Goal: Information Seeking & Learning: Learn about a topic

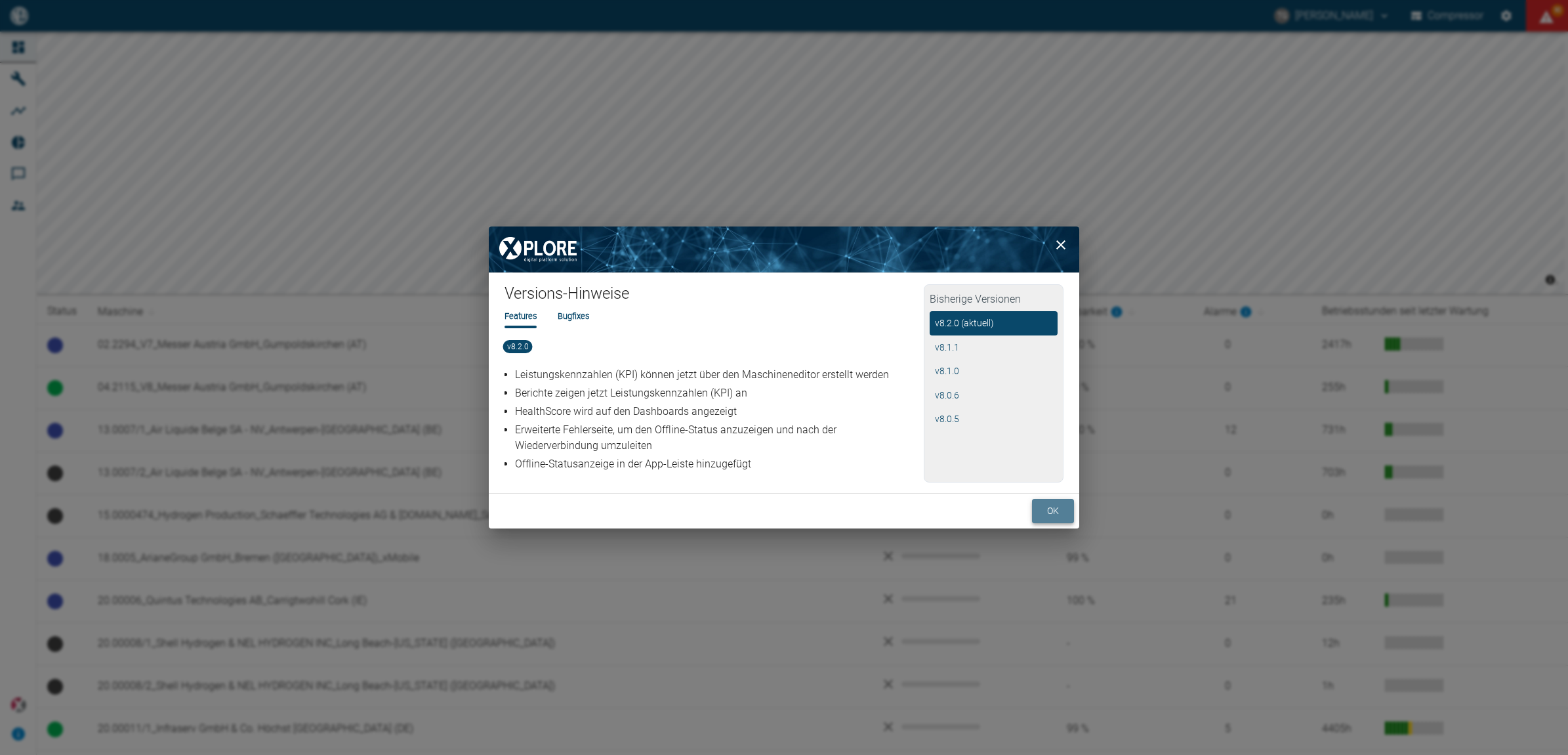
click at [1047, 513] on button "ok" at bounding box center [1053, 511] width 42 height 25
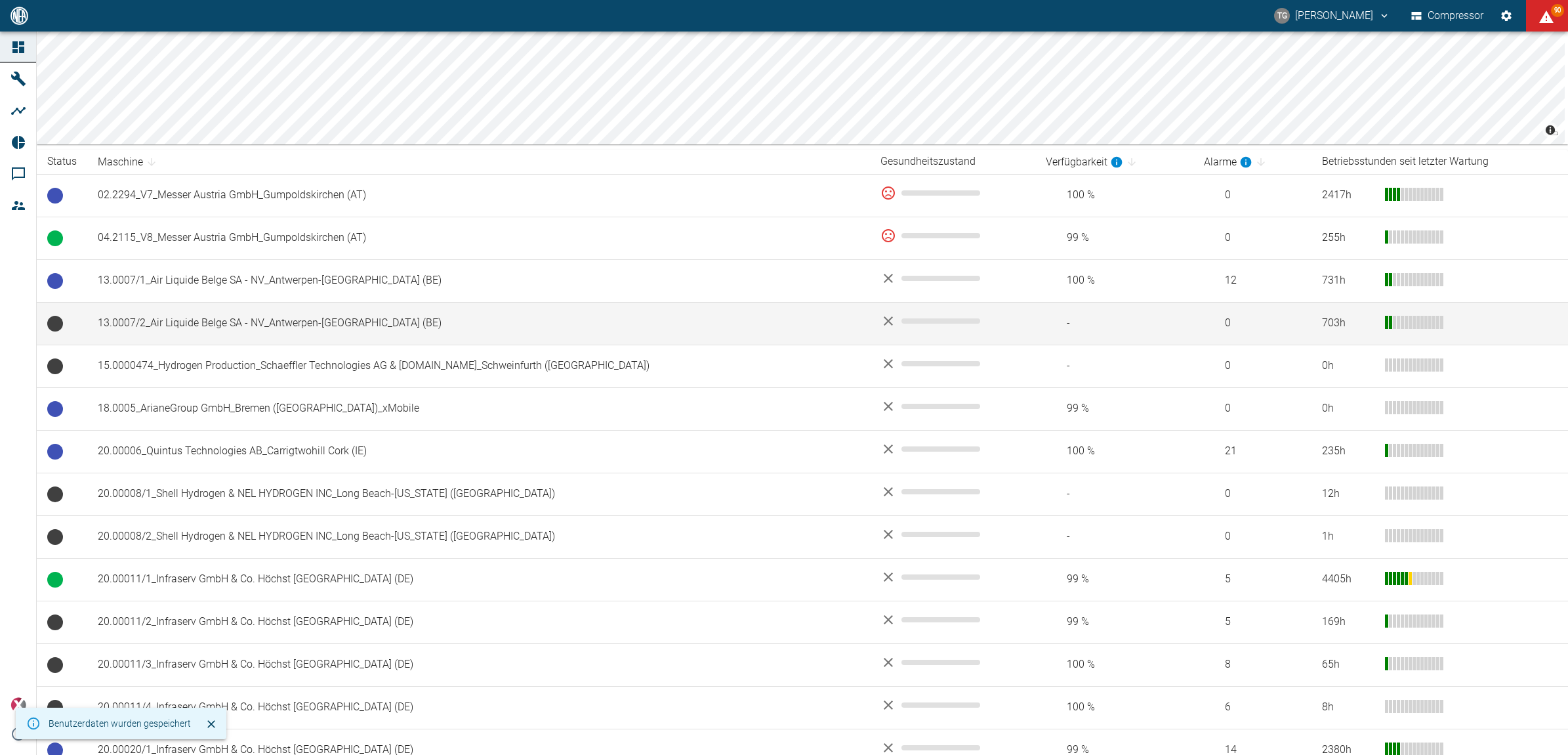
scroll to position [164, 0]
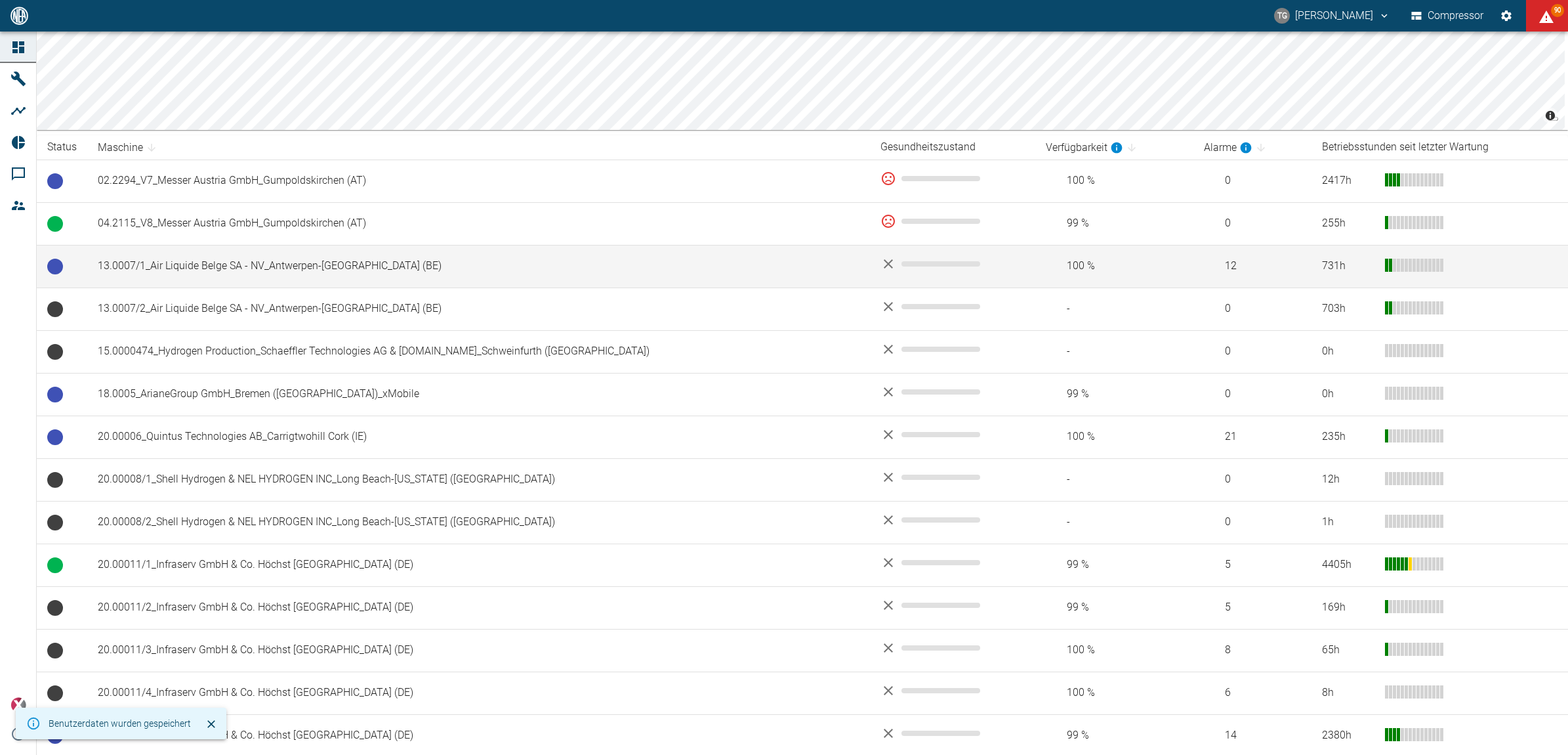
click at [263, 272] on td "13.0007/1_Air Liquide Belge SA - NV_Antwerpen-[GEOGRAPHIC_DATA] (BE)" at bounding box center [479, 266] width 783 height 42
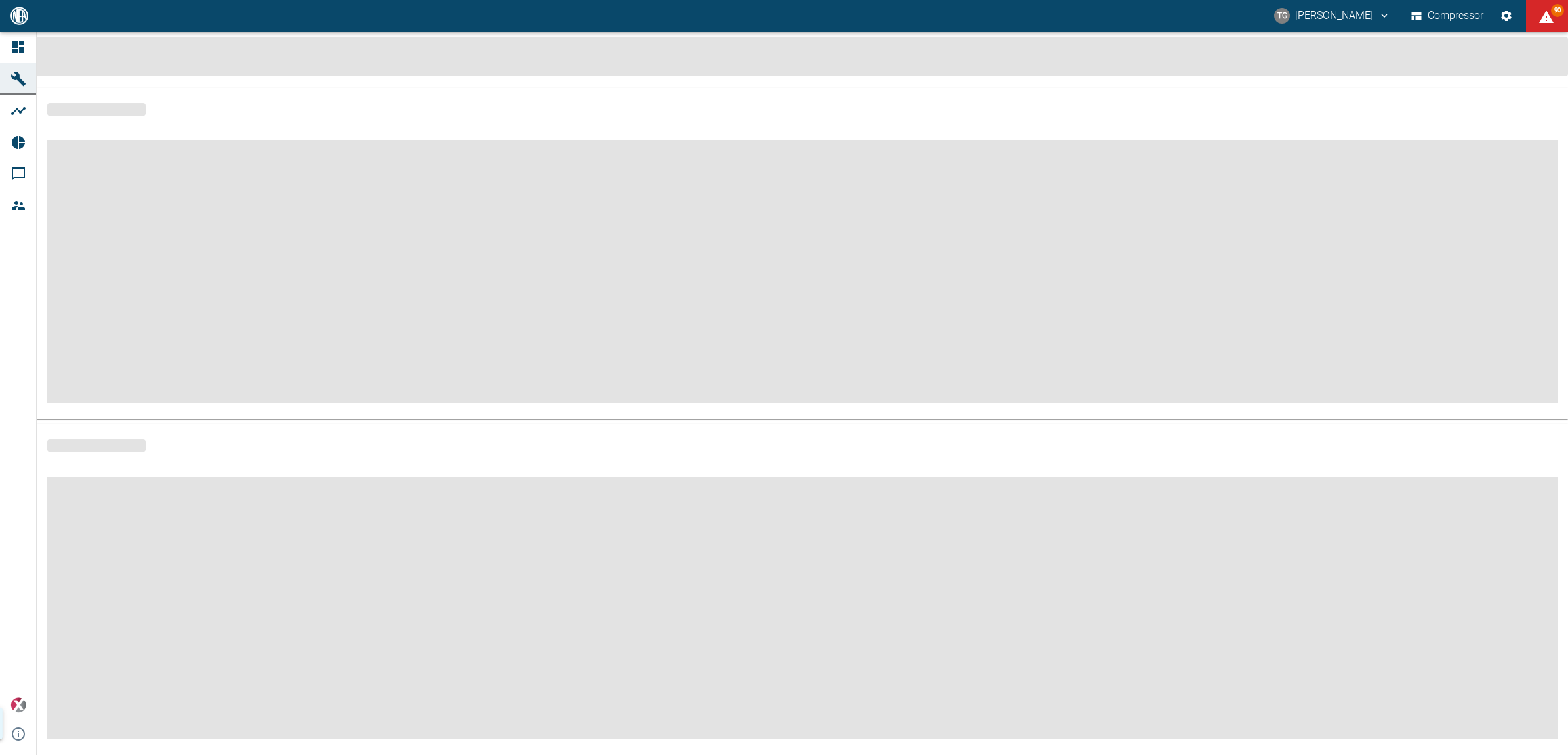
scroll to position [9, 0]
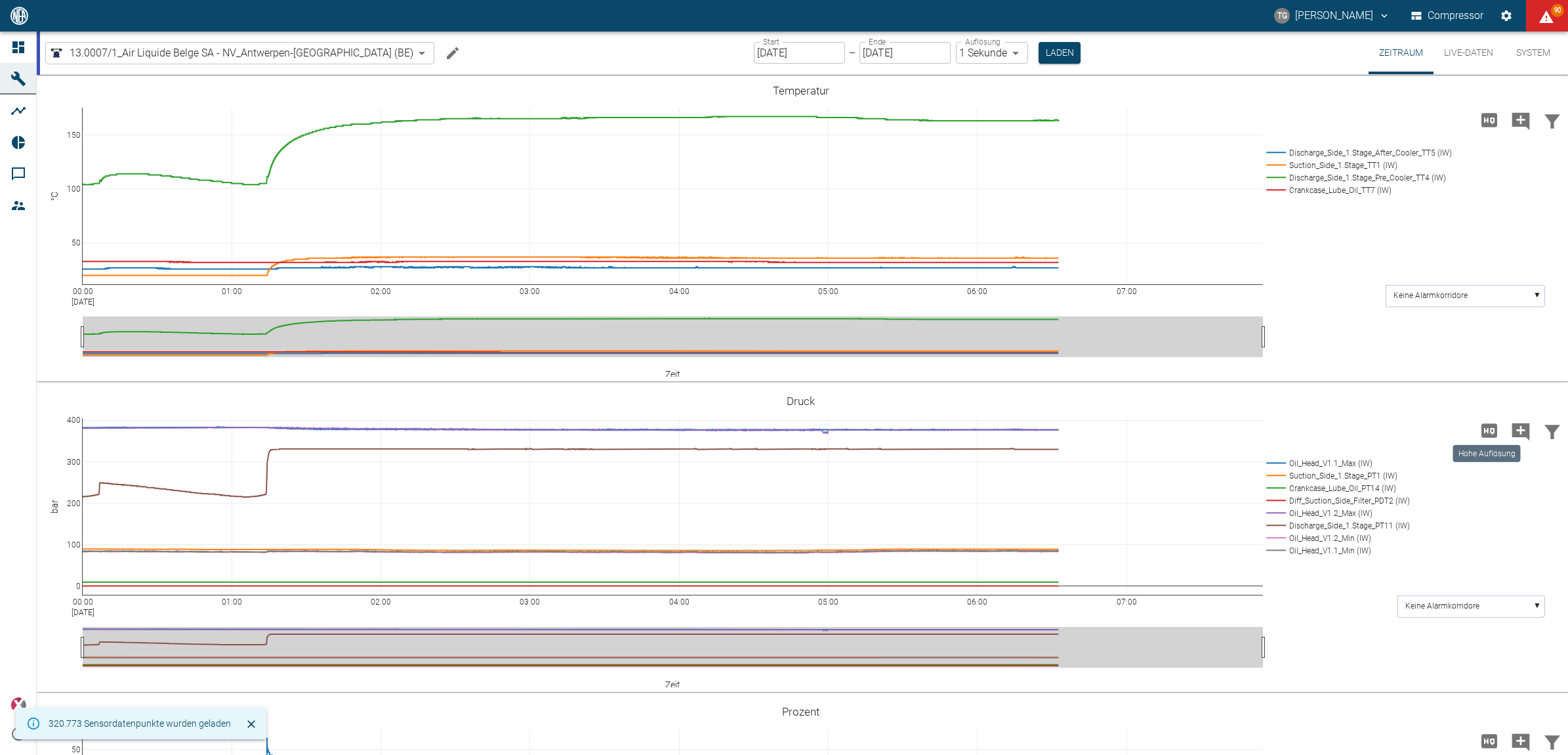
click at [1481, 424] on icon "Hohe Auflösung" at bounding box center [1489, 430] width 16 height 14
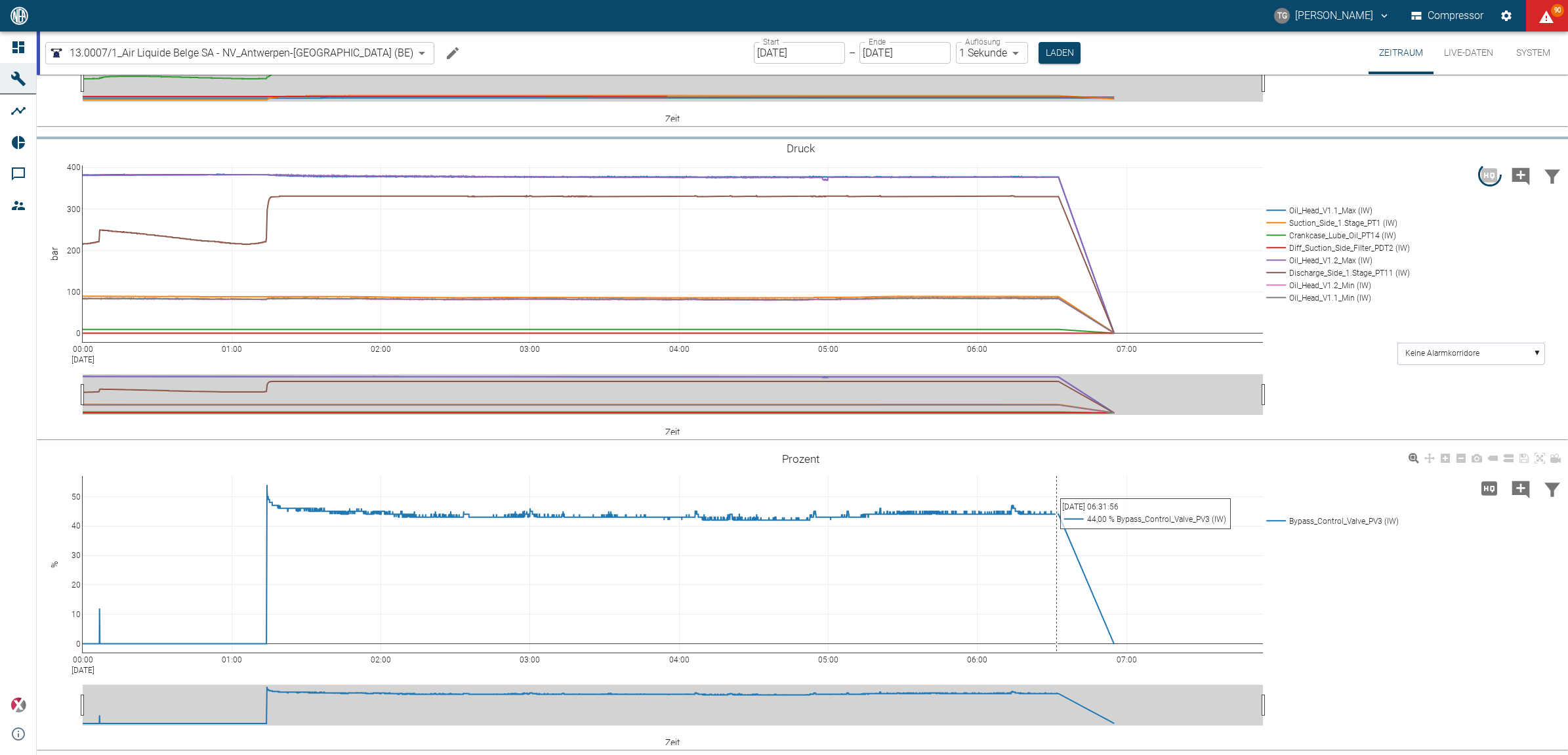
scroll to position [565, 0]
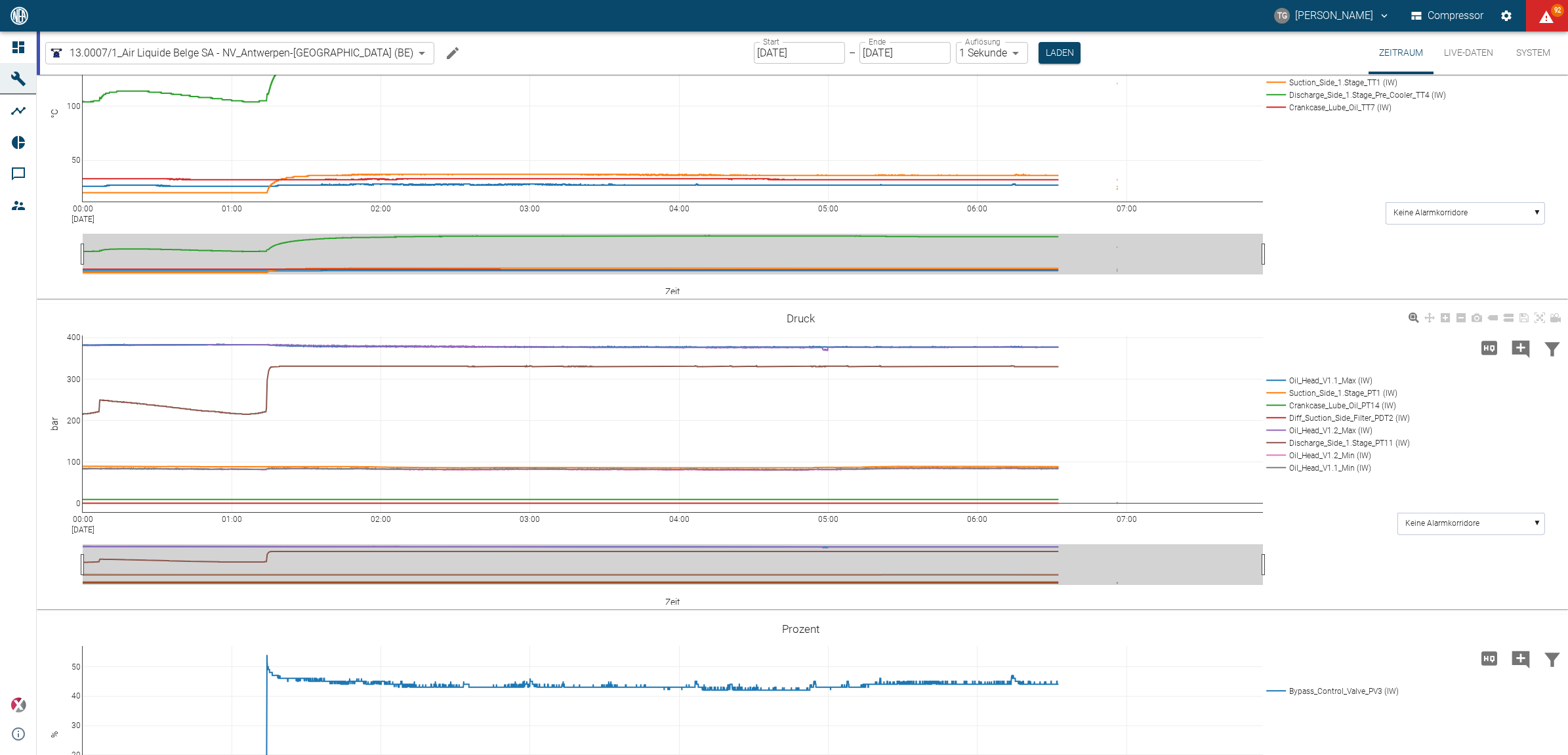
scroll to position [246, 0]
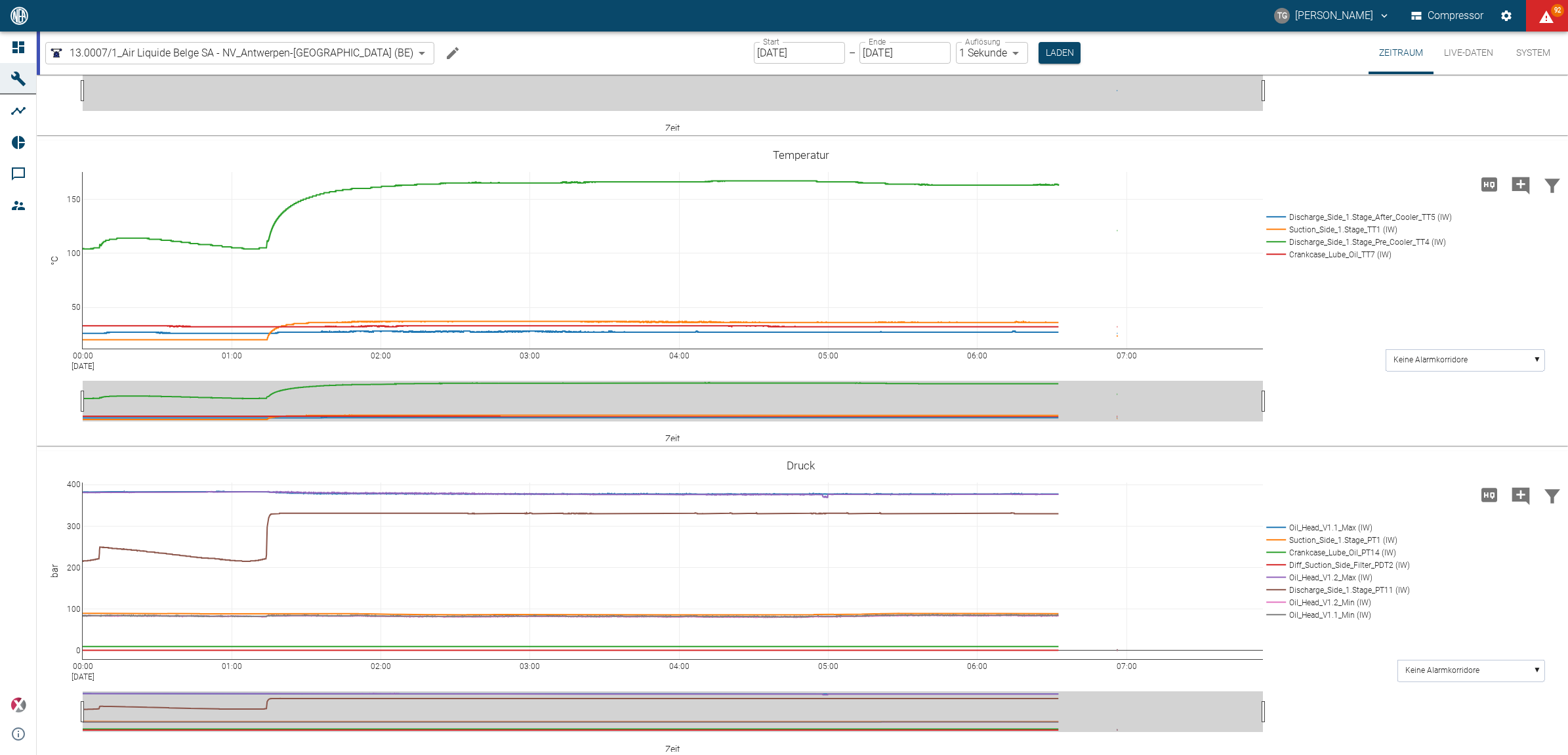
click at [1465, 50] on button "Live-Daten" at bounding box center [1469, 53] width 70 height 42
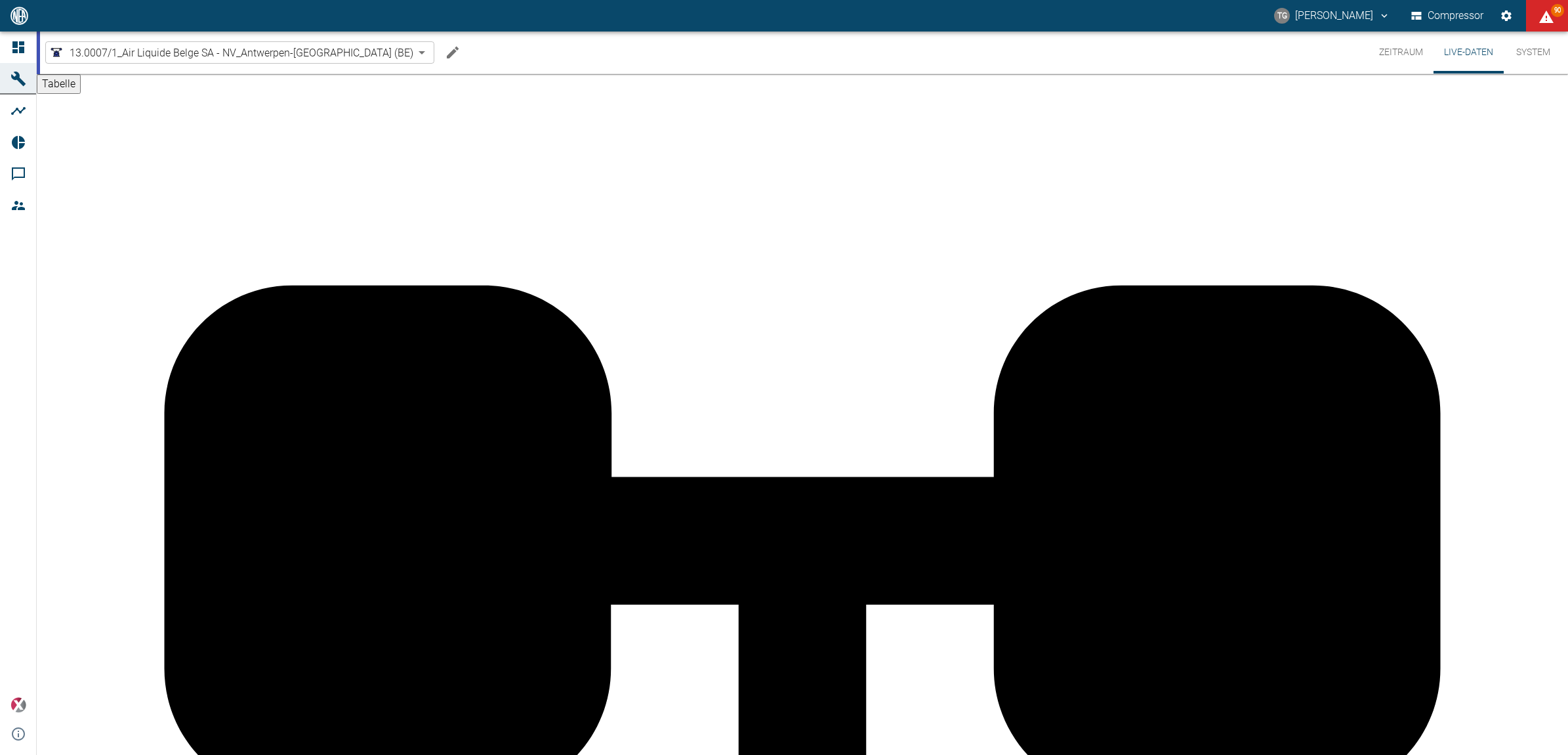
click at [1396, 50] on button "Zeitraum" at bounding box center [1401, 52] width 65 height 42
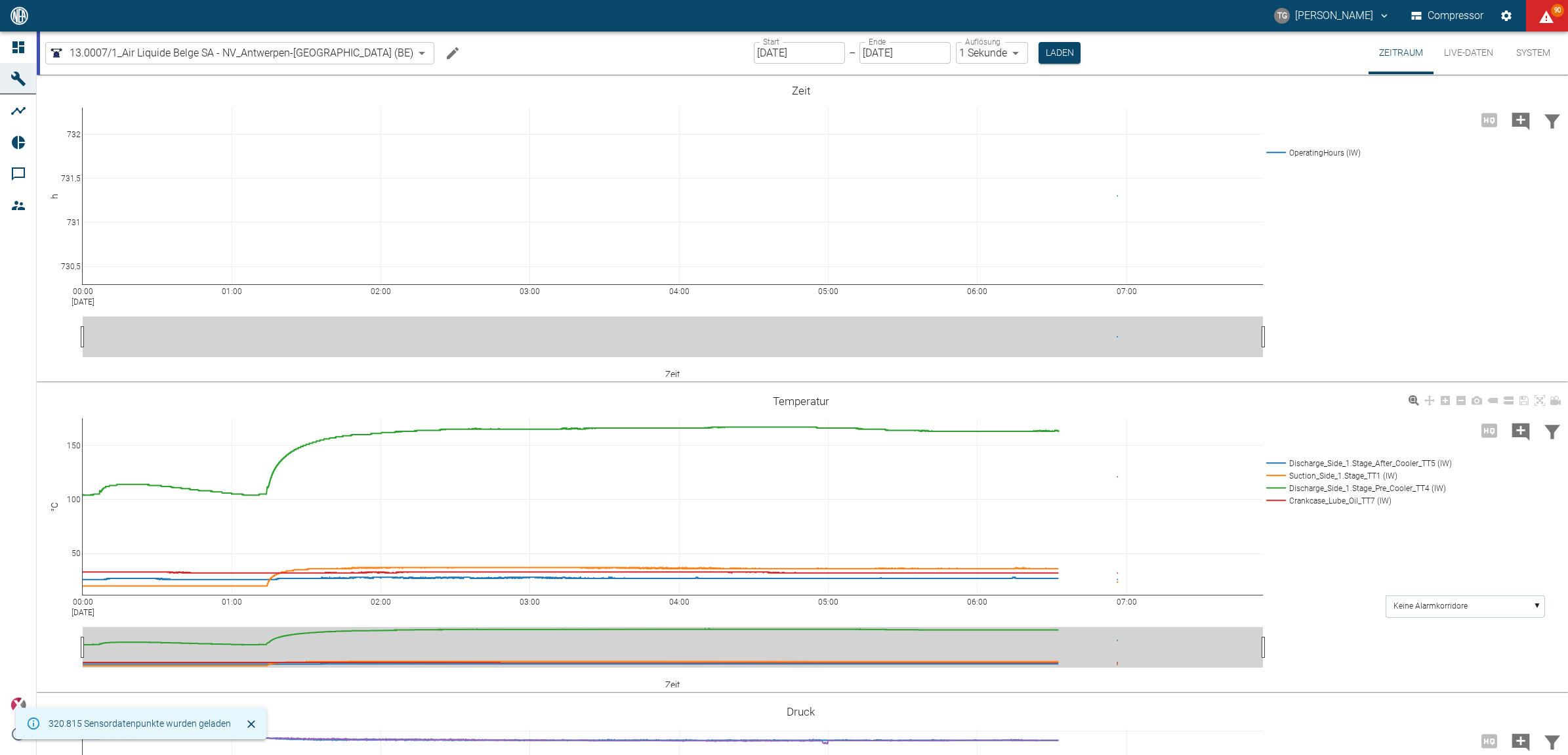
scroll to position [246, 0]
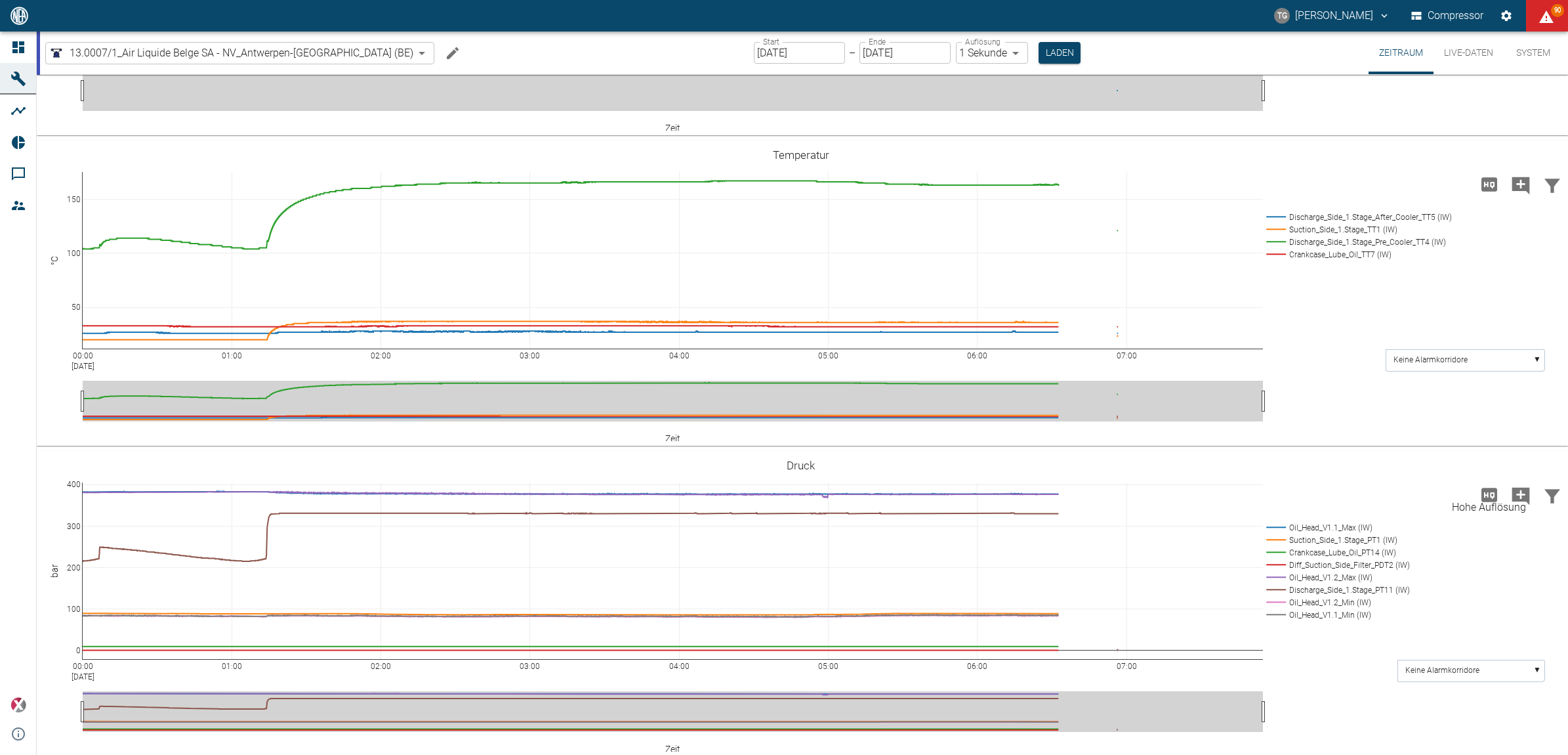
click at [1490, 491] on icon "Hohe Auflösung" at bounding box center [1489, 494] width 16 height 14
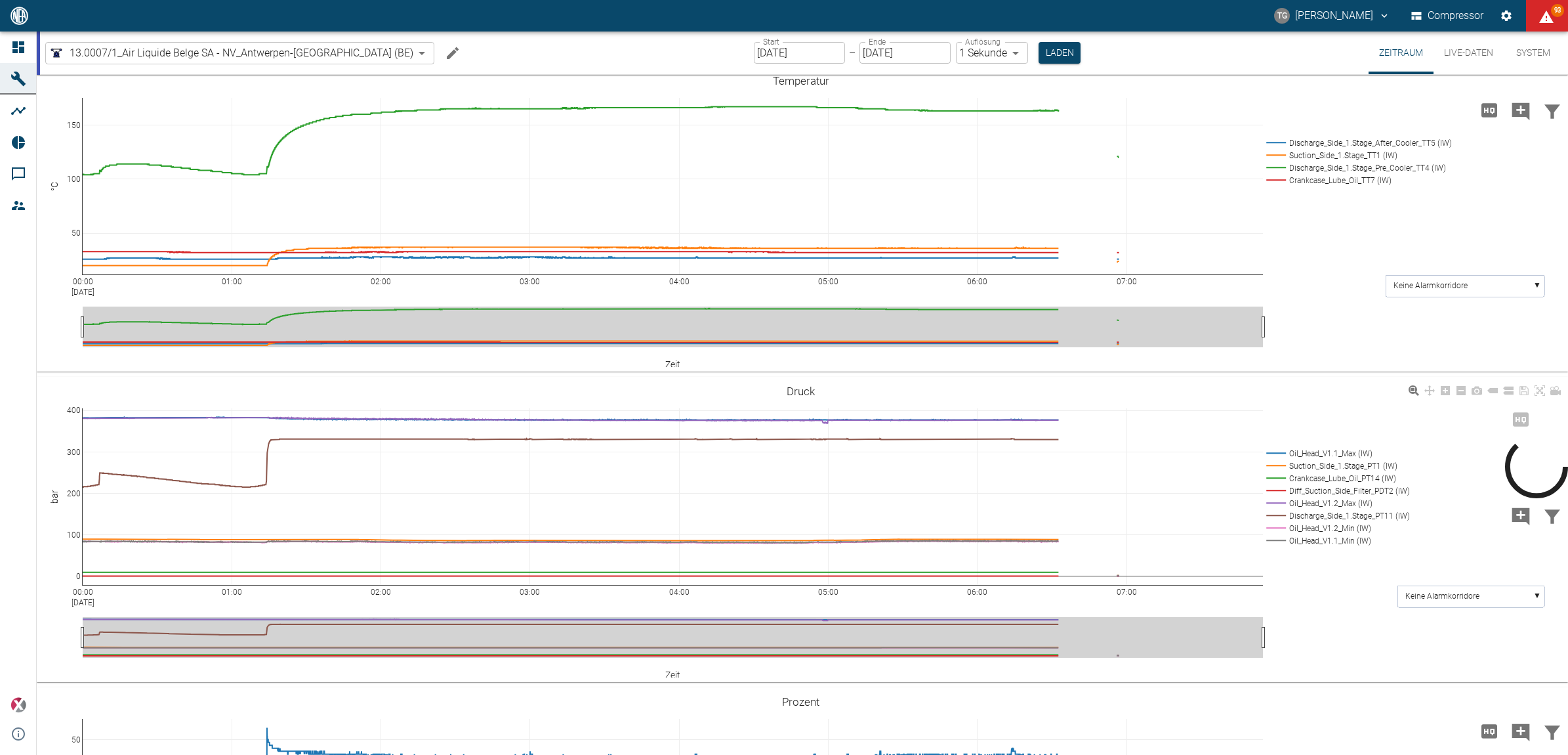
scroll to position [318, 0]
click at [1039, 59] on button "Laden" at bounding box center [1059, 52] width 42 height 22
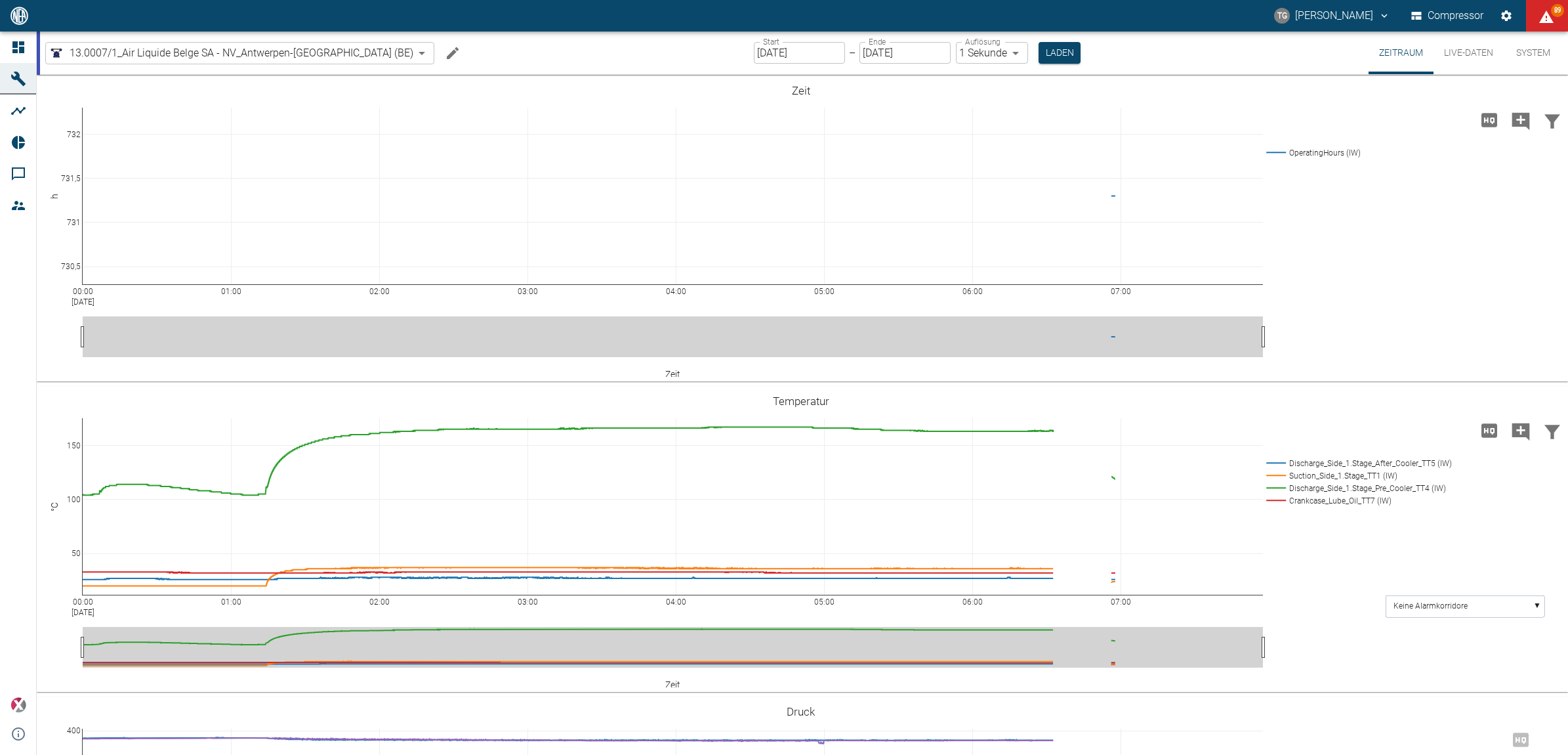
click at [1467, 54] on button "Live-Daten" at bounding box center [1469, 53] width 70 height 42
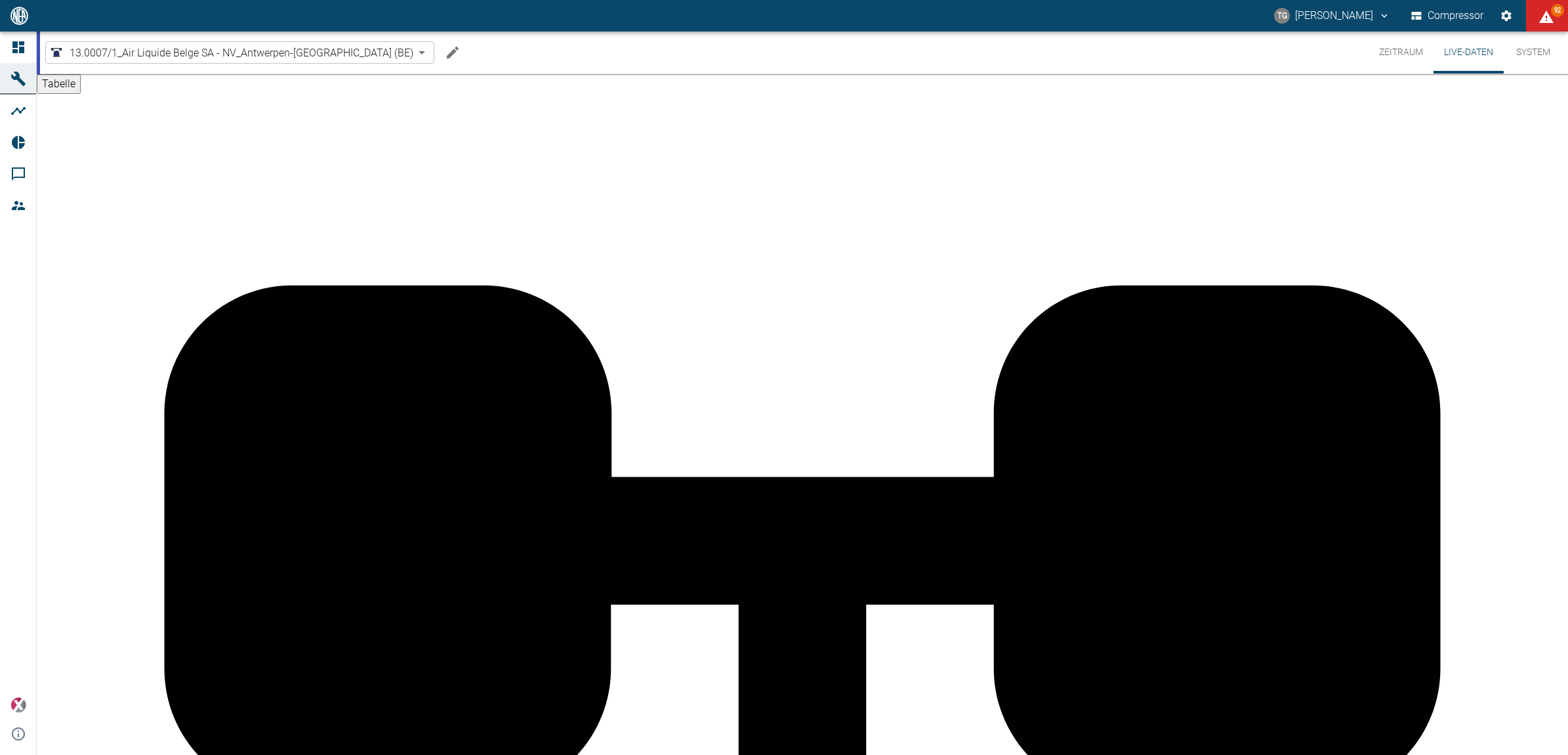
click at [80, 94] on button "Tabelle" at bounding box center [58, 84] width 44 height 20
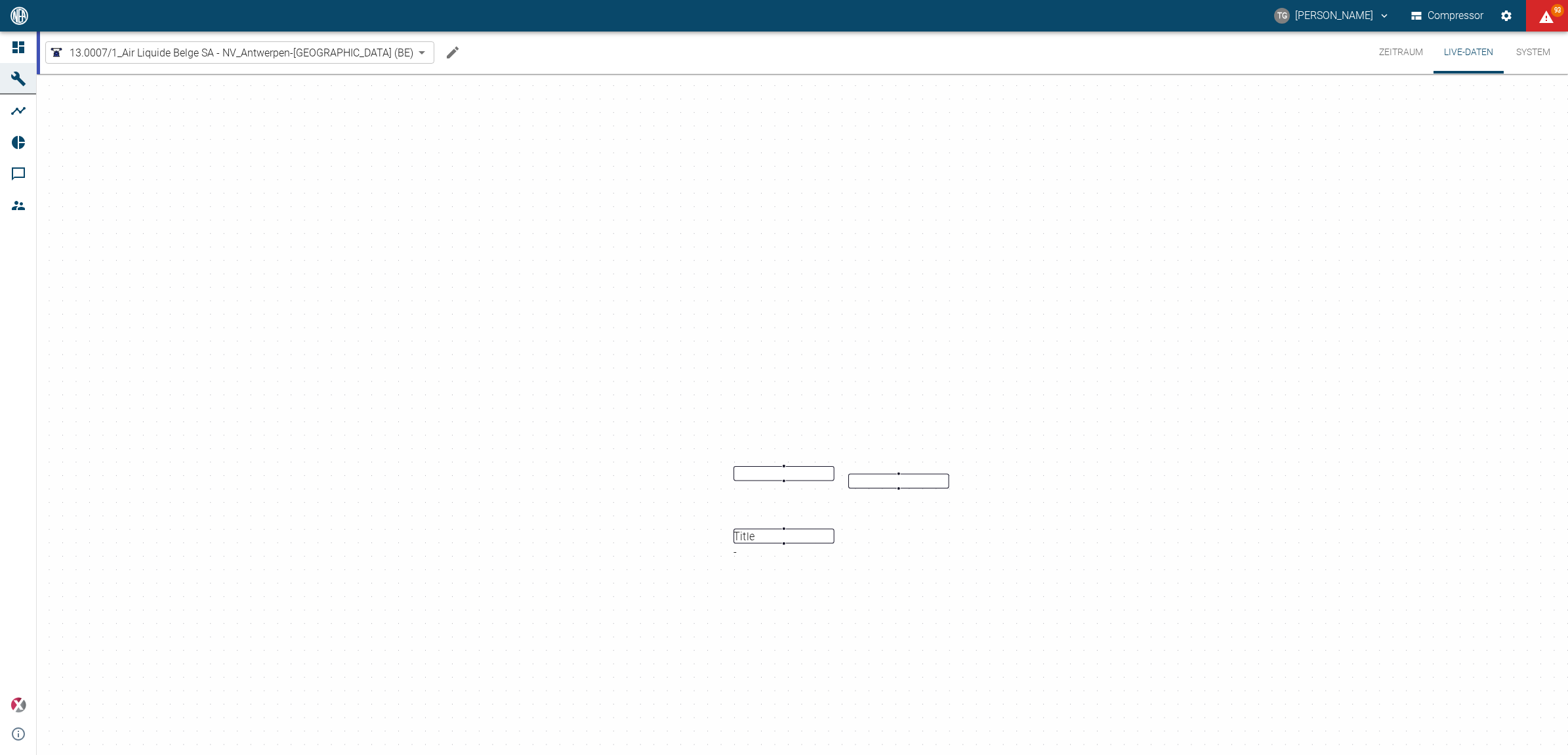
click at [73, 90] on button "Tabelle" at bounding box center [58, 84] width 44 height 20
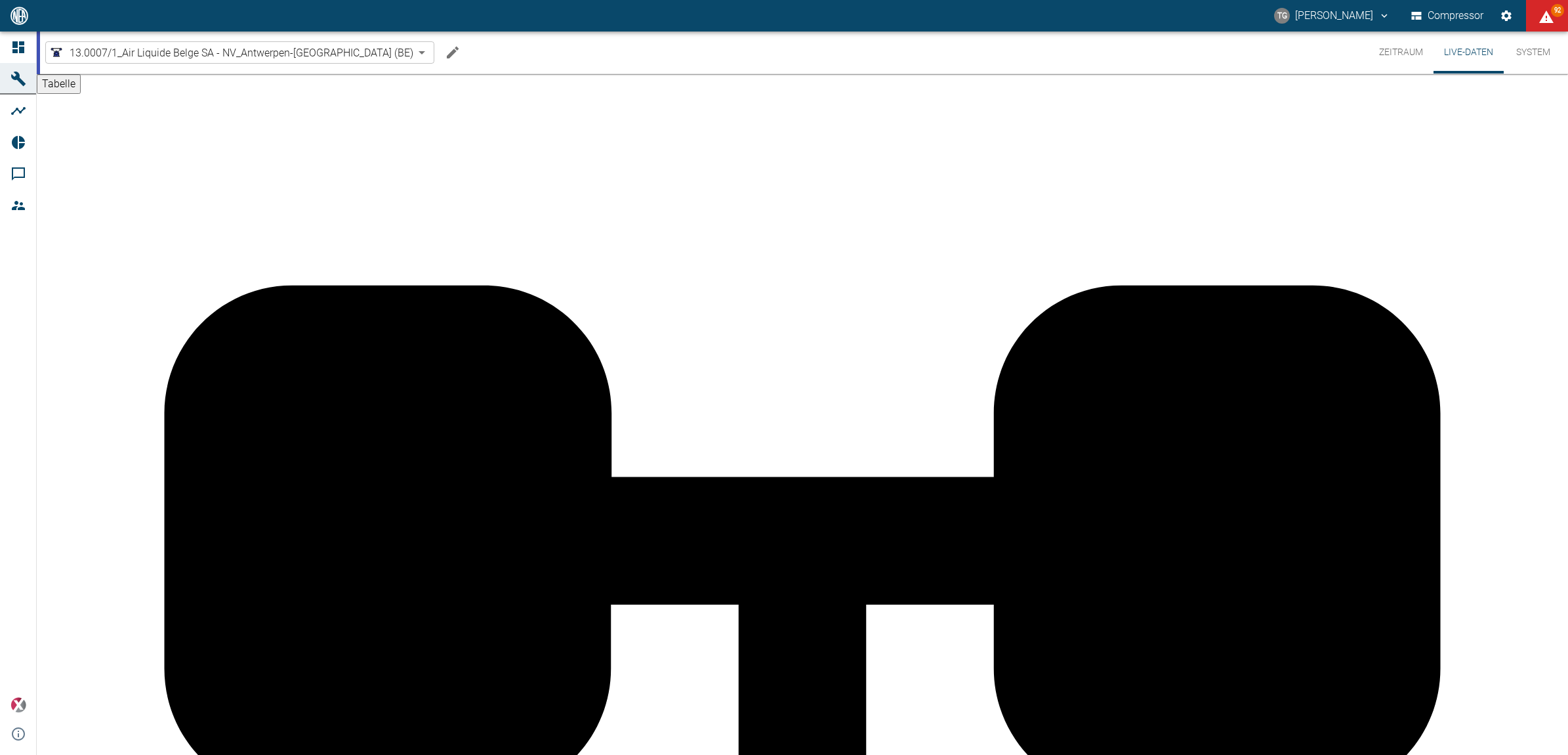
click at [1388, 56] on button "Zeitraum" at bounding box center [1401, 52] width 65 height 42
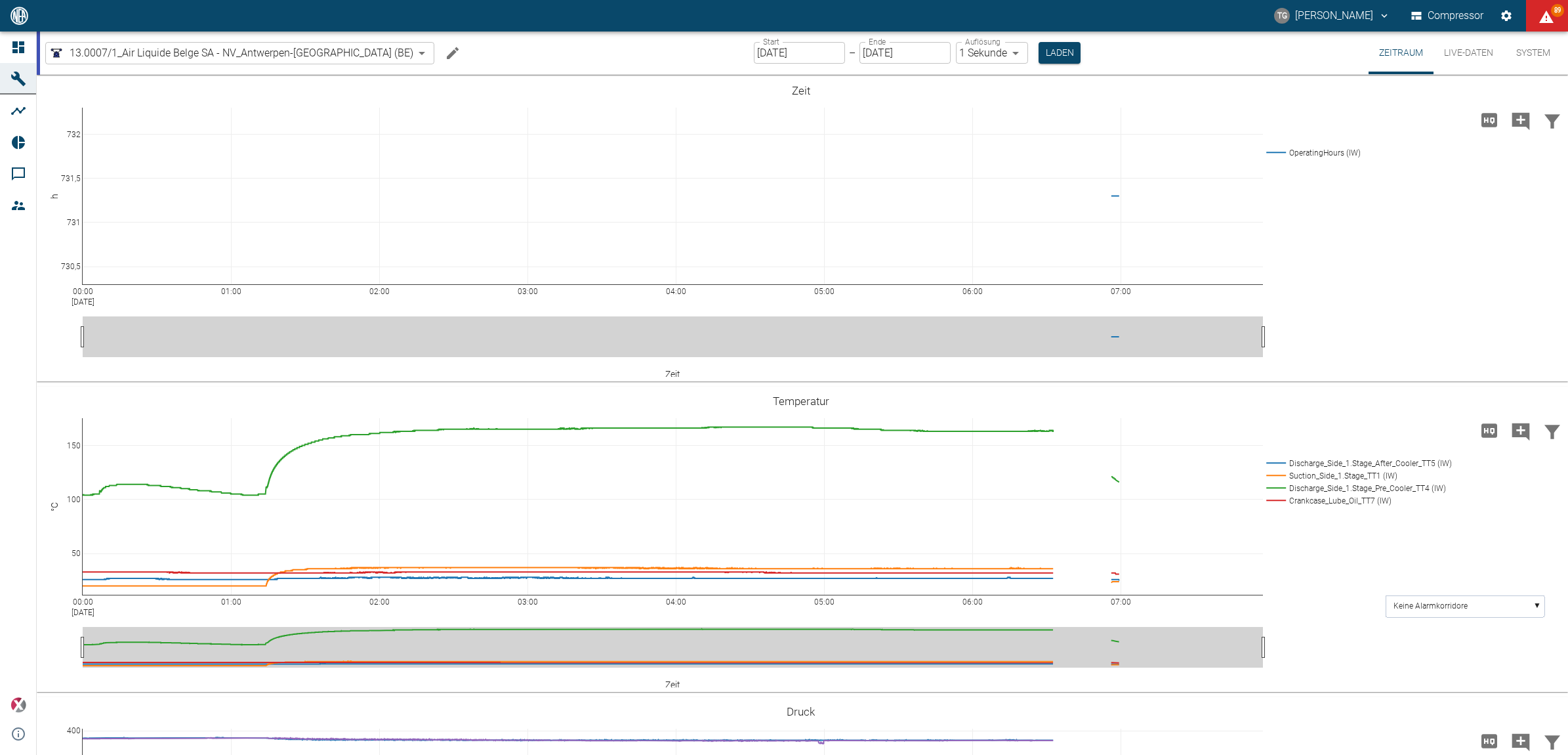
click at [772, 71] on div "Start 18.08.2025 Start – Ende 18.08.2025 Ende Auflösung 1 Sekunde 1sec Auflösun…" at bounding box center [917, 53] width 327 height 42
click at [762, 51] on input "[DATE]" at bounding box center [800, 52] width 91 height 22
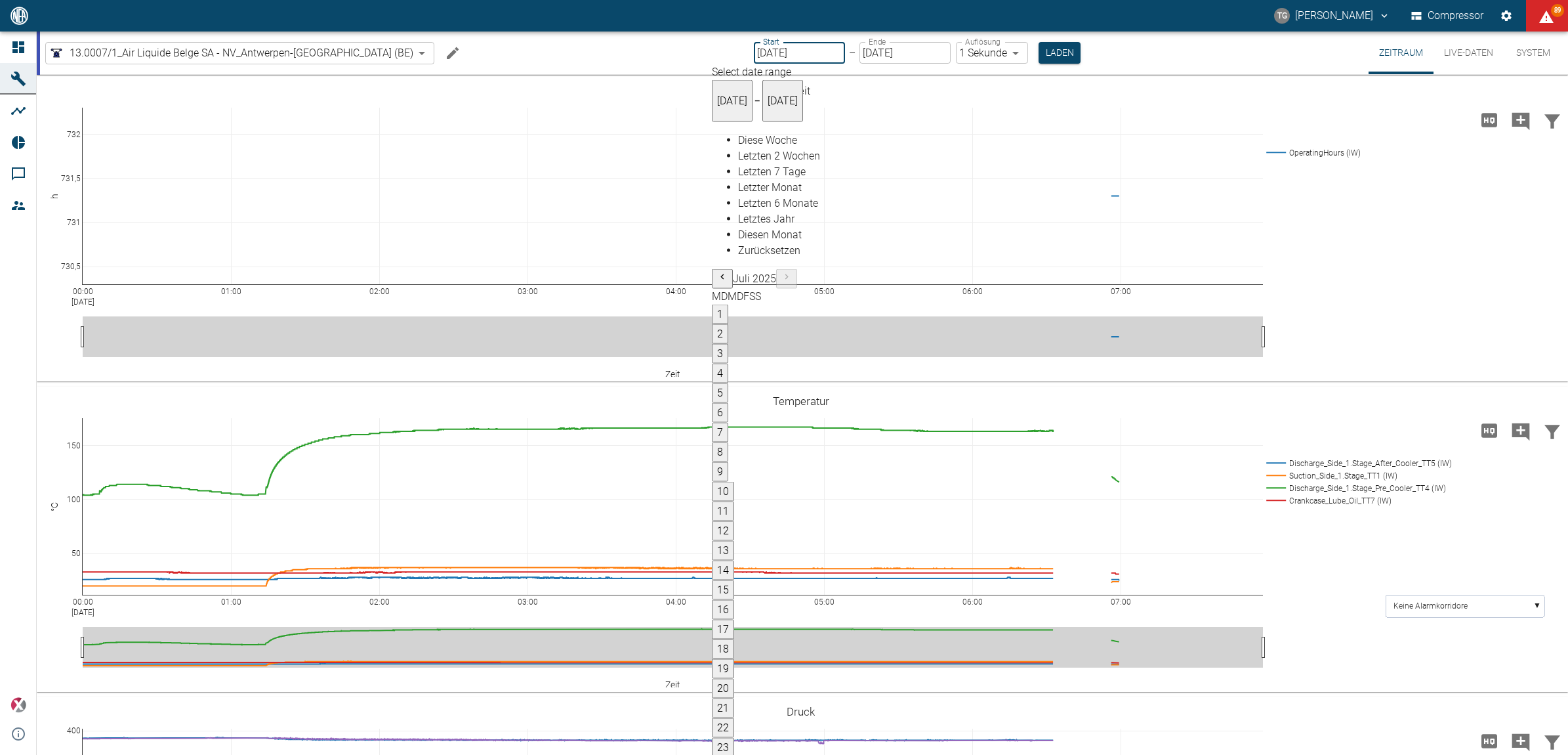
type input "01.08.2025"
type input "2min"
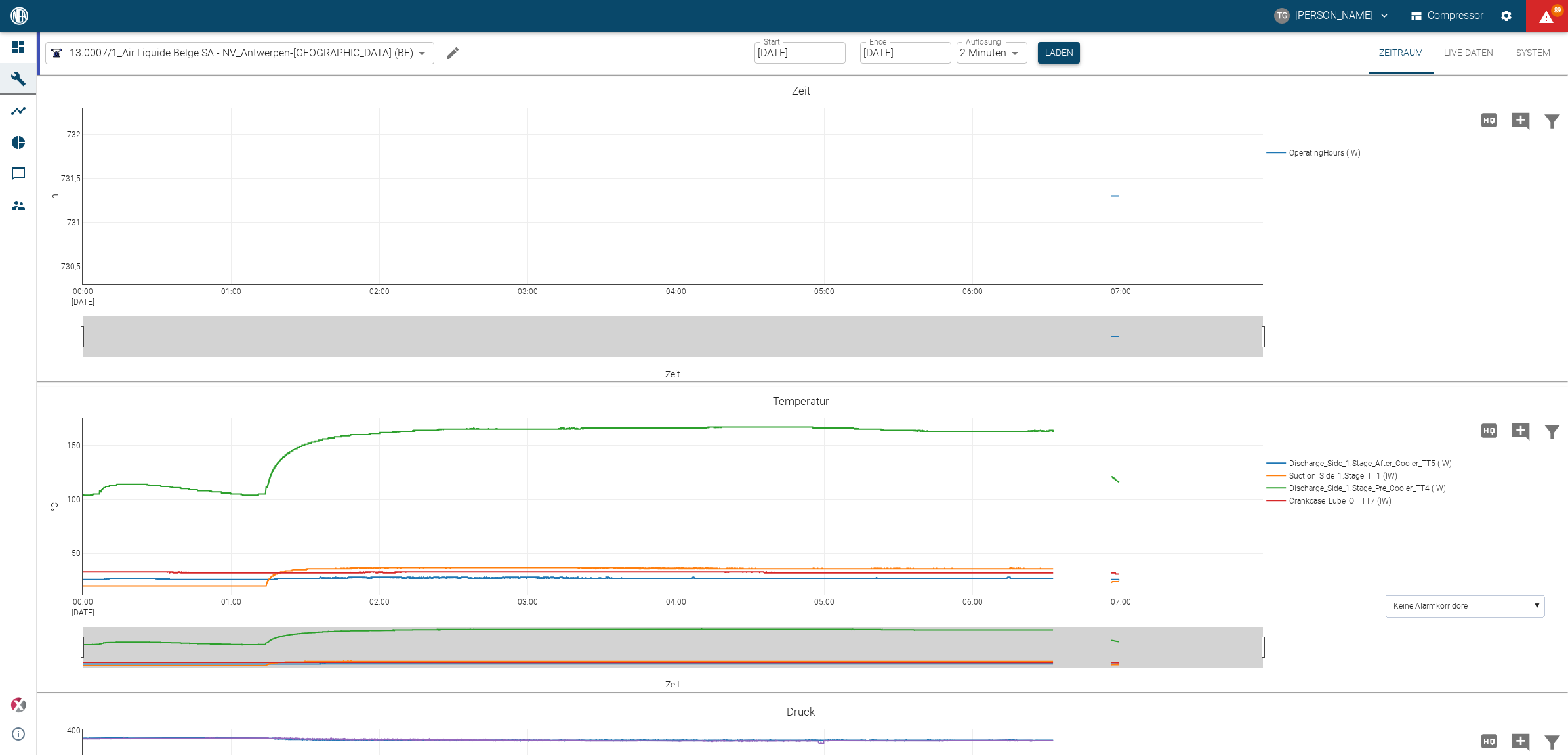
click at [1038, 60] on button "Laden" at bounding box center [1059, 52] width 42 height 22
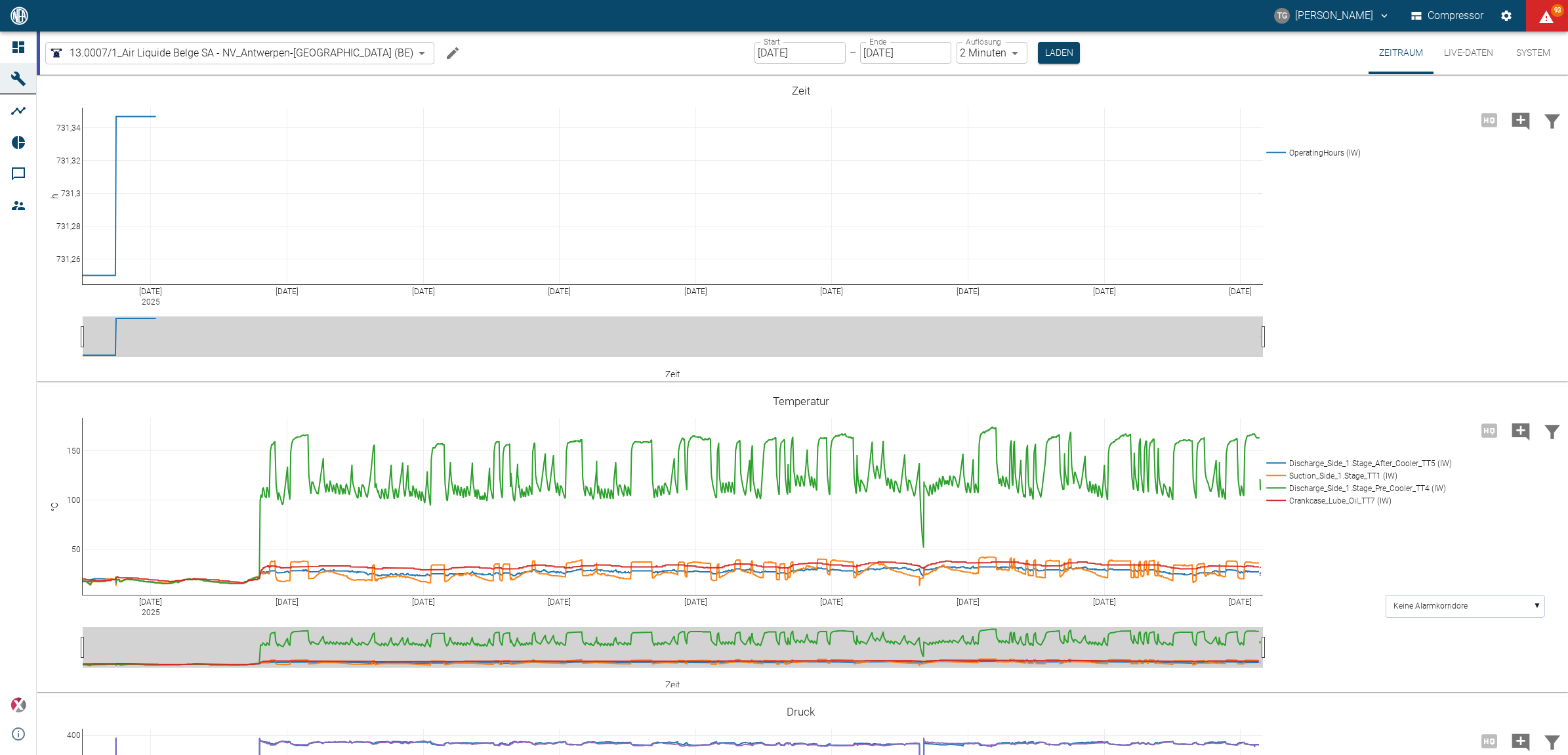
click at [755, 49] on input "01.08.2025" at bounding box center [800, 52] width 91 height 22
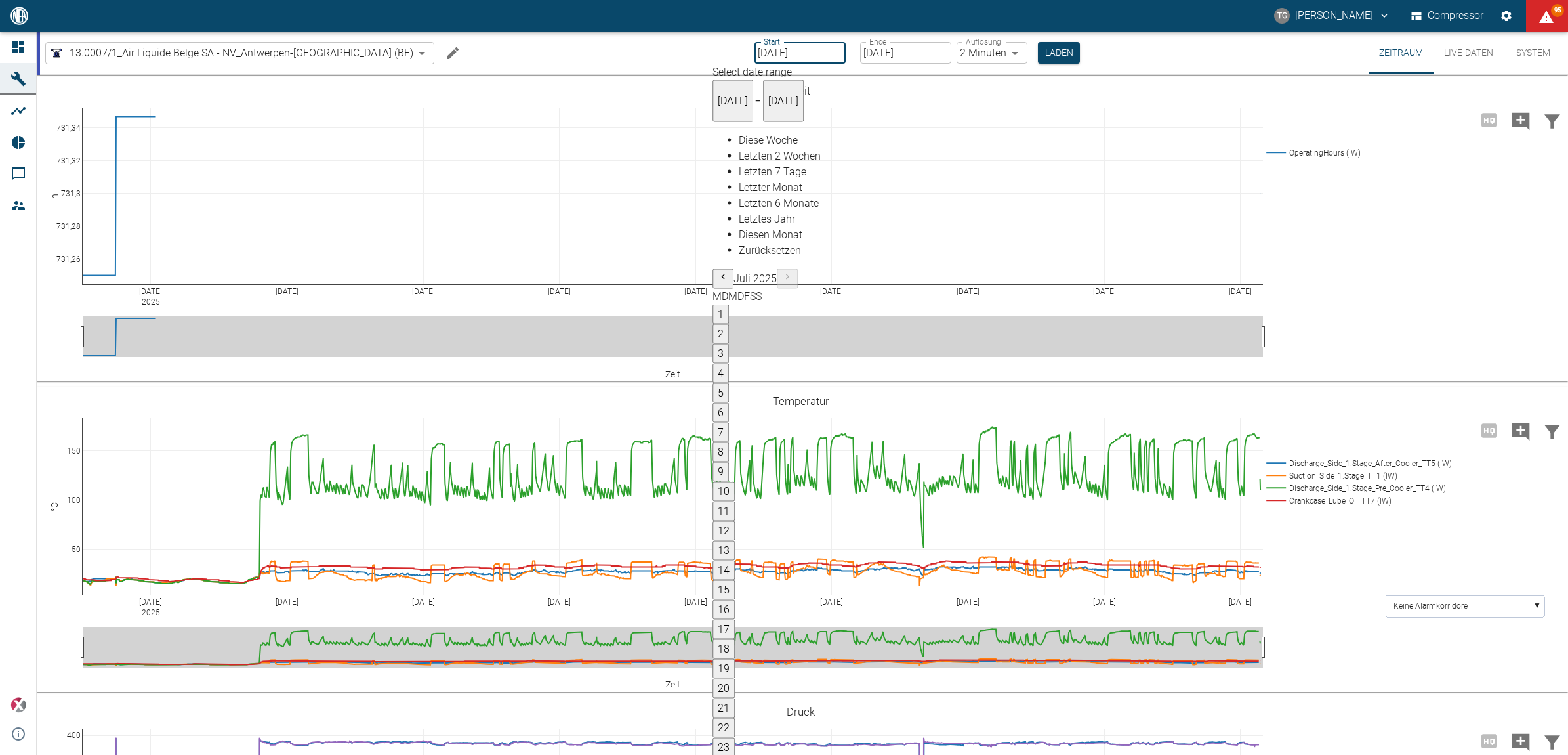
type input "18.08.2025"
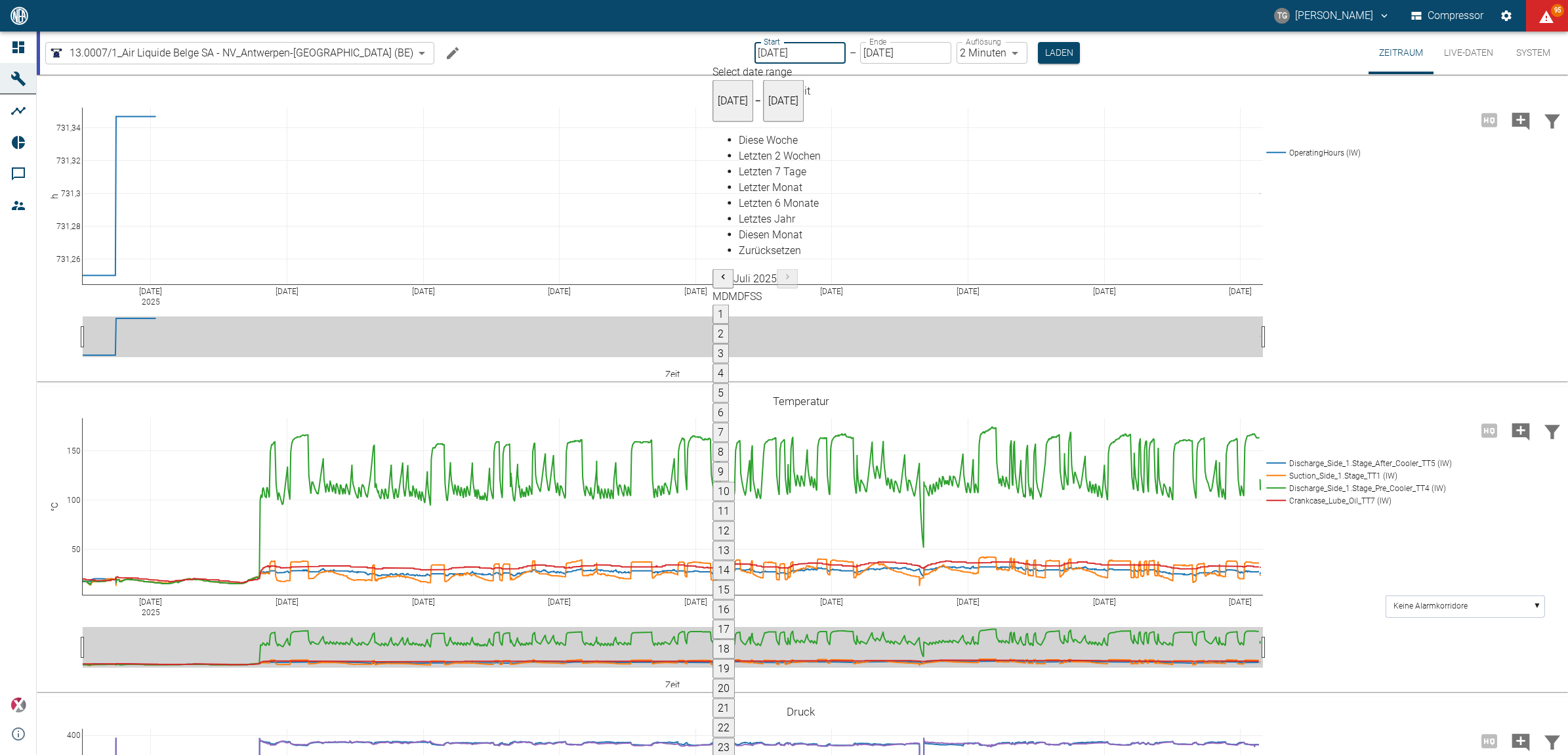
type input "1sec"
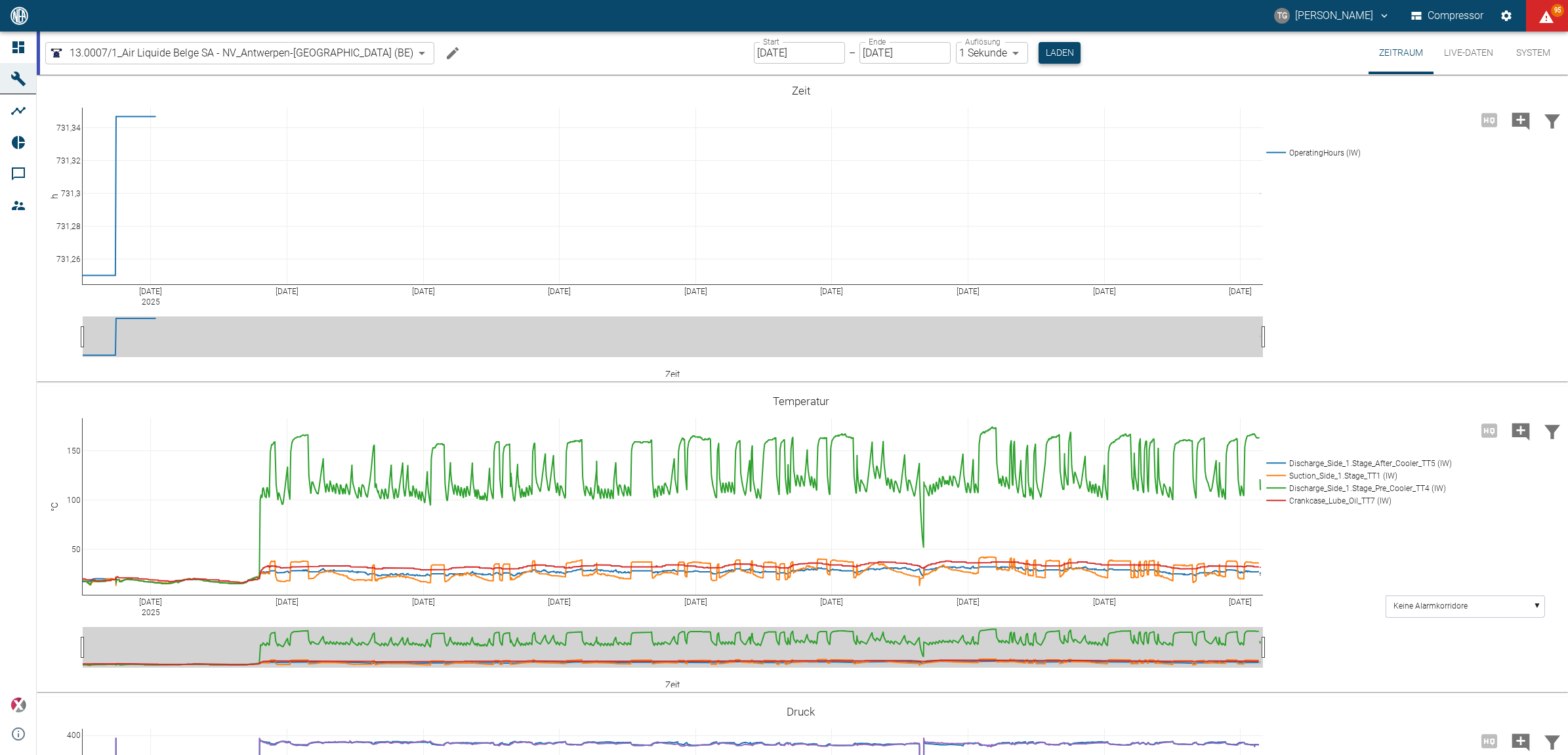
click at [1039, 60] on button "Laden" at bounding box center [1059, 52] width 42 height 22
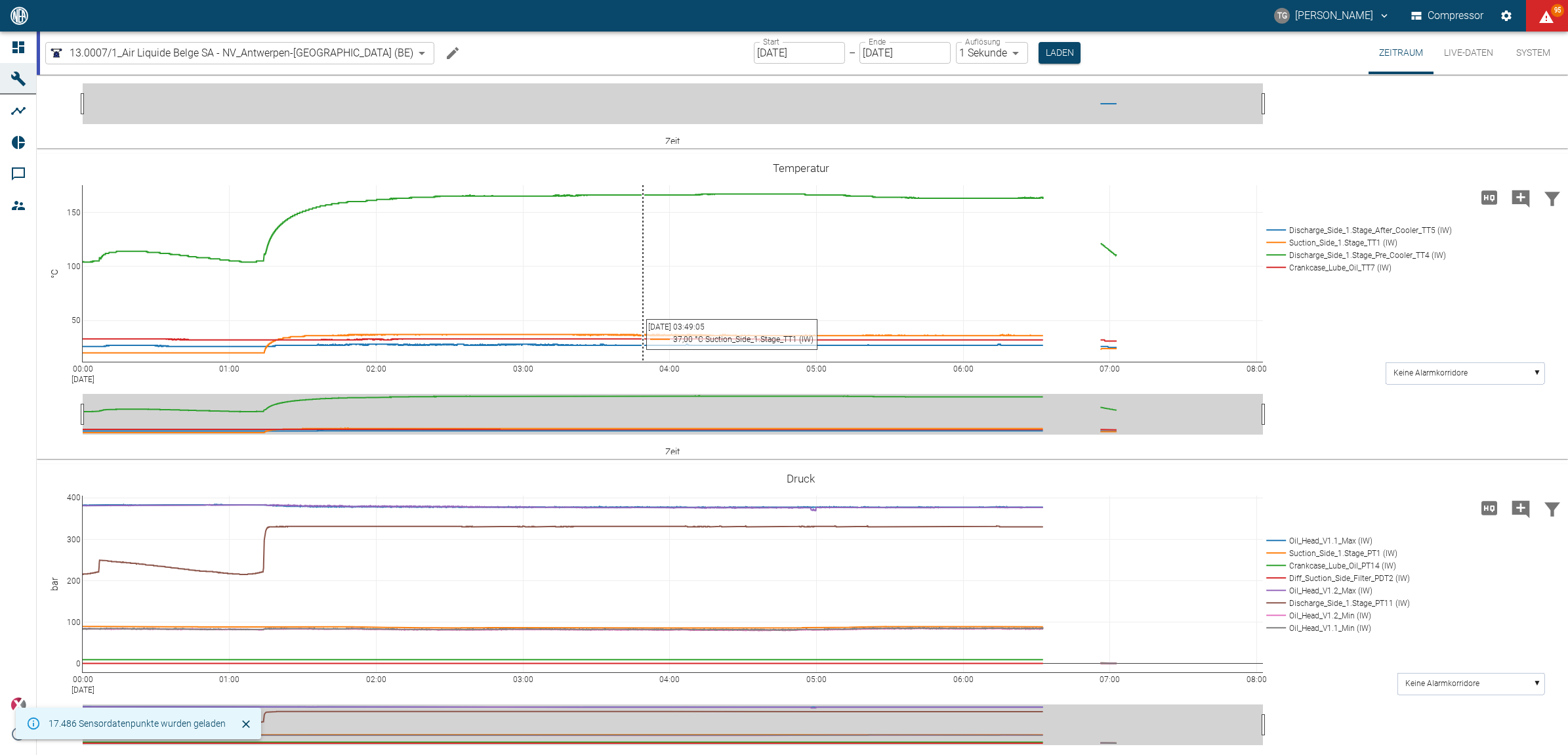
scroll to position [82, 0]
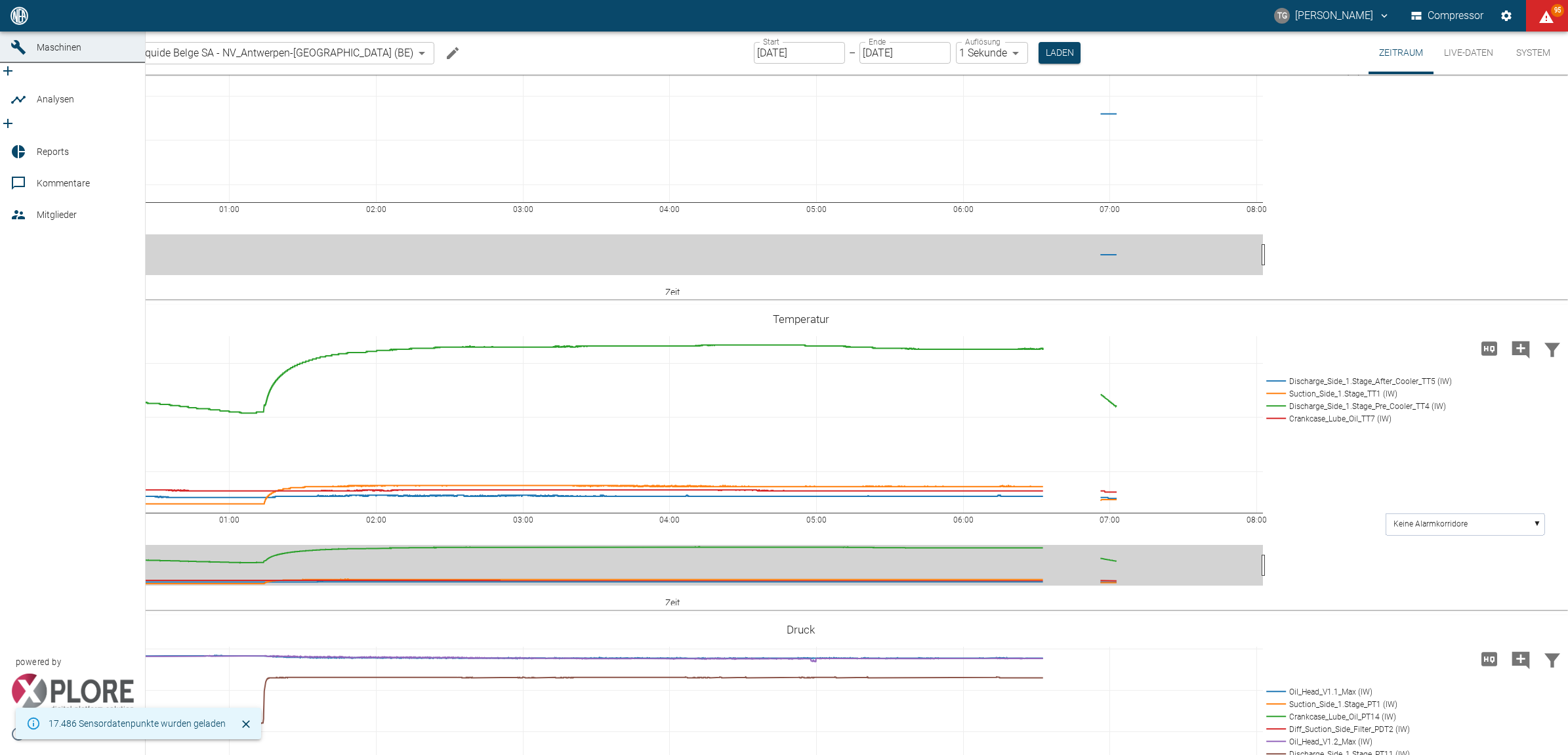
drag, startPoint x: 14, startPoint y: 44, endPoint x: 309, endPoint y: 204, distance: 335.6
click at [14, 22] on icon at bounding box center [19, 16] width 12 height 12
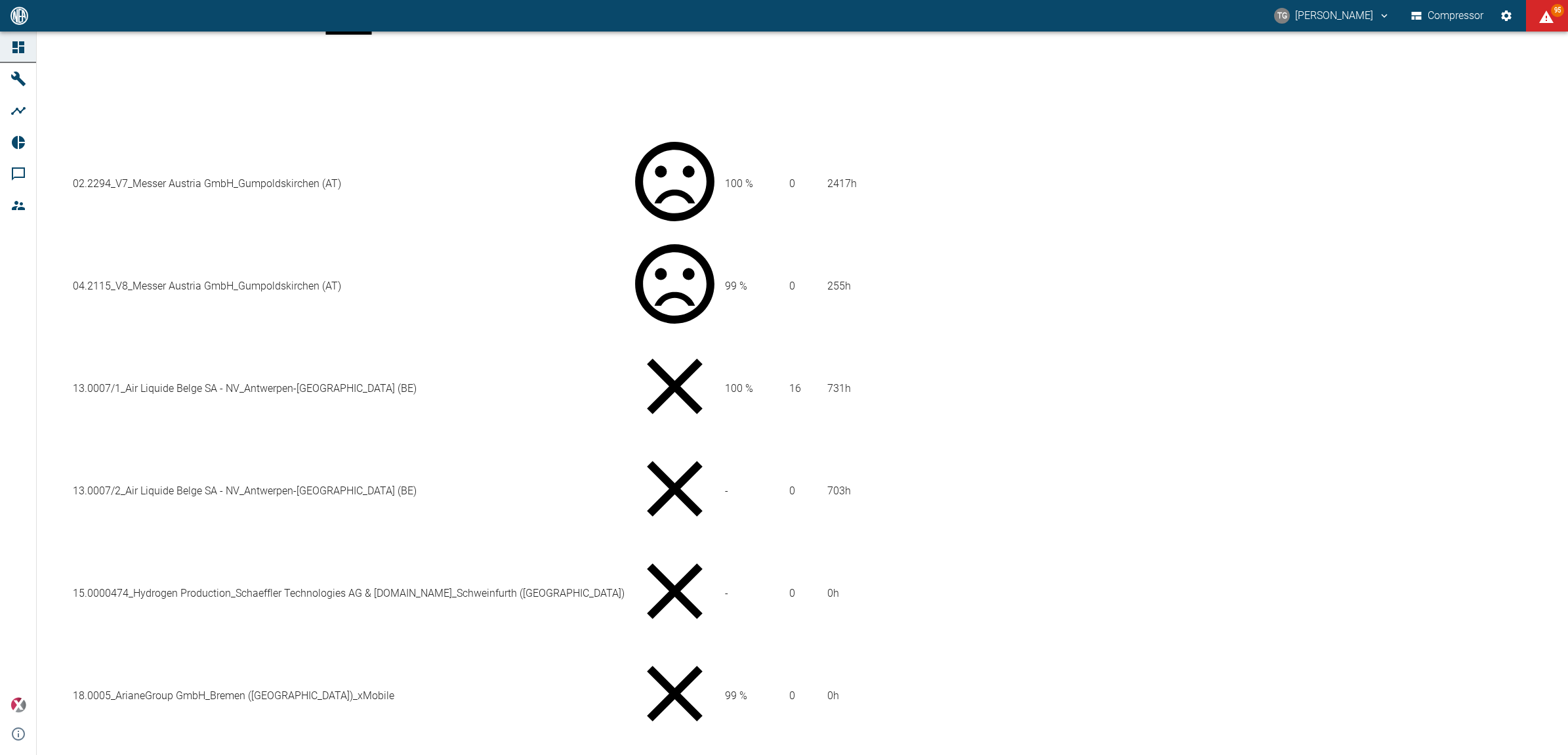
scroll to position [493, 0]
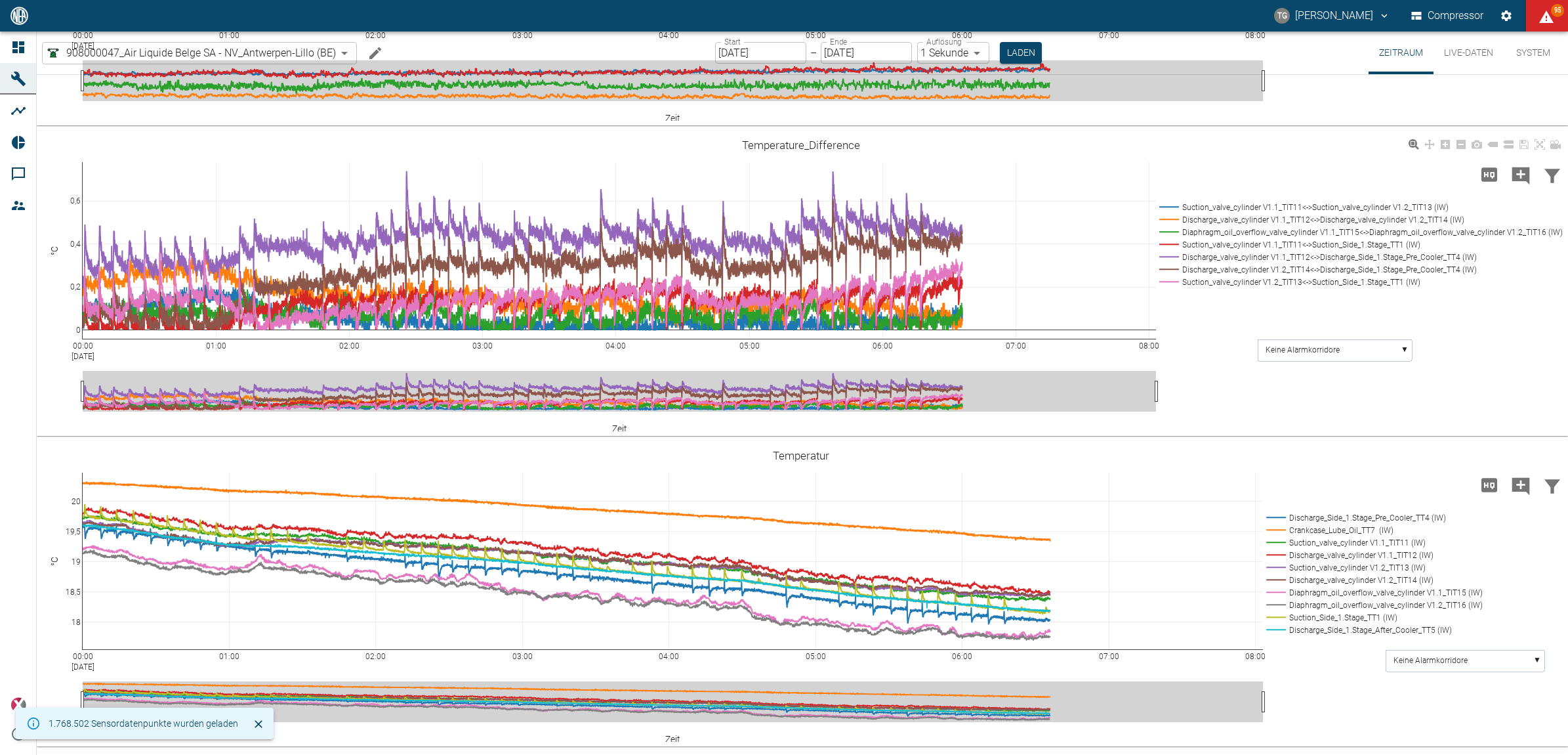
scroll to position [328, 0]
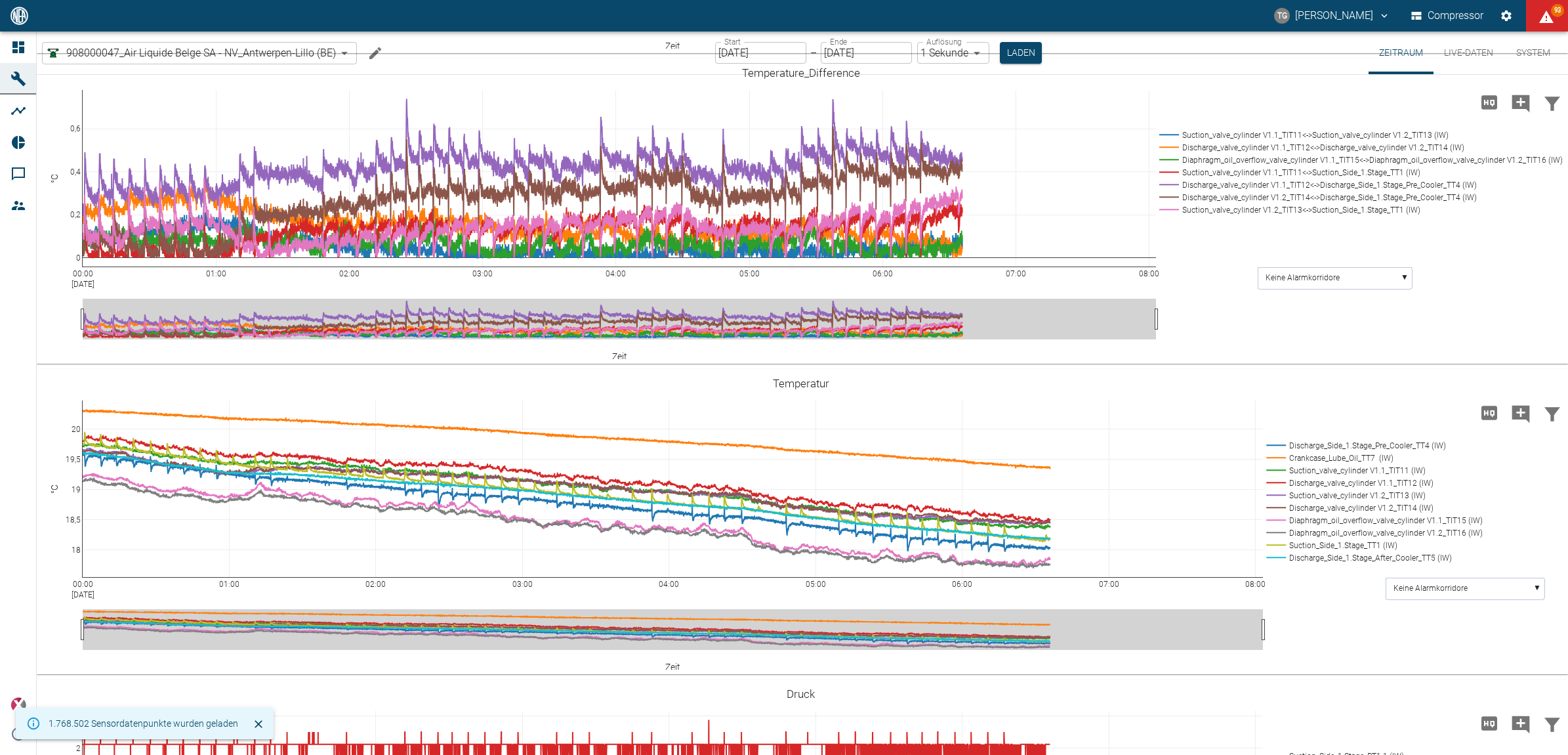
click at [1471, 46] on button "Live-Daten" at bounding box center [1469, 53] width 70 height 42
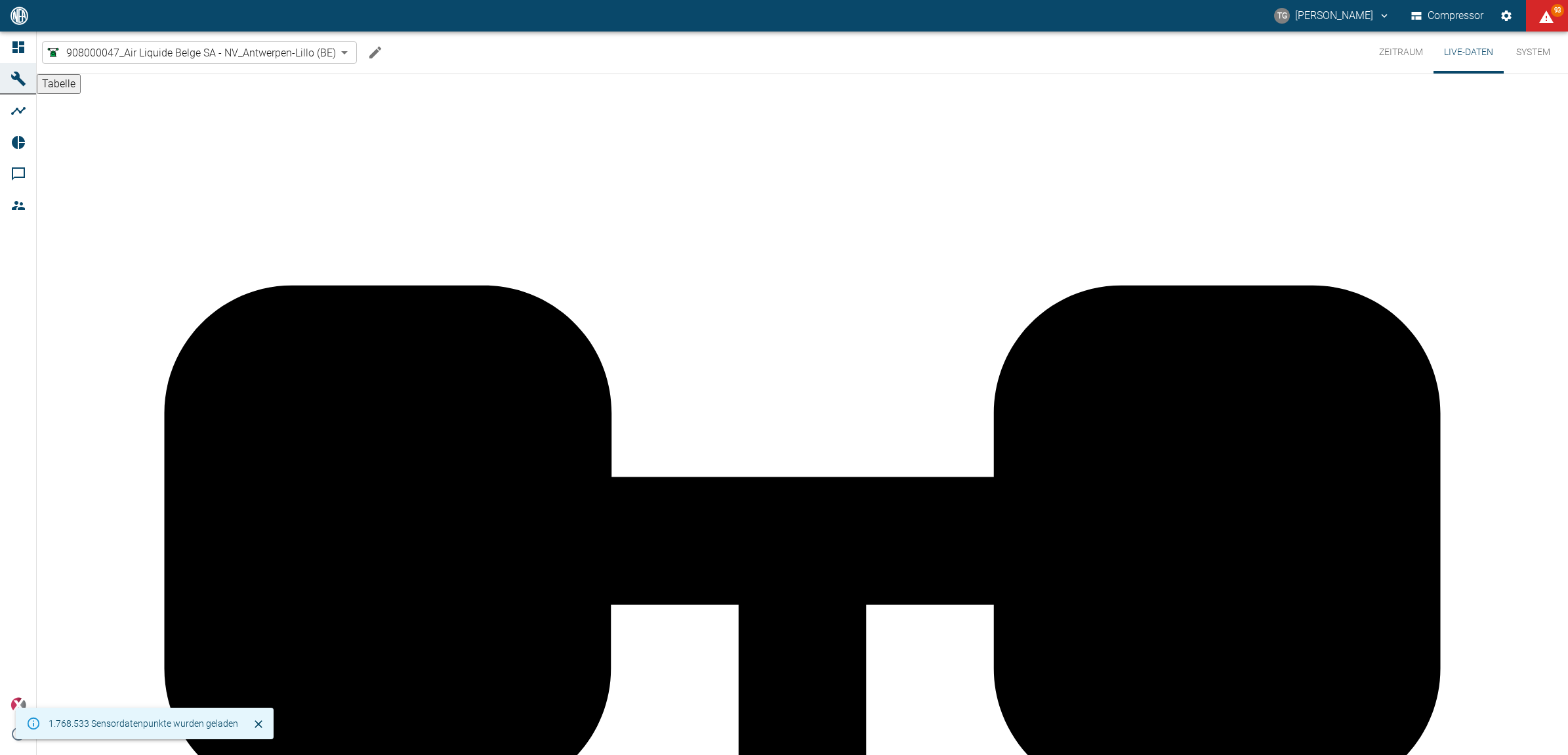
click at [1406, 53] on button "Zeitraum" at bounding box center [1401, 52] width 65 height 42
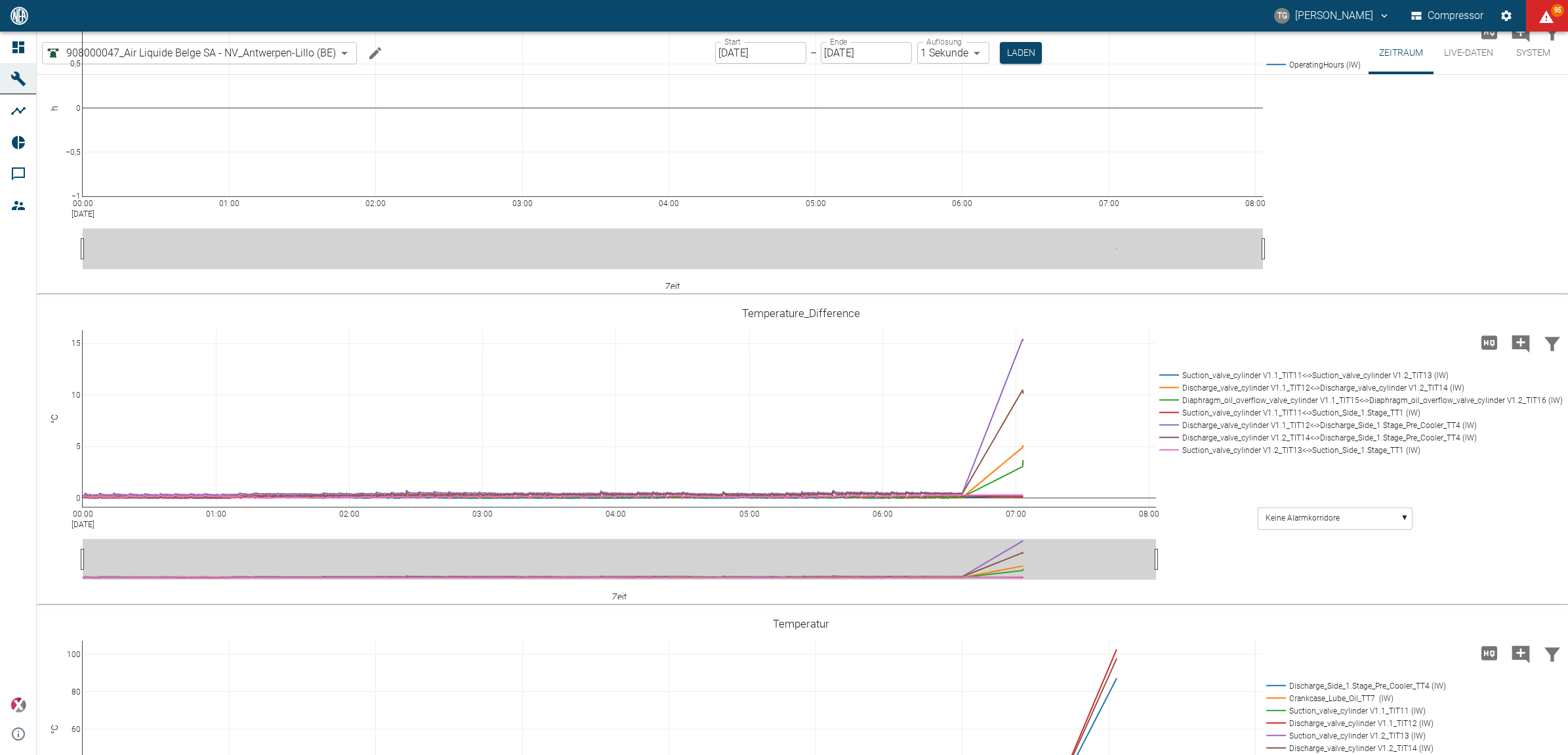
scroll to position [82, 0]
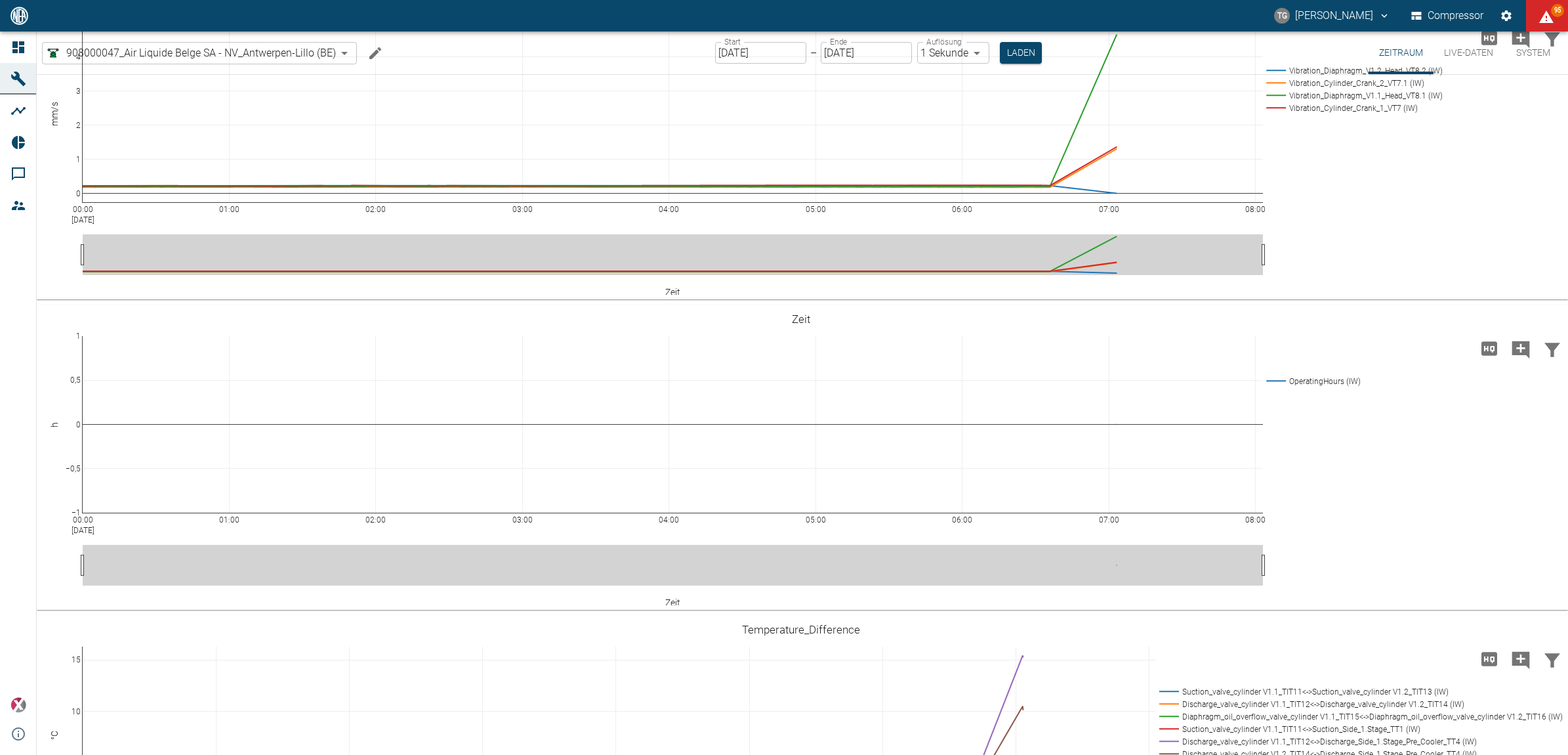
click at [749, 42] on input "18.08.2025" at bounding box center [761, 52] width 91 height 22
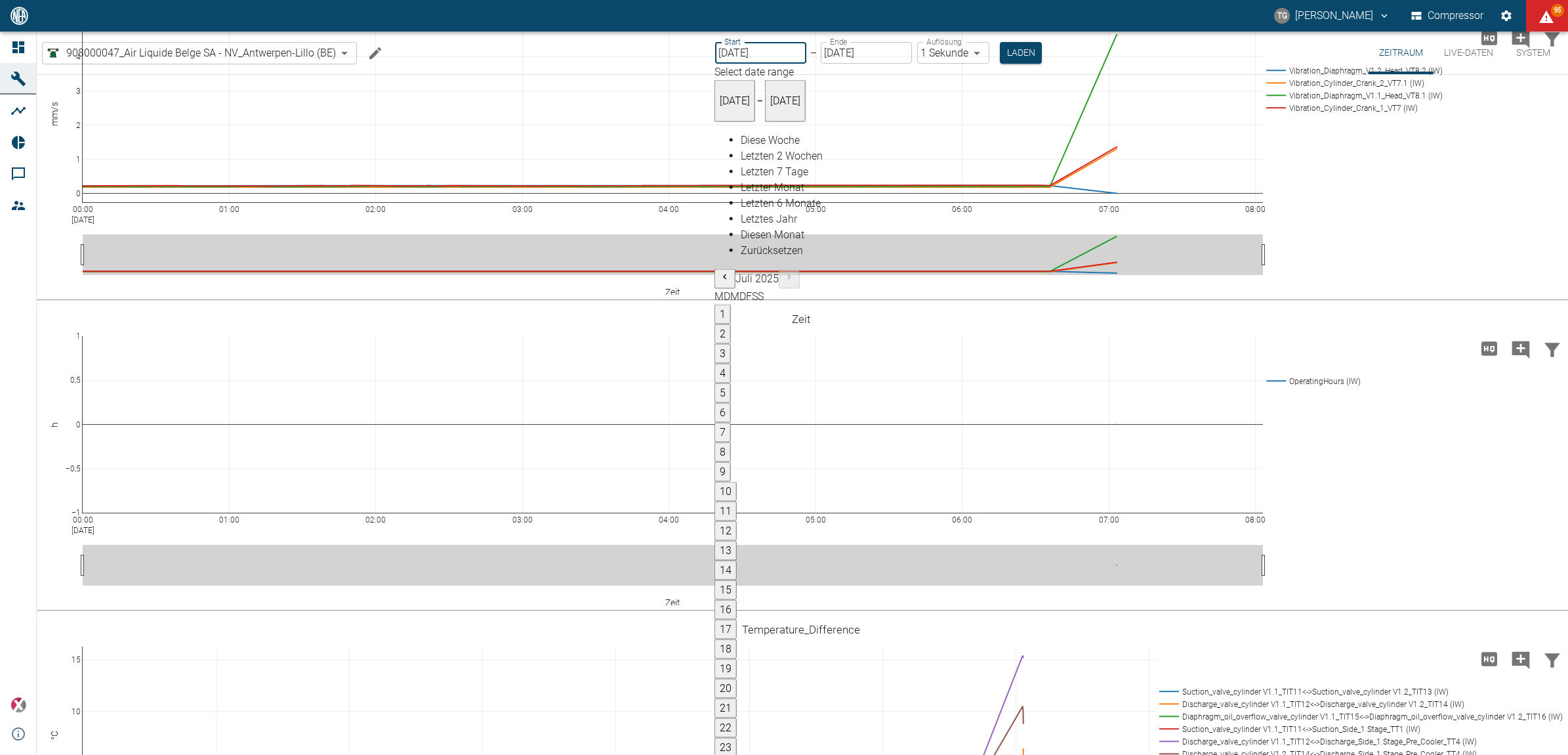
type input "01.08.2025"
type input "2min"
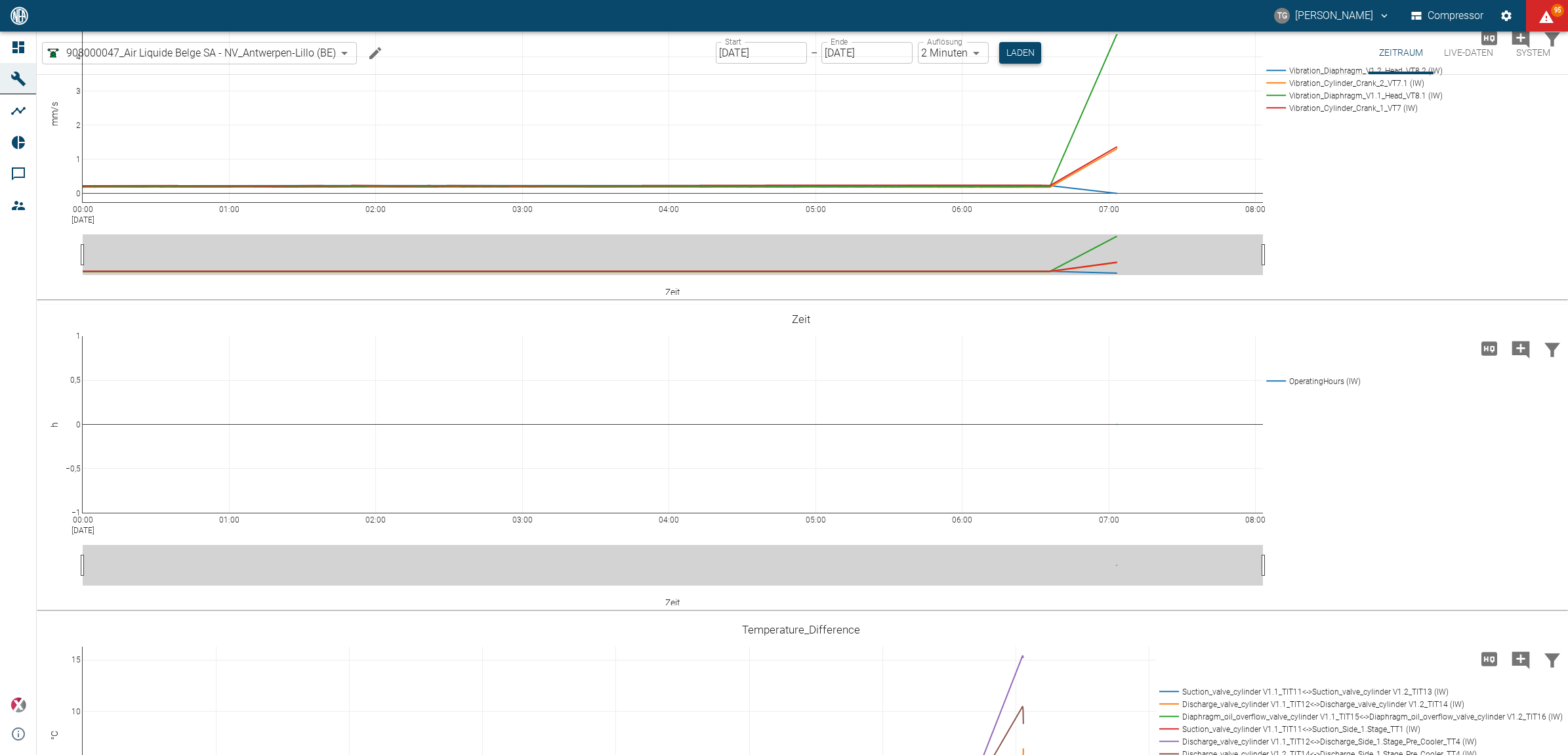
click at [1014, 52] on button "Laden" at bounding box center [1019, 52] width 42 height 22
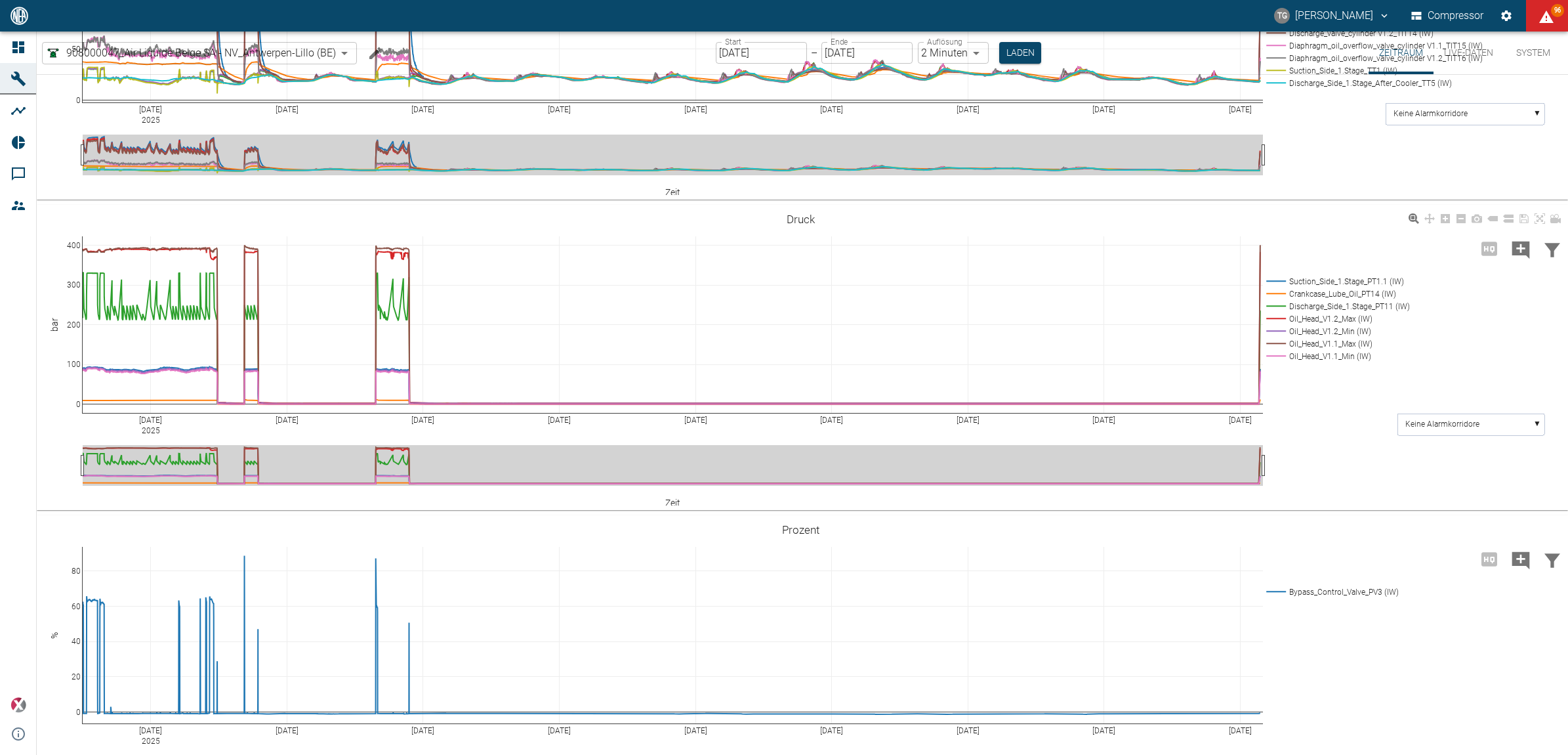
scroll to position [1067, 0]
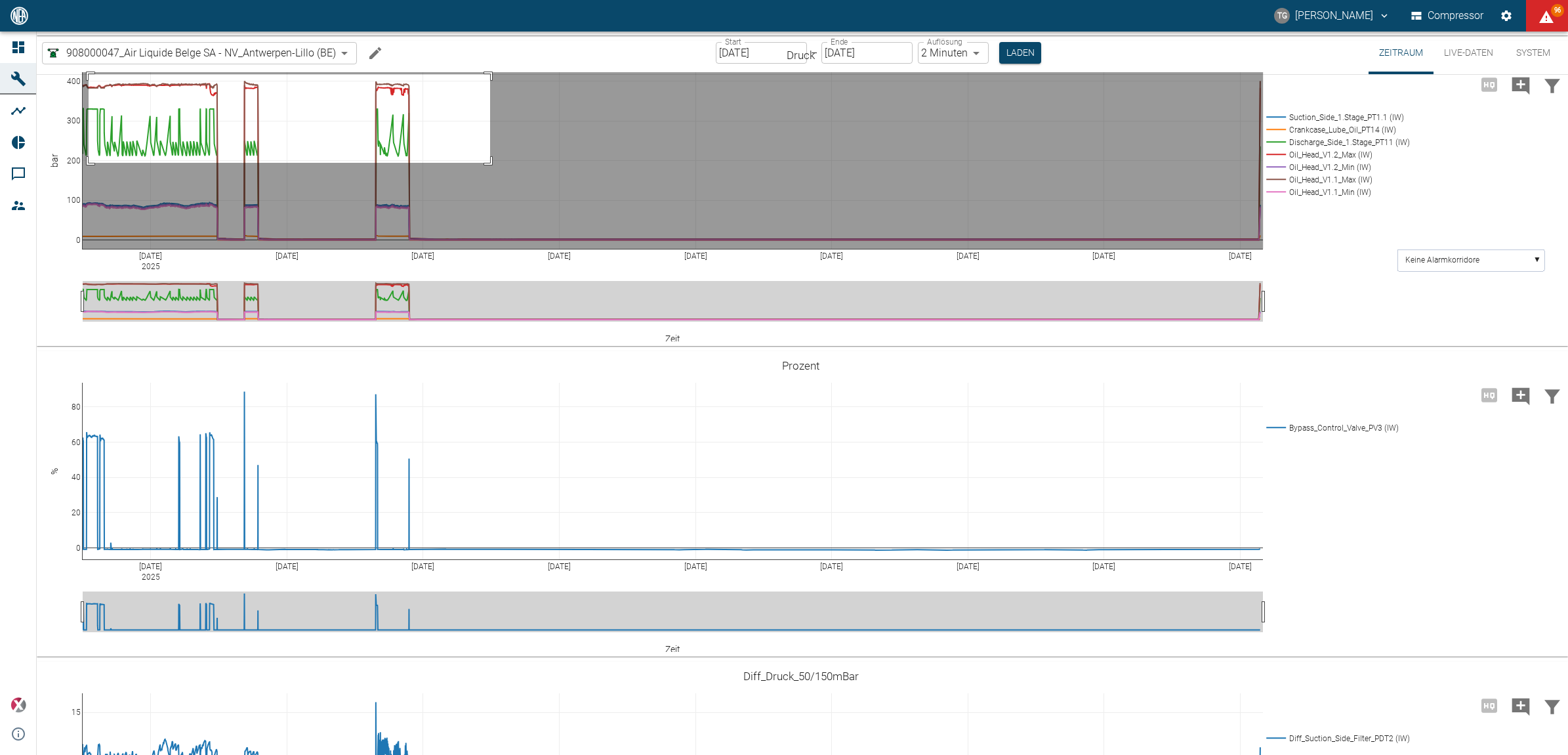
drag, startPoint x: 89, startPoint y: 284, endPoint x: 490, endPoint y: 373, distance: 410.8
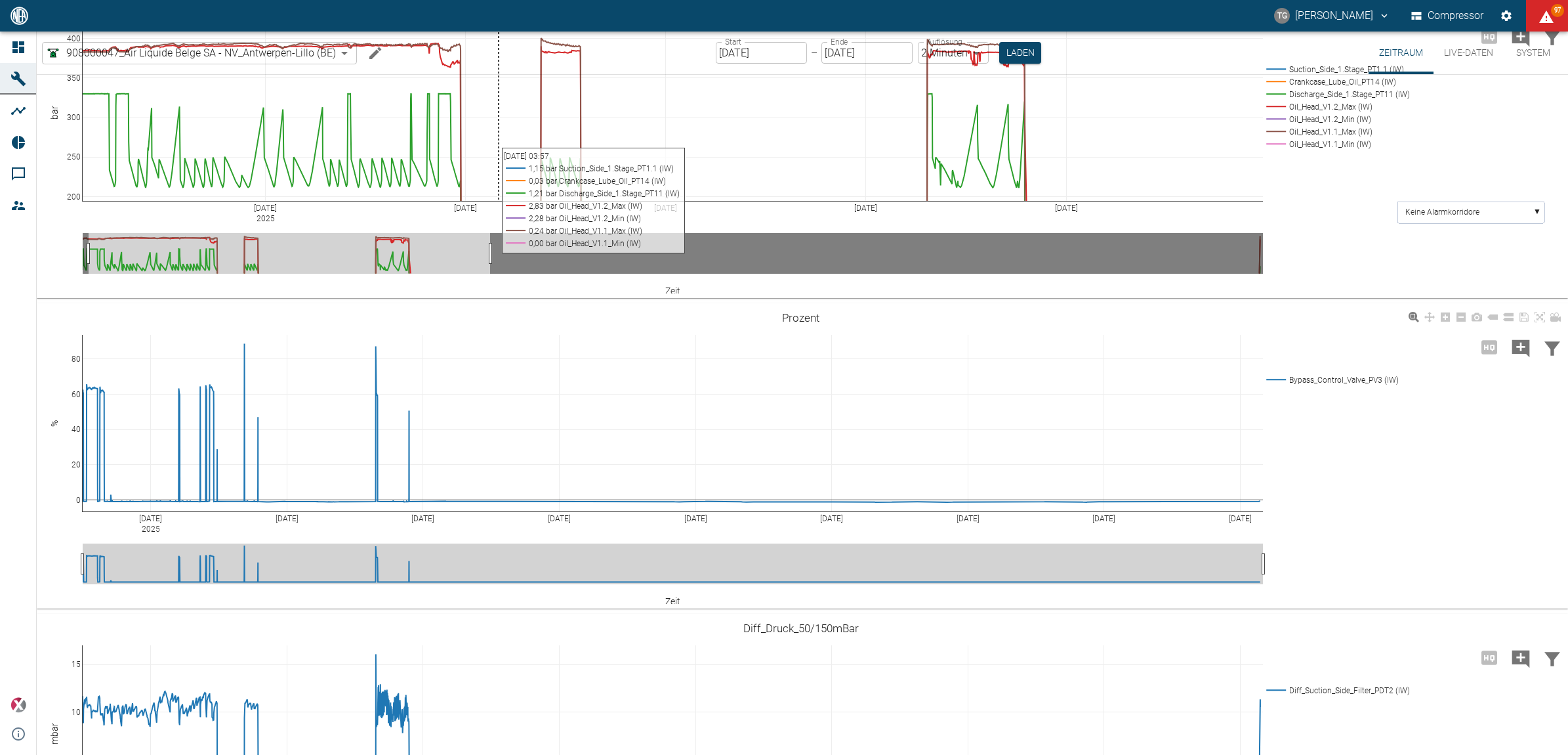
scroll to position [1149, 0]
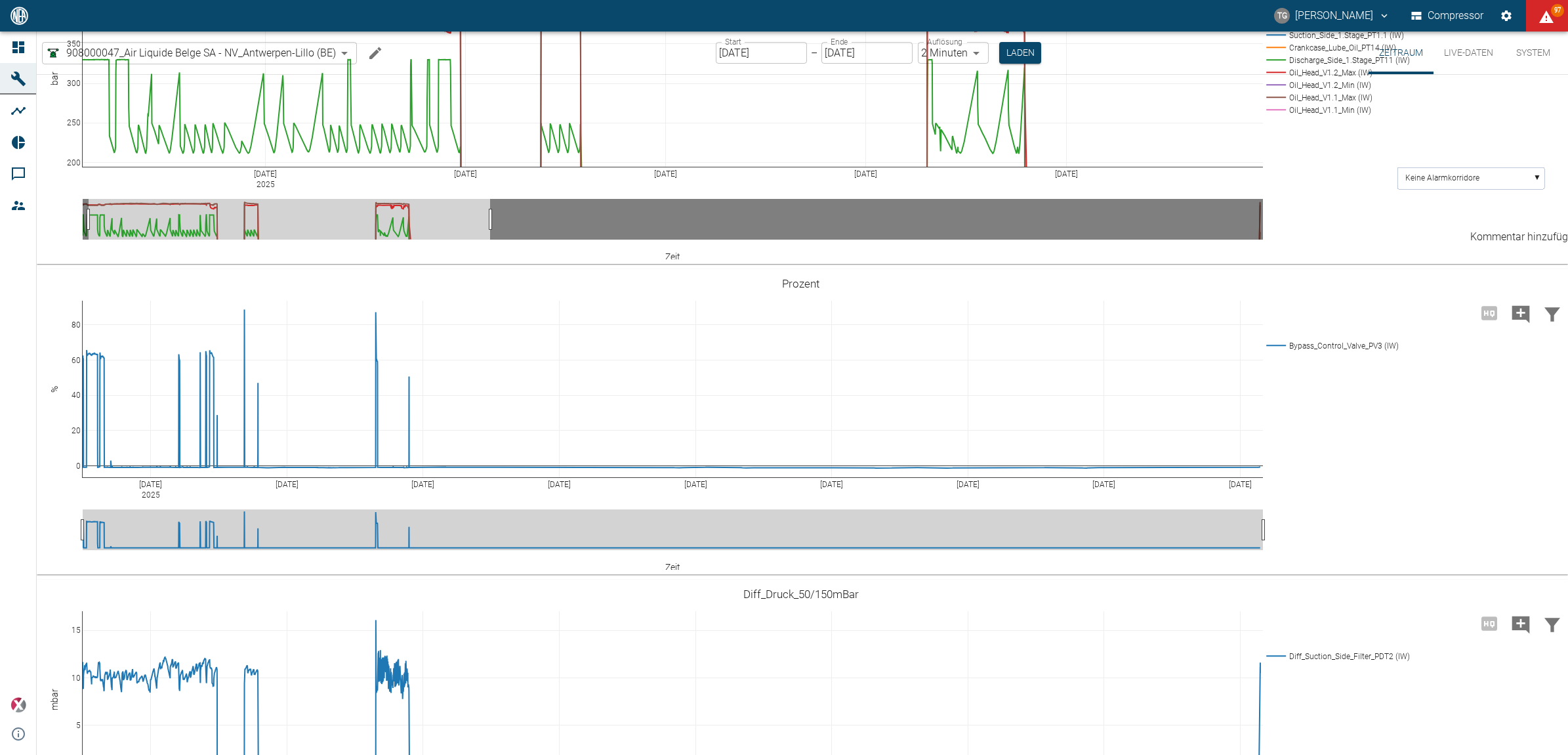
click at [1522, 13] on icon "Kommentar hinzufügen" at bounding box center [1521, 3] width 18 height 18
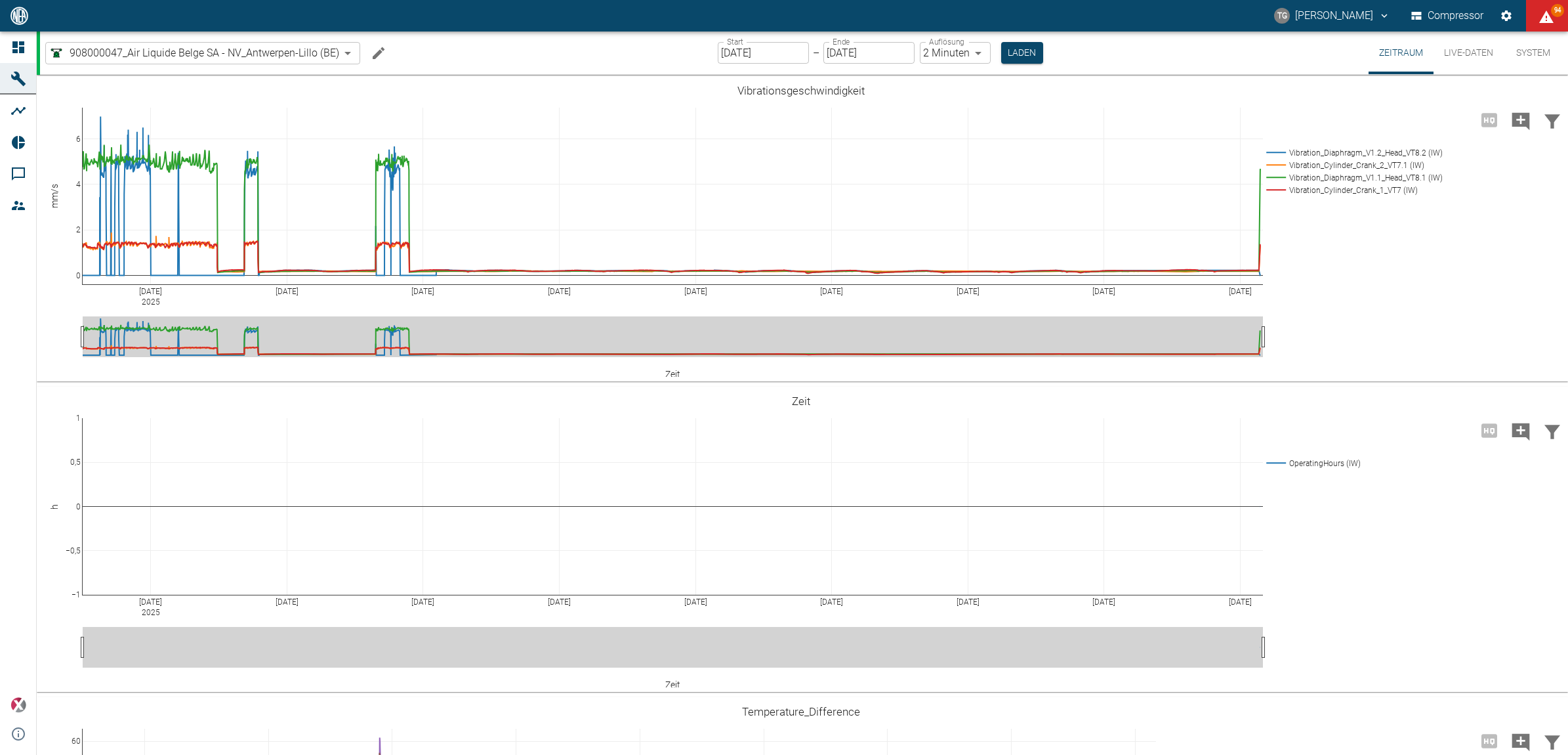
scroll to position [1149, 0]
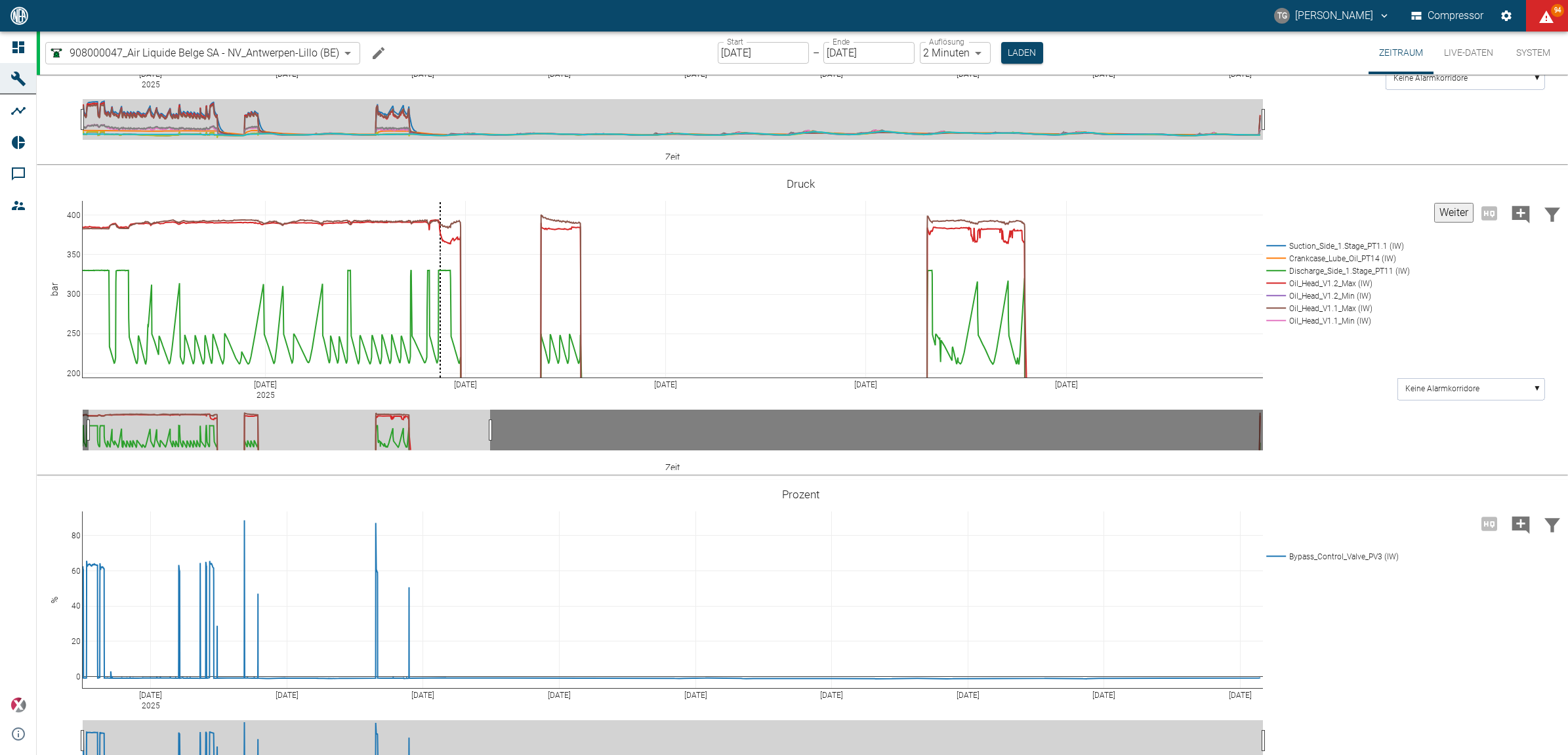
click at [1455, 207] on button "Weiter" at bounding box center [1453, 213] width 39 height 20
paste textarea "The oil pressure from head 1.2 is dropping."
type textarea "The oil pressure from head 1.2 is dropping."
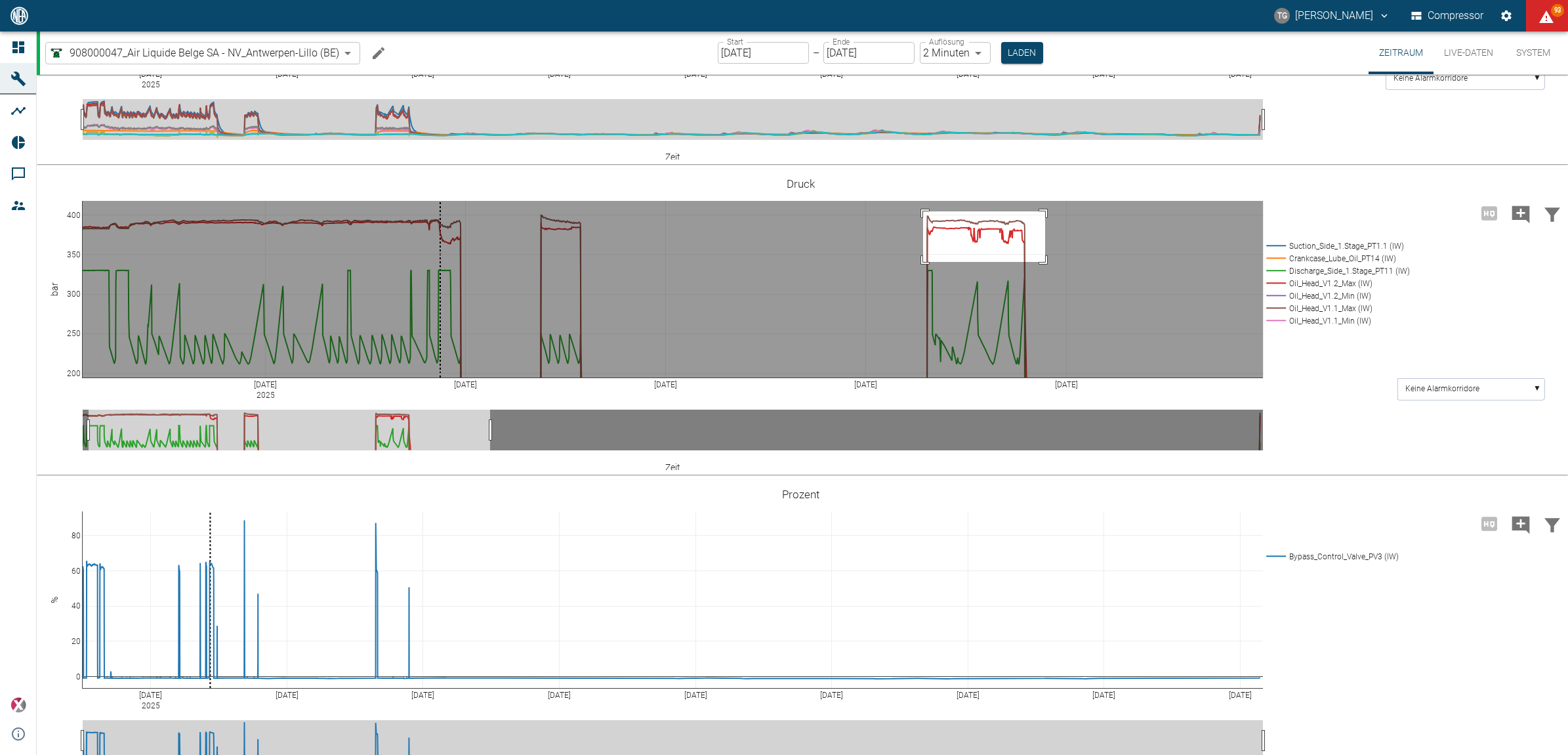
drag, startPoint x: 923, startPoint y: 210, endPoint x: 1045, endPoint y: 261, distance: 132.2
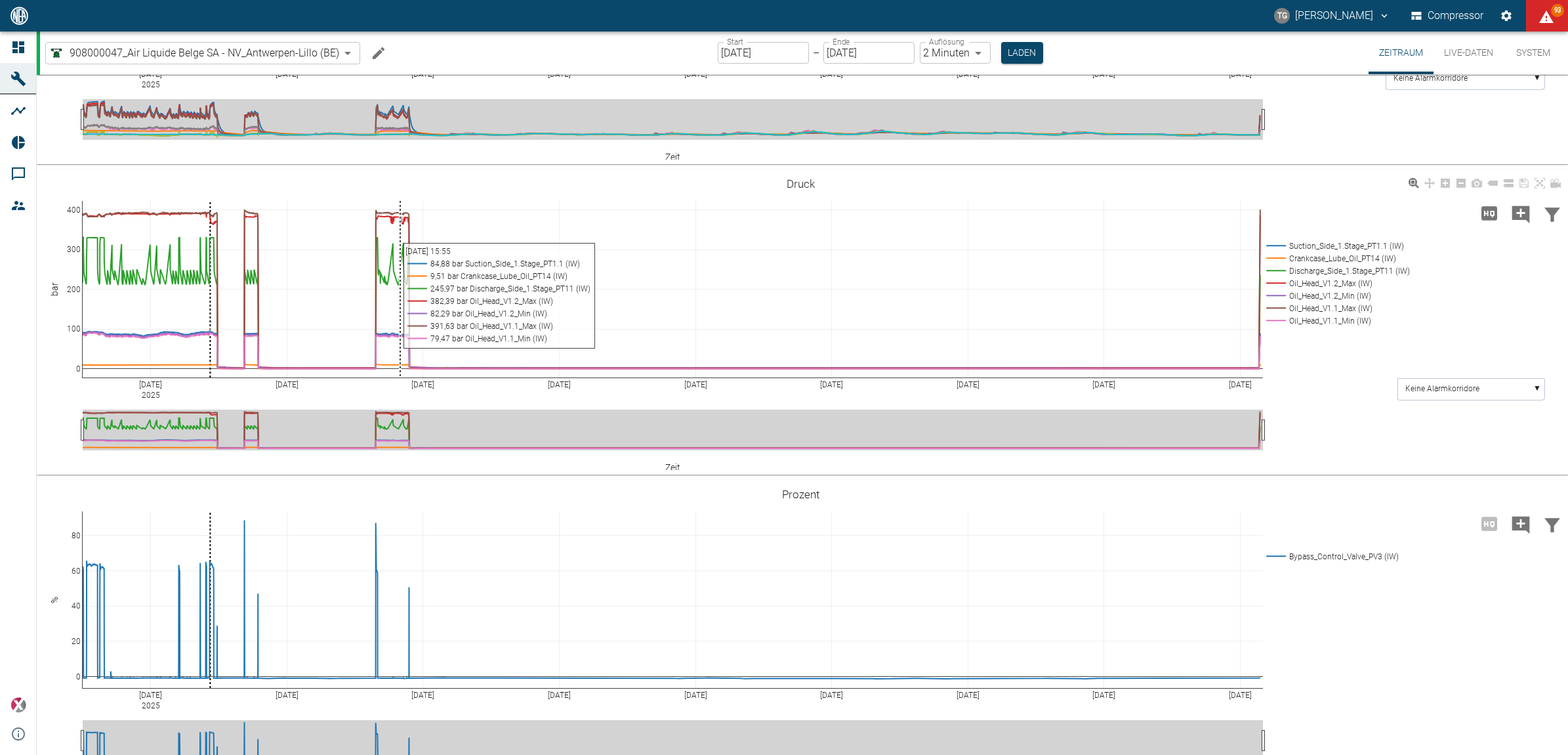
drag, startPoint x: 363, startPoint y: 199, endPoint x: 400, endPoint y: 228, distance: 47.0
click at [400, 228] on div "Aug 2 2025 Aug 4 Aug 6 Aug 8 Aug 10 Aug 12 Aug 14 Aug 16 Aug 18 0 100 200 300 4…" at bounding box center [800, 322] width 1528 height 296
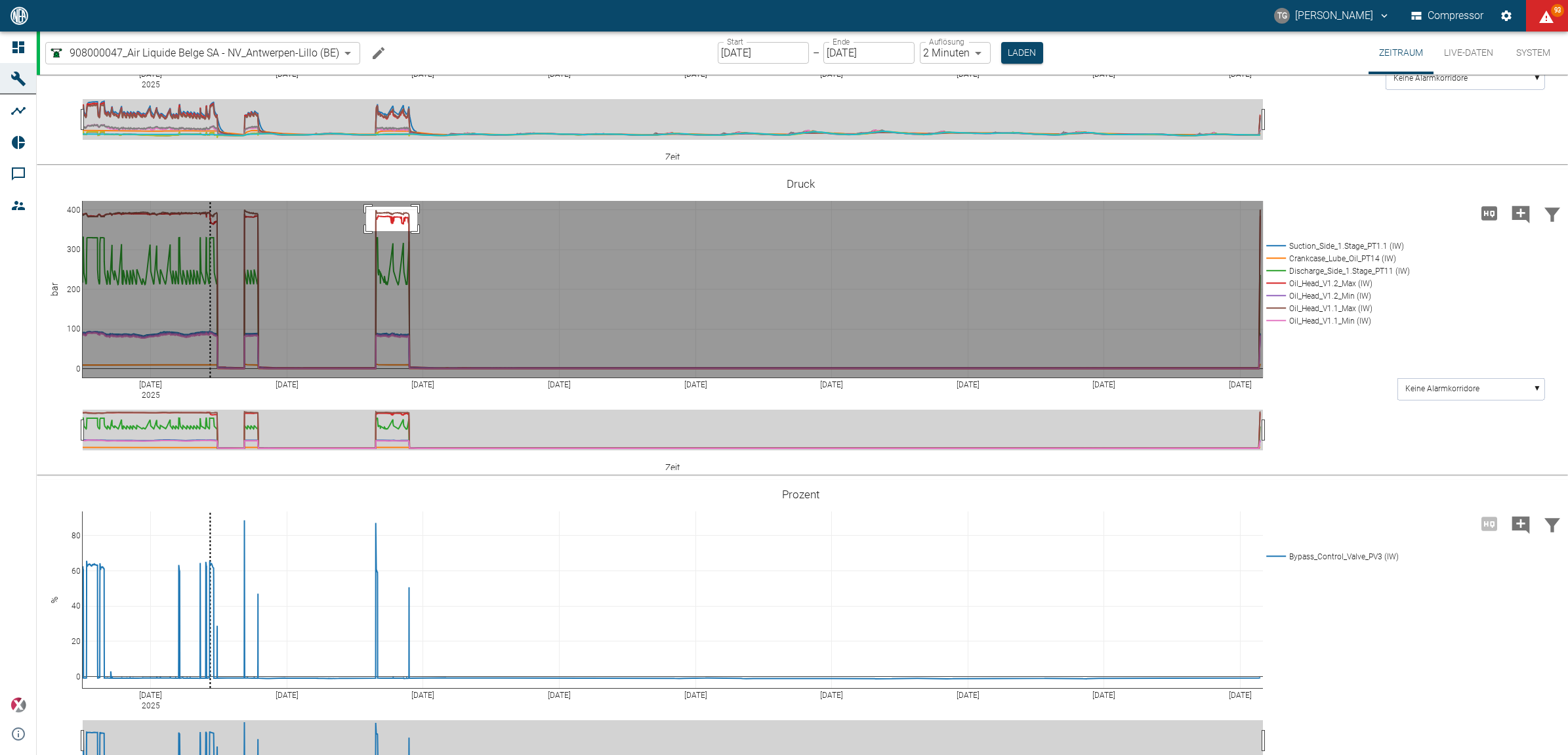
drag, startPoint x: 366, startPoint y: 205, endPoint x: 419, endPoint y: 230, distance: 58.6
drag, startPoint x: 371, startPoint y: 202, endPoint x: 421, endPoint y: 230, distance: 57.3
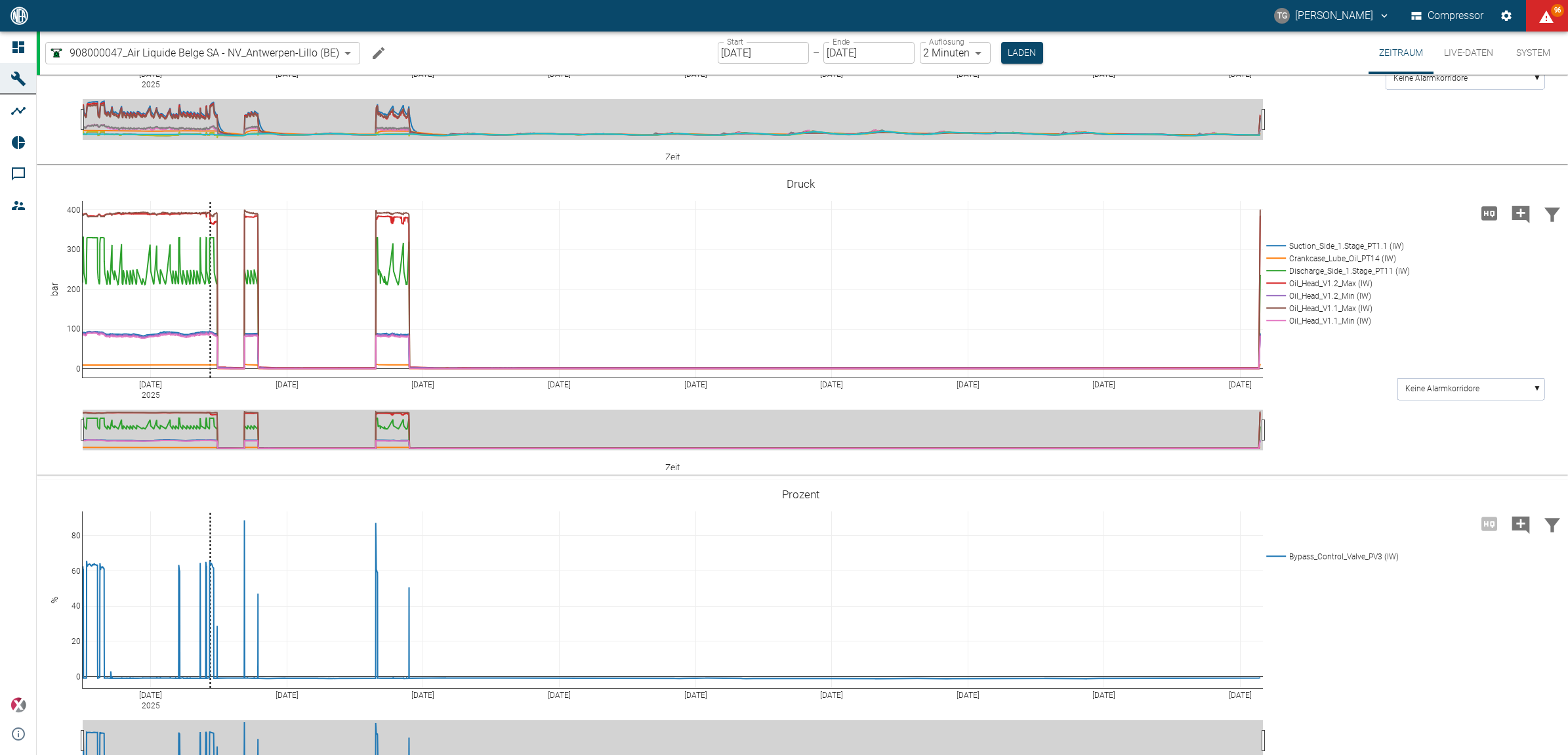
click at [789, 42] on input "[DATE]" at bounding box center [763, 52] width 91 height 22
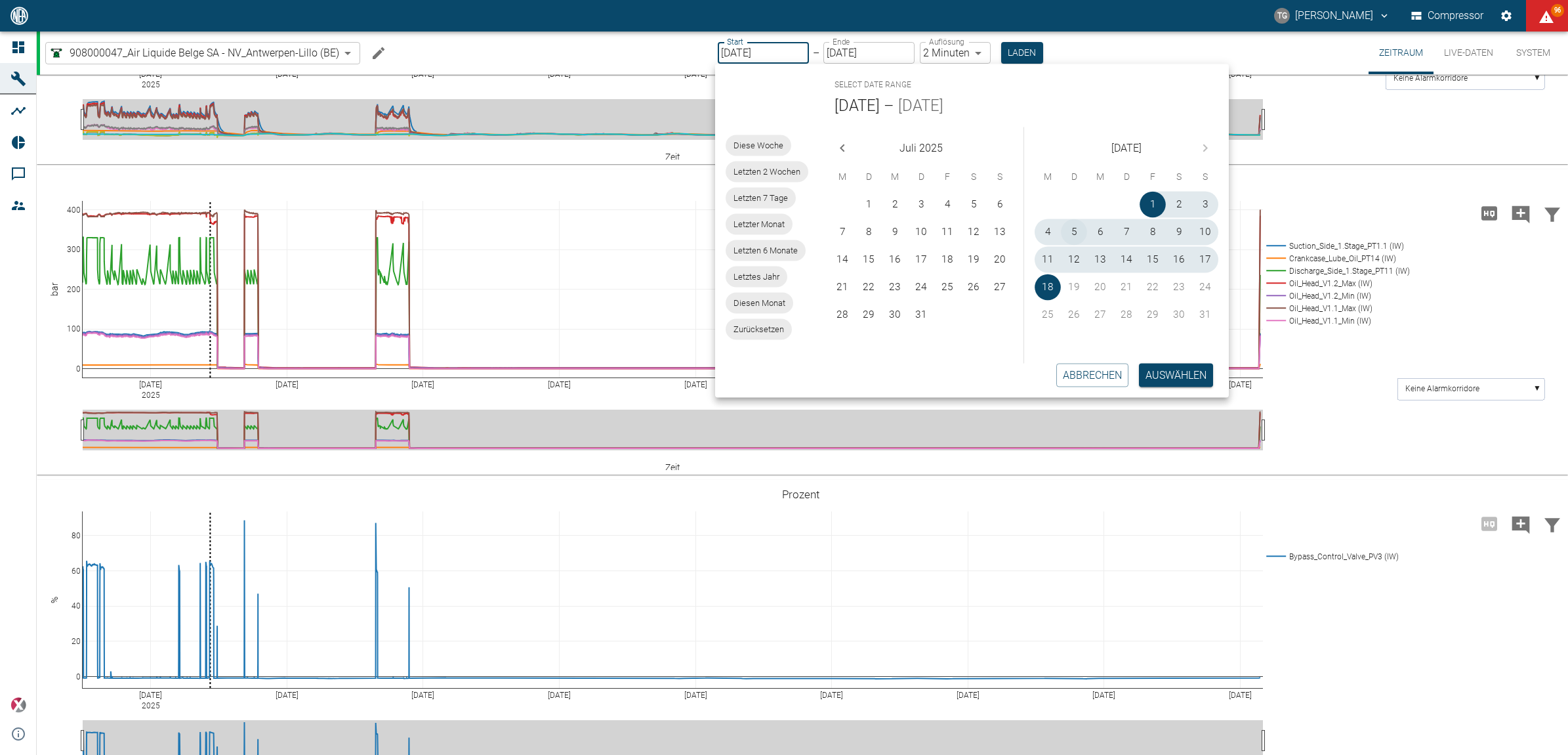
click at [1080, 221] on button "5" at bounding box center [1074, 233] width 26 height 27
type input "05.08.2025"
click at [1080, 221] on button "5" at bounding box center [1074, 233] width 26 height 27
type input "05.08.2025"
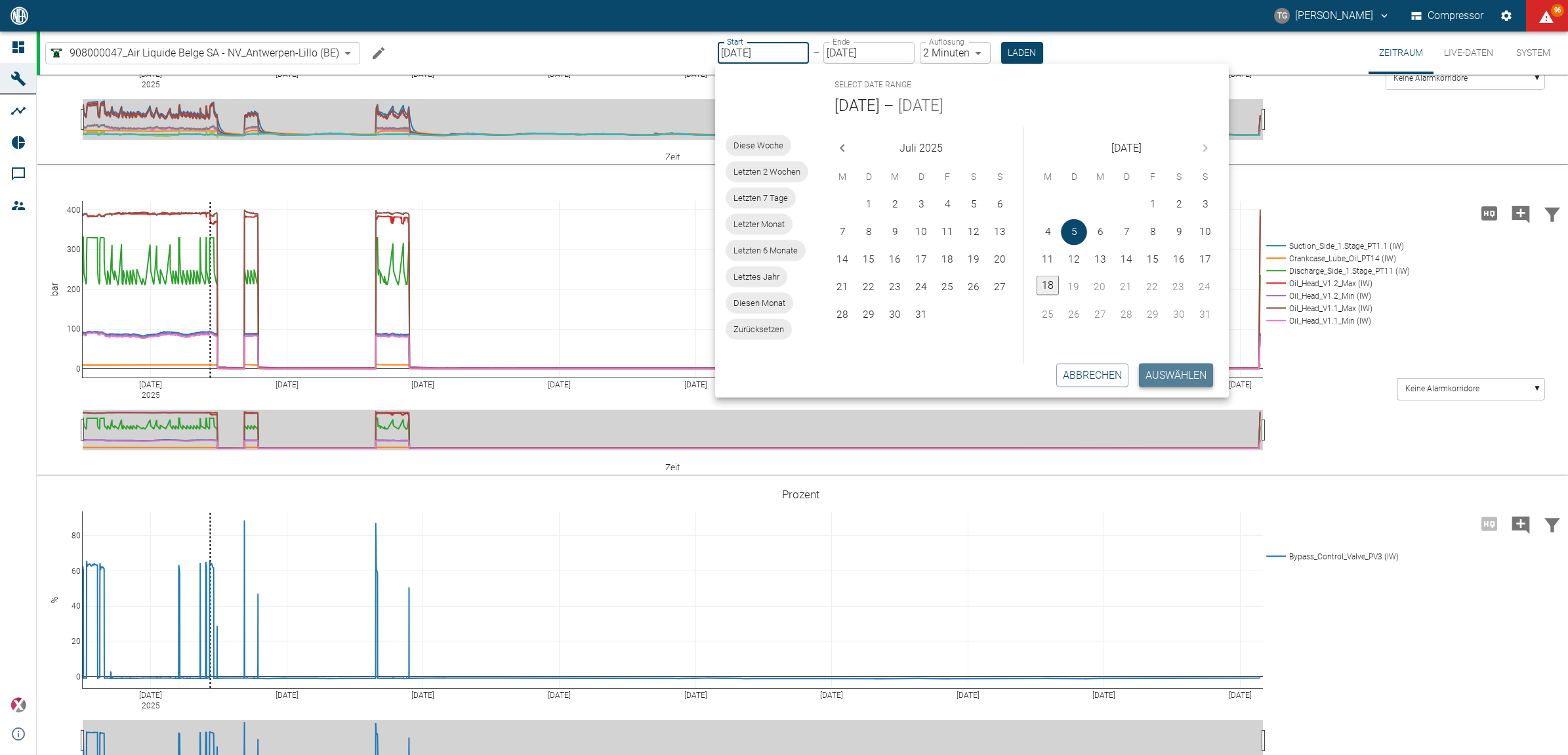
click at [1165, 369] on button "Auswählen" at bounding box center [1176, 375] width 74 height 24
type input "1sec"
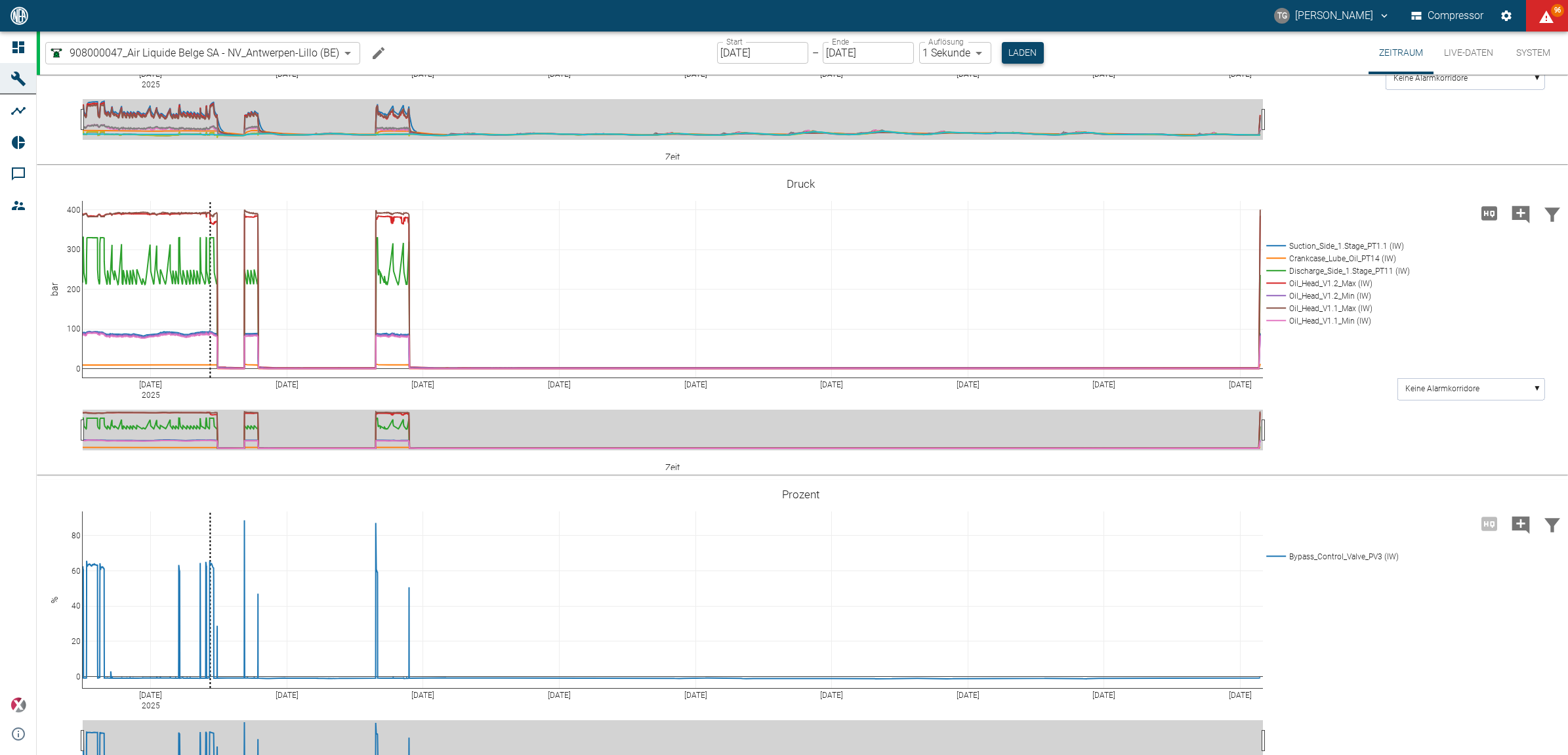
click at [1012, 54] on button "Laden" at bounding box center [1022, 52] width 42 height 22
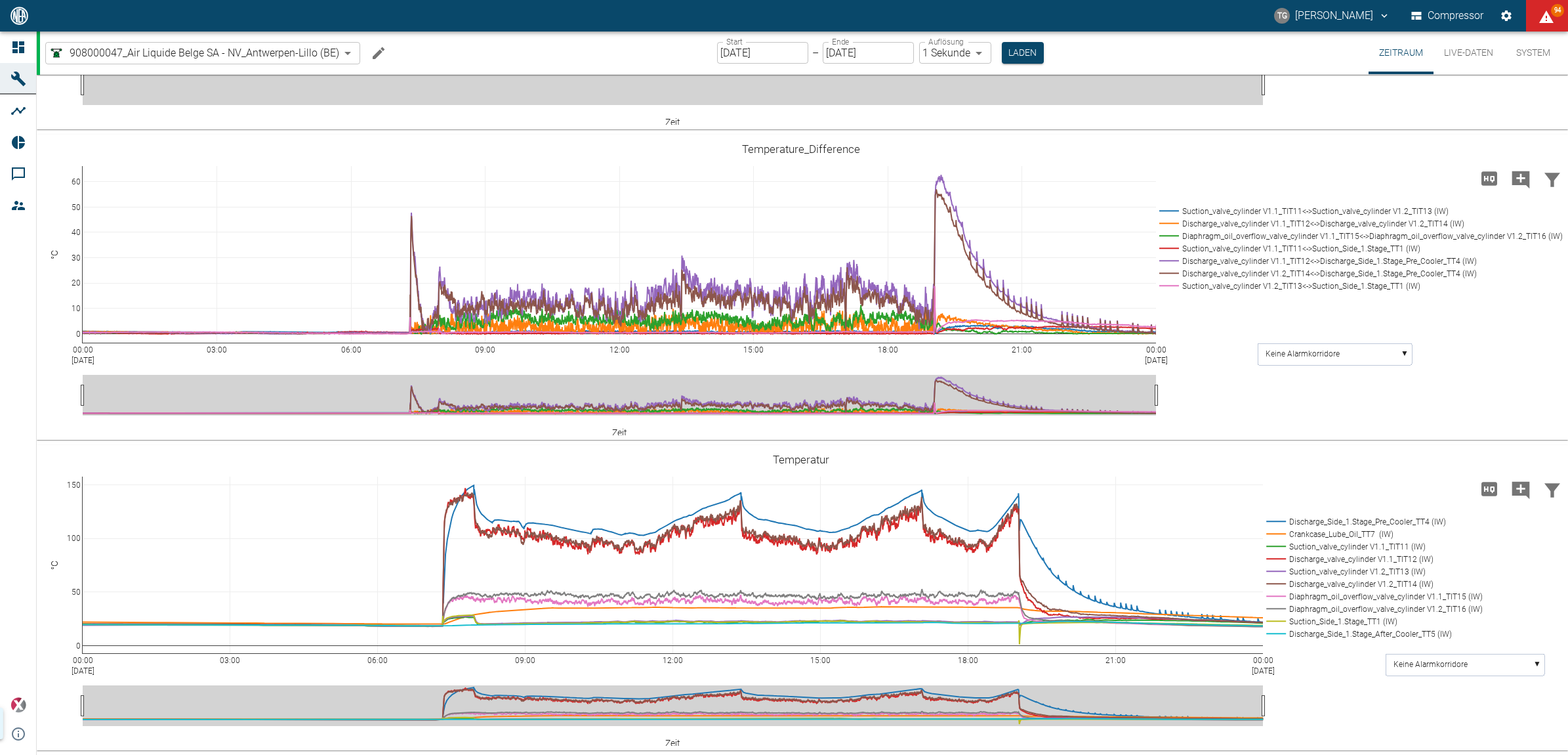
scroll to position [903, 0]
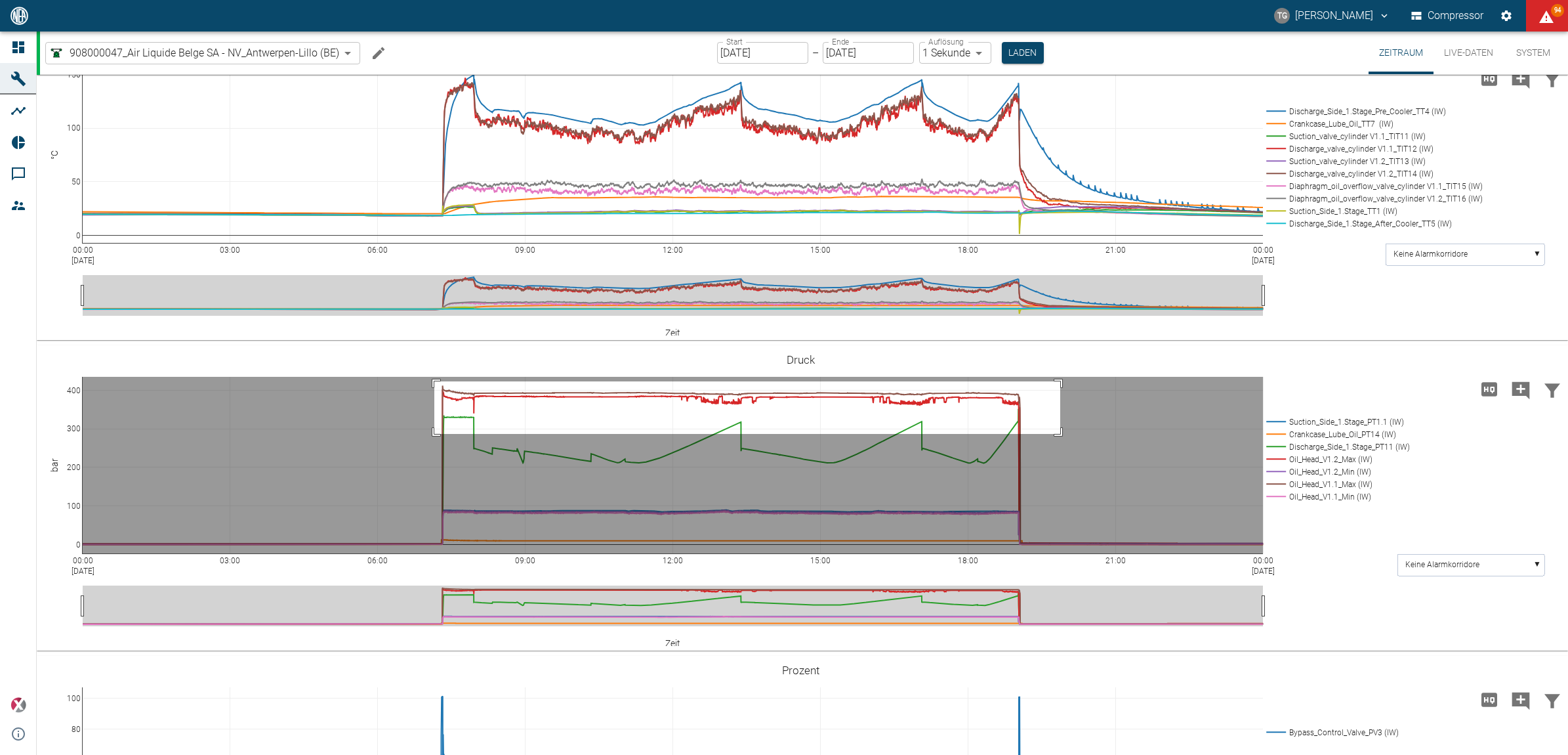
drag, startPoint x: 435, startPoint y: 450, endPoint x: 1060, endPoint y: 503, distance: 627.2
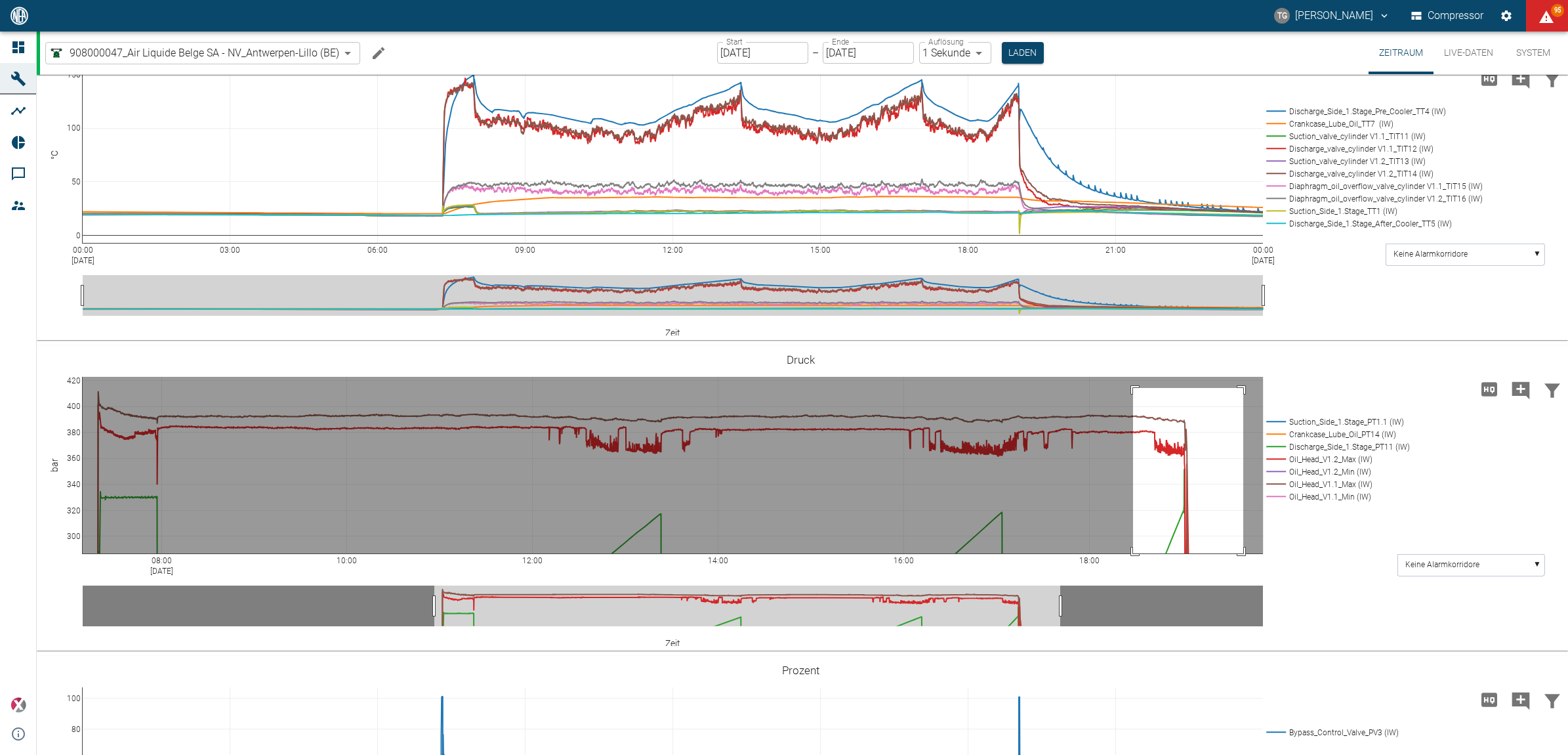
drag, startPoint x: 1133, startPoint y: 457, endPoint x: 1243, endPoint y: 656, distance: 227.4
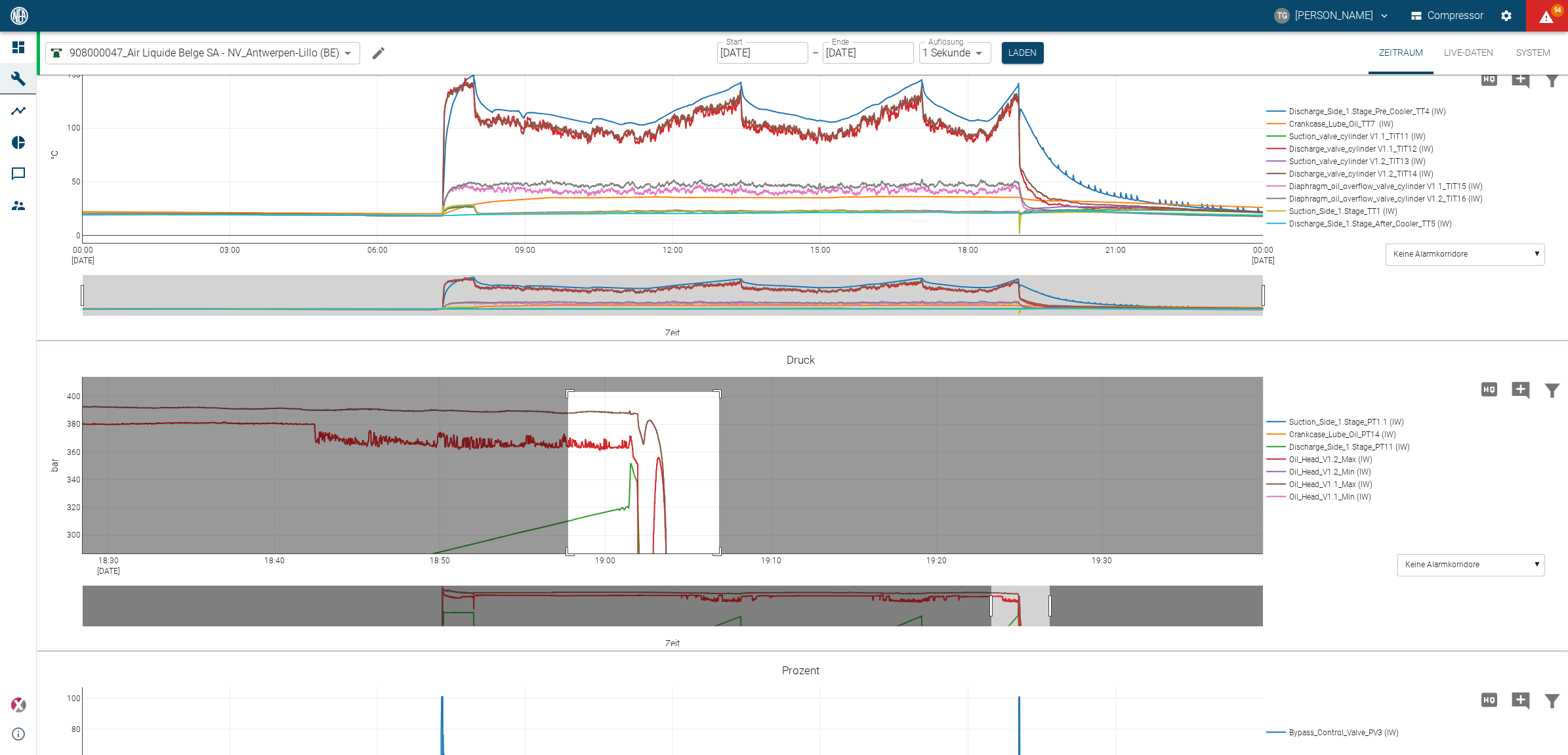
drag, startPoint x: 568, startPoint y: 461, endPoint x: 719, endPoint y: 660, distance: 249.8
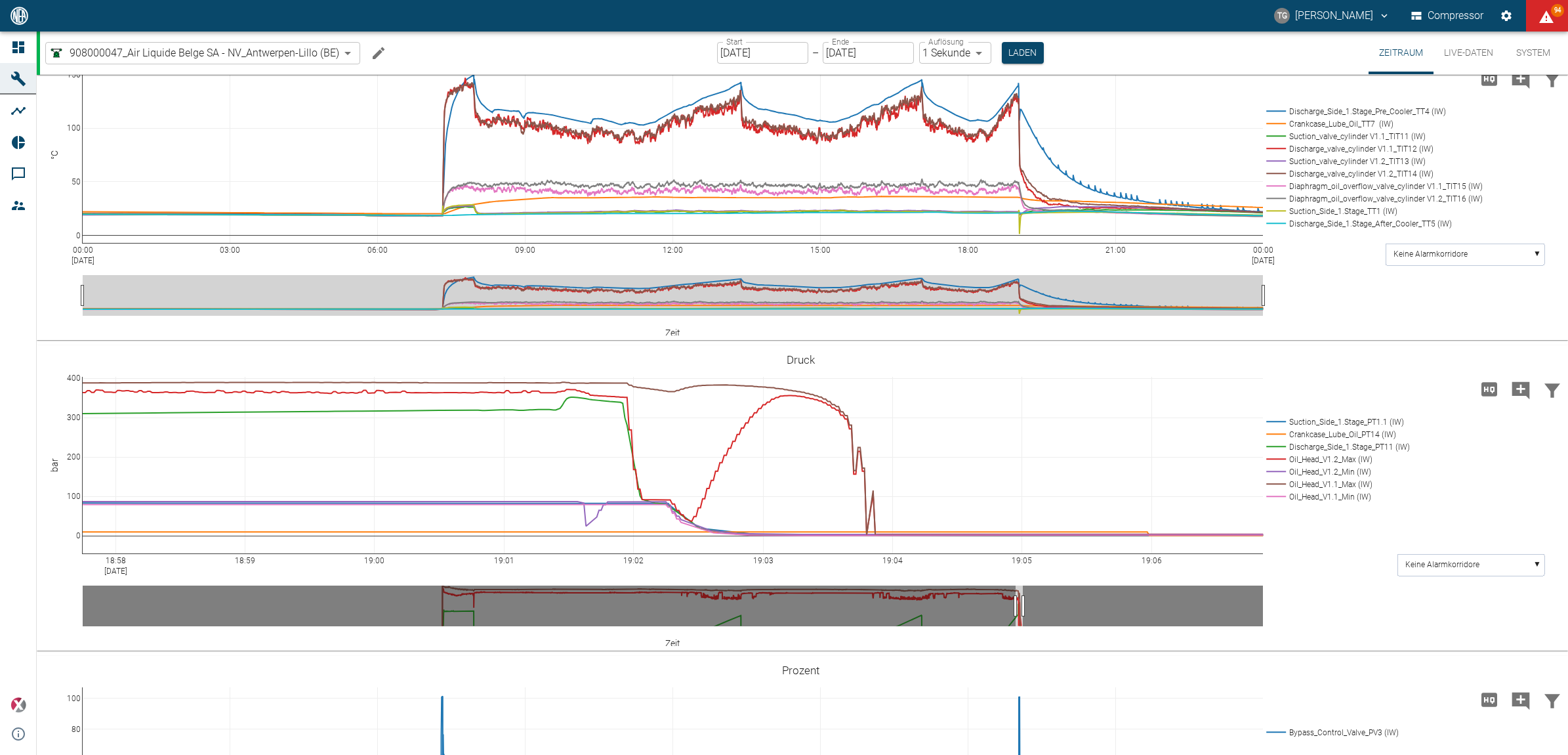
drag, startPoint x: 79, startPoint y: 621, endPoint x: 58, endPoint y: 491, distance: 131.7
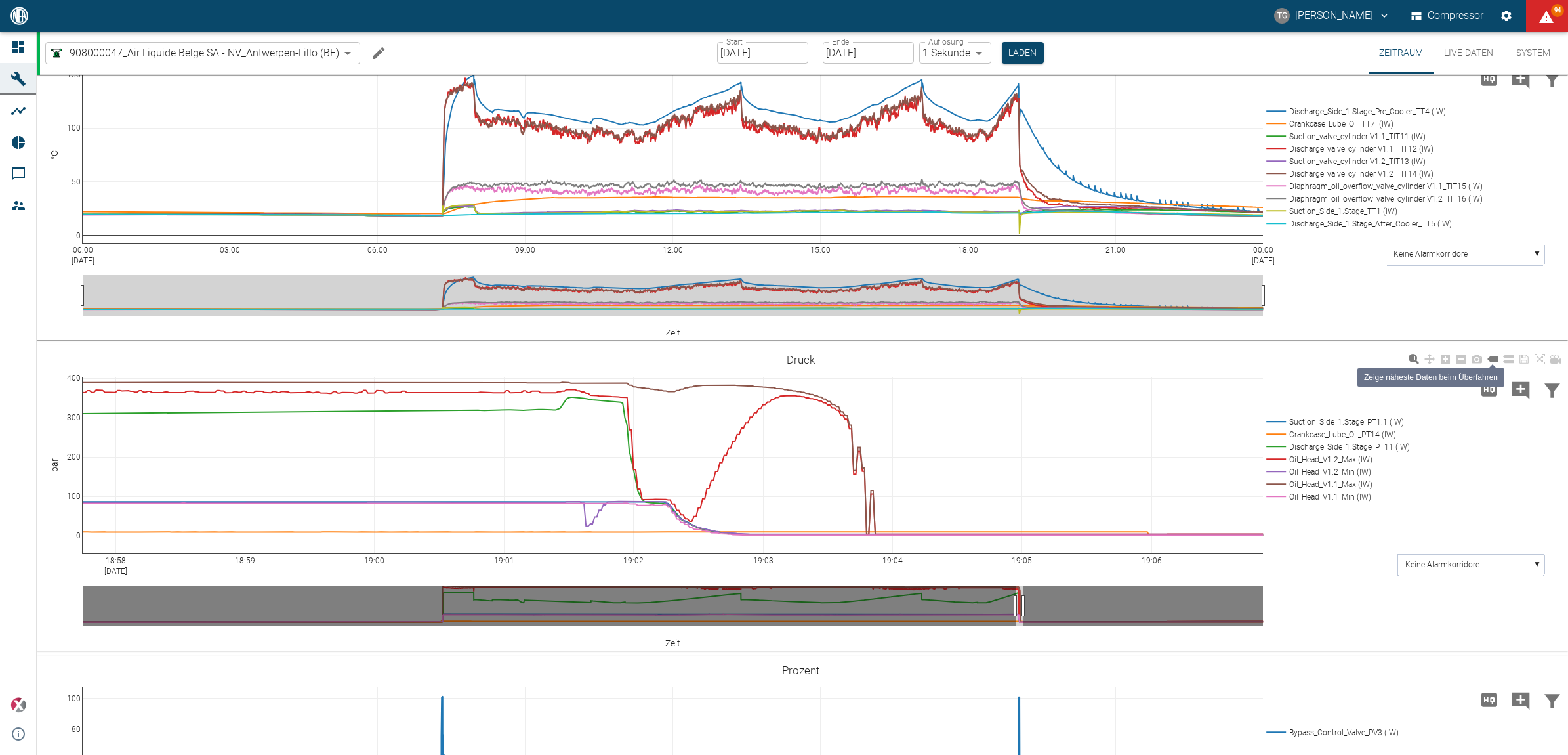
click at [1492, 362] on icon at bounding box center [1492, 359] width 11 height 5
click at [1282, 428] on rect at bounding box center [1336, 422] width 146 height 13
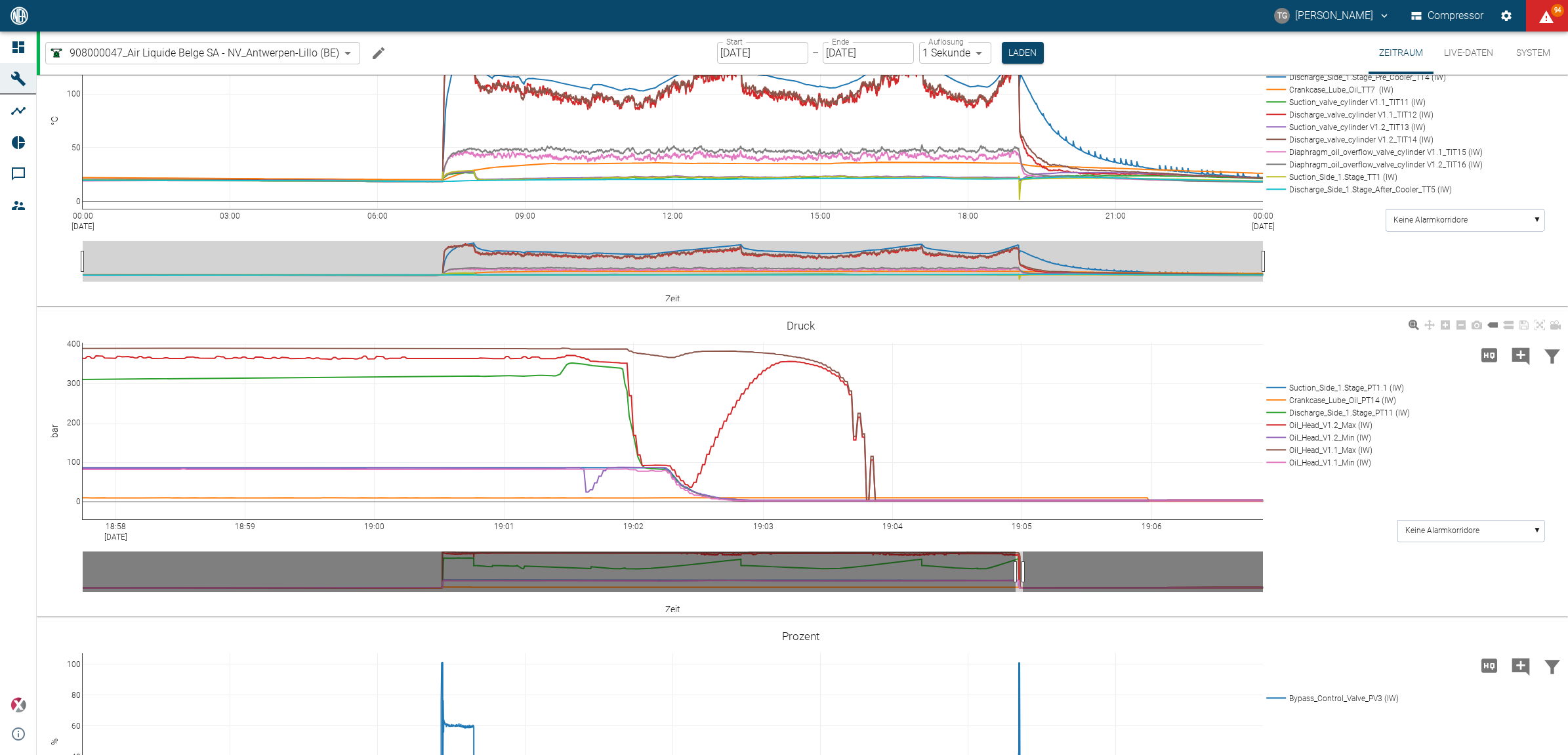
scroll to position [1067, 0]
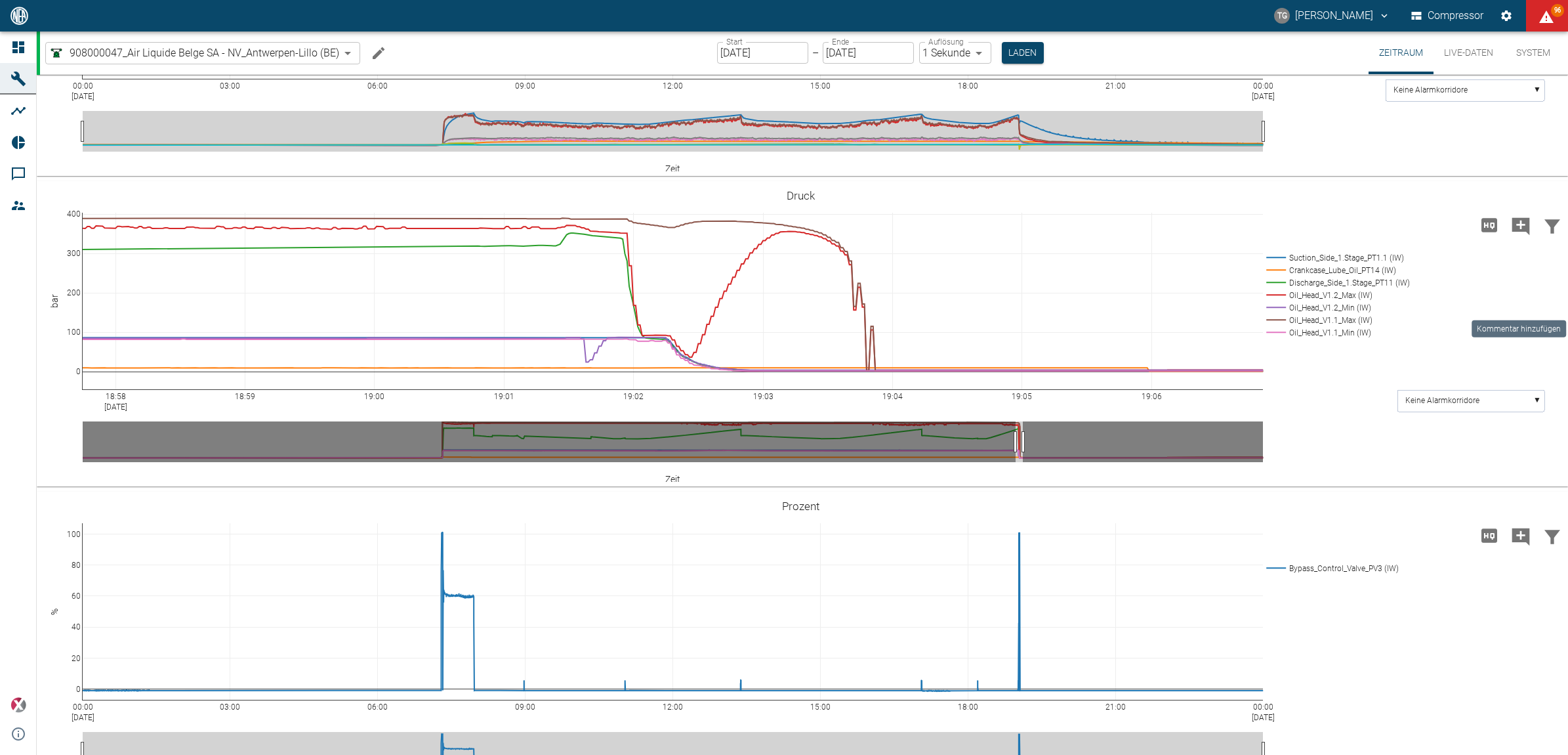
click at [1519, 235] on icon "Kommentar hinzufügen" at bounding box center [1521, 226] width 18 height 18
click at [1523, 235] on icon "Kommentar hinzufügen" at bounding box center [1521, 226] width 18 height 18
click at [1434, 235] on button "Weiter" at bounding box center [1453, 225] width 39 height 20
paste textarea "The membrane on head 1.2 had a contact piece on the perforated plate."
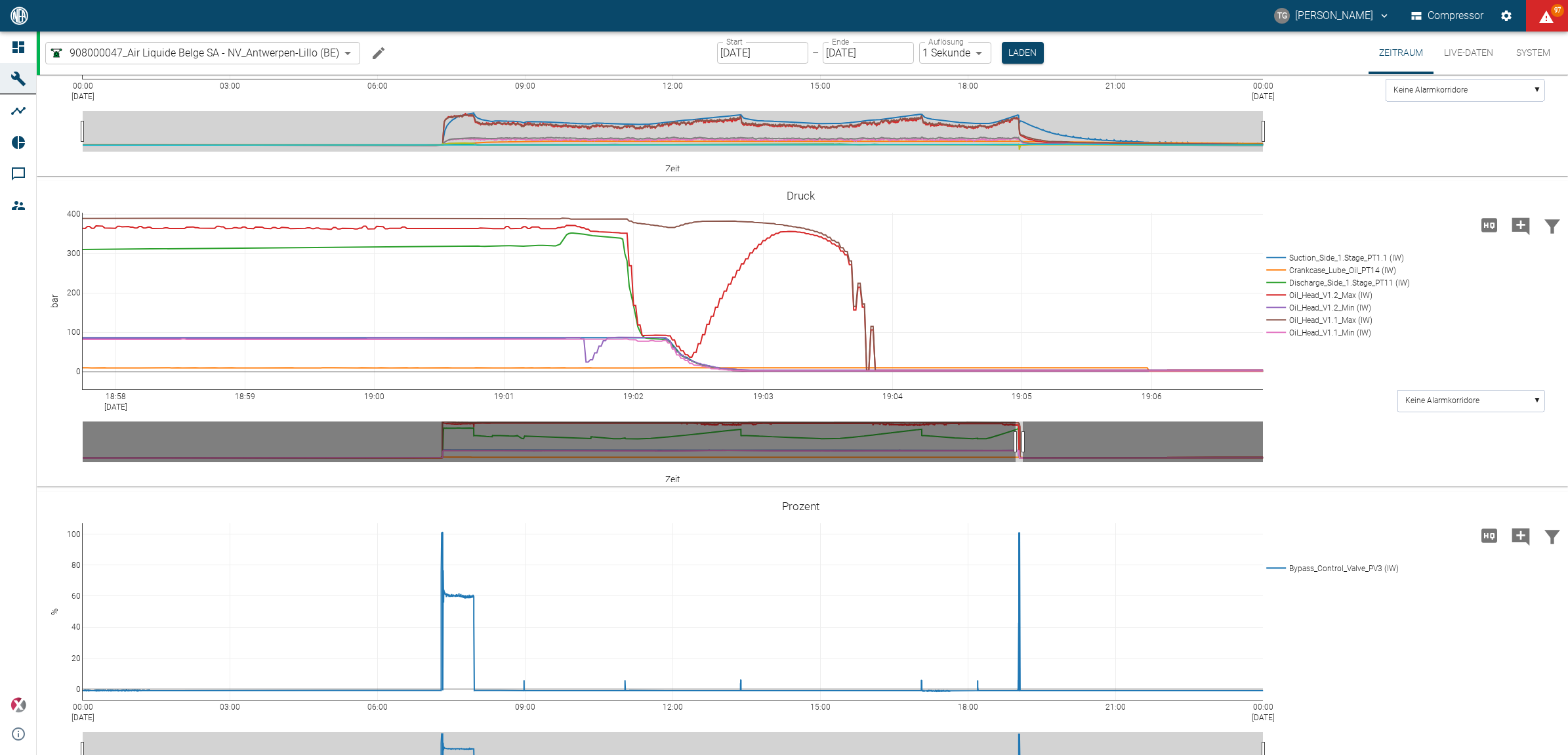
type textarea "The membrane on head 1.2 had contact to the perforated plate."
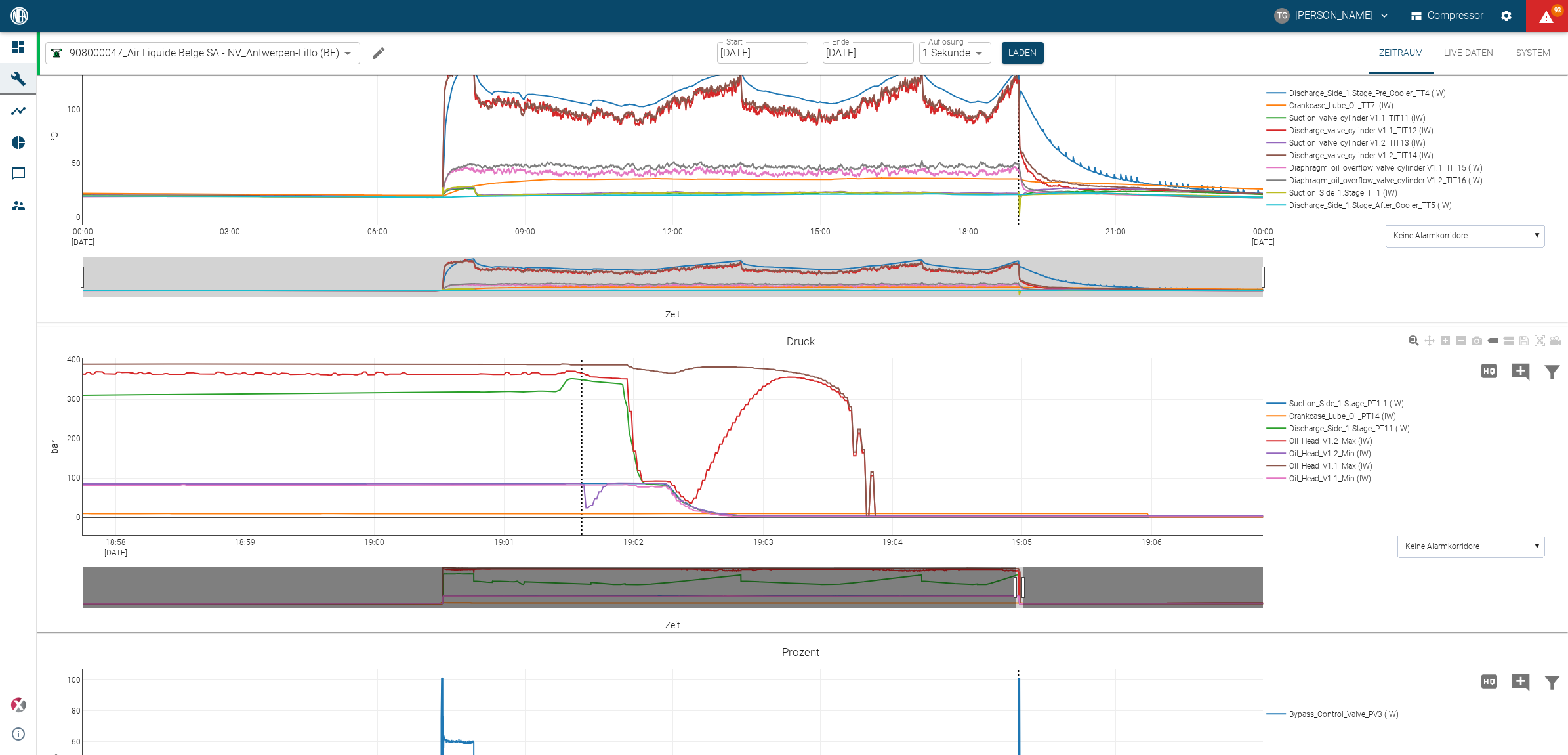
scroll to position [903, 0]
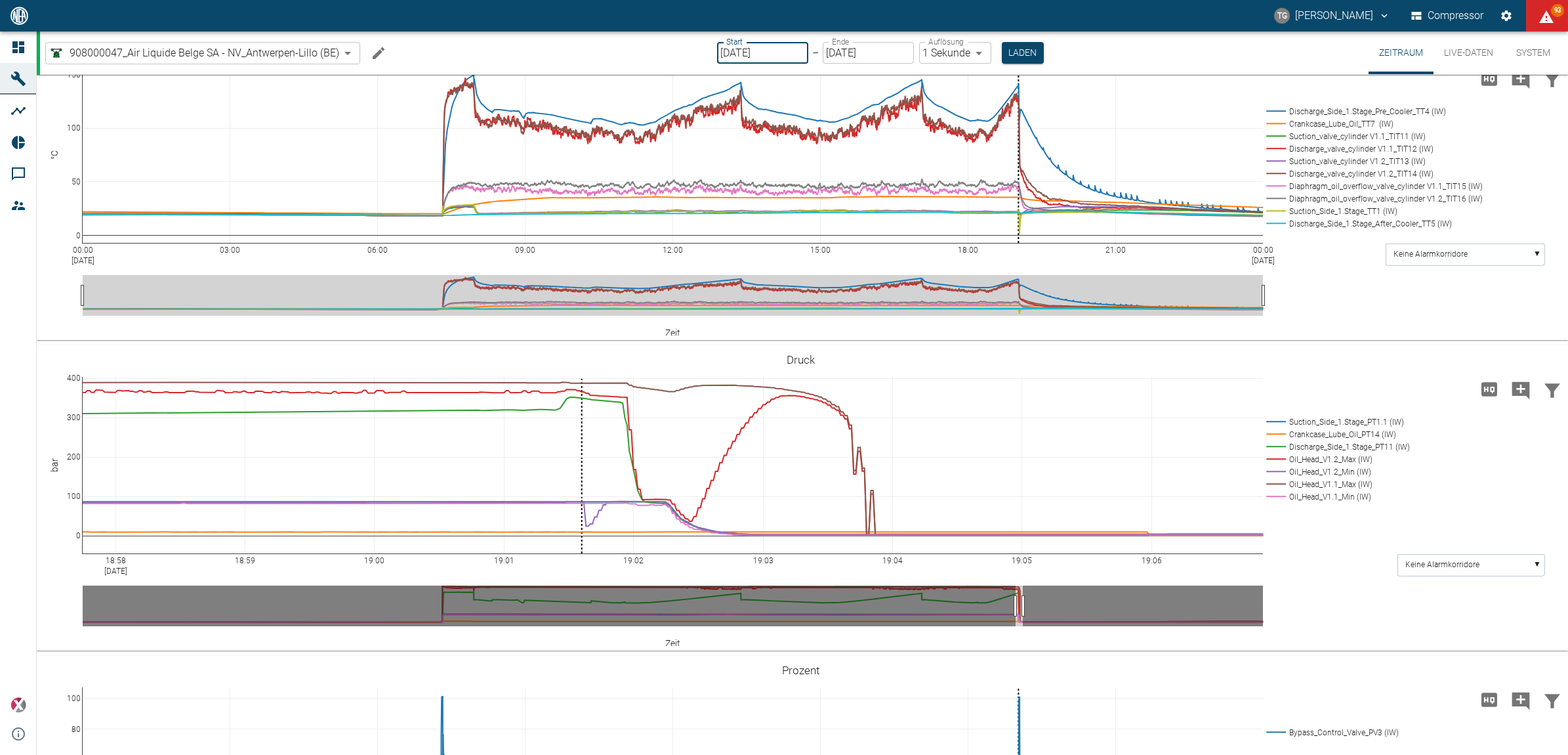
click at [739, 59] on input "05.08.2025" at bounding box center [763, 52] width 91 height 22
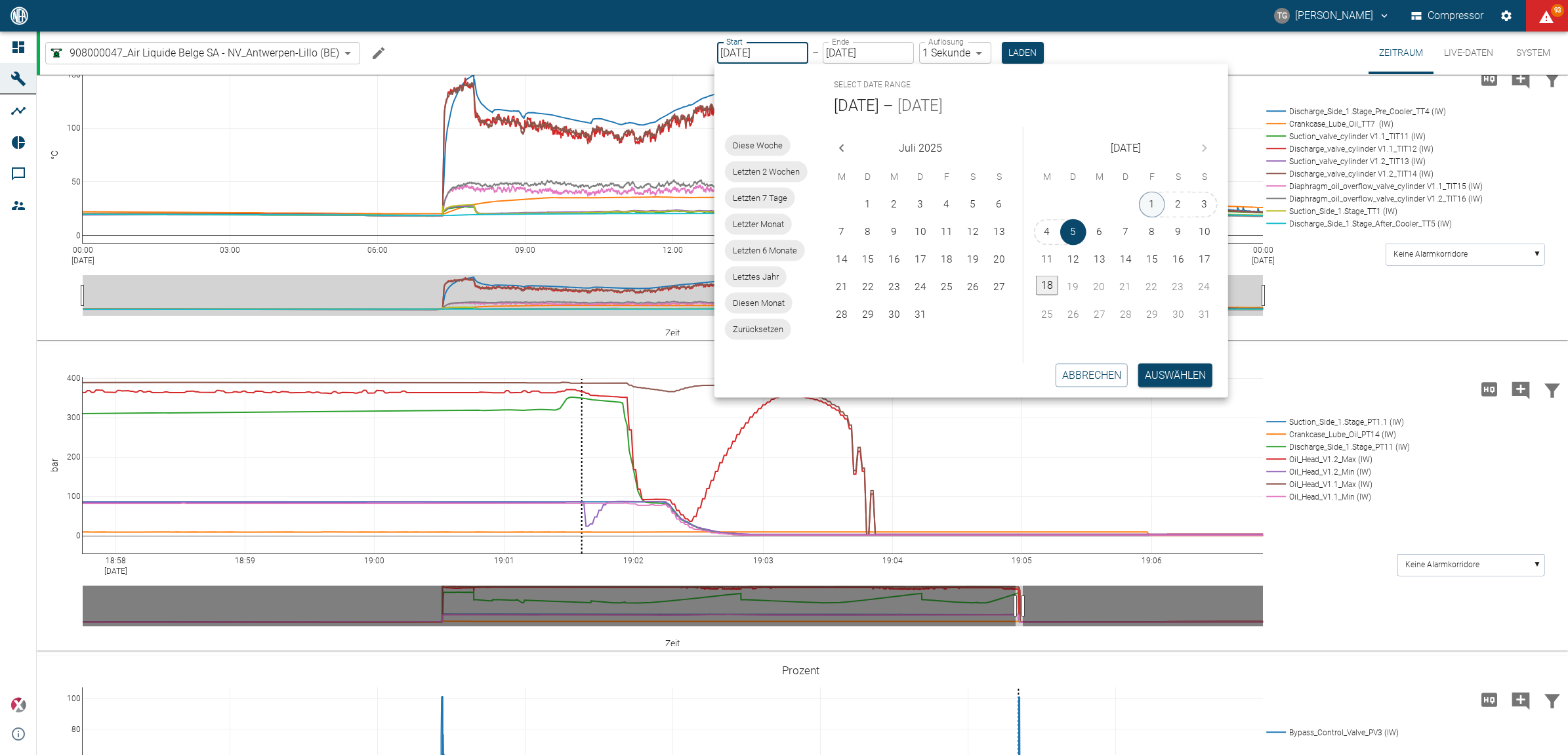
click at [1148, 207] on button "1" at bounding box center [1152, 205] width 26 height 27
type input "01.08.2025"
click at [1034, 249] on div "11 12 13 14 15 16 17" at bounding box center [1125, 259] width 205 height 27
click at [1048, 256] on button "11" at bounding box center [1047, 260] width 26 height 27
type input "[DATE]"
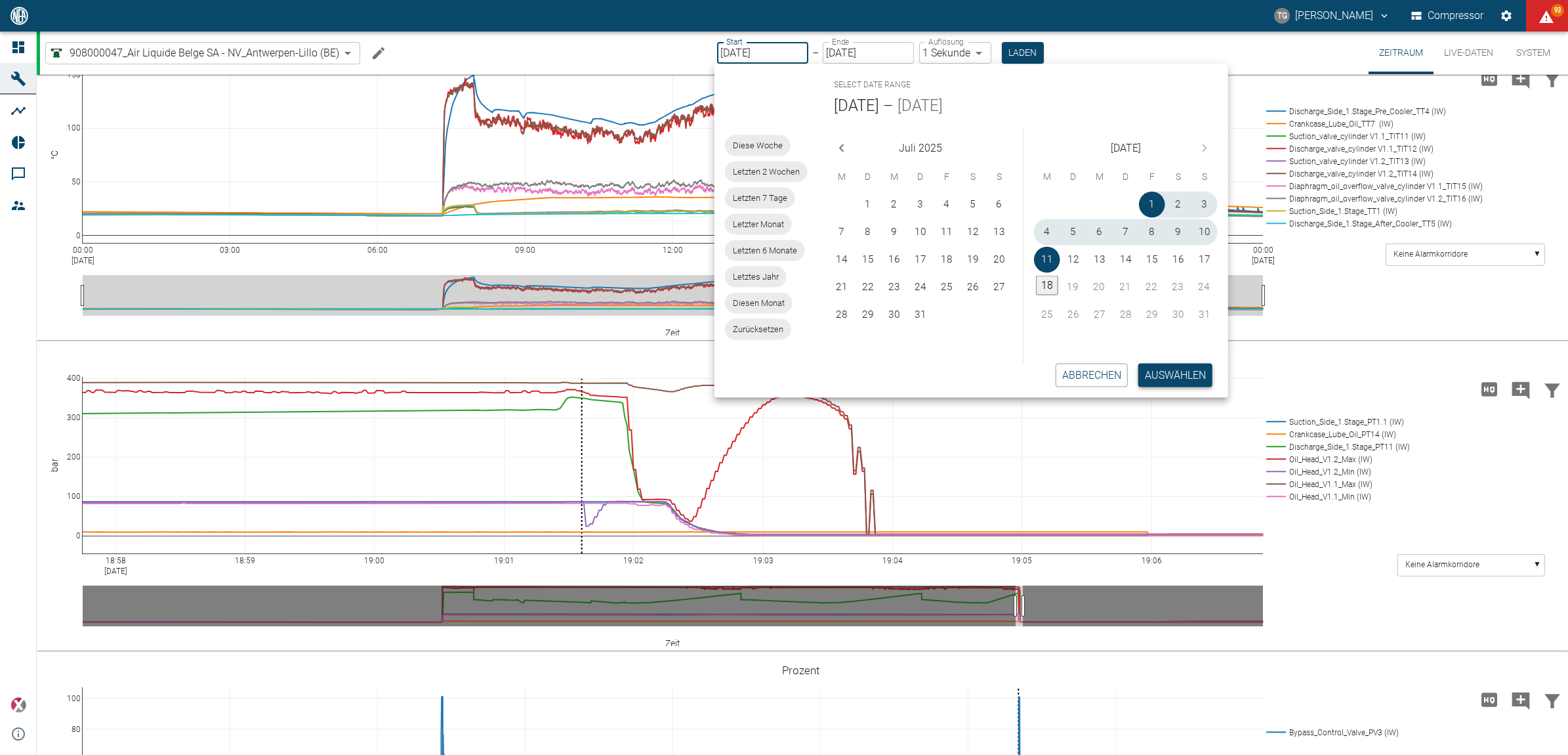
click at [1183, 376] on button "Auswählen" at bounding box center [1175, 375] width 74 height 24
type input "2min"
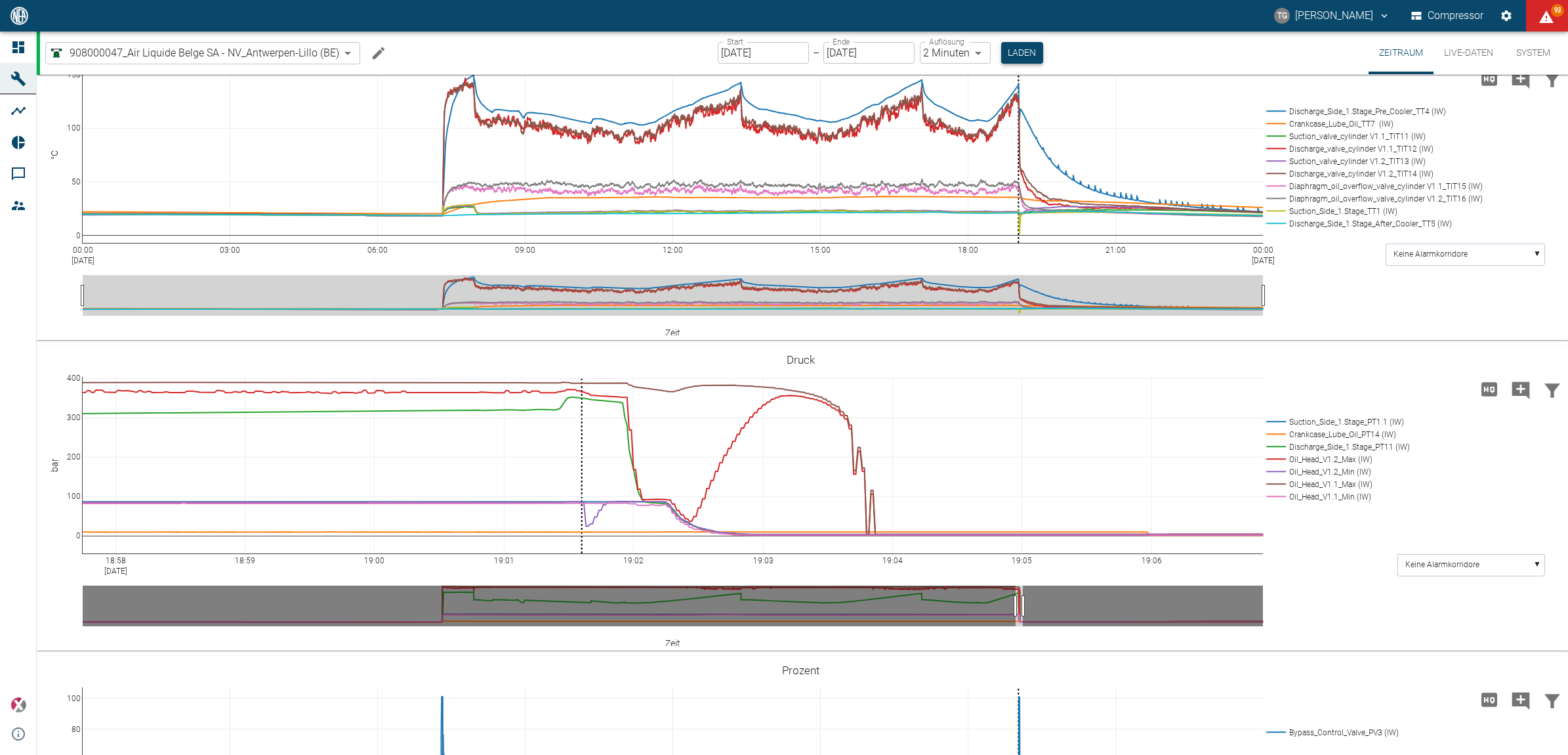
click at [1020, 58] on button "Laden" at bounding box center [1021, 52] width 42 height 22
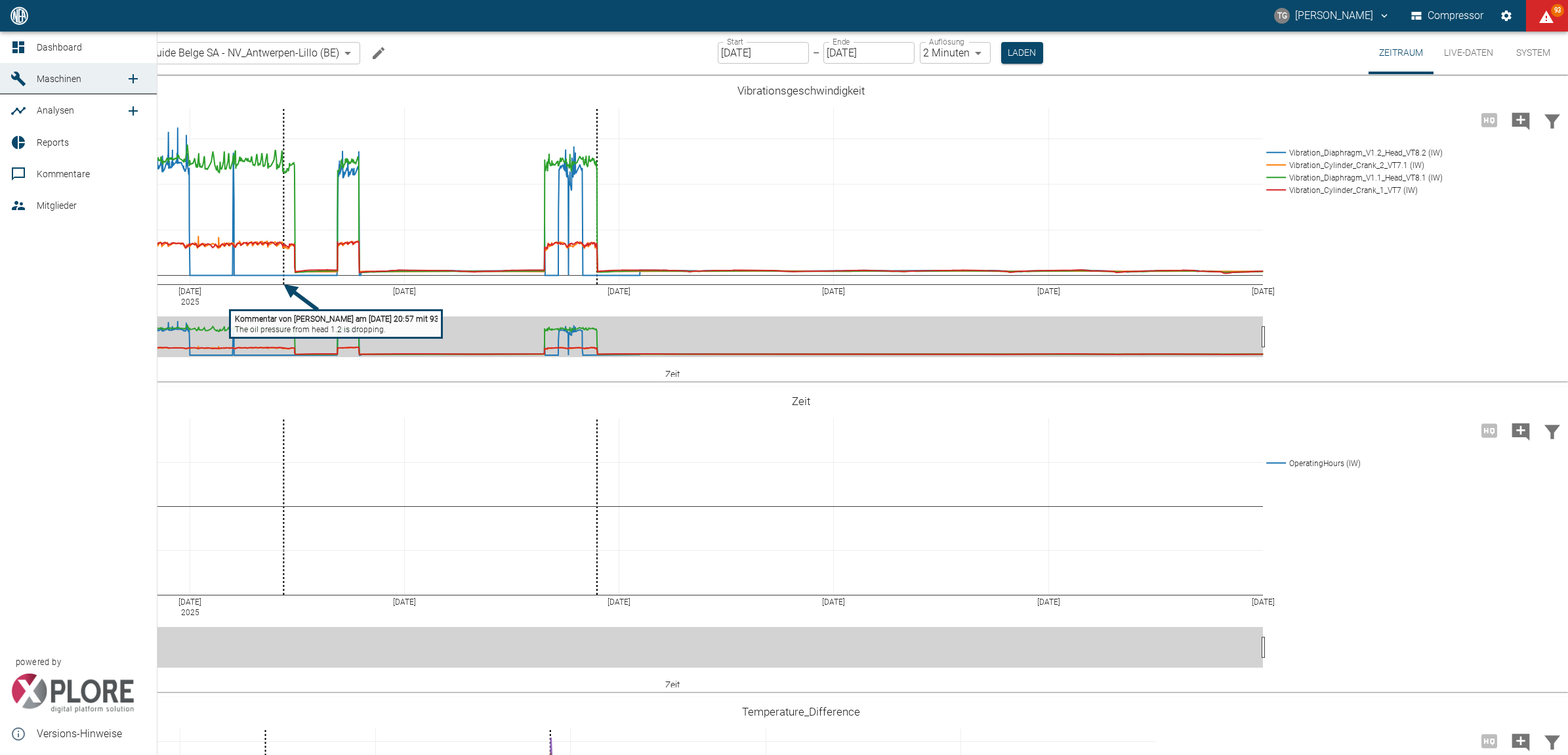
click at [22, 139] on icon at bounding box center [19, 143] width 13 height 13
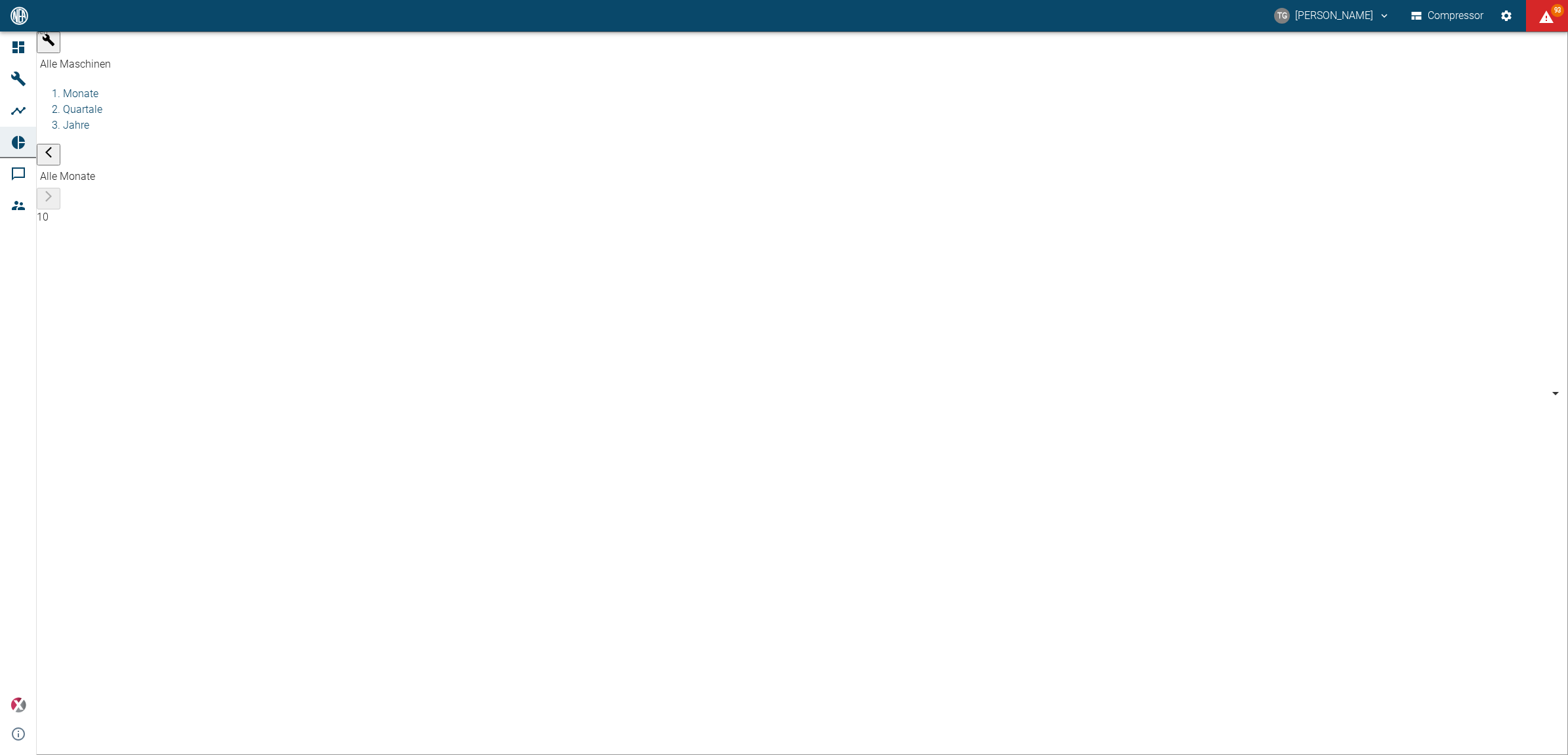
click at [162, 47] on body "TG Thomas Gregoir Compressor 93 Dashboard Maschinen Analysen Reports Kommentare…" at bounding box center [784, 377] width 1568 height 755
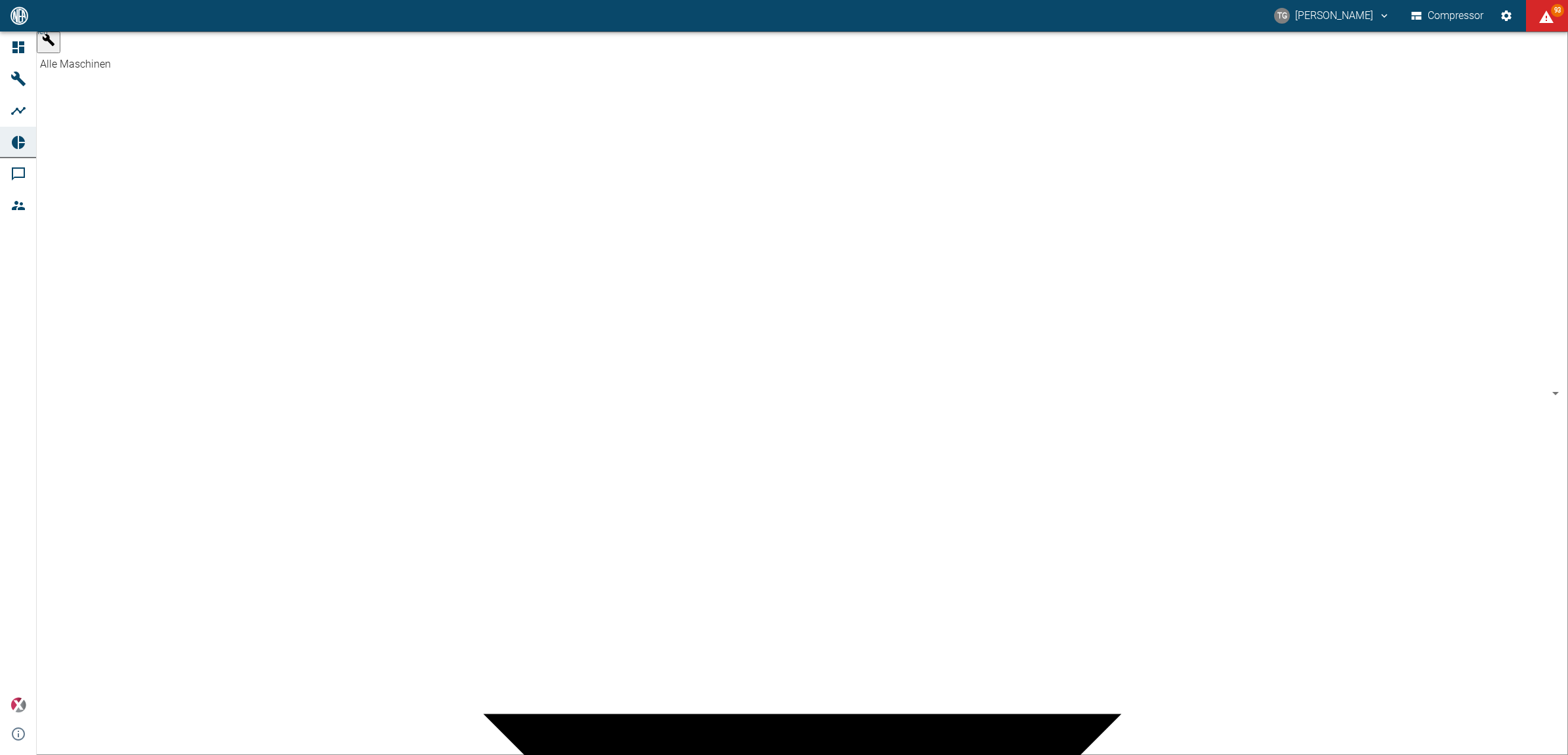
scroll to position [328, 0]
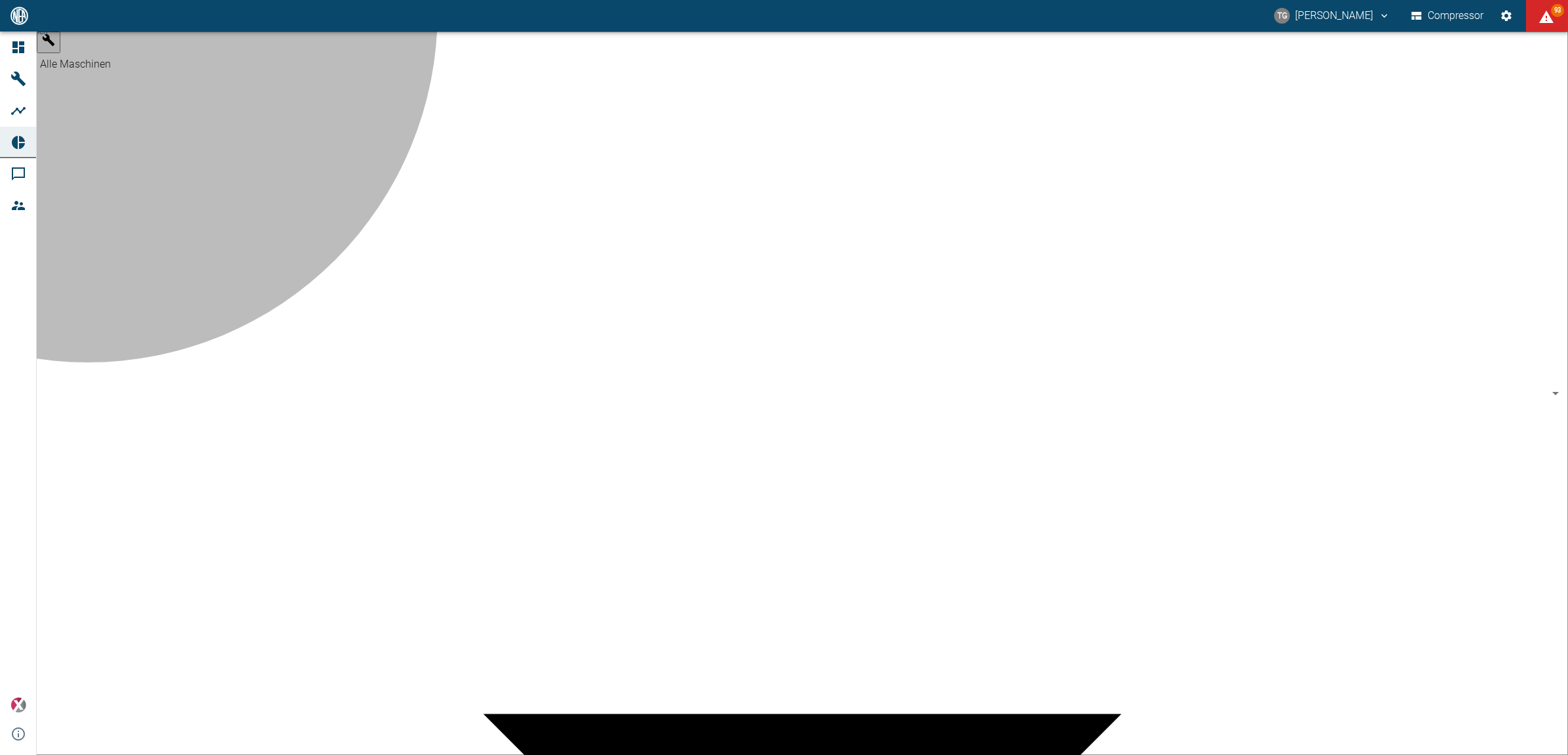
type input "53812aab-fb54-4a57-a574-01c3305aa274"
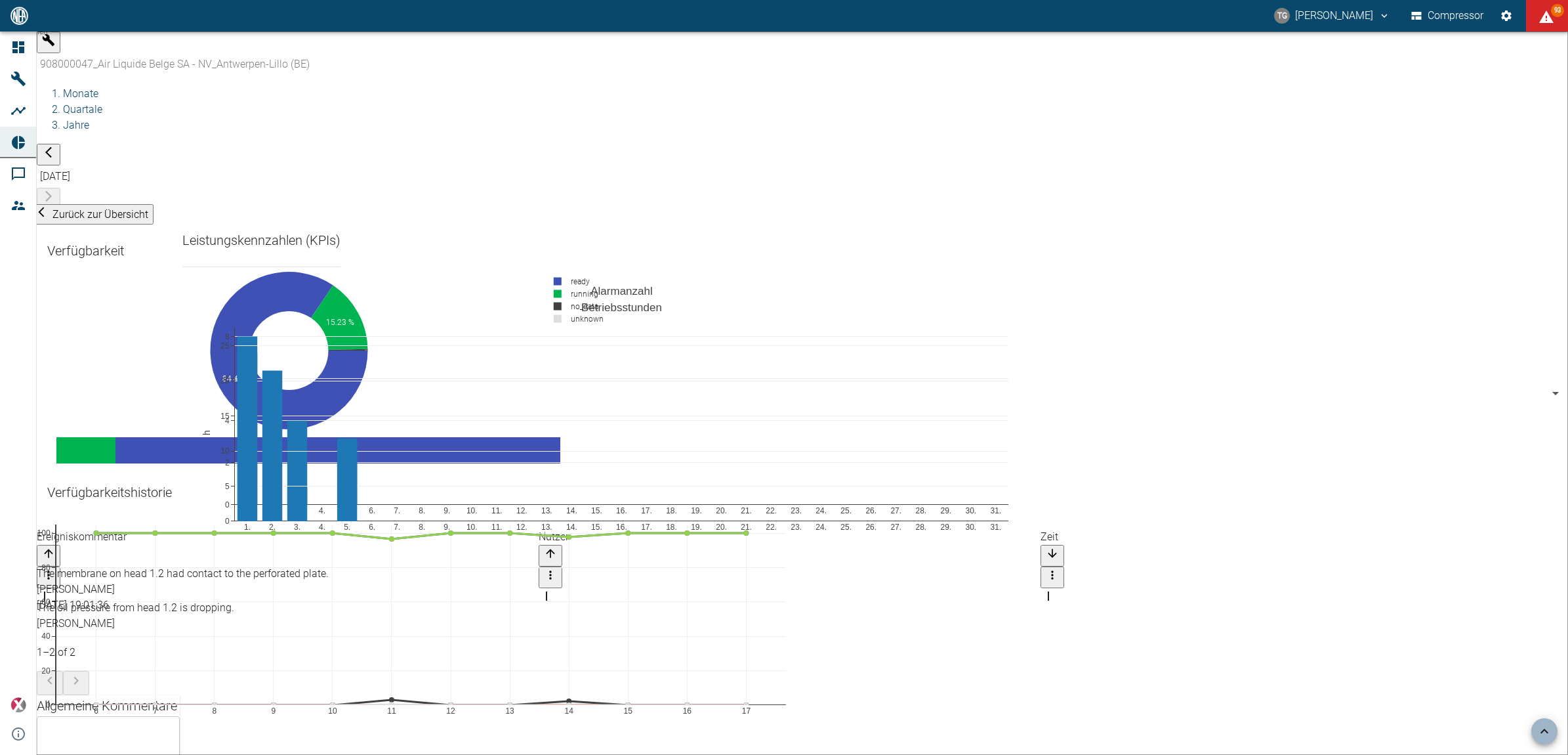
scroll to position [738, 0]
click at [1534, 671] on div at bounding box center [789, 683] width 1506 height 25
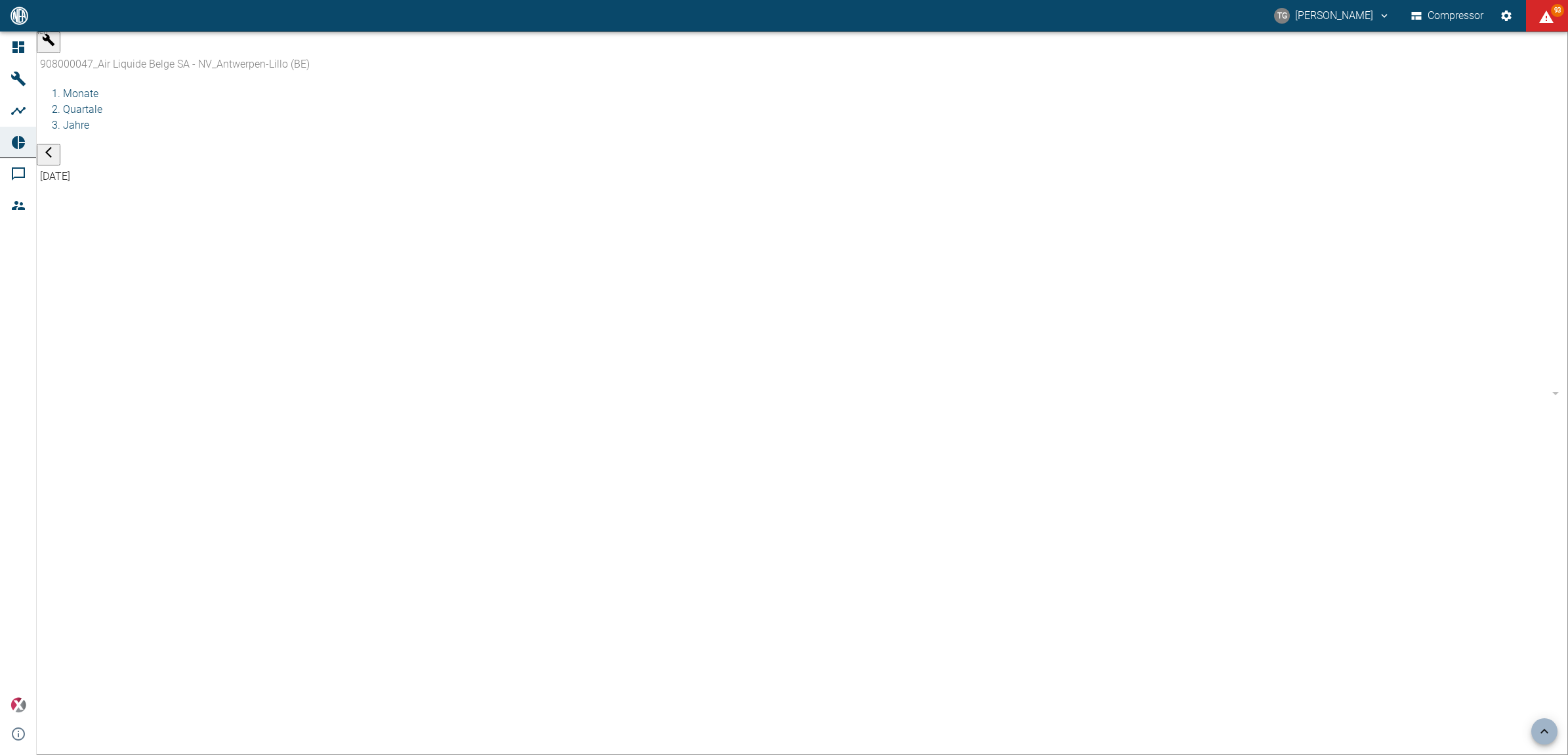
click at [372, 46] on body "TG Thomas Gregoir Compressor 93 Dashboard Maschinen Analysen Reports Kommentare…" at bounding box center [784, 377] width 1568 height 755
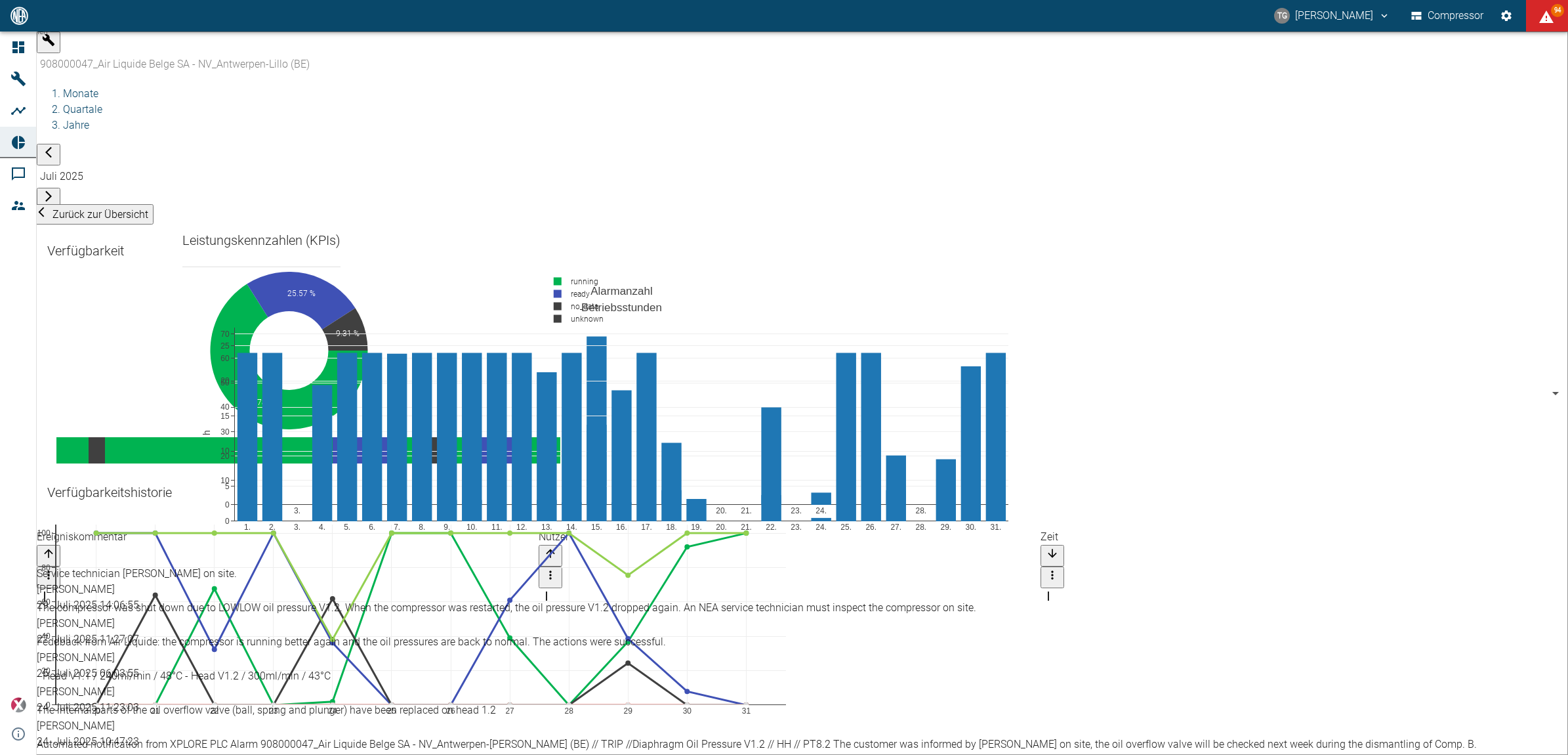
scroll to position [328, 0]
click at [398, 51] on body "TG Thomas Gregoir Compressor 95 Dashboard Maschinen Analysen Reports Kommentare…" at bounding box center [784, 377] width 1568 height 755
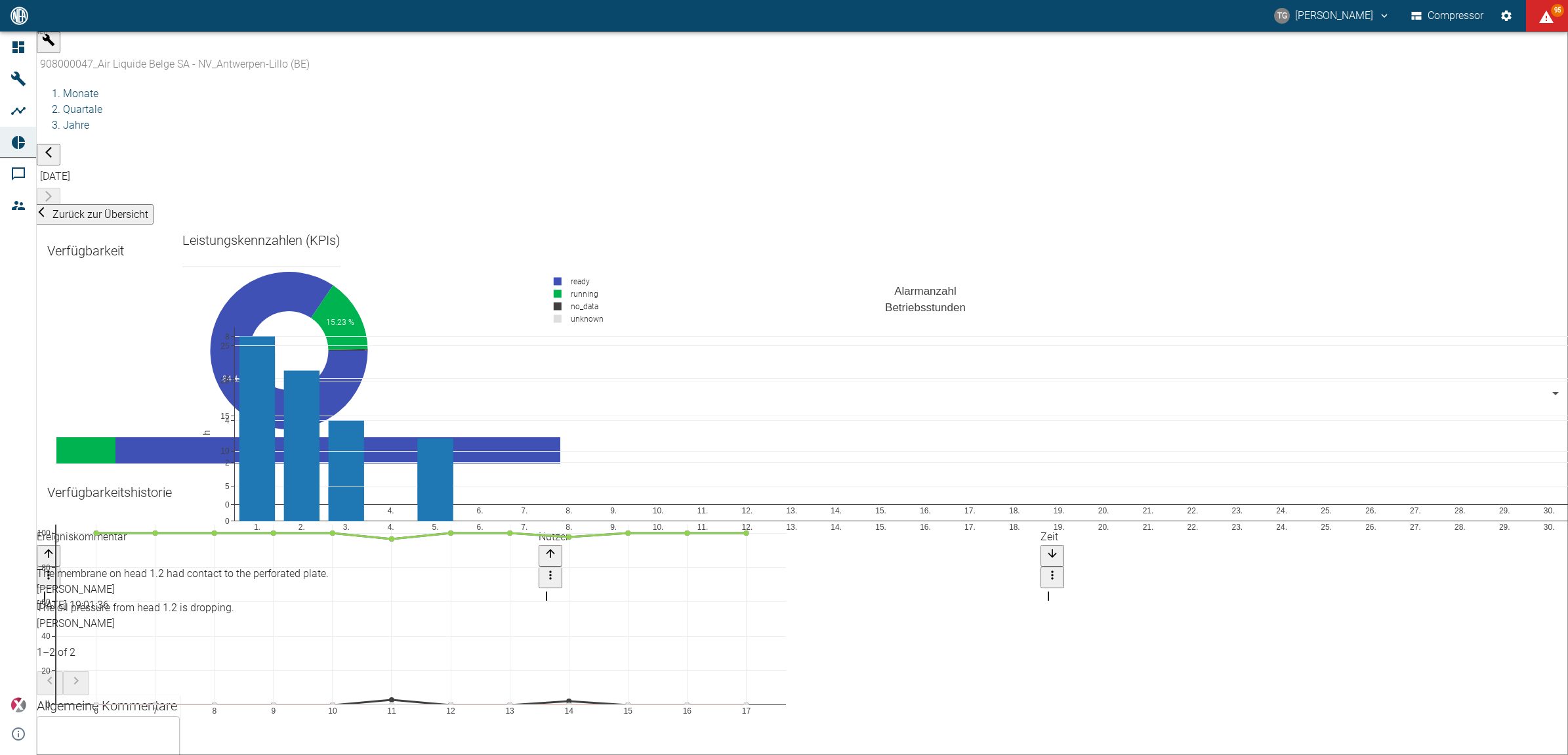
scroll to position [575, 0]
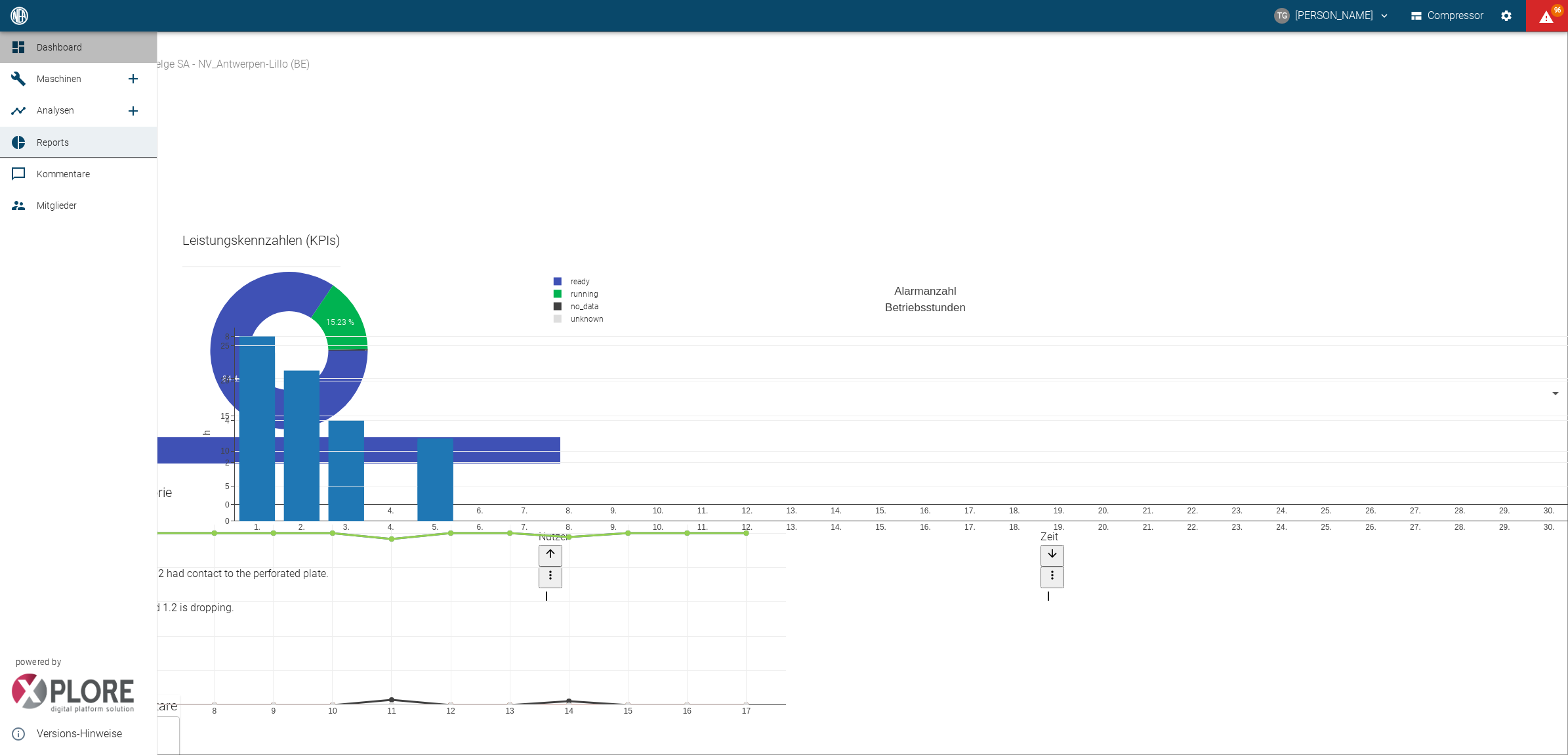
click at [25, 44] on icon at bounding box center [19, 47] width 16 height 16
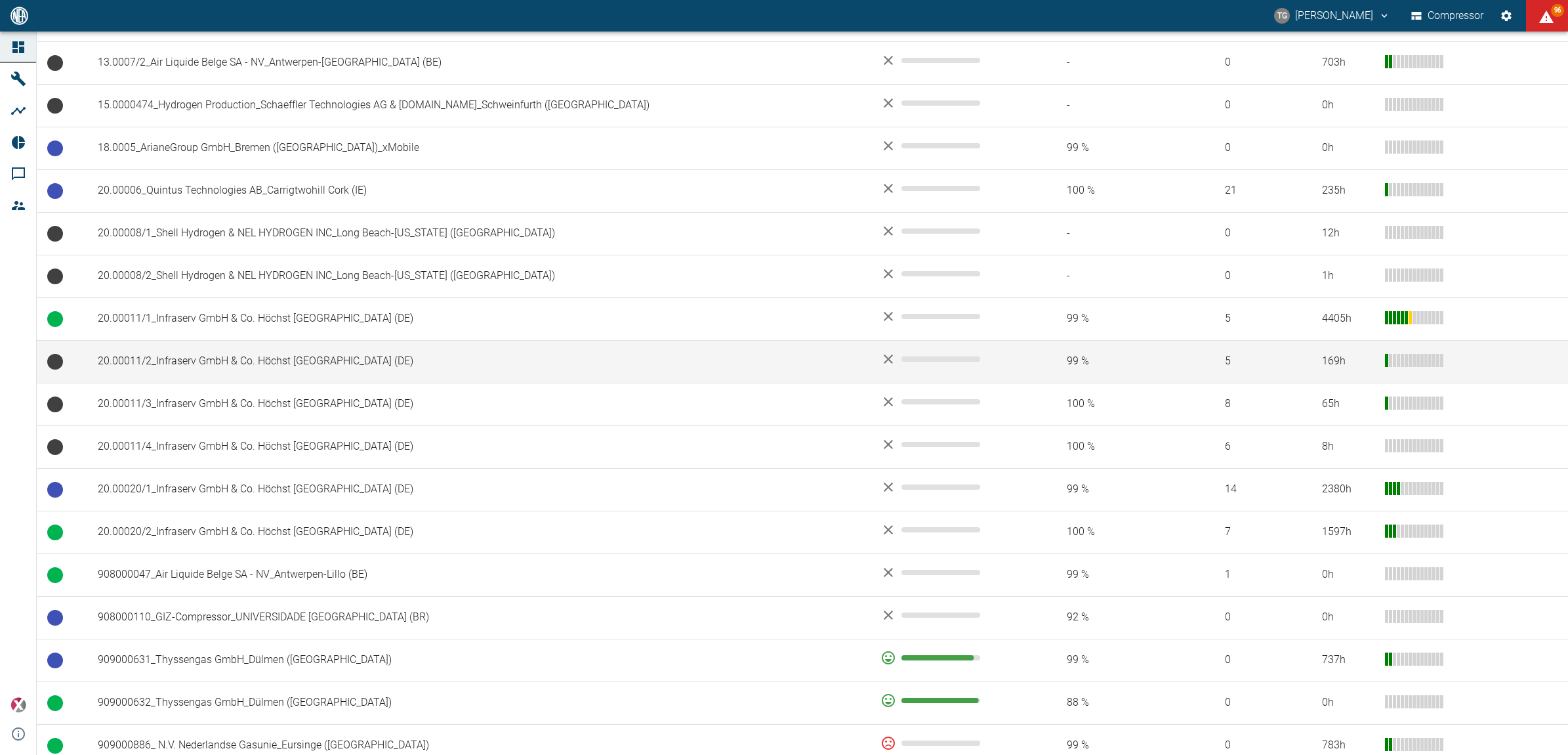
scroll to position [493, 0]
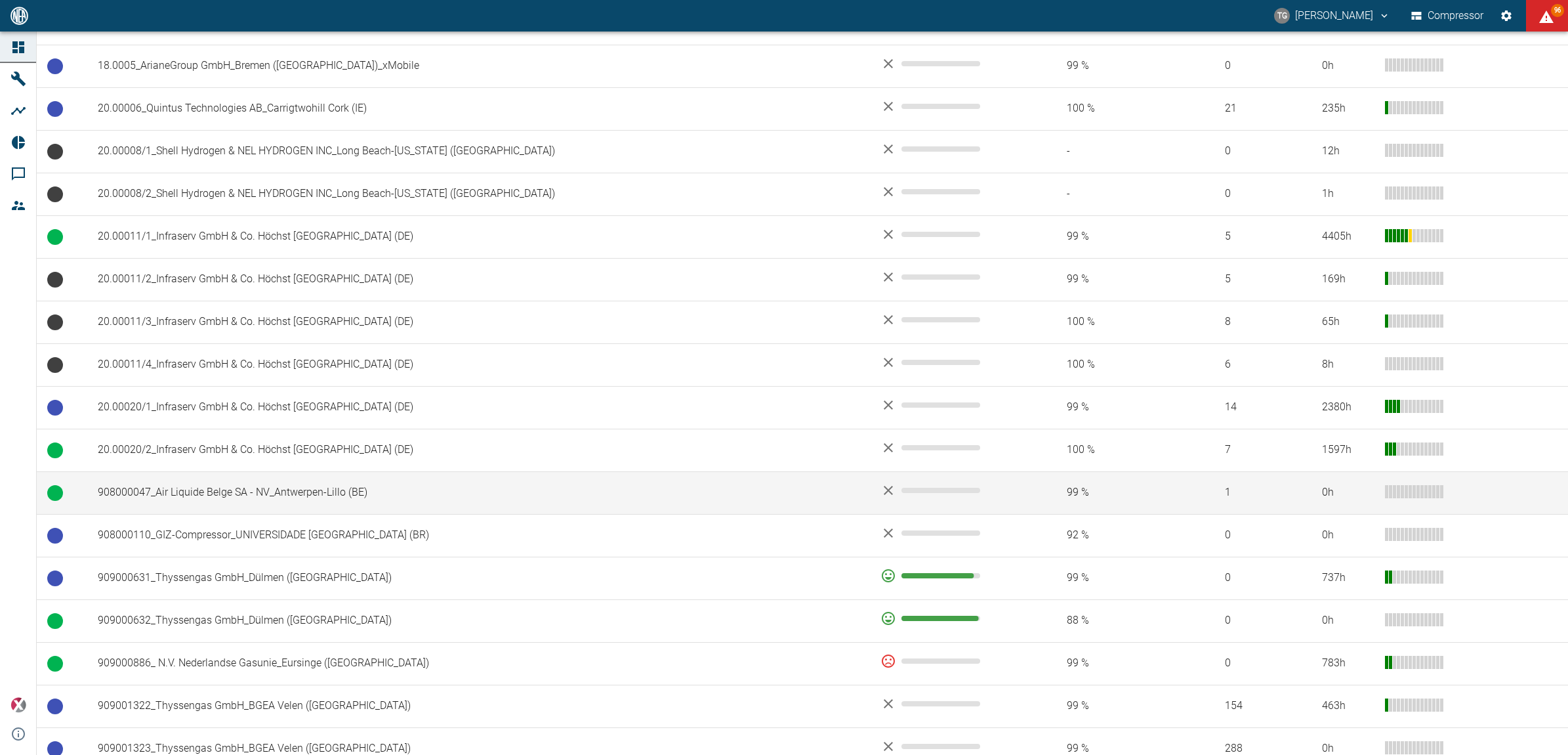
click at [176, 491] on td "908000047_Air Liquide Belge SA - NV_Antwerpen-Lillo (BE)" at bounding box center [479, 493] width 783 height 42
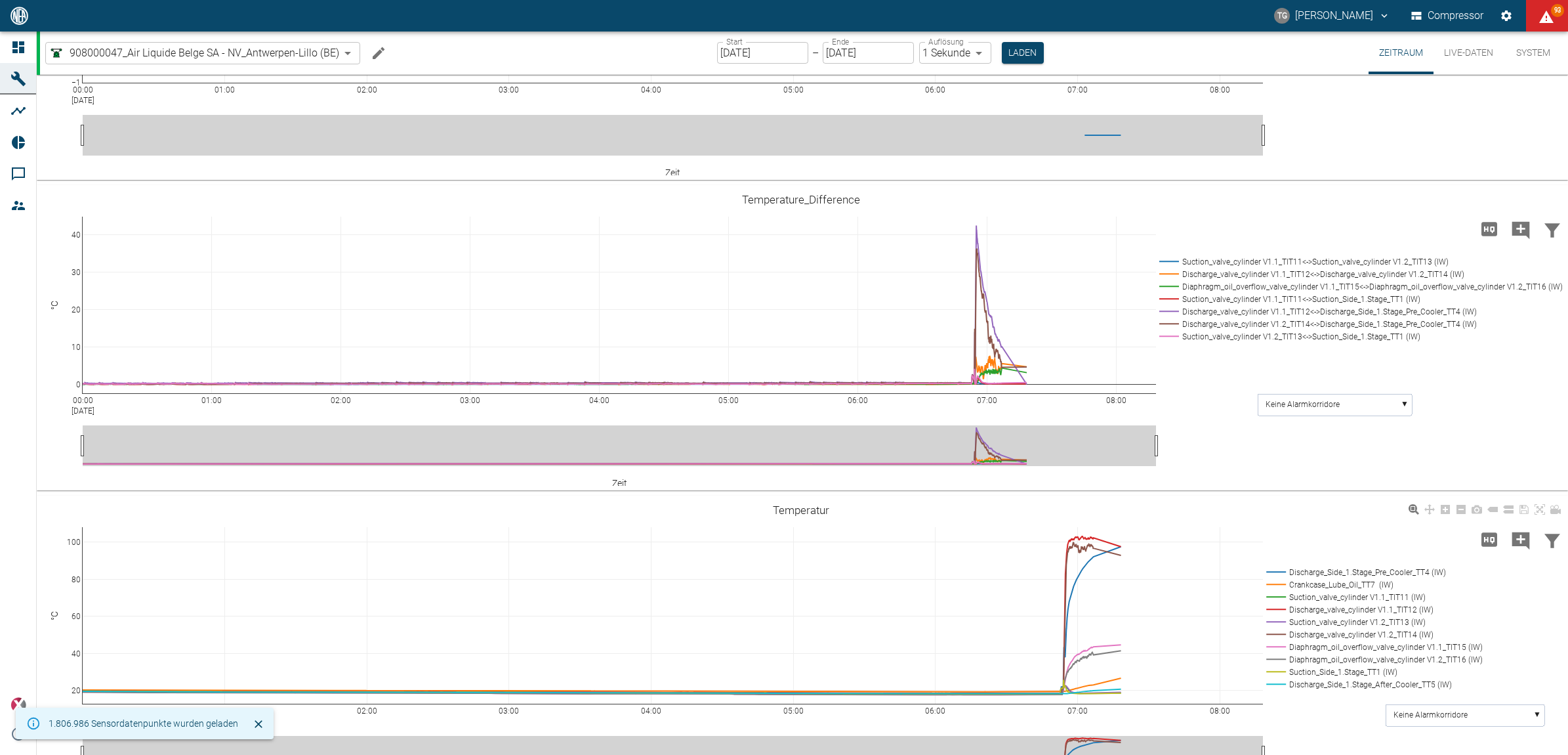
scroll to position [738, 0]
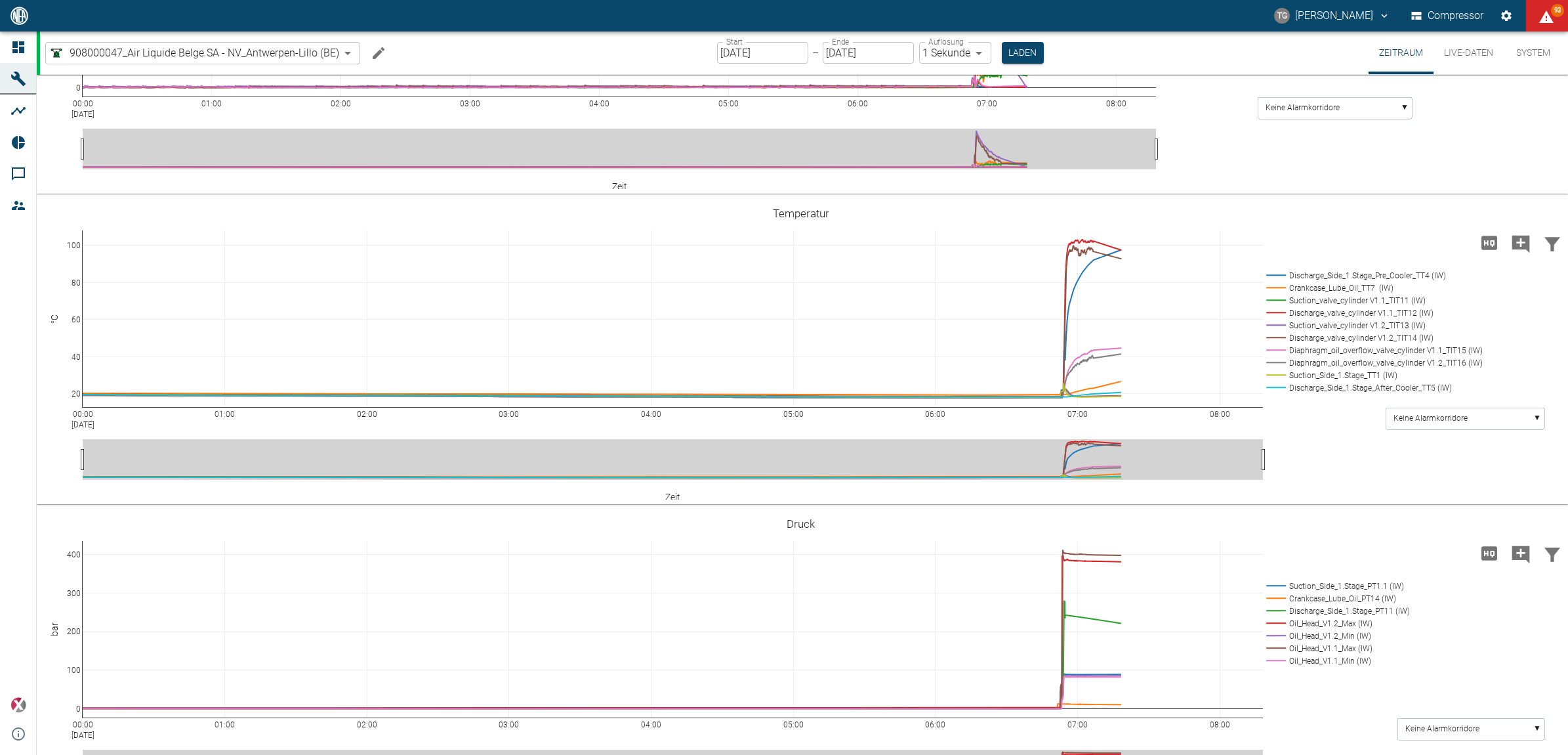
click at [1458, 52] on button "Live-Daten" at bounding box center [1469, 53] width 70 height 42
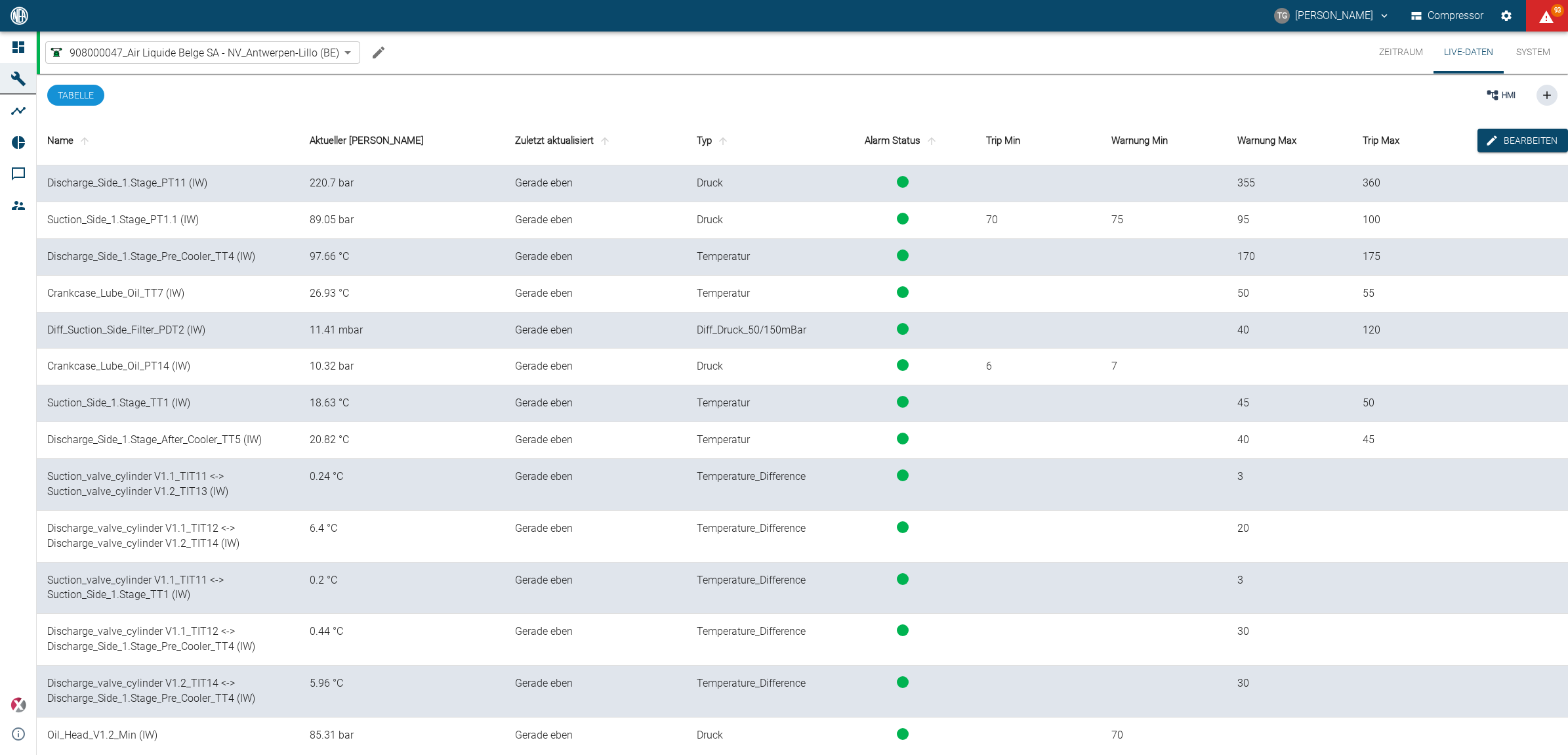
click at [1401, 50] on button "Zeitraum" at bounding box center [1401, 52] width 65 height 42
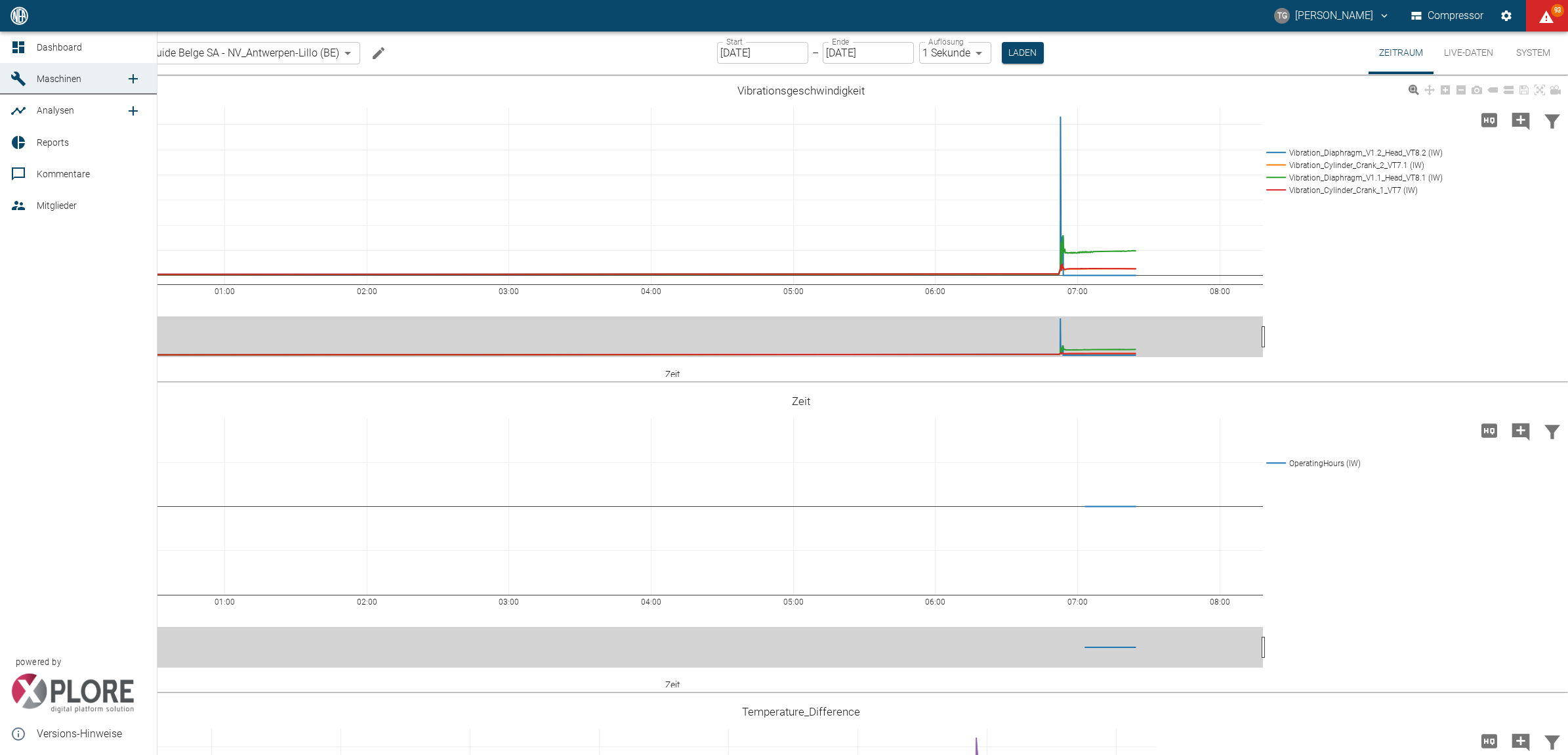
drag, startPoint x: 20, startPoint y: 36, endPoint x: 121, endPoint y: 81, distance: 110.6
click at [20, 36] on link "Dashboard" at bounding box center [78, 48] width 157 height 32
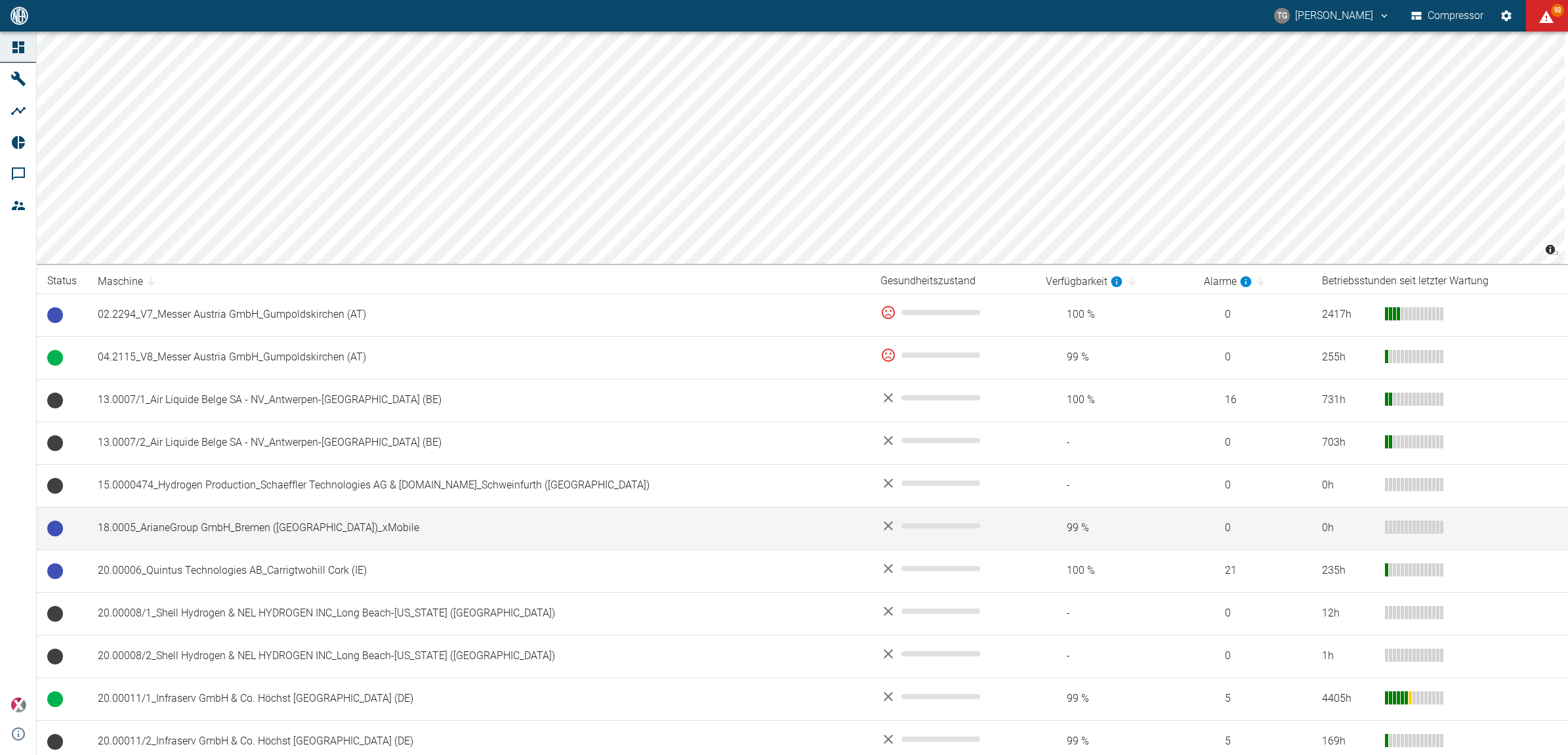
scroll to position [123, 0]
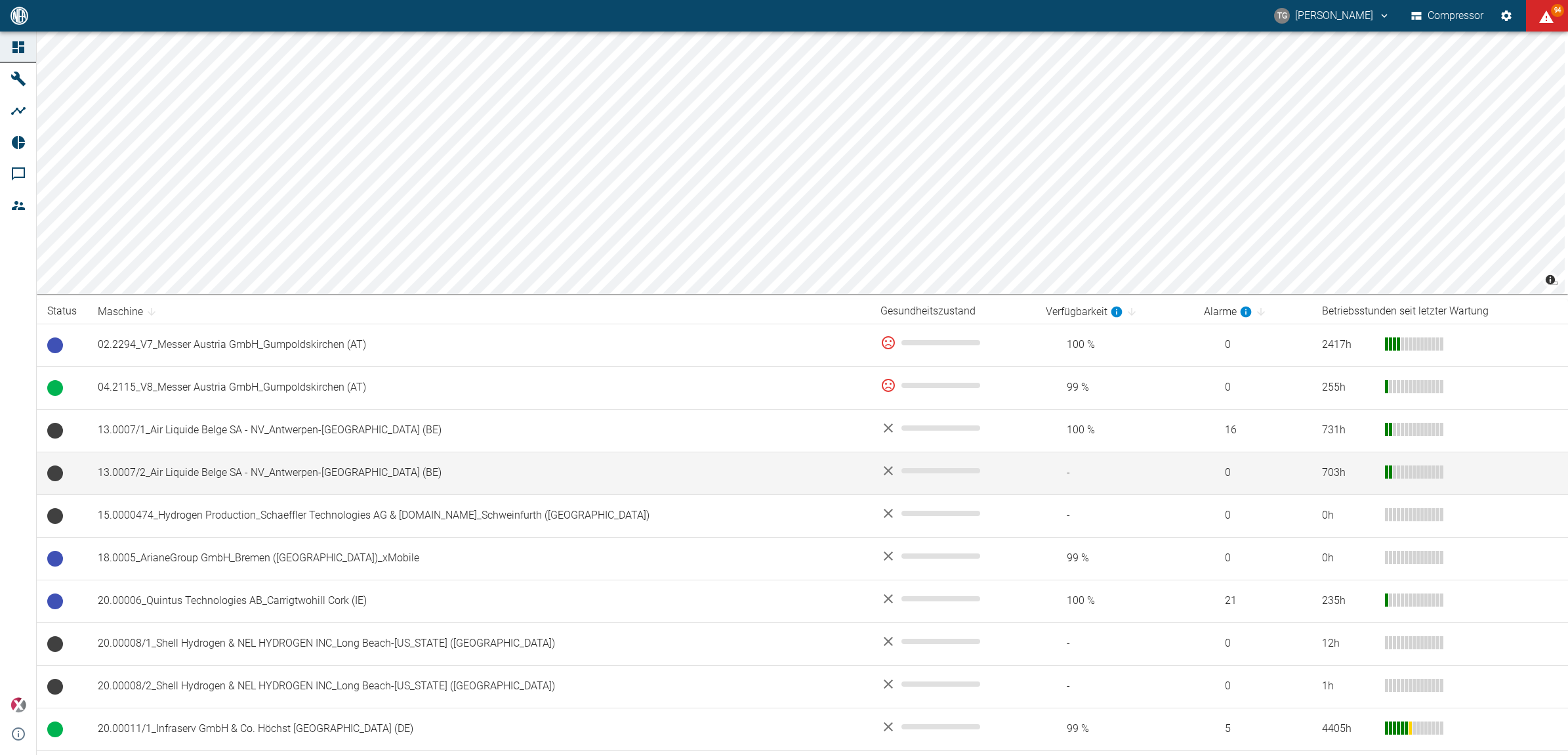
click at [244, 479] on td "13.0007/2_Air Liquide Belge SA - NV_Antwerpen-[GEOGRAPHIC_DATA] (BE)" at bounding box center [479, 473] width 783 height 42
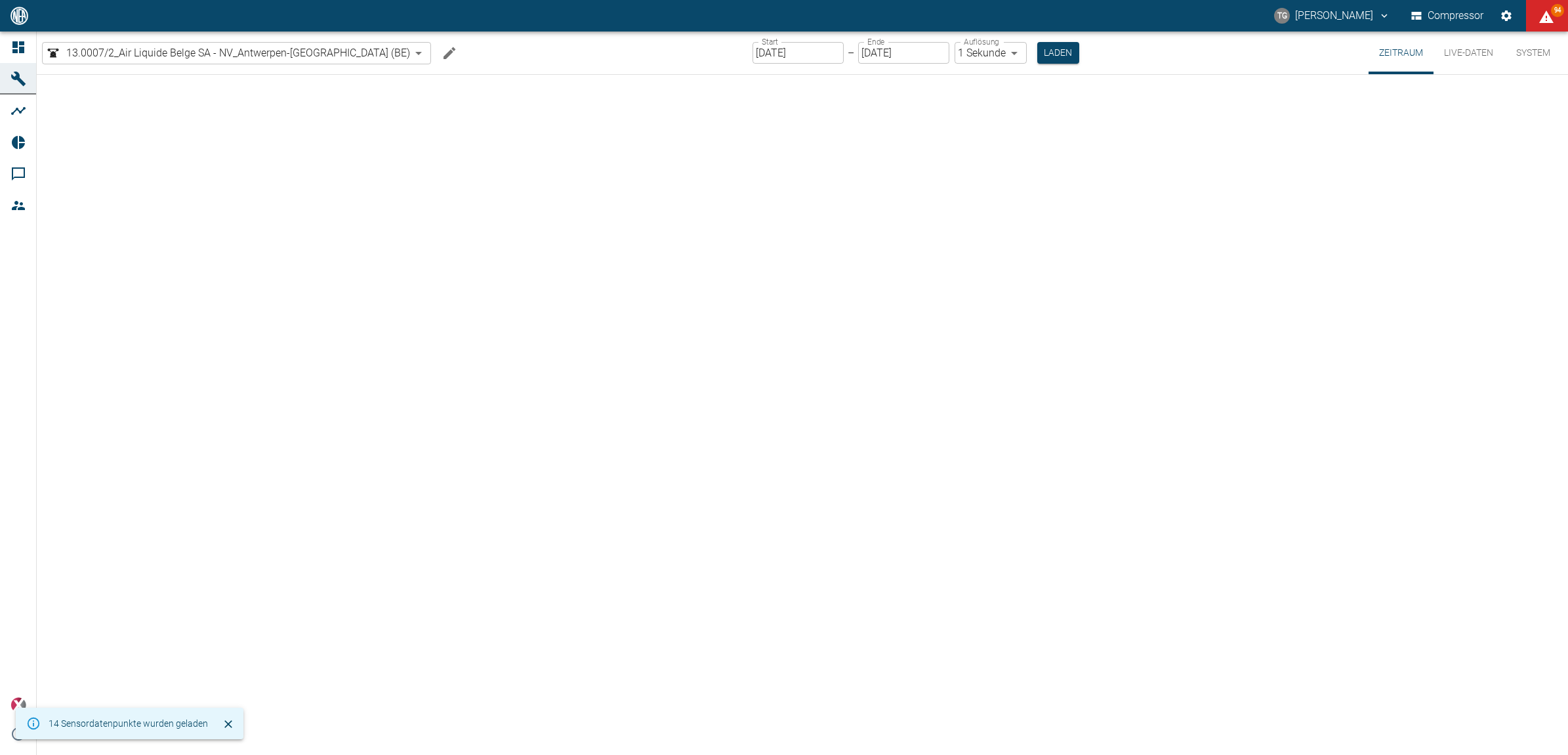
click at [758, 56] on input "[DATE]" at bounding box center [798, 52] width 91 height 22
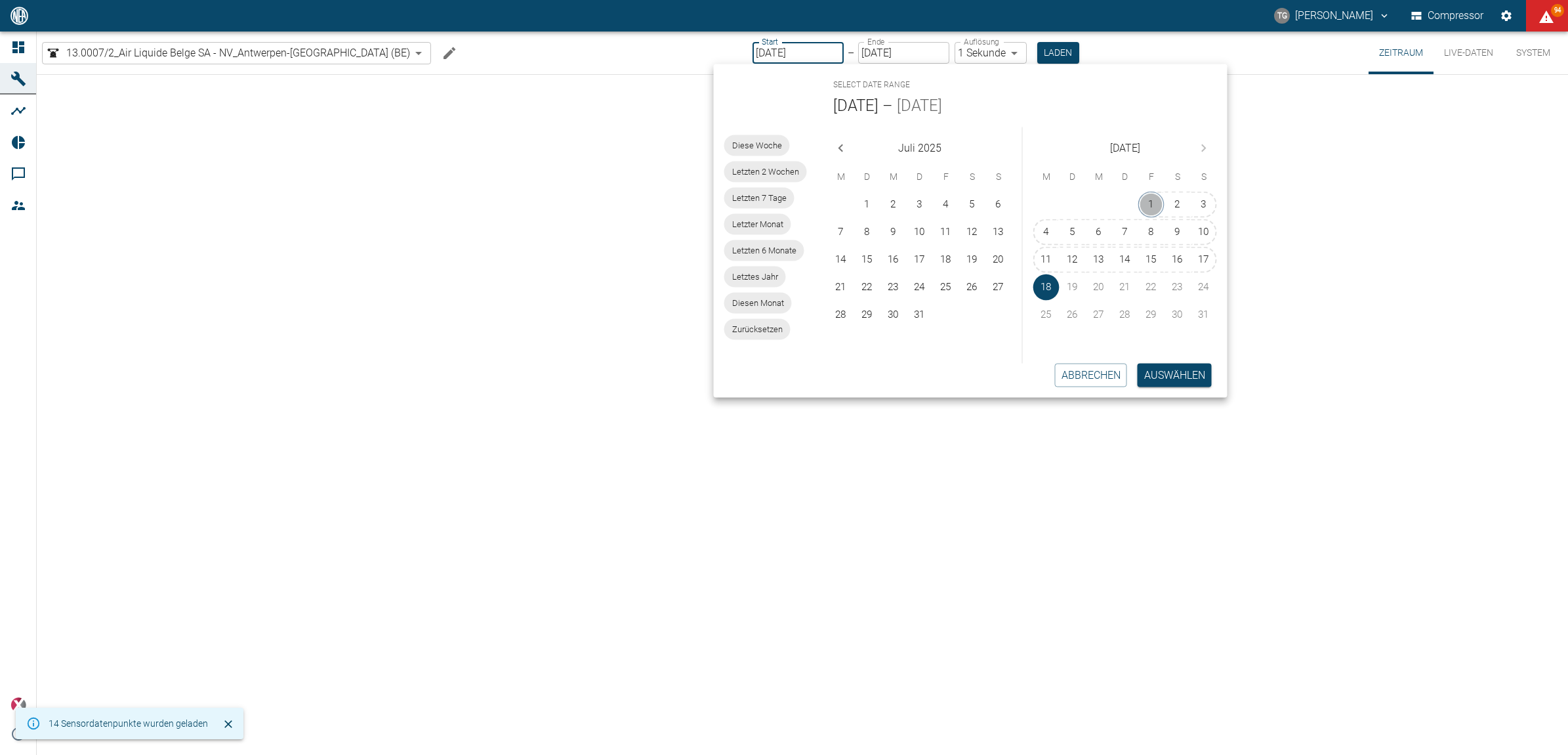
click at [1153, 198] on button "1" at bounding box center [1151, 205] width 26 height 27
type input "[DATE]"
type input "2min"
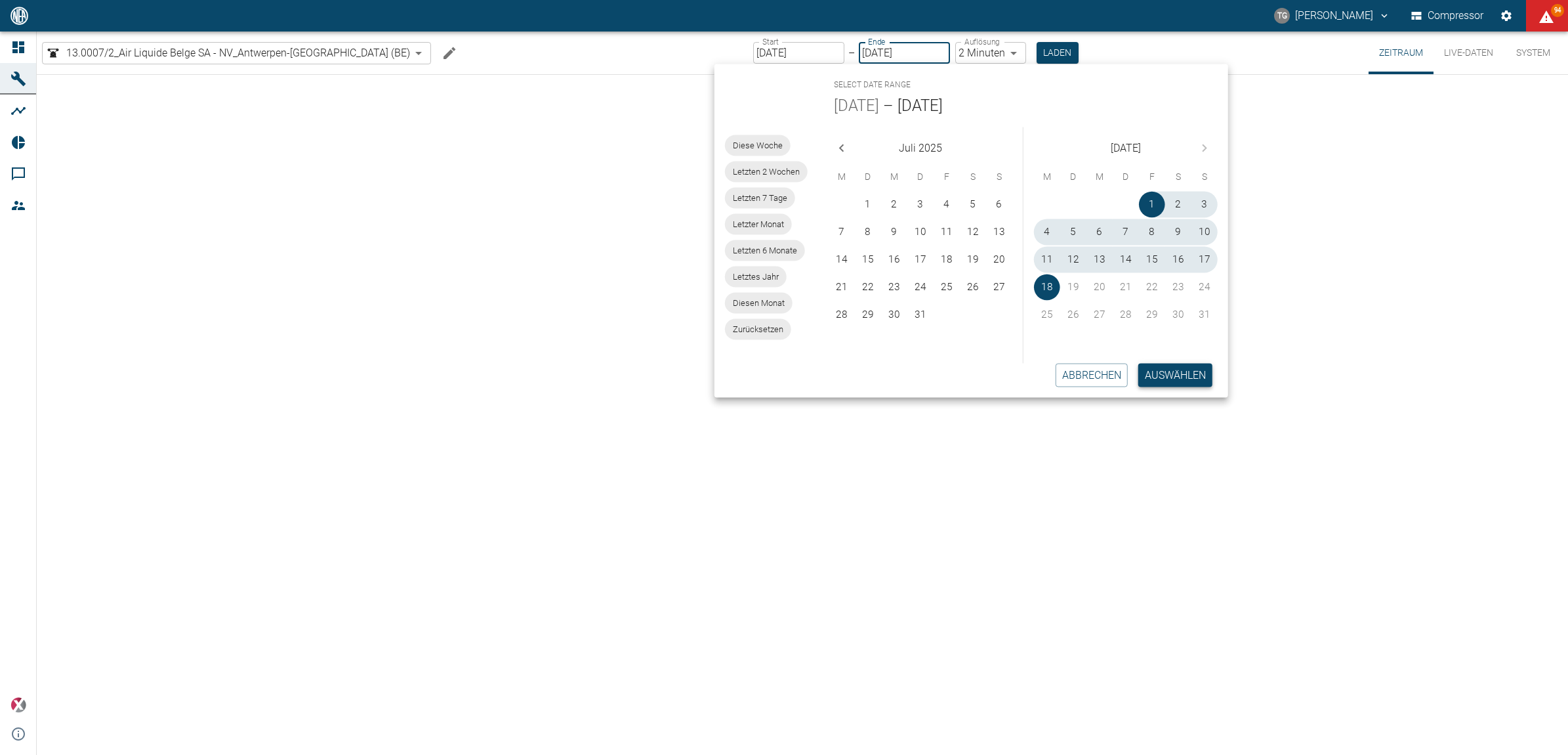
click at [1180, 379] on button "Auswählen" at bounding box center [1175, 375] width 74 height 24
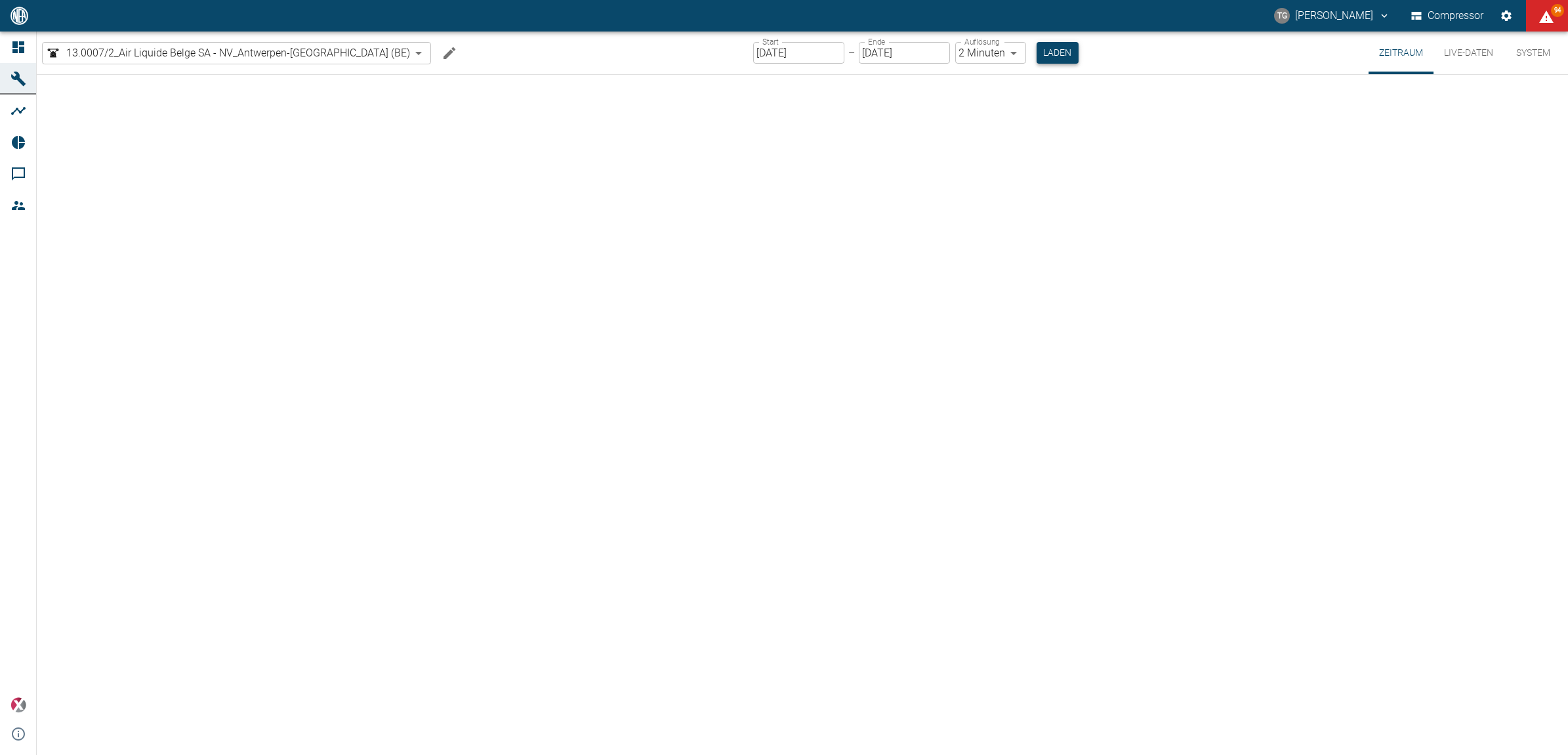
click at [1037, 54] on button "Laden" at bounding box center [1057, 52] width 42 height 22
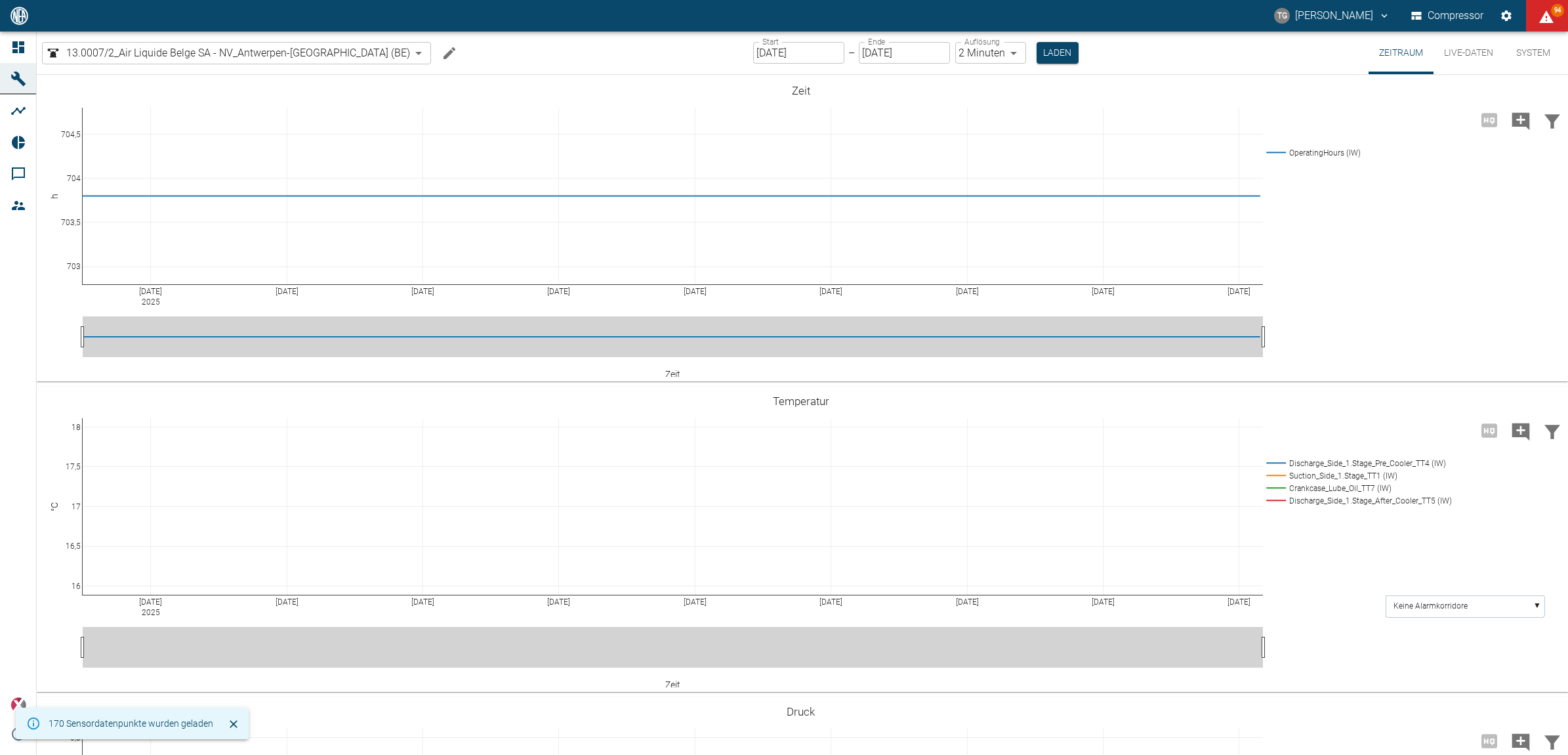
click at [765, 57] on input "[DATE]" at bounding box center [799, 52] width 91 height 22
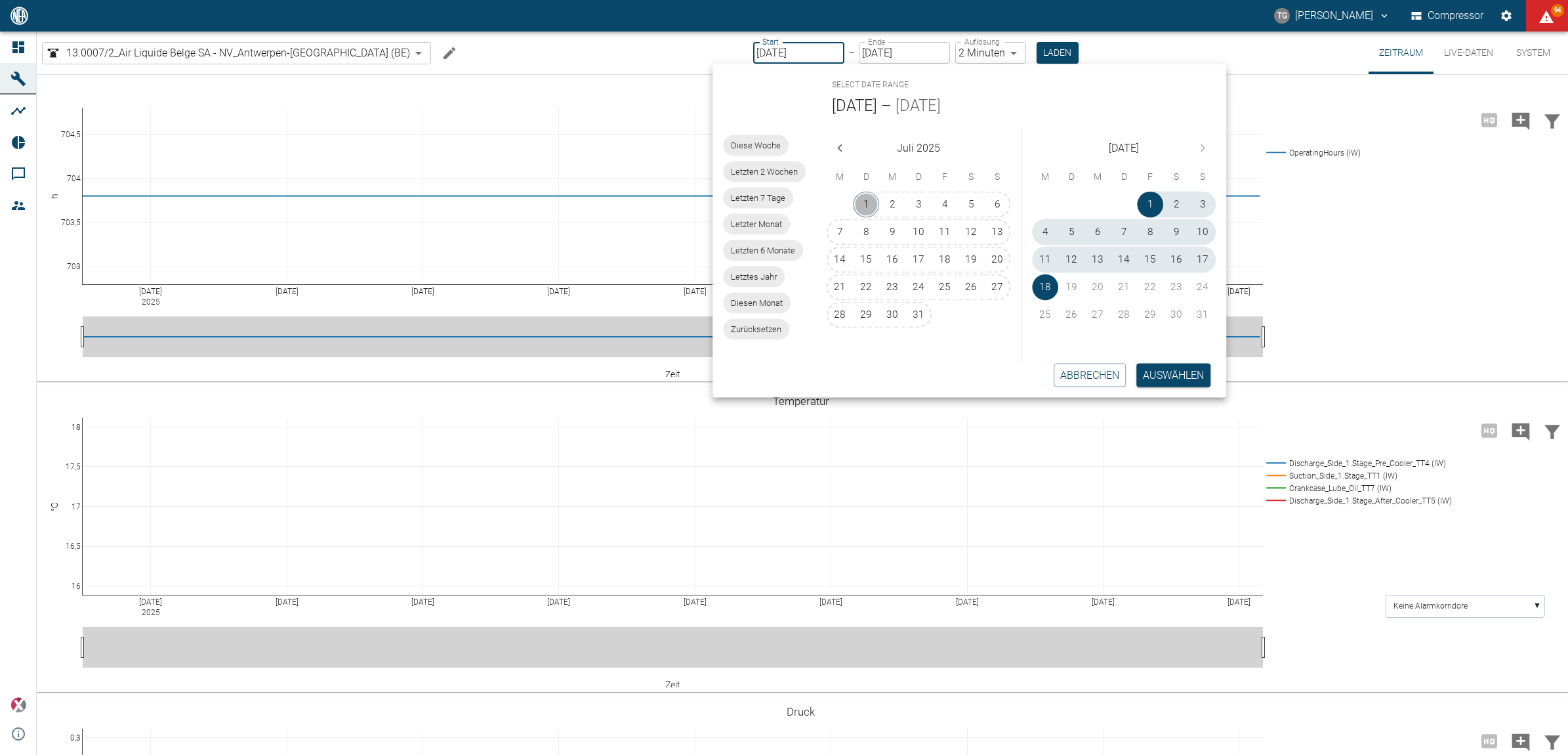
click at [873, 200] on button "1" at bounding box center [866, 205] width 26 height 27
type input "[DATE]"
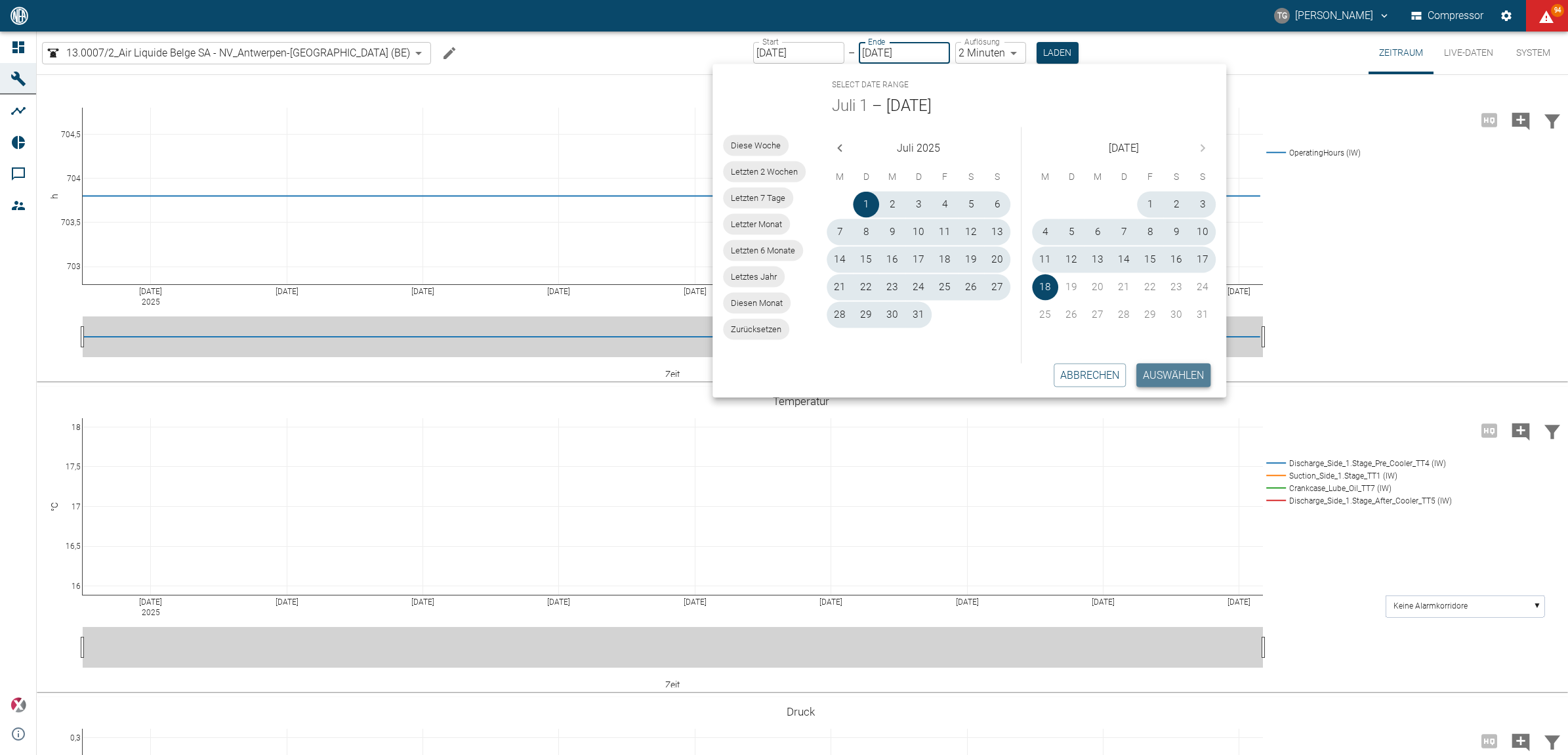
click at [1162, 372] on button "Auswählen" at bounding box center [1173, 375] width 74 height 24
type input "10min"
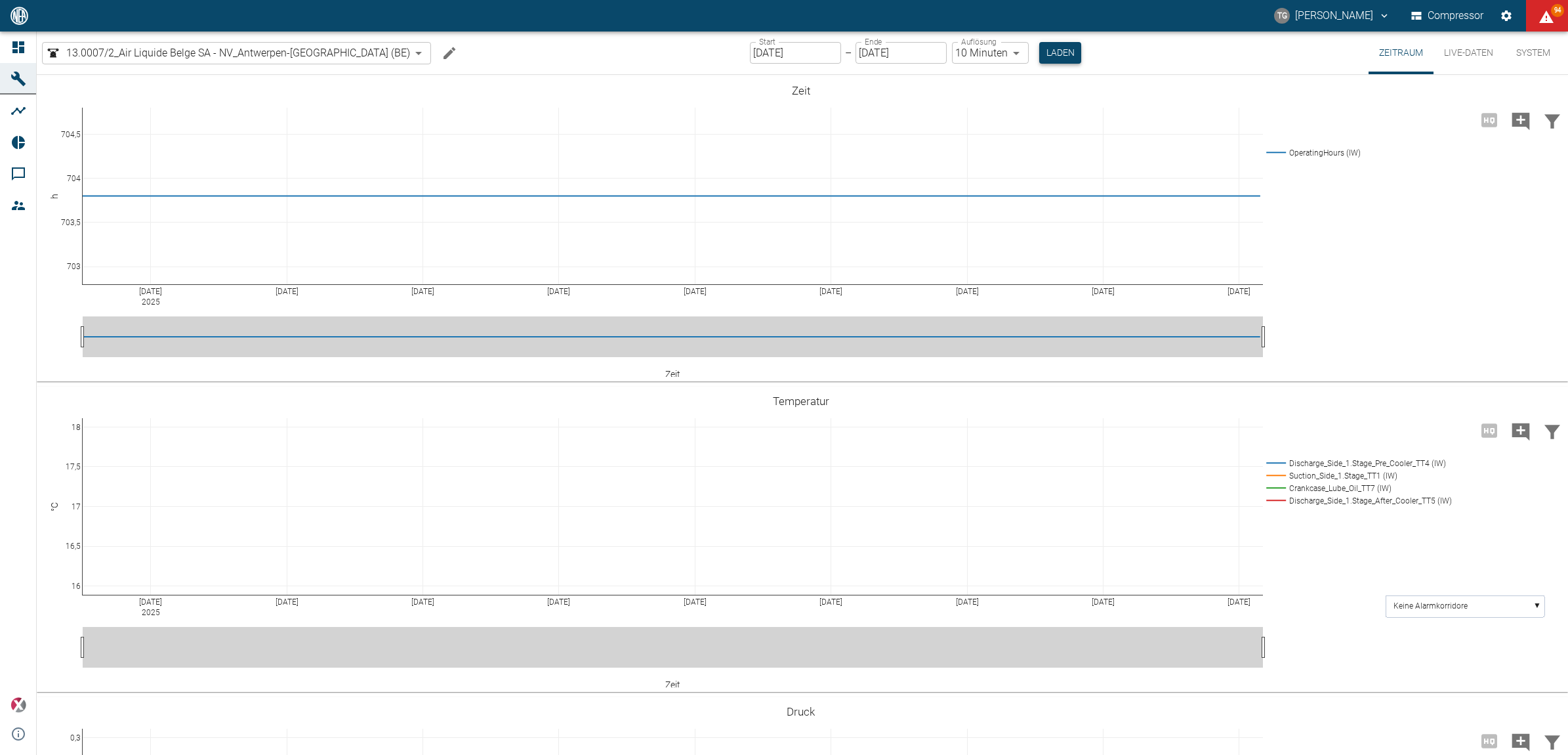
click at [1039, 49] on button "Laden" at bounding box center [1060, 52] width 42 height 22
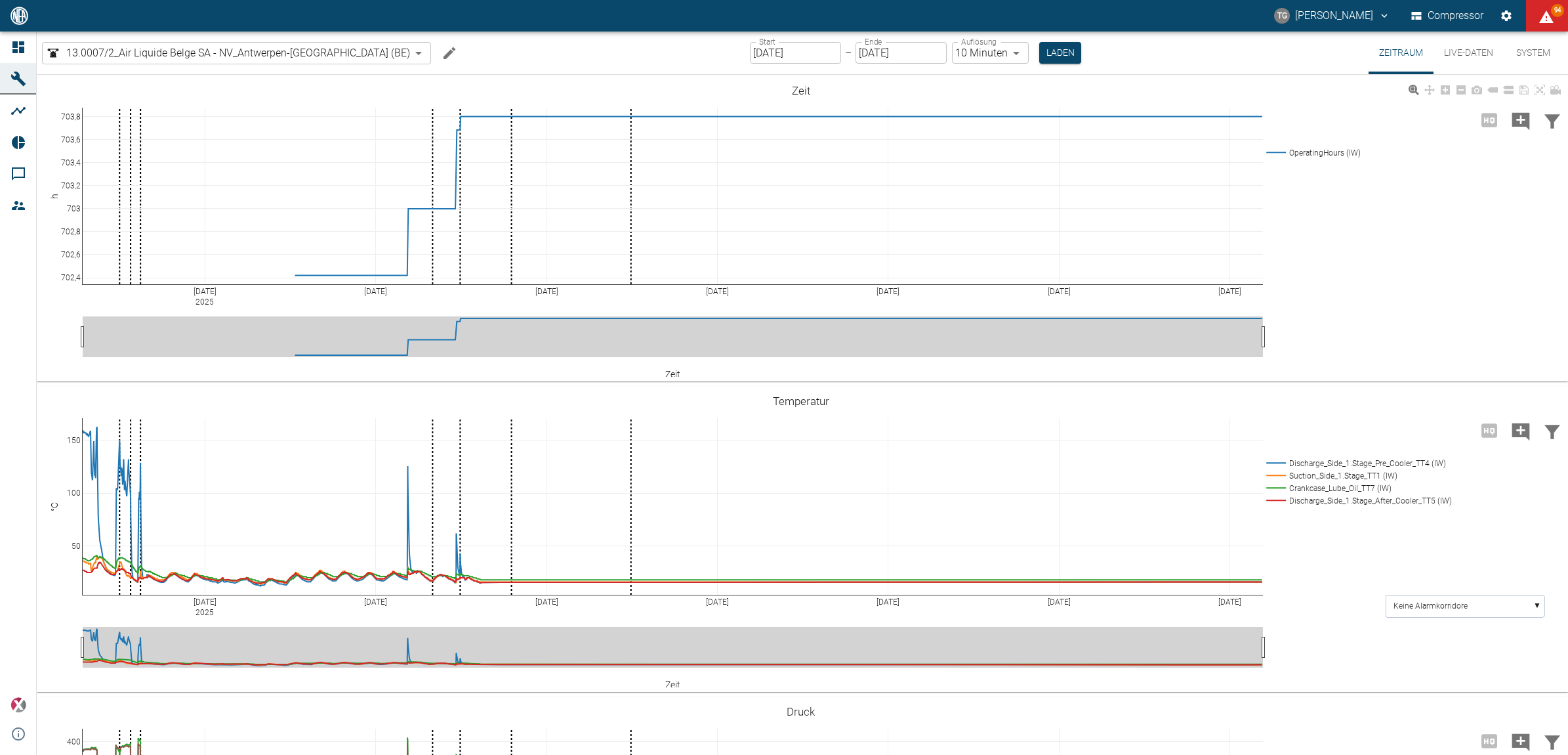
click at [1310, 318] on div "[DATE] [DATE] [DATE] [DATE] [DATE] 3 Aug [DATE] 702,4 702,6 702,8 703 703,2 703…" at bounding box center [800, 229] width 1528 height 296
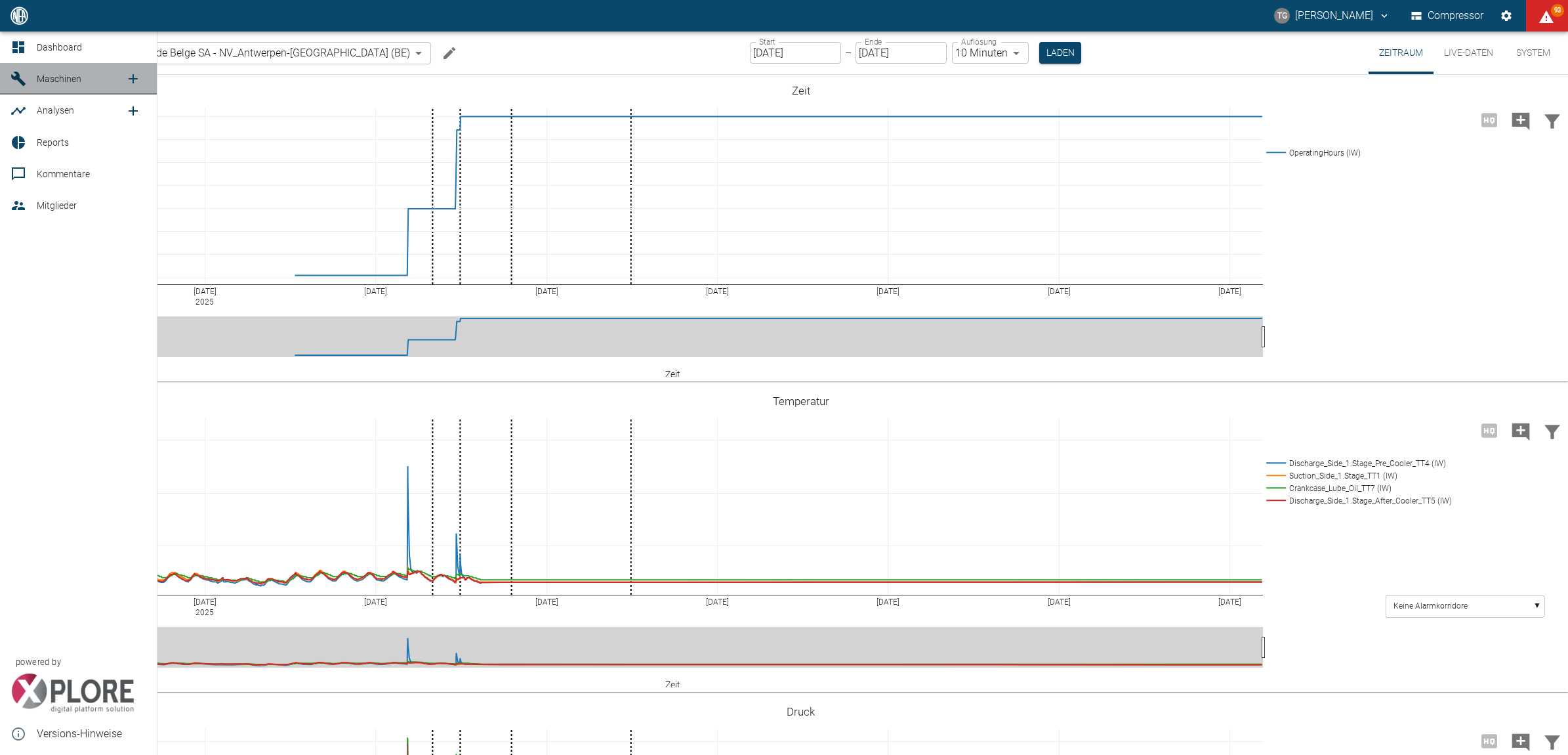
click at [15, 68] on link "Maschinen" at bounding box center [78, 79] width 157 height 32
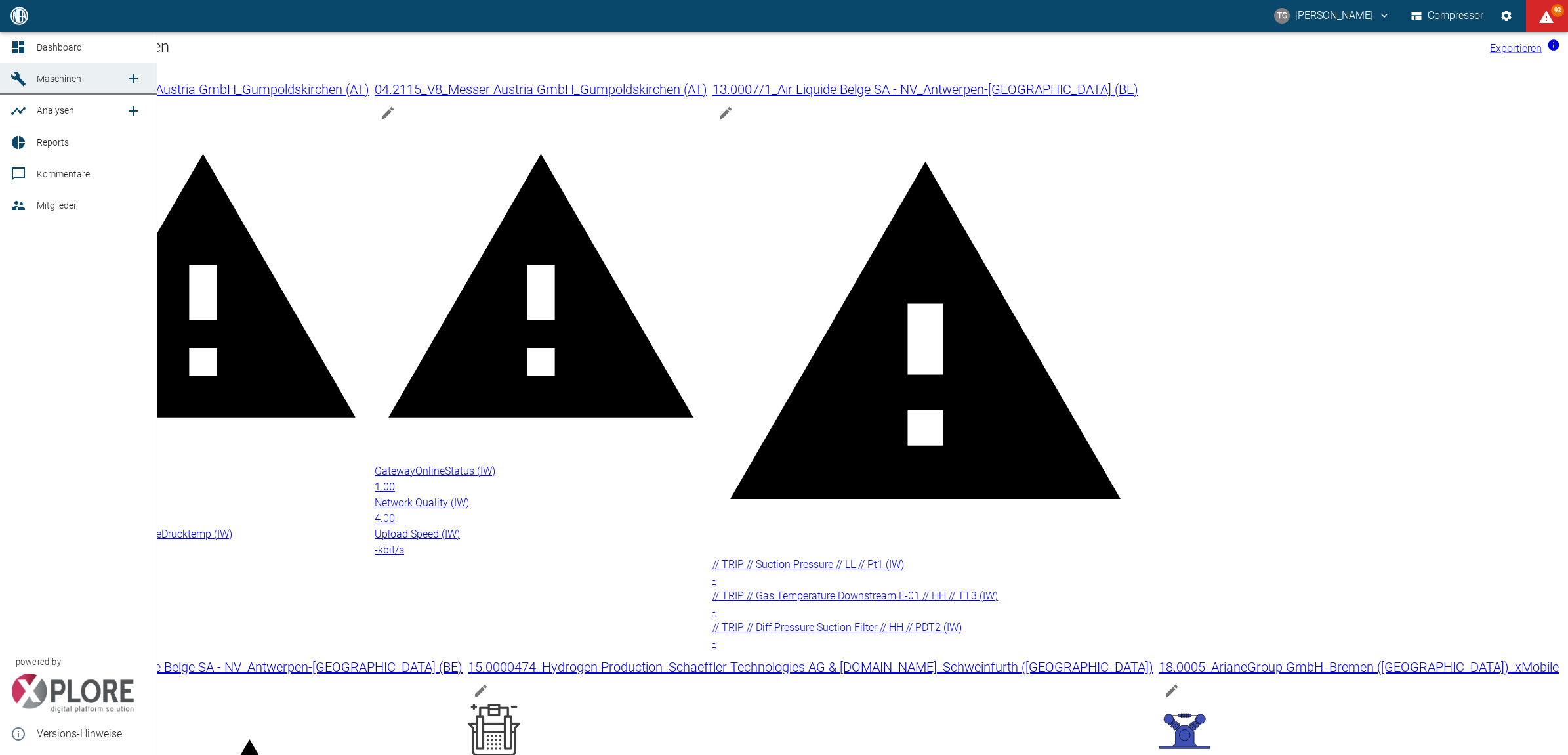
click at [15, 50] on icon at bounding box center [19, 47] width 12 height 12
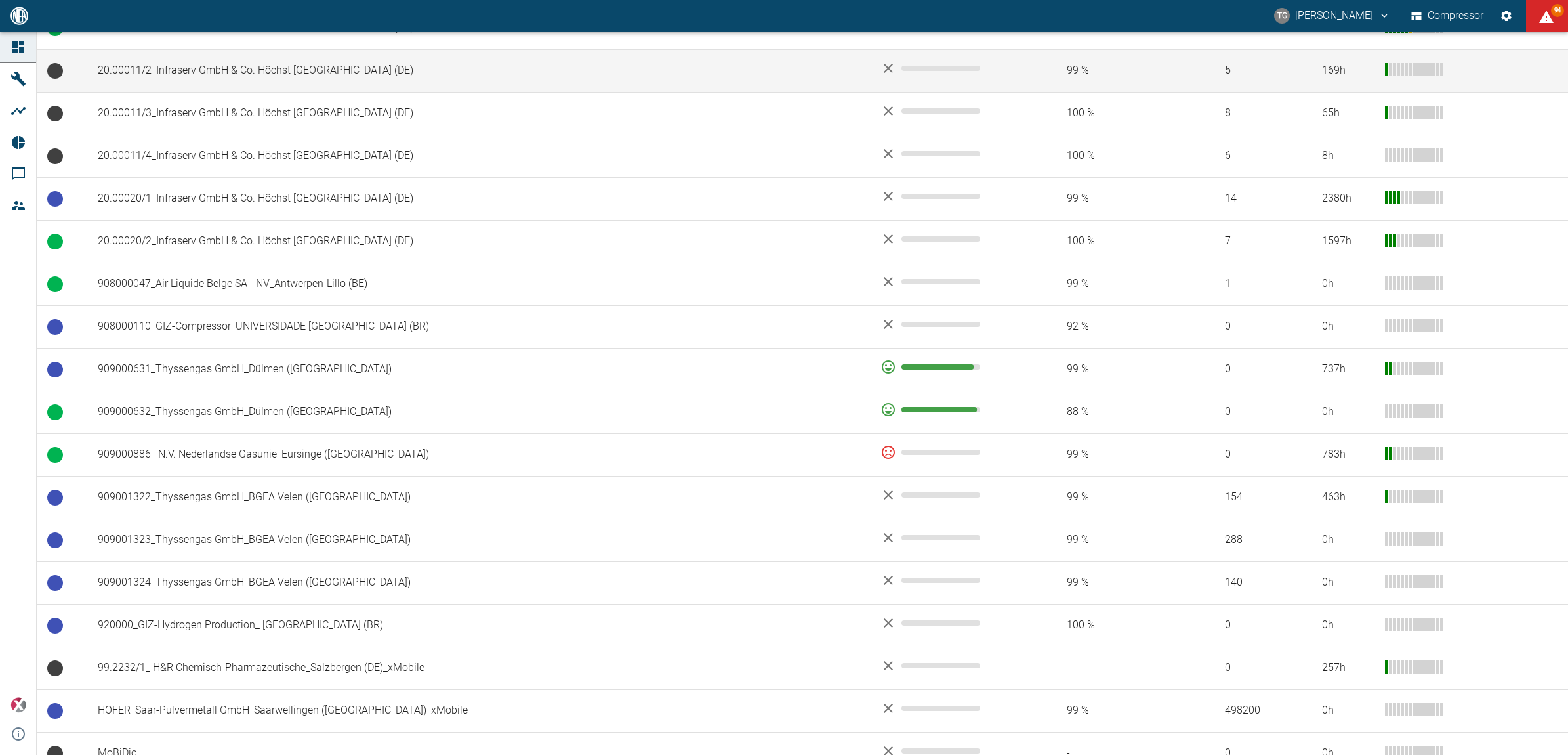
scroll to position [738, 0]
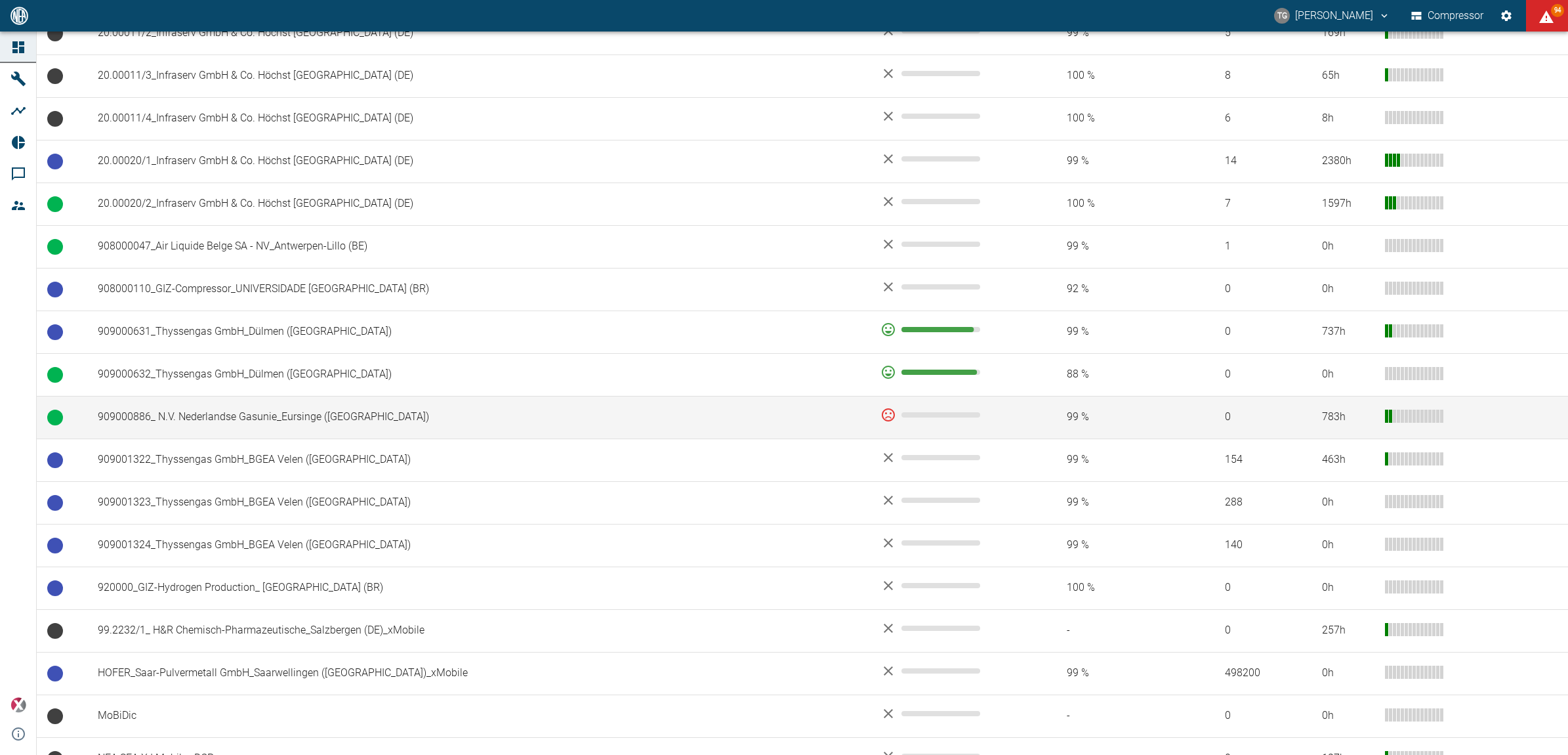
click at [264, 424] on td "909000886_ N.V. Nederlandse Gasunie_Eursinge ([GEOGRAPHIC_DATA])" at bounding box center [479, 417] width 783 height 42
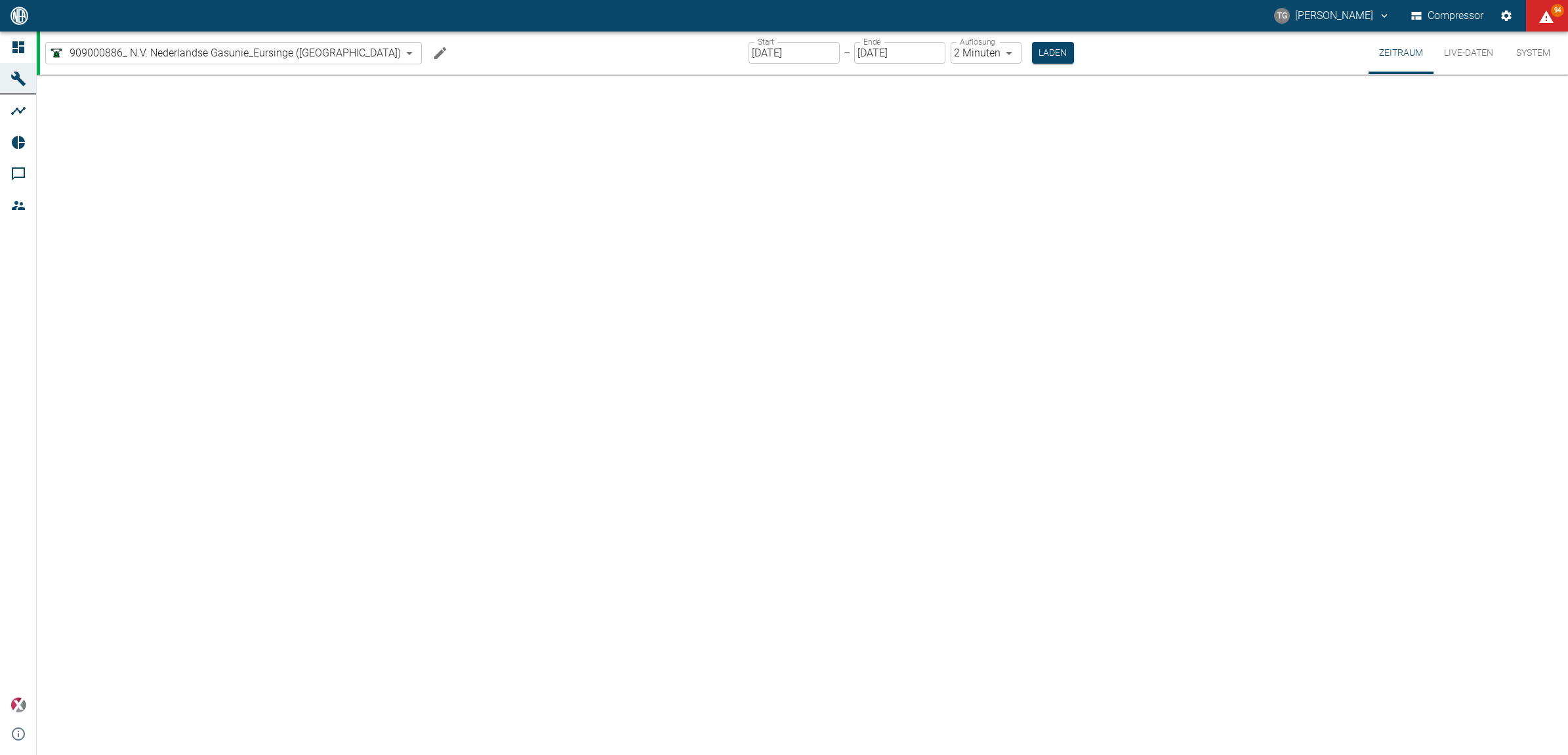
type input "2min"
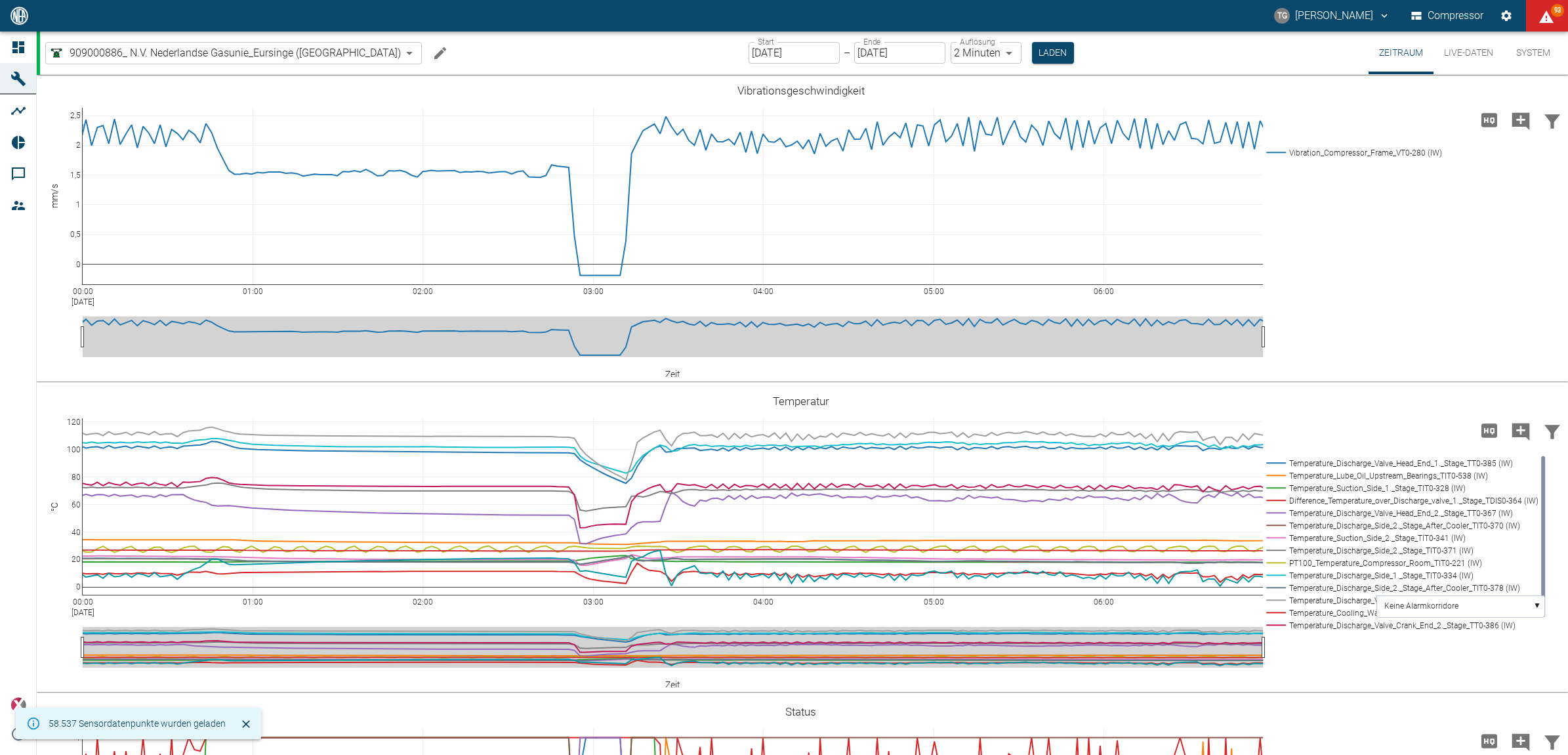
click at [758, 43] on label "Start" at bounding box center [766, 41] width 17 height 11
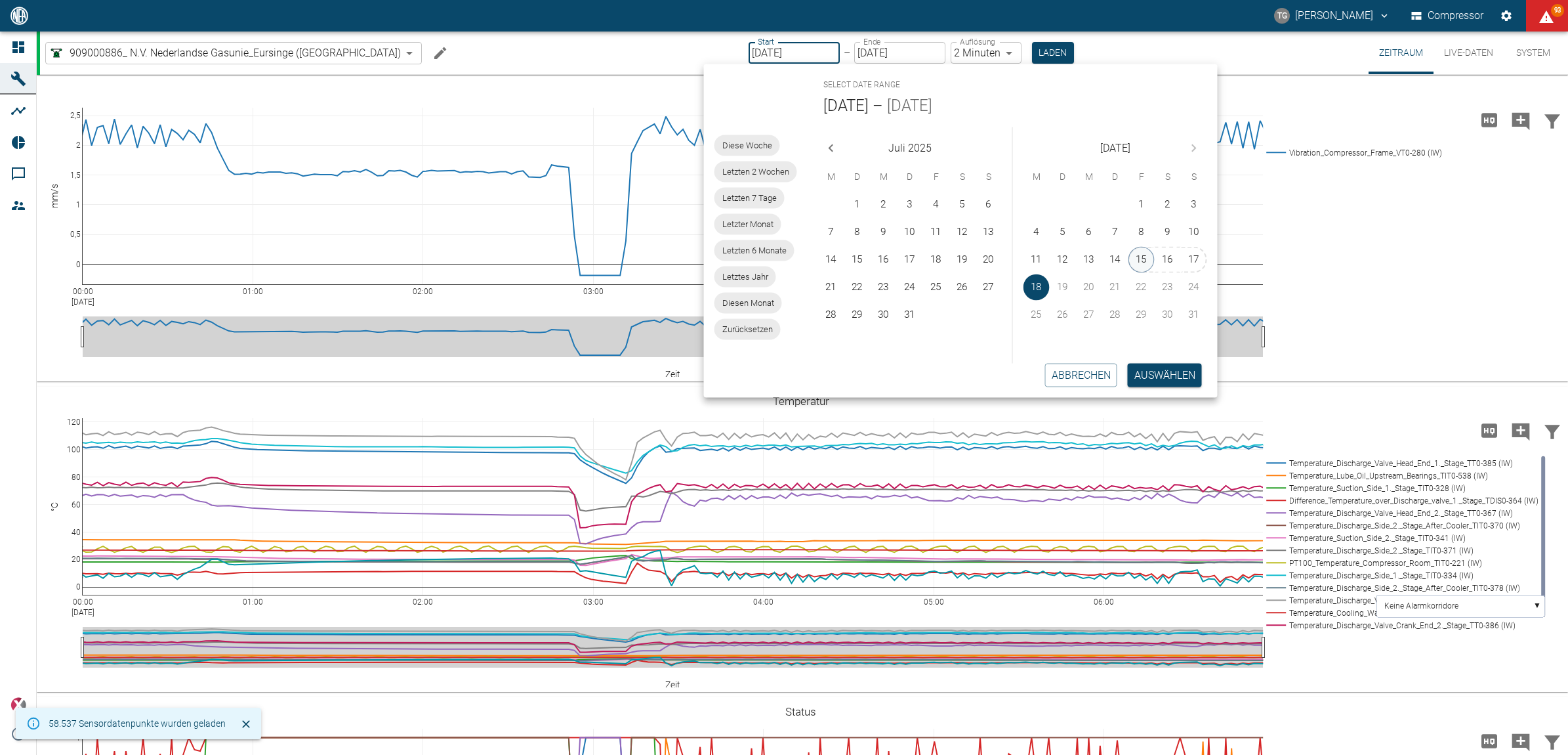
click at [1128, 256] on button "15" at bounding box center [1141, 260] width 26 height 27
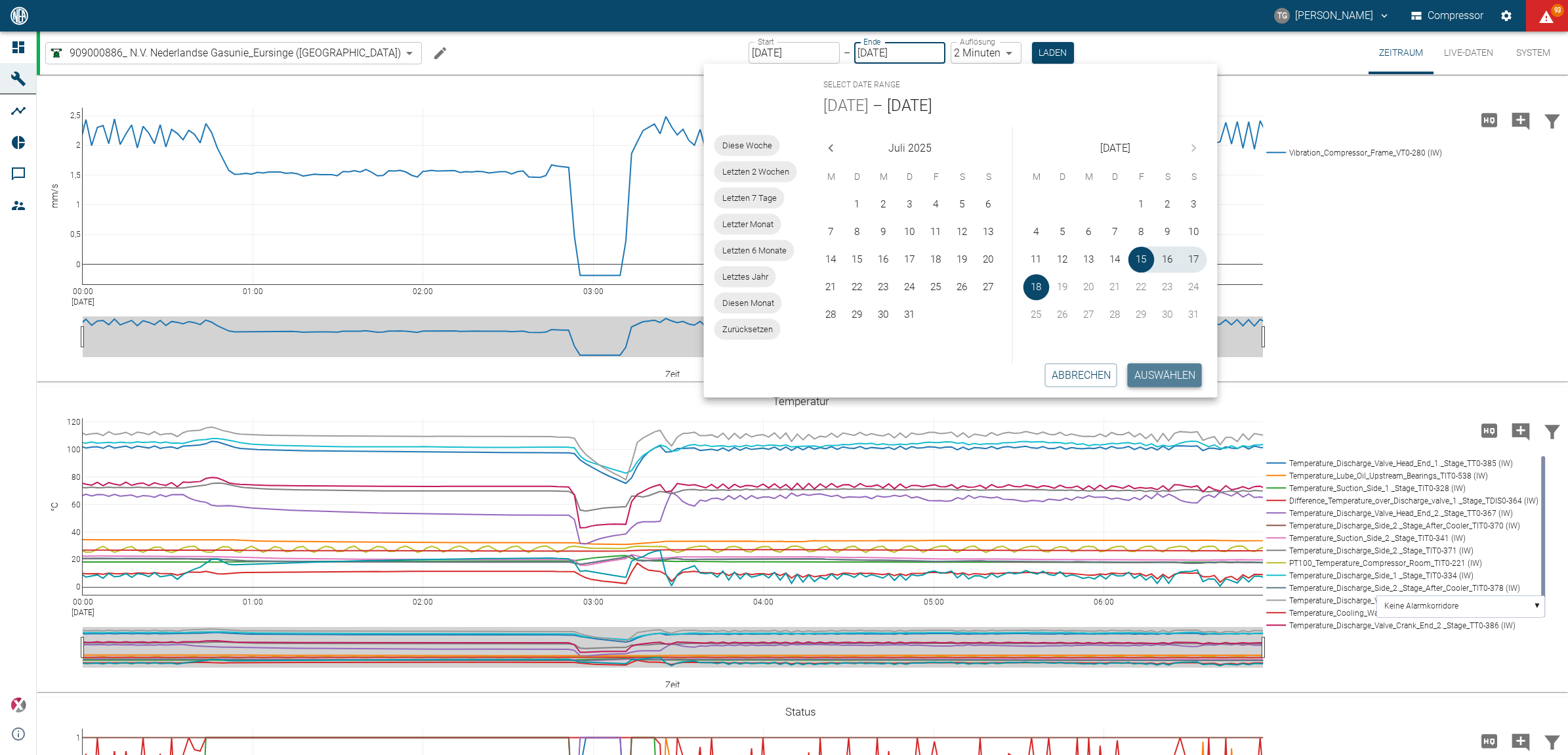
click at [1167, 373] on button "Auswählen" at bounding box center [1165, 375] width 74 height 24
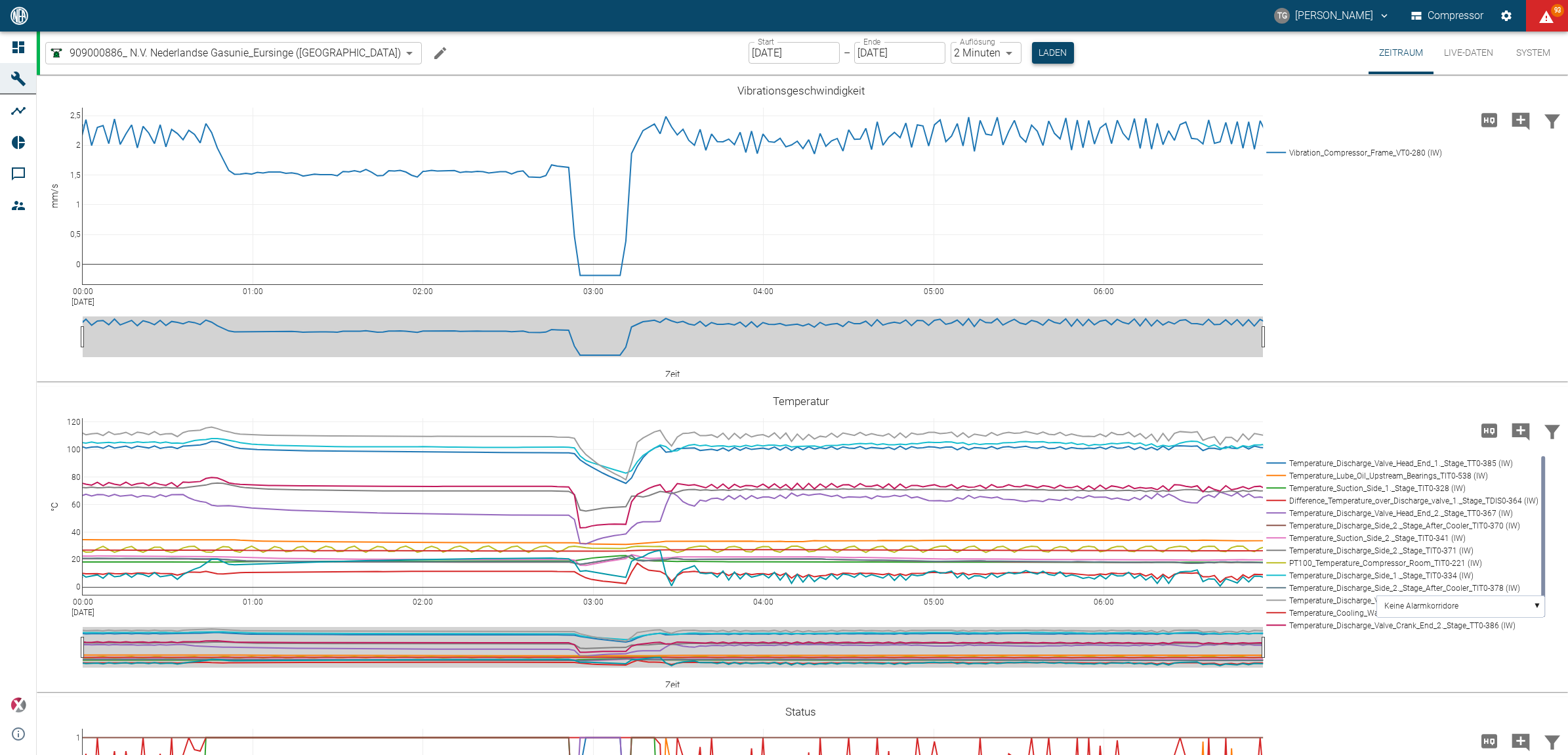
click at [1032, 57] on button "Laden" at bounding box center [1053, 52] width 42 height 22
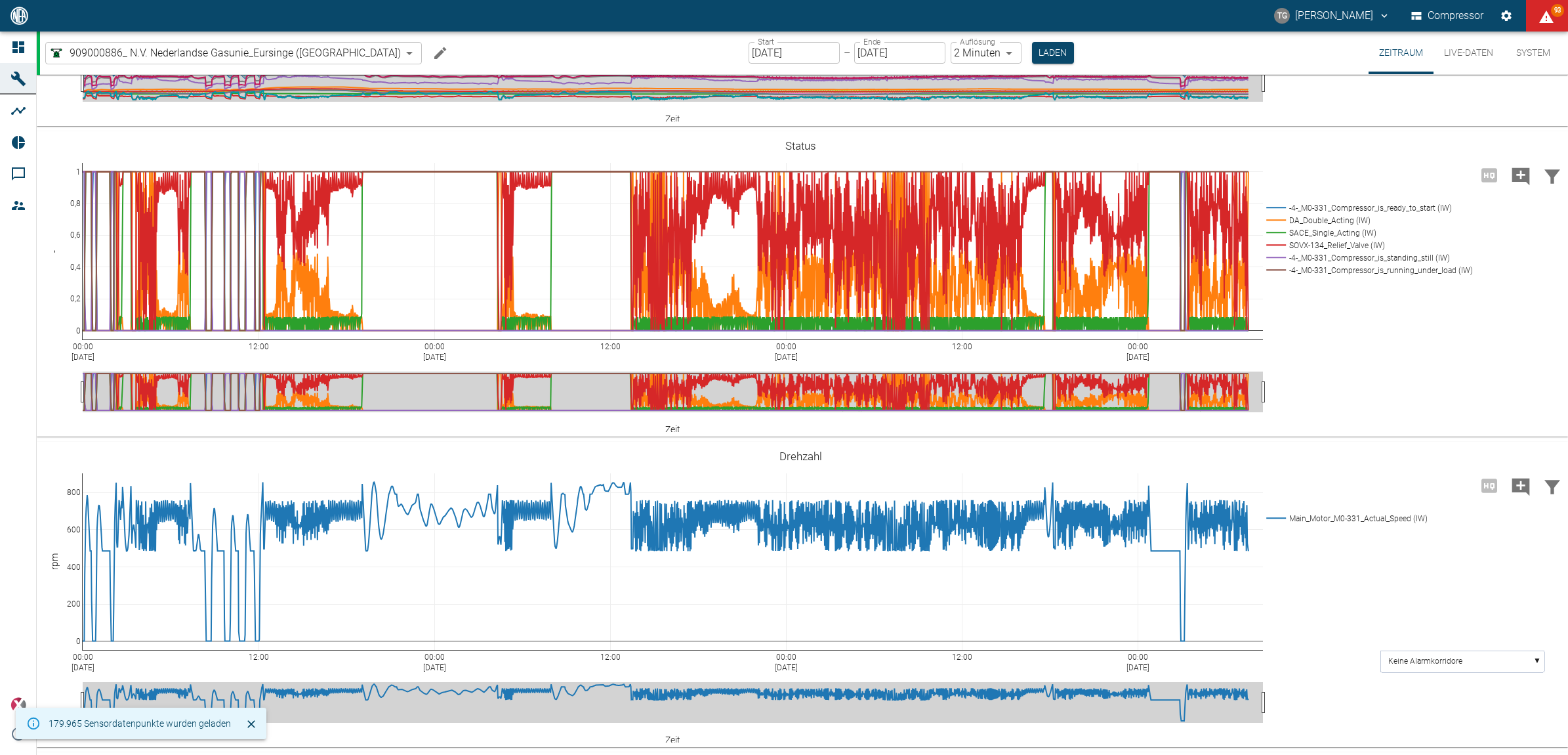
scroll to position [738, 0]
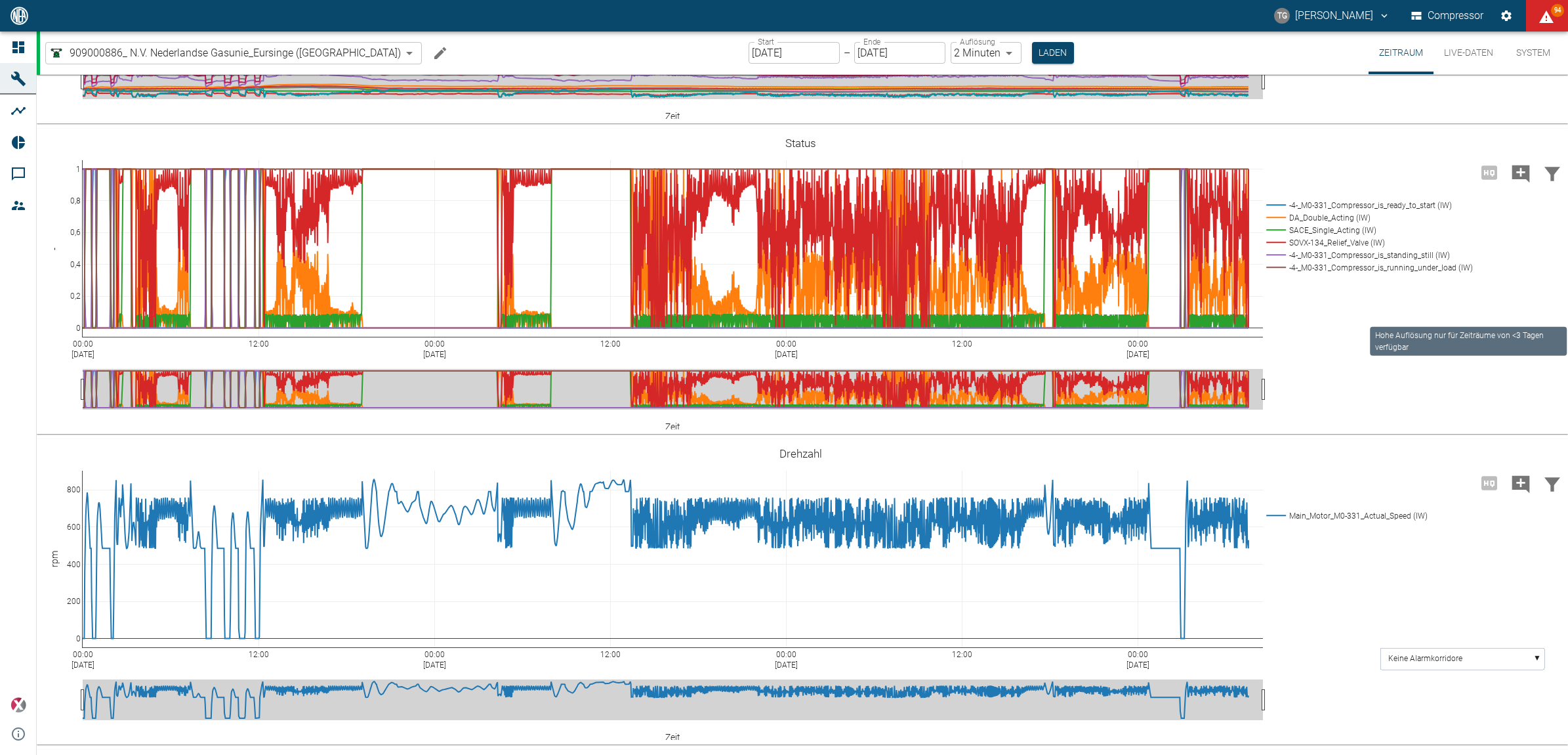
click at [1484, 178] on span "Hohe Auflösung nur für Zeiträume von <3 Tagen verfügbar" at bounding box center [1489, 172] width 32 height 13
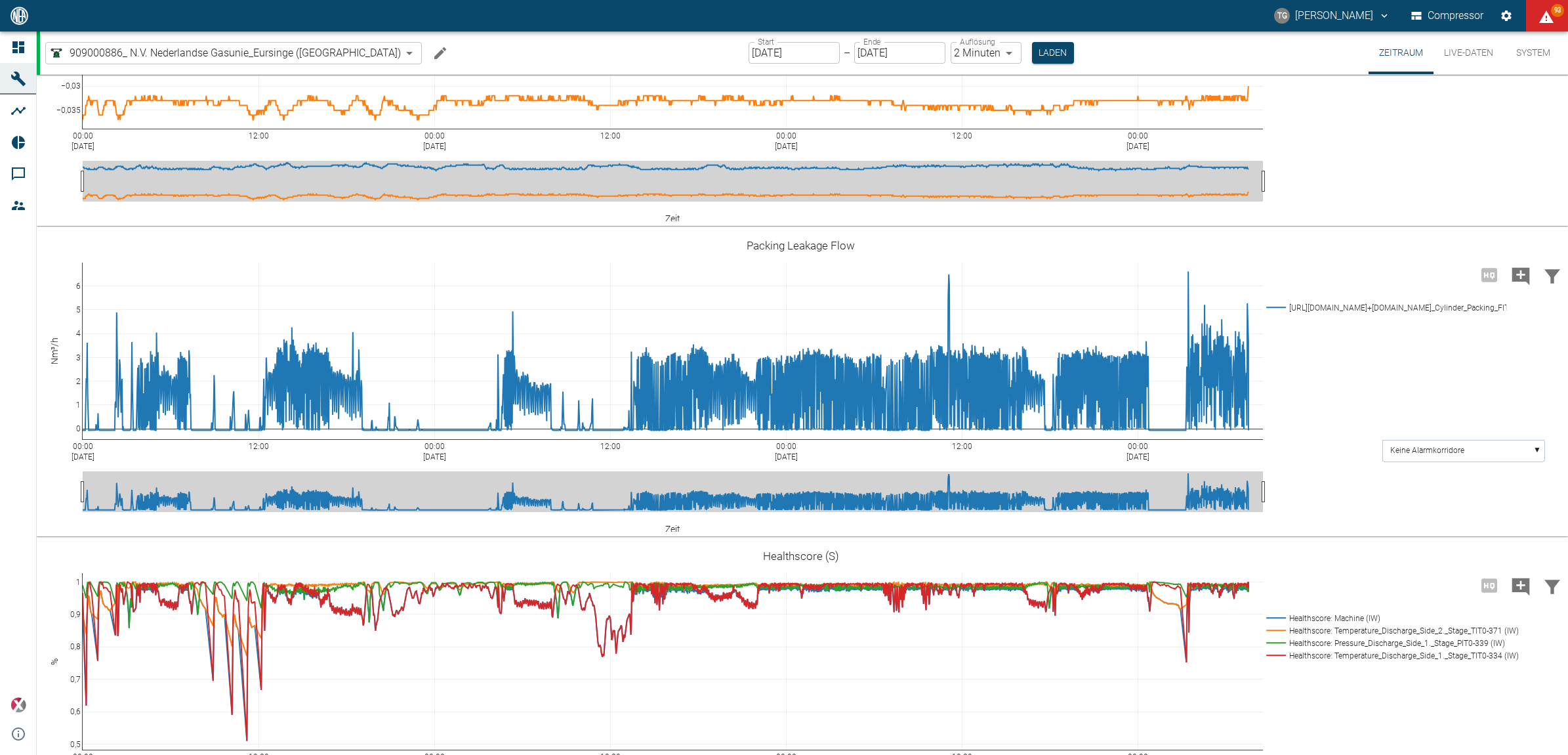
scroll to position [1887, 0]
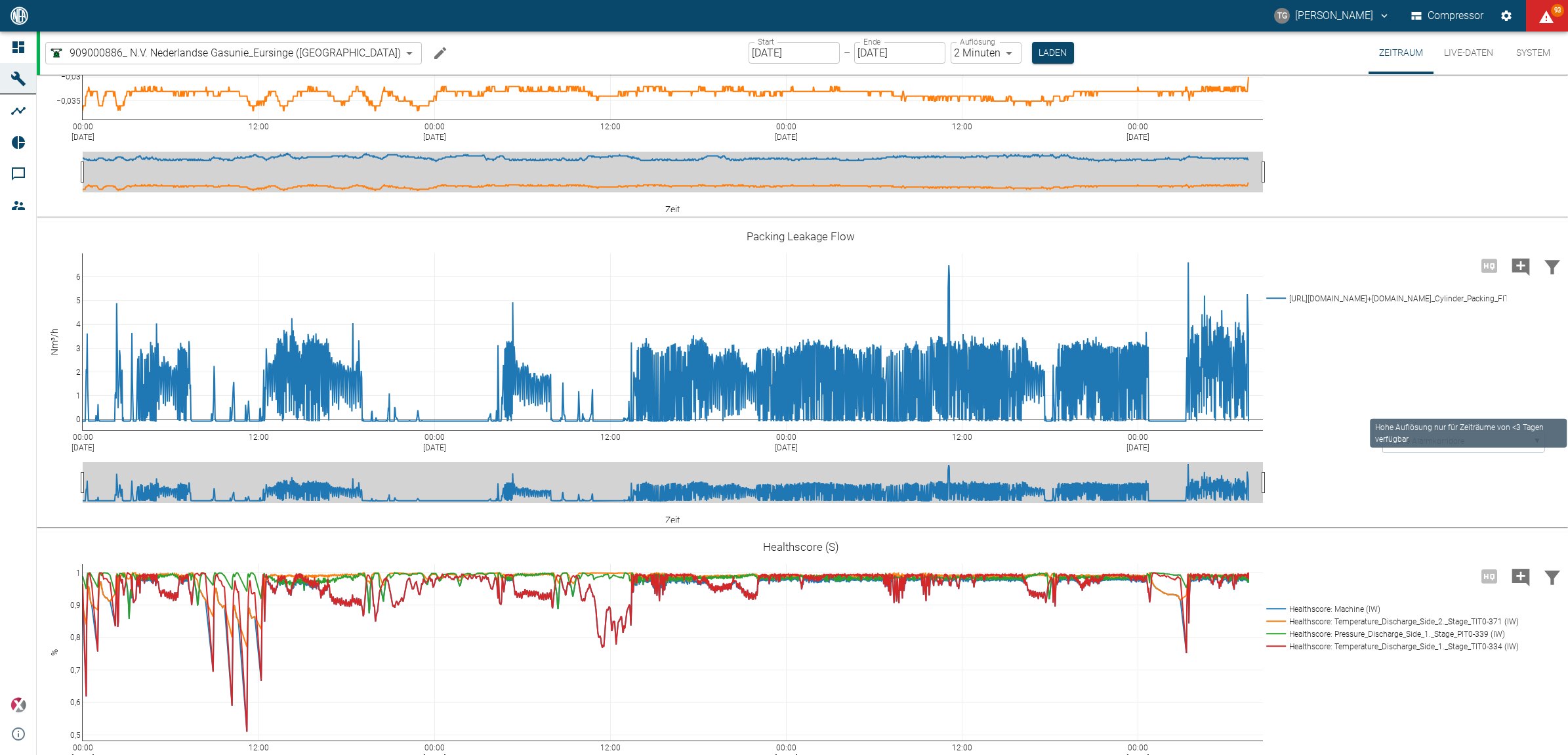
click at [1487, 271] on span "Hohe Auflösung nur für Zeiträume von <3 Tagen verfügbar" at bounding box center [1489, 264] width 32 height 13
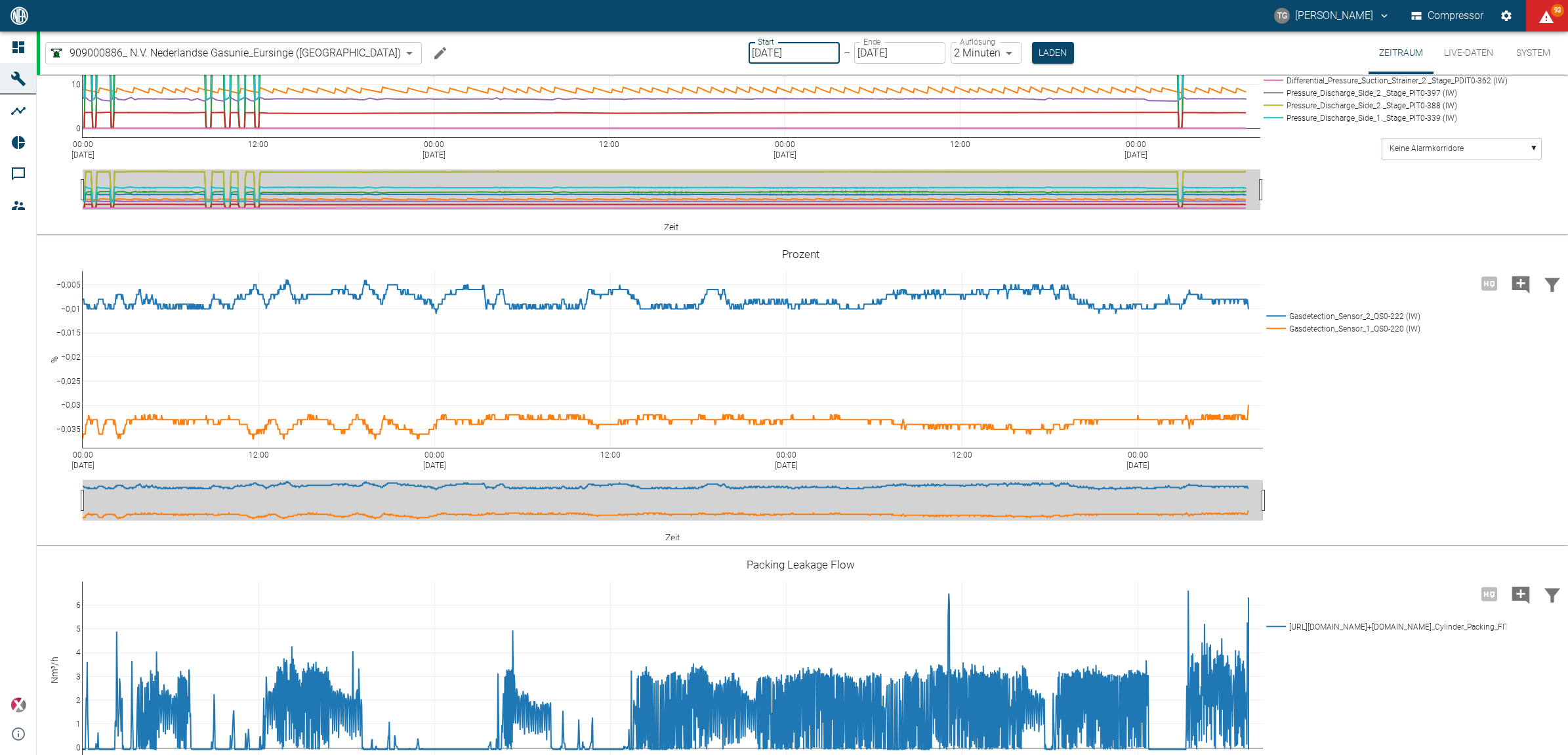
click at [749, 48] on input "15.08.2025" at bounding box center [794, 52] width 91 height 22
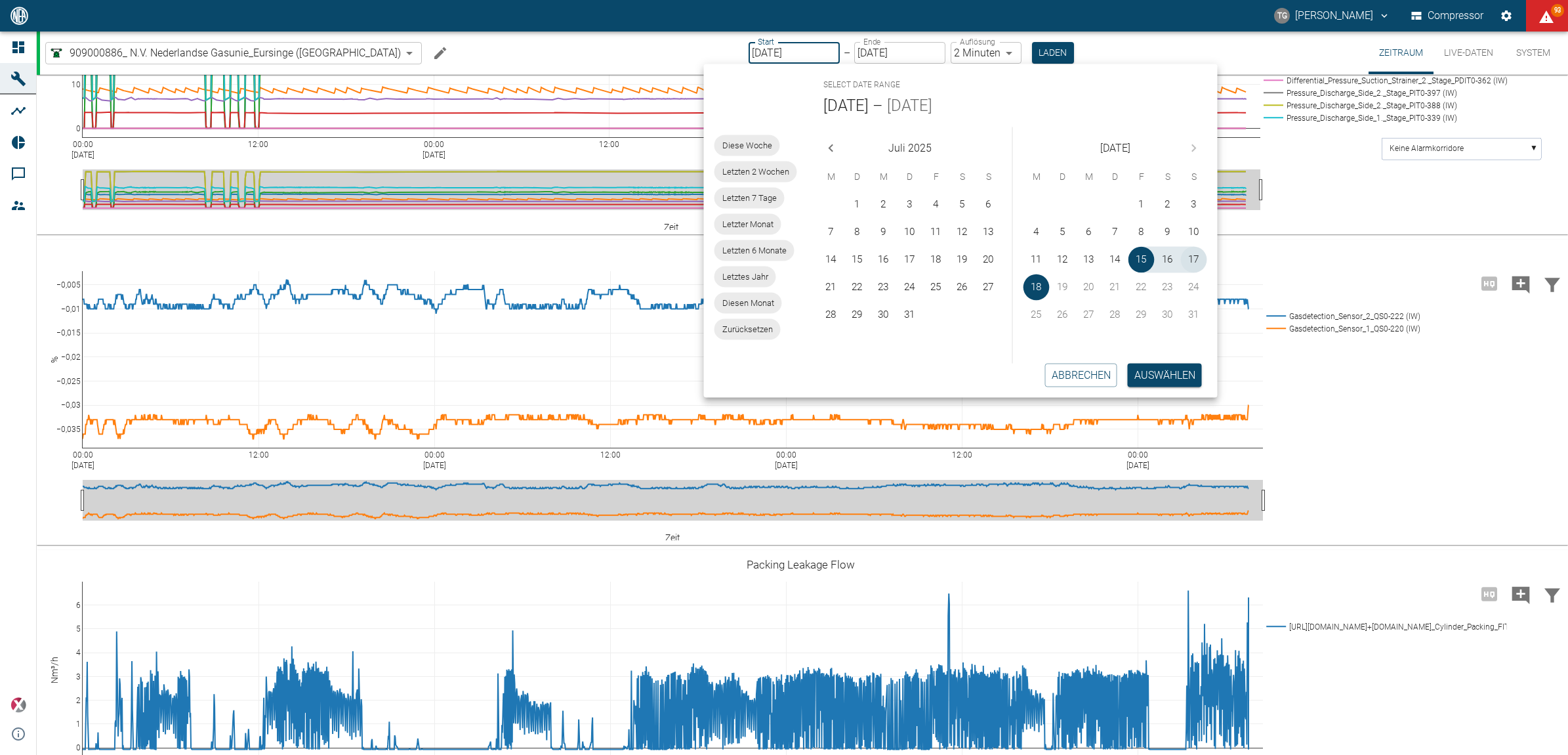
click at [1188, 253] on button "17" at bounding box center [1194, 260] width 26 height 27
type input "17.08.2025"
click at [1039, 280] on button "18" at bounding box center [1037, 288] width 26 height 27
click at [1176, 372] on button "Auswählen" at bounding box center [1165, 375] width 74 height 24
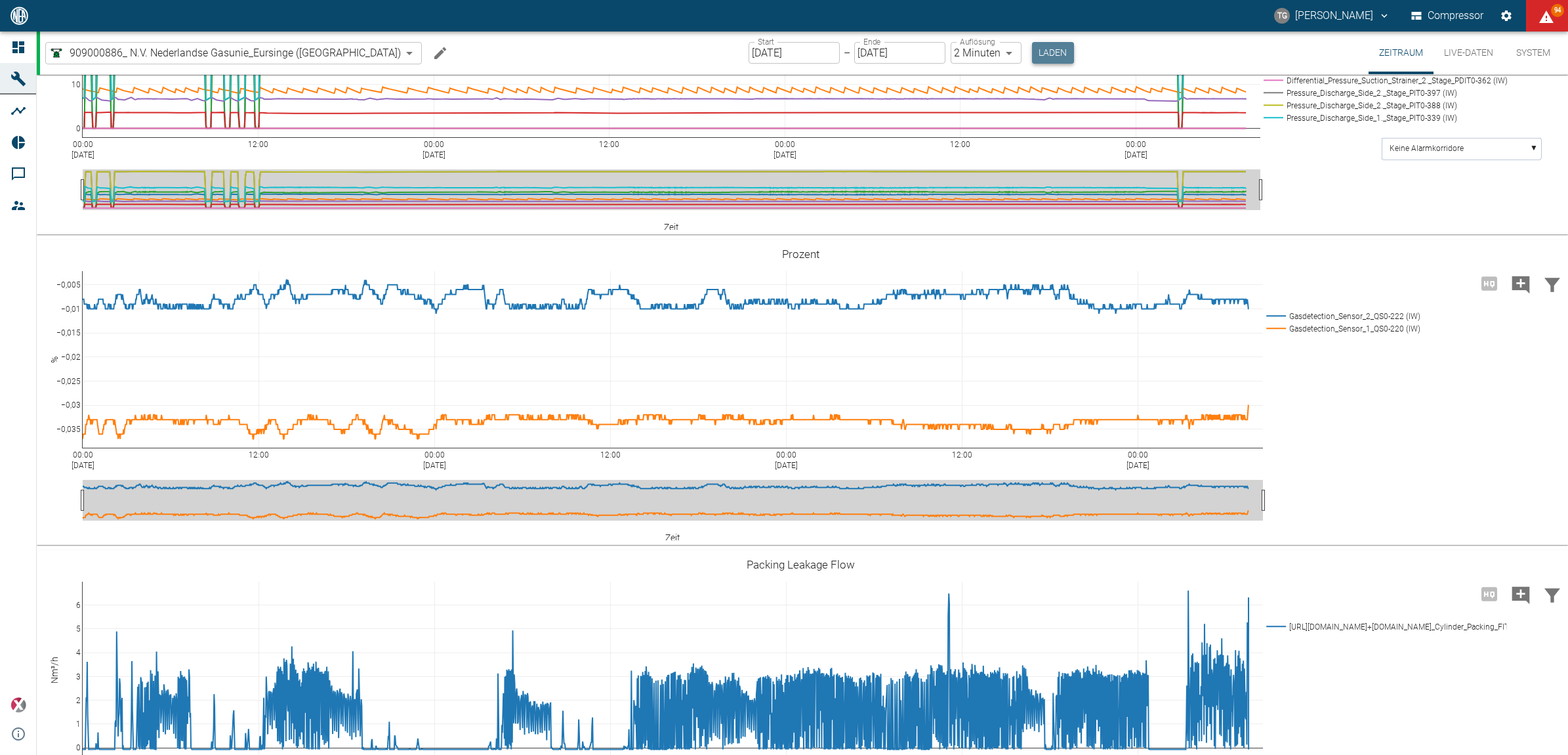
click at [1032, 56] on button "Laden" at bounding box center [1053, 52] width 42 height 22
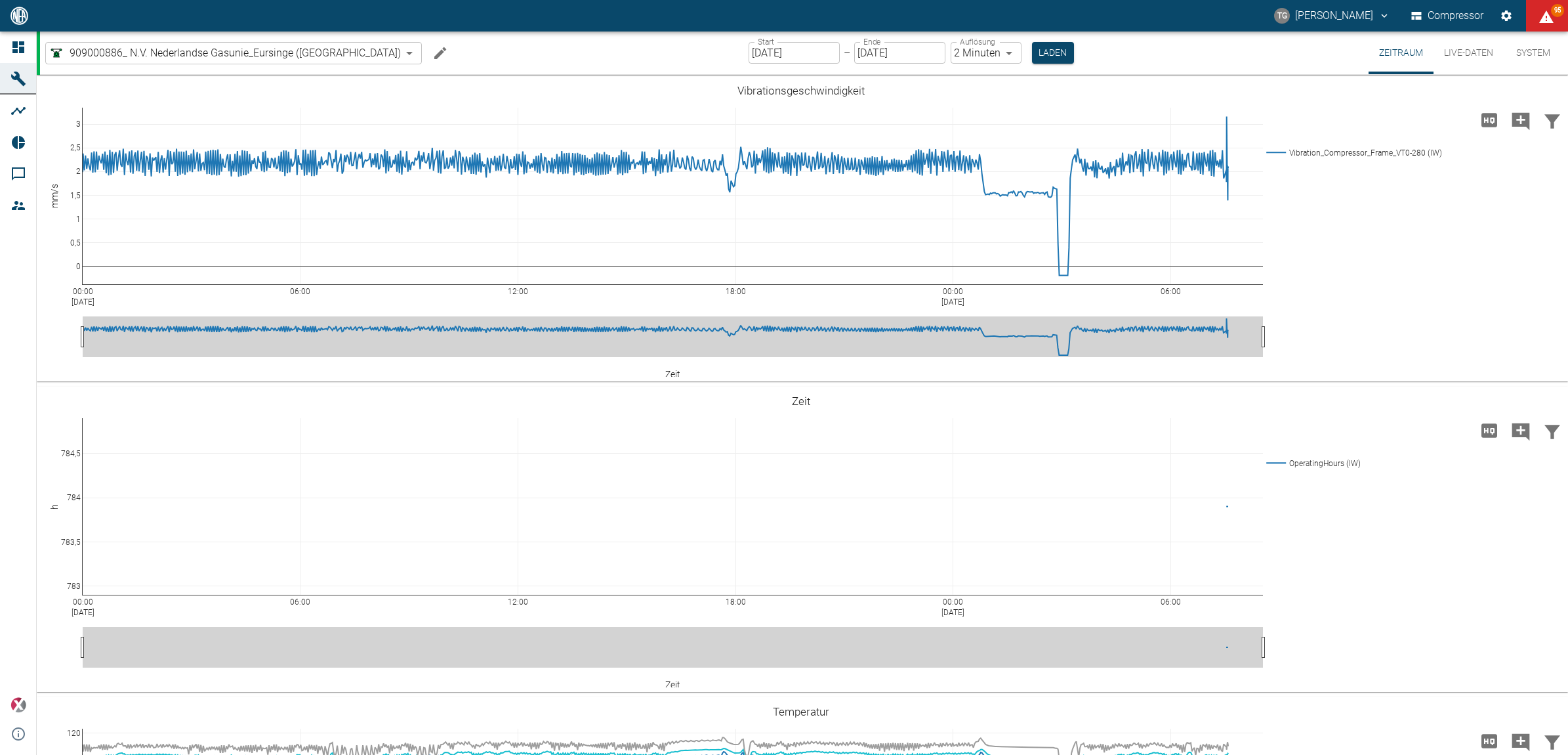
scroll to position [1806, 0]
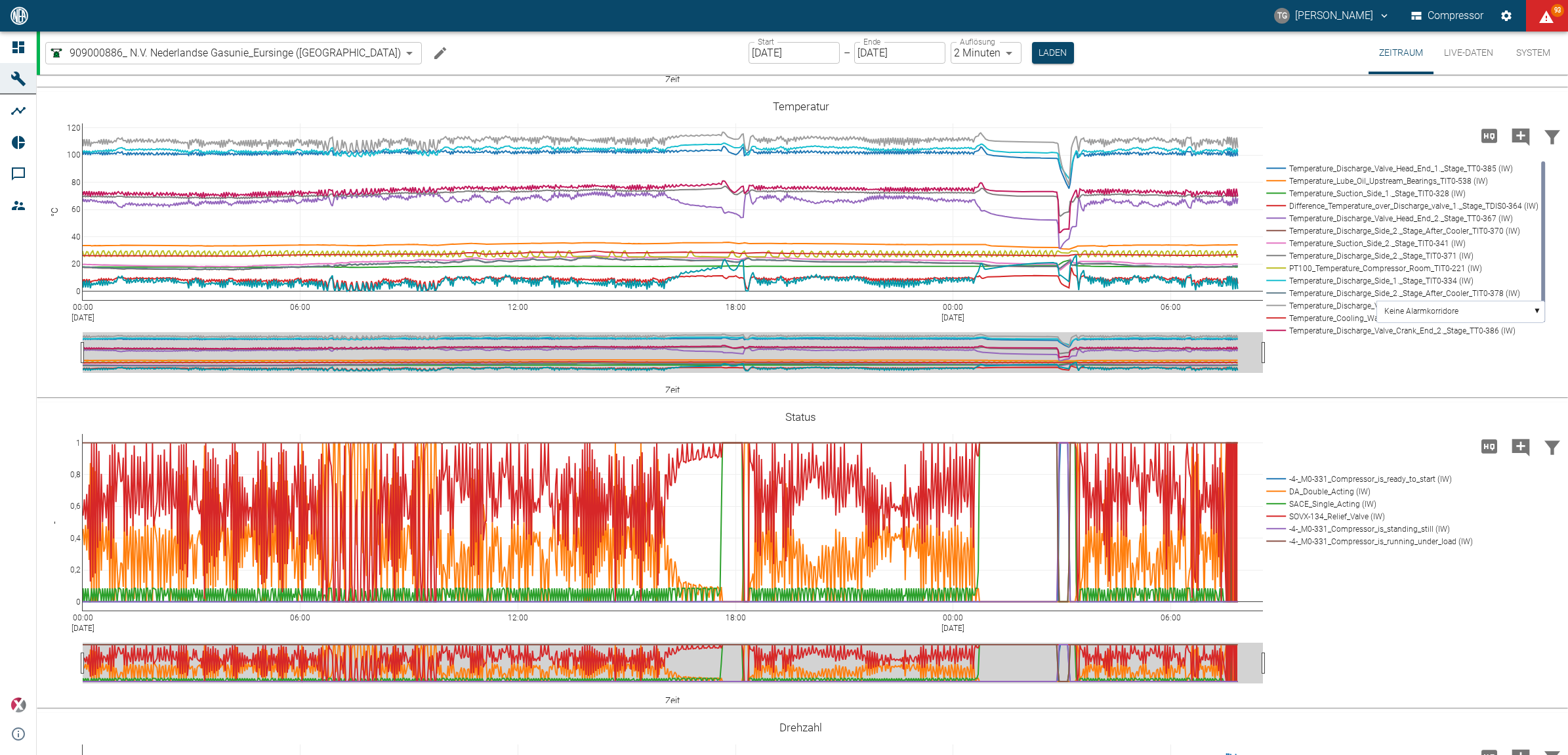
scroll to position [493, 0]
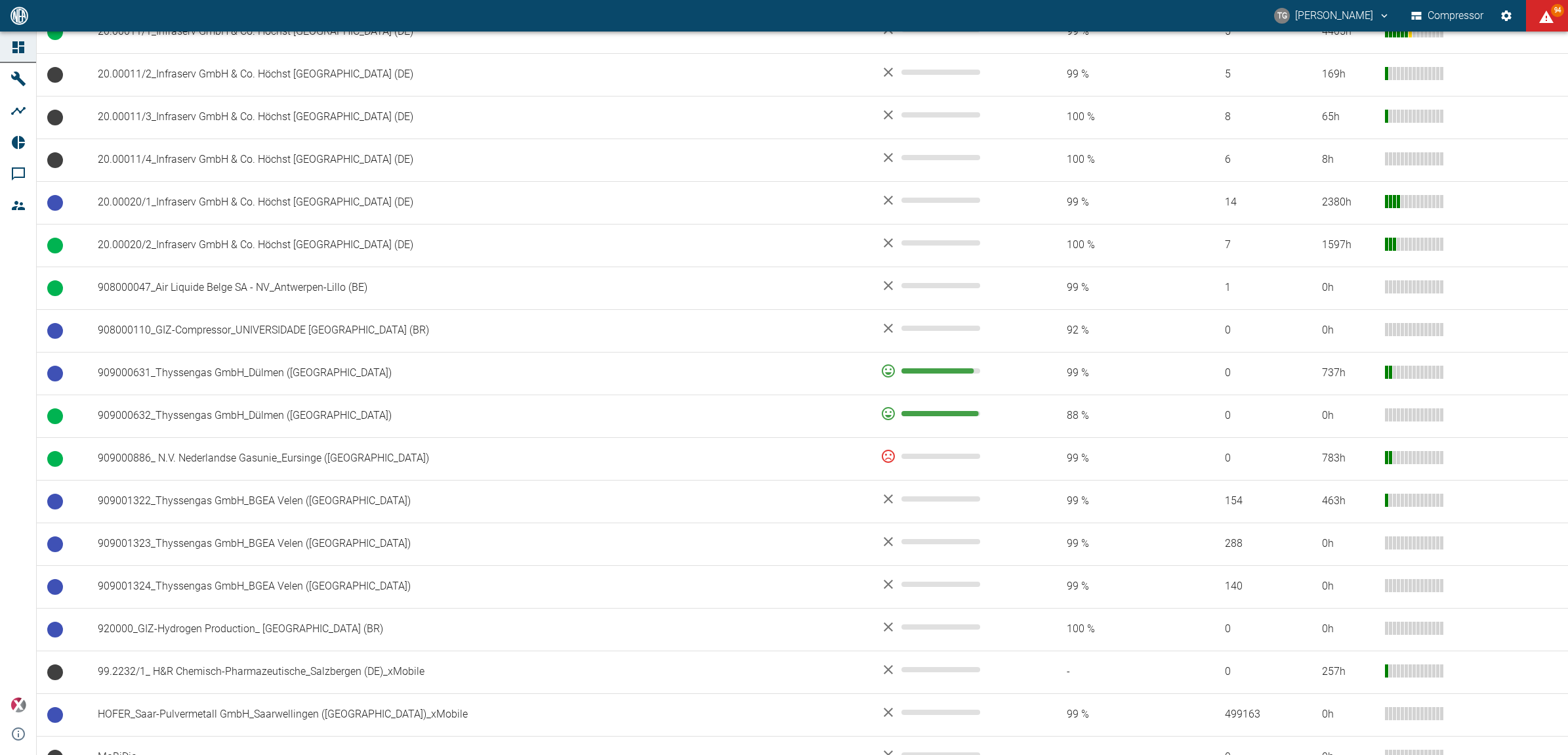
scroll to position [738, 0]
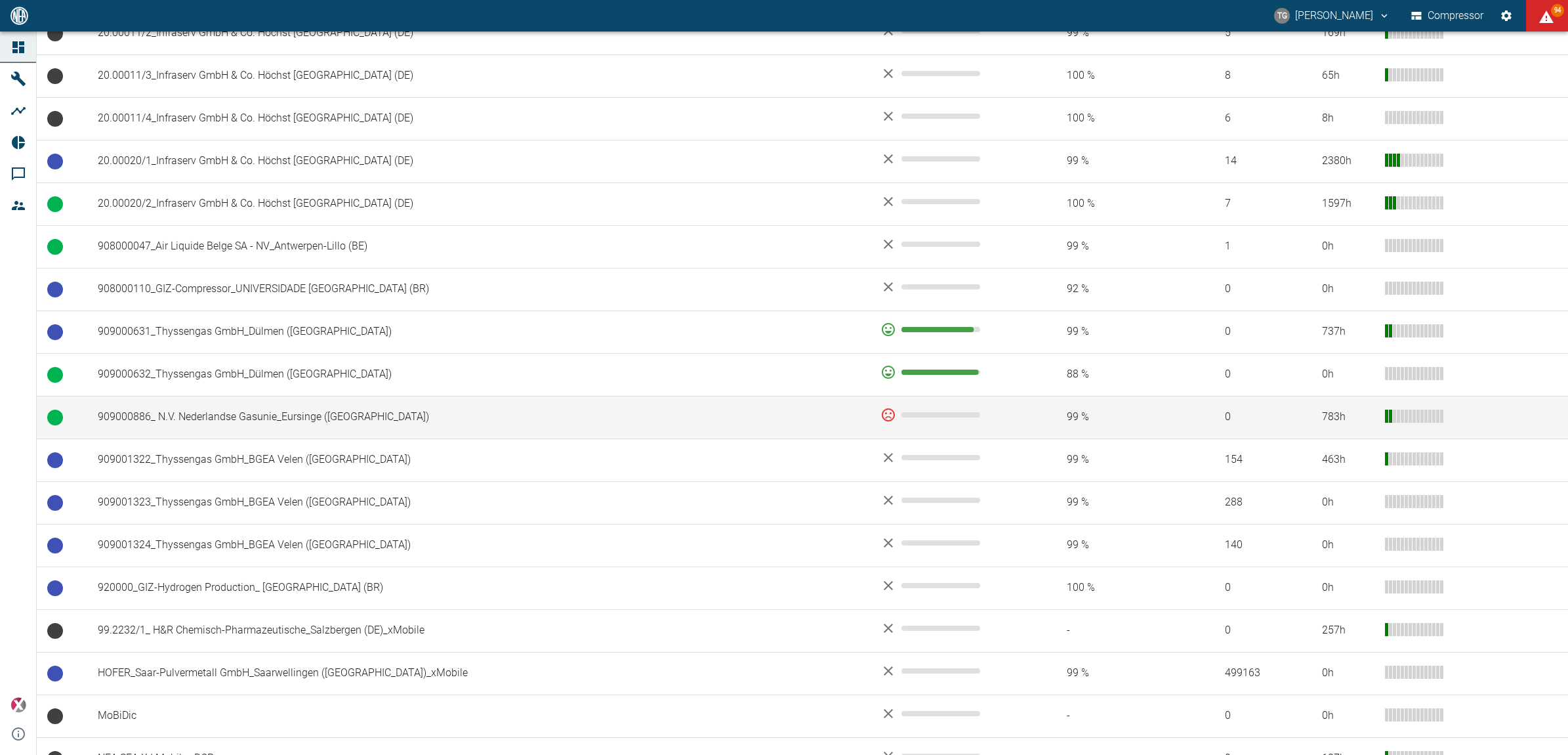
click at [187, 414] on td "909000886_ N.V. Nederlandse Gasunie_Eursinge ([GEOGRAPHIC_DATA])" at bounding box center [479, 417] width 783 height 42
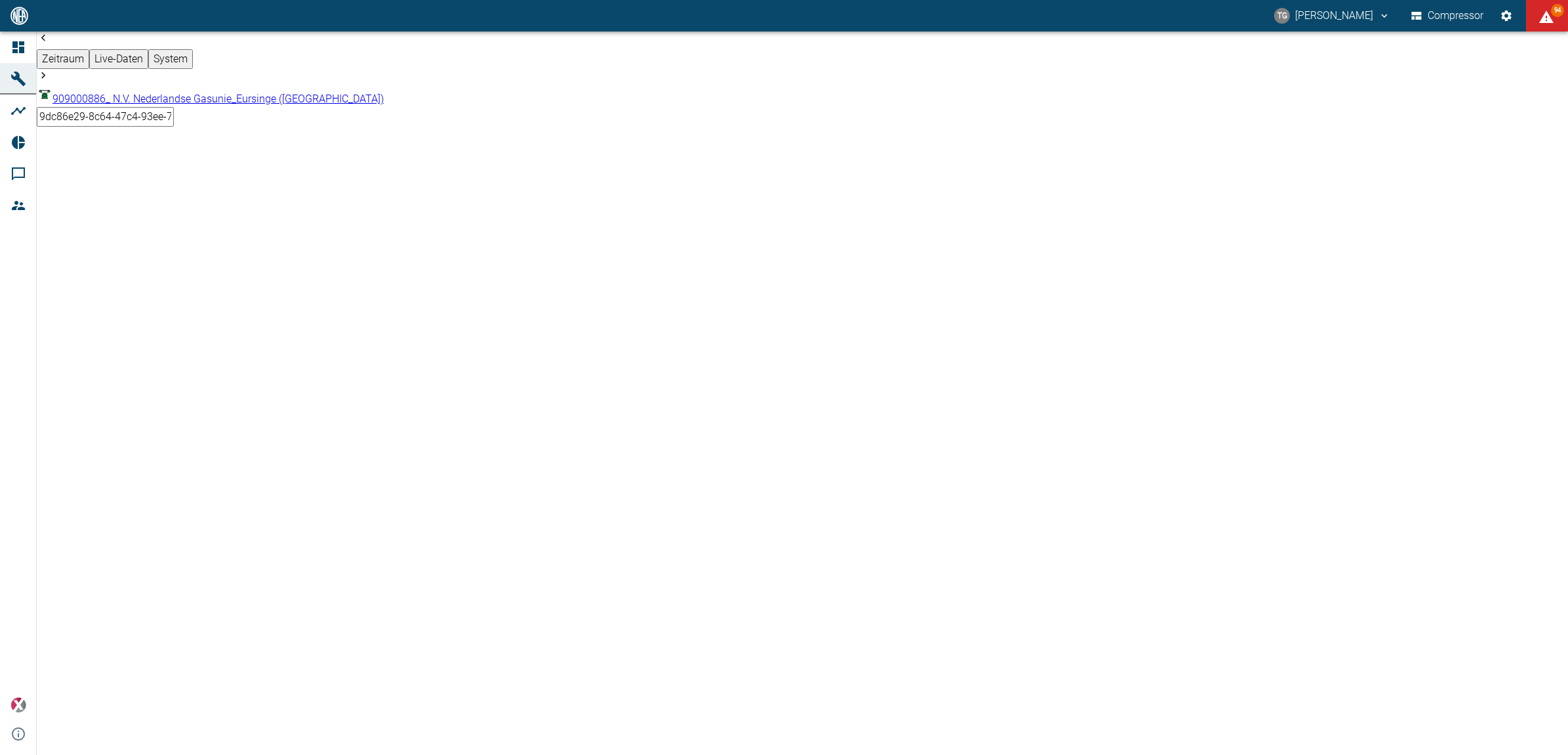
type input "2min"
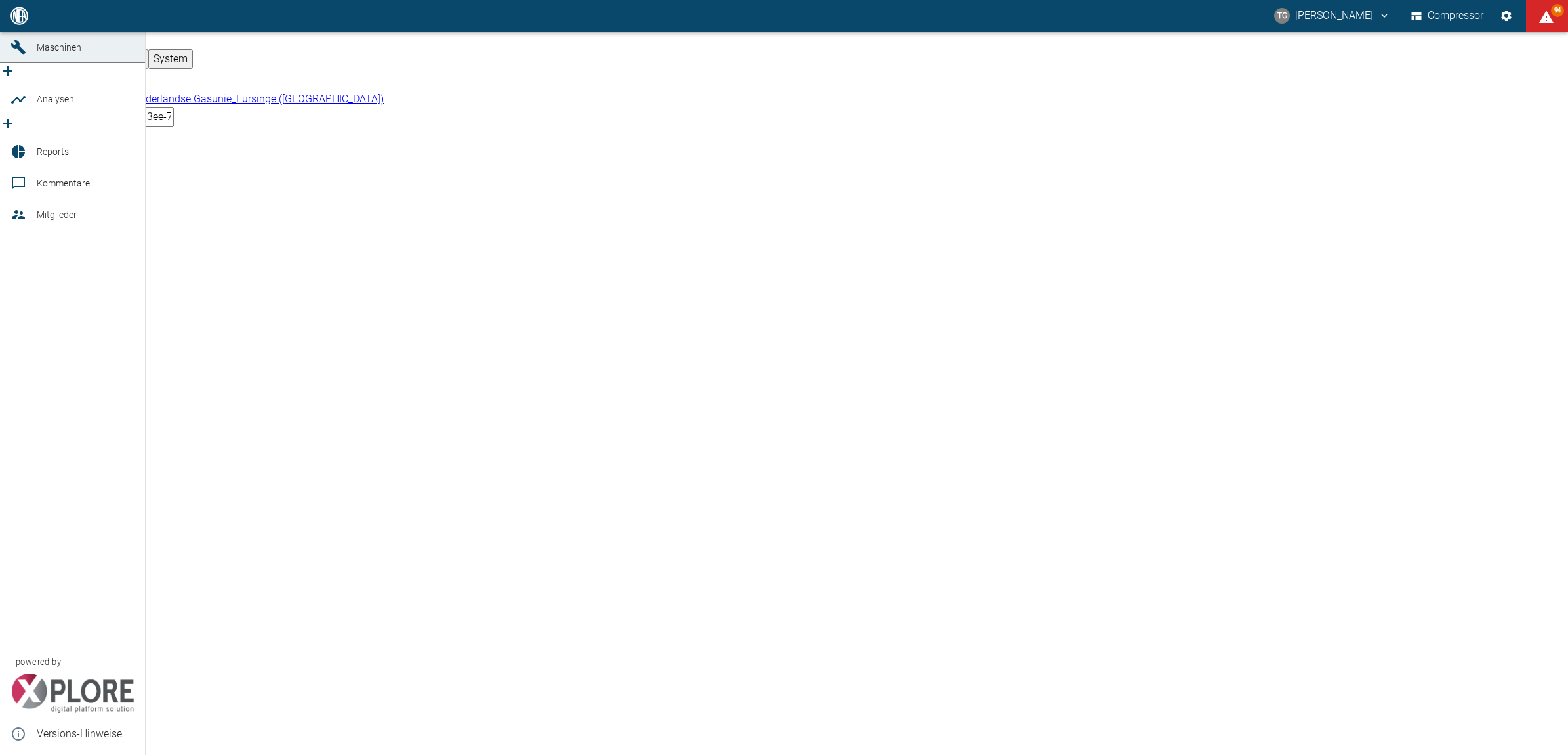
click at [23, 22] on icon at bounding box center [19, 16] width 12 height 12
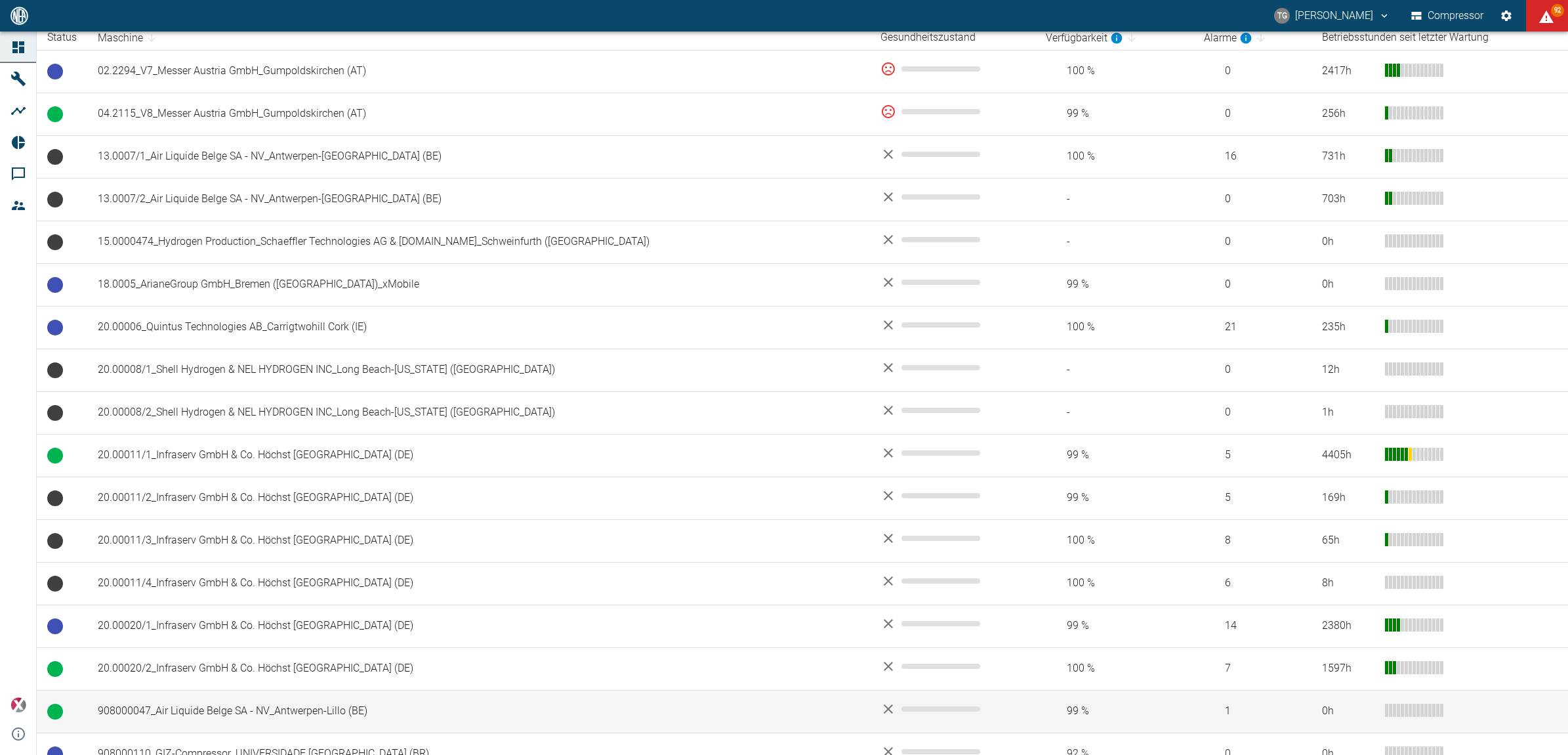
scroll to position [237, 0]
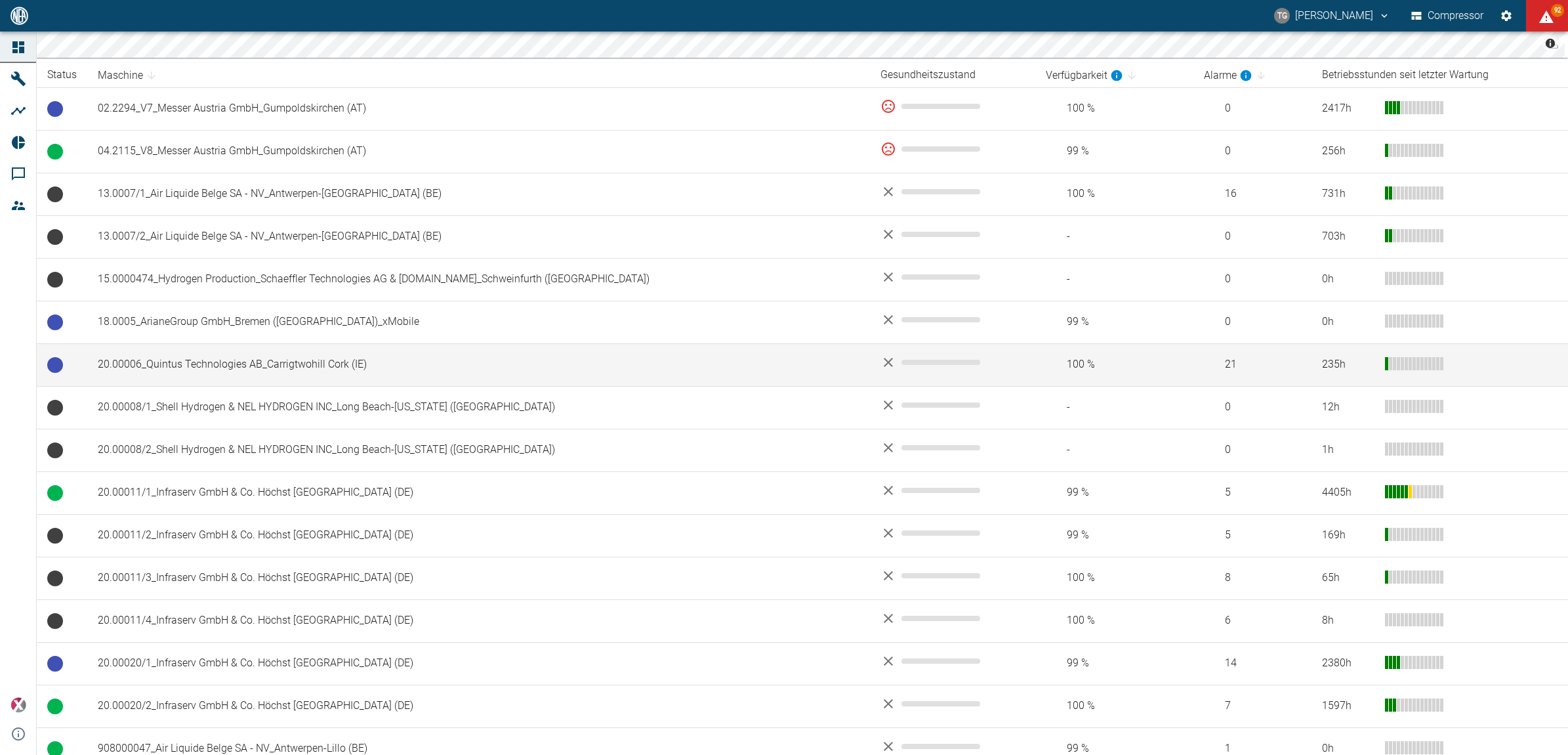
click at [195, 355] on td "20.00006_Quintus Technologies AB_Carrigtwohill Cork (IE)" at bounding box center [479, 365] width 783 height 42
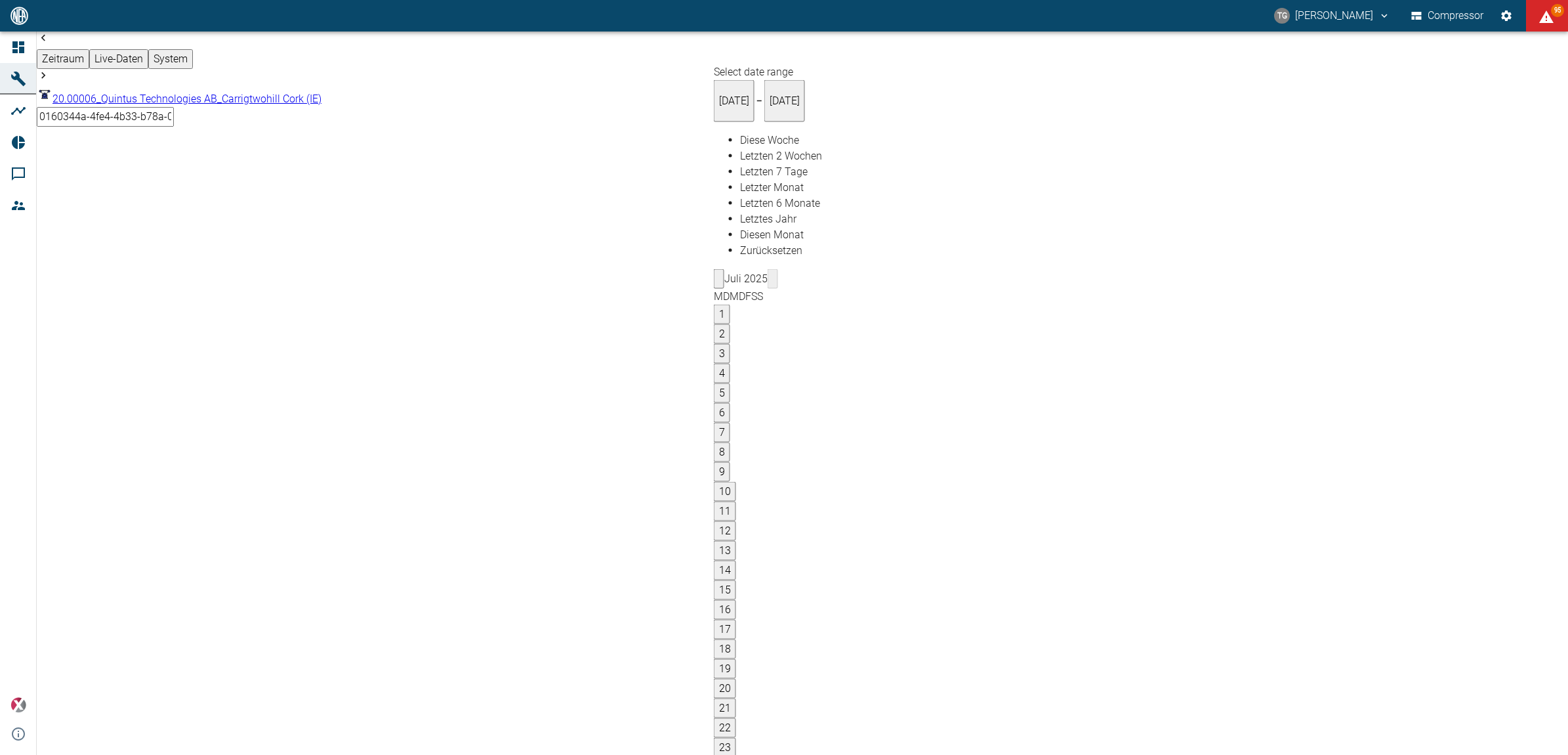
type input "[DATE]"
type input "2min"
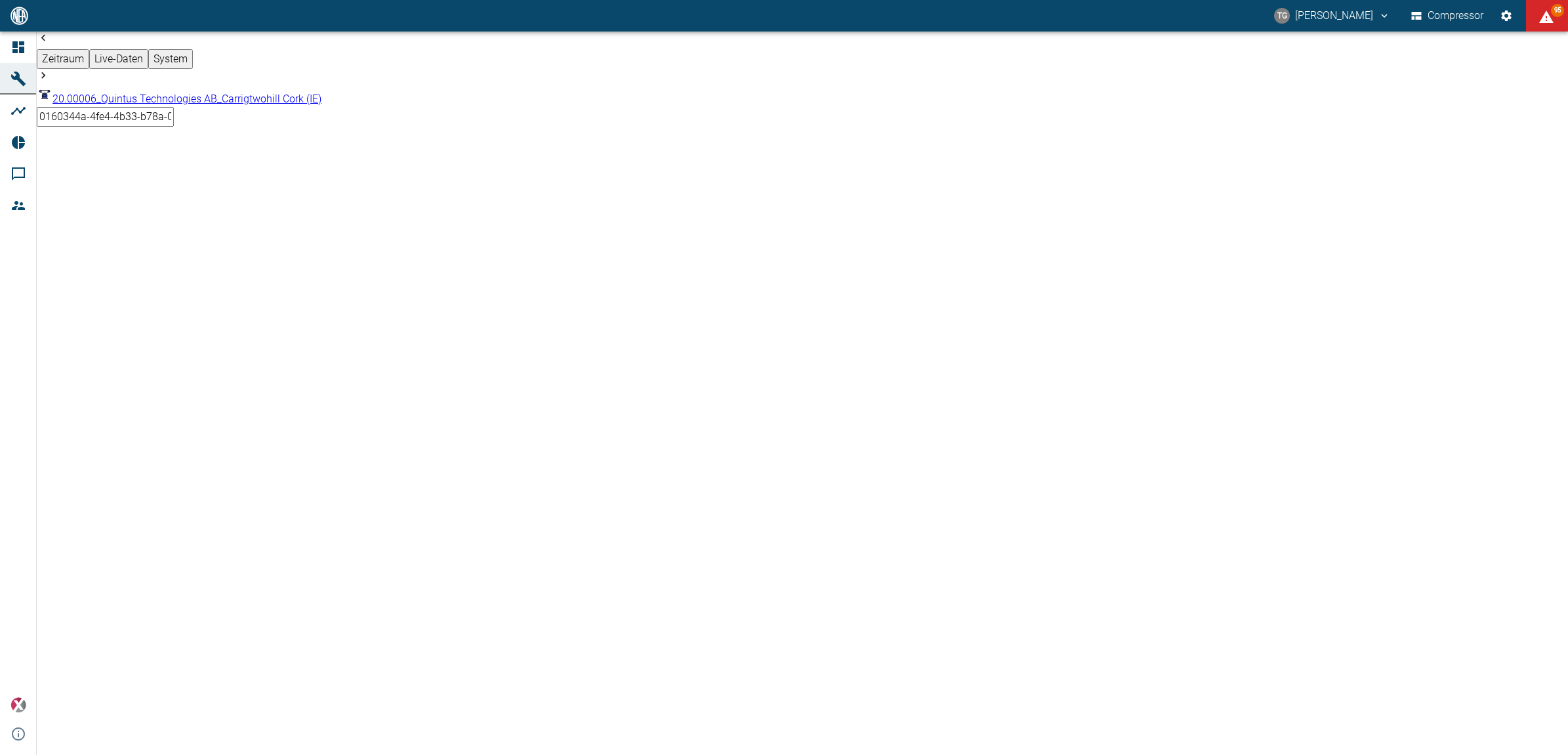
drag, startPoint x: 966, startPoint y: 476, endPoint x: 1031, endPoint y: 571, distance: 115.1
drag, startPoint x: 972, startPoint y: 478, endPoint x: 1053, endPoint y: 681, distance: 218.6
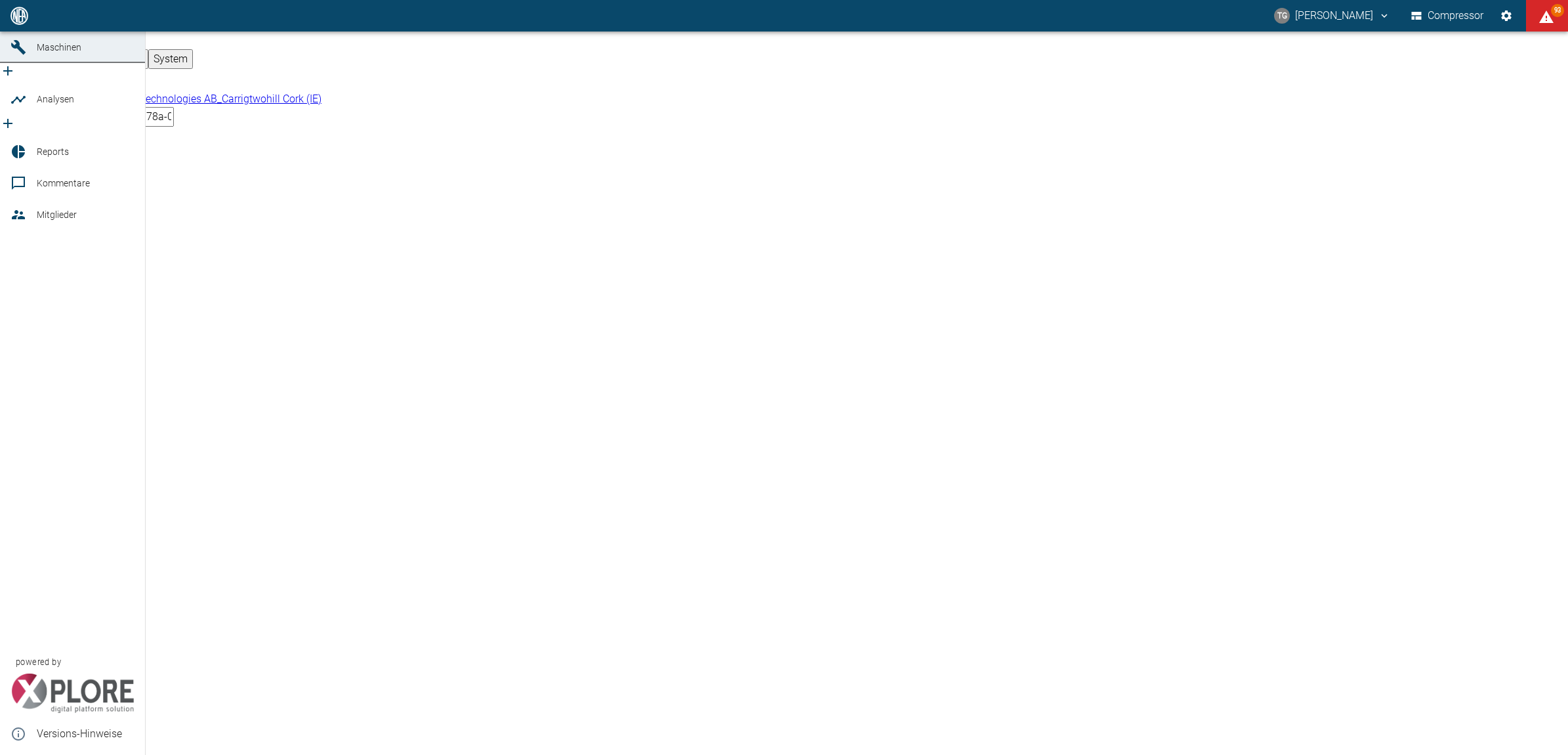
click at [15, 24] on icon at bounding box center [19, 16] width 16 height 16
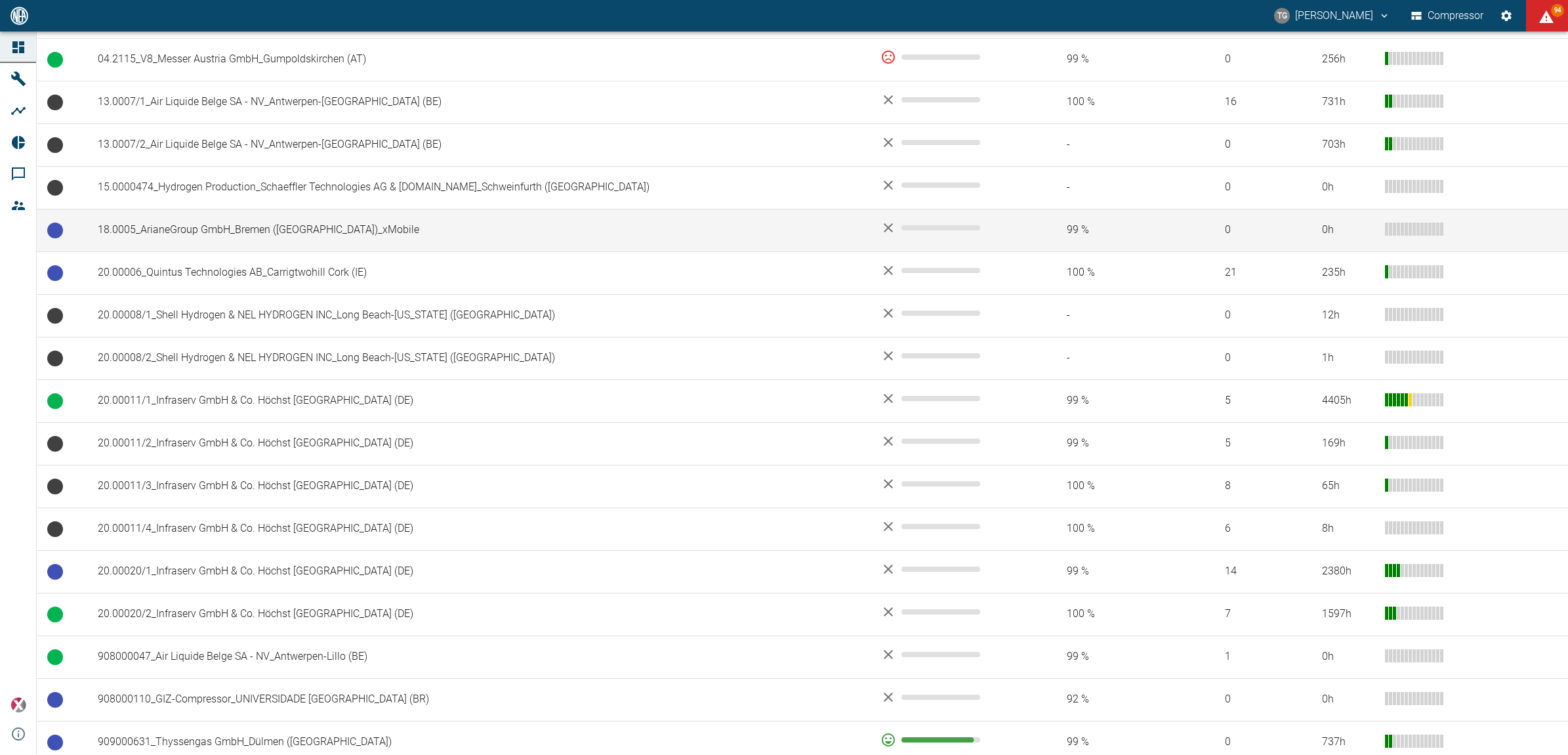
scroll to position [656, 0]
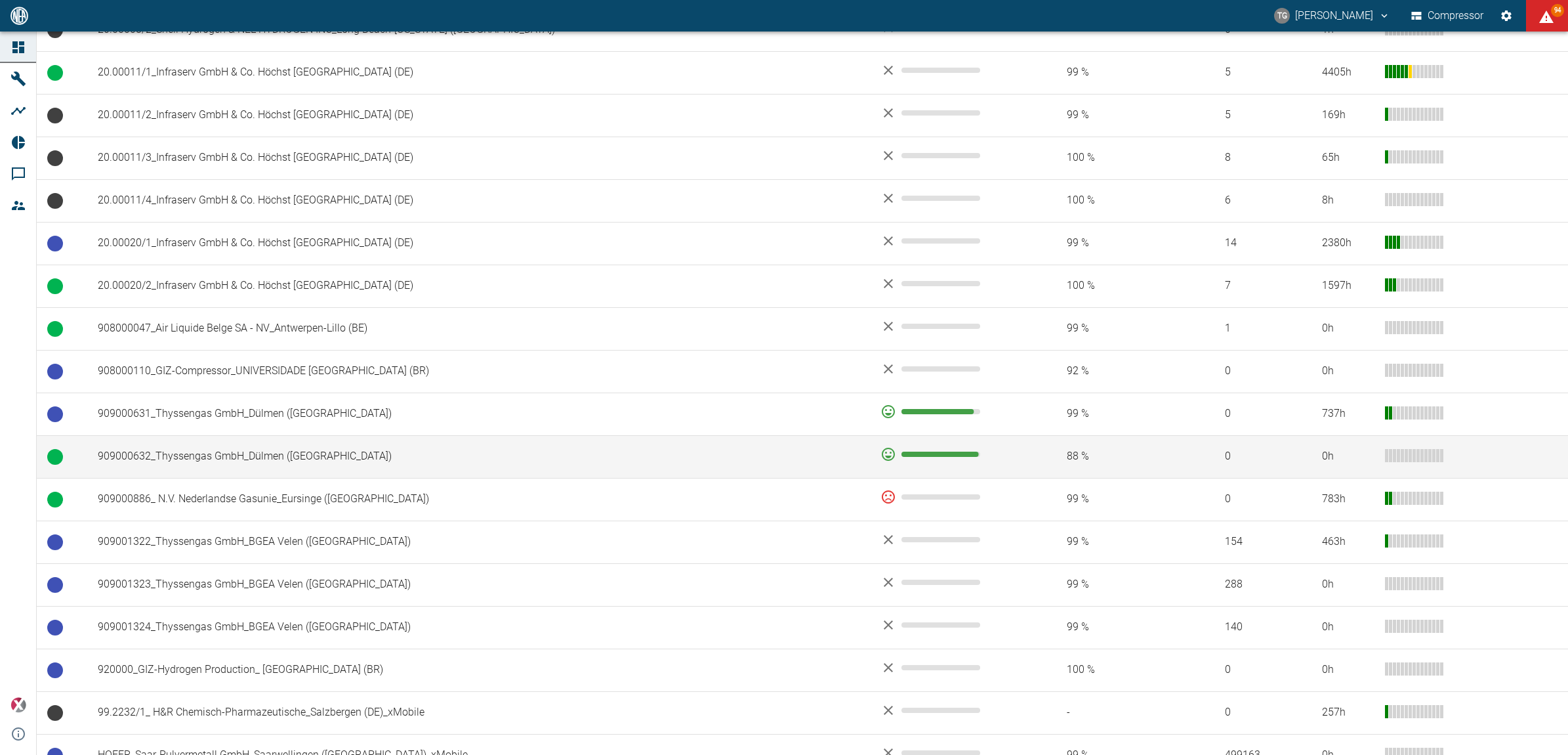
click at [178, 456] on td "909000632_Thyssengas GmbH_Dülmen (DE)" at bounding box center [479, 457] width 783 height 42
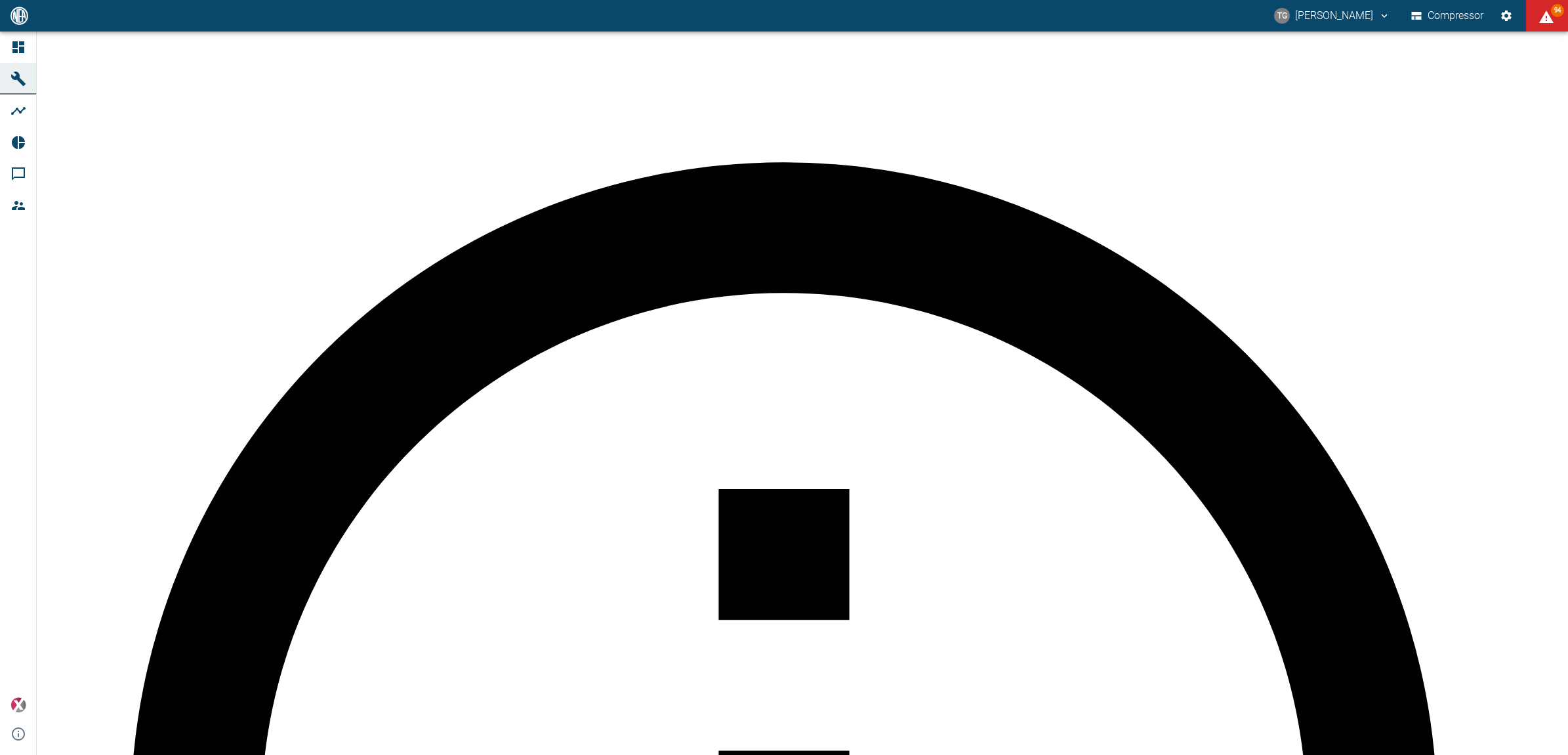
type input "2min"
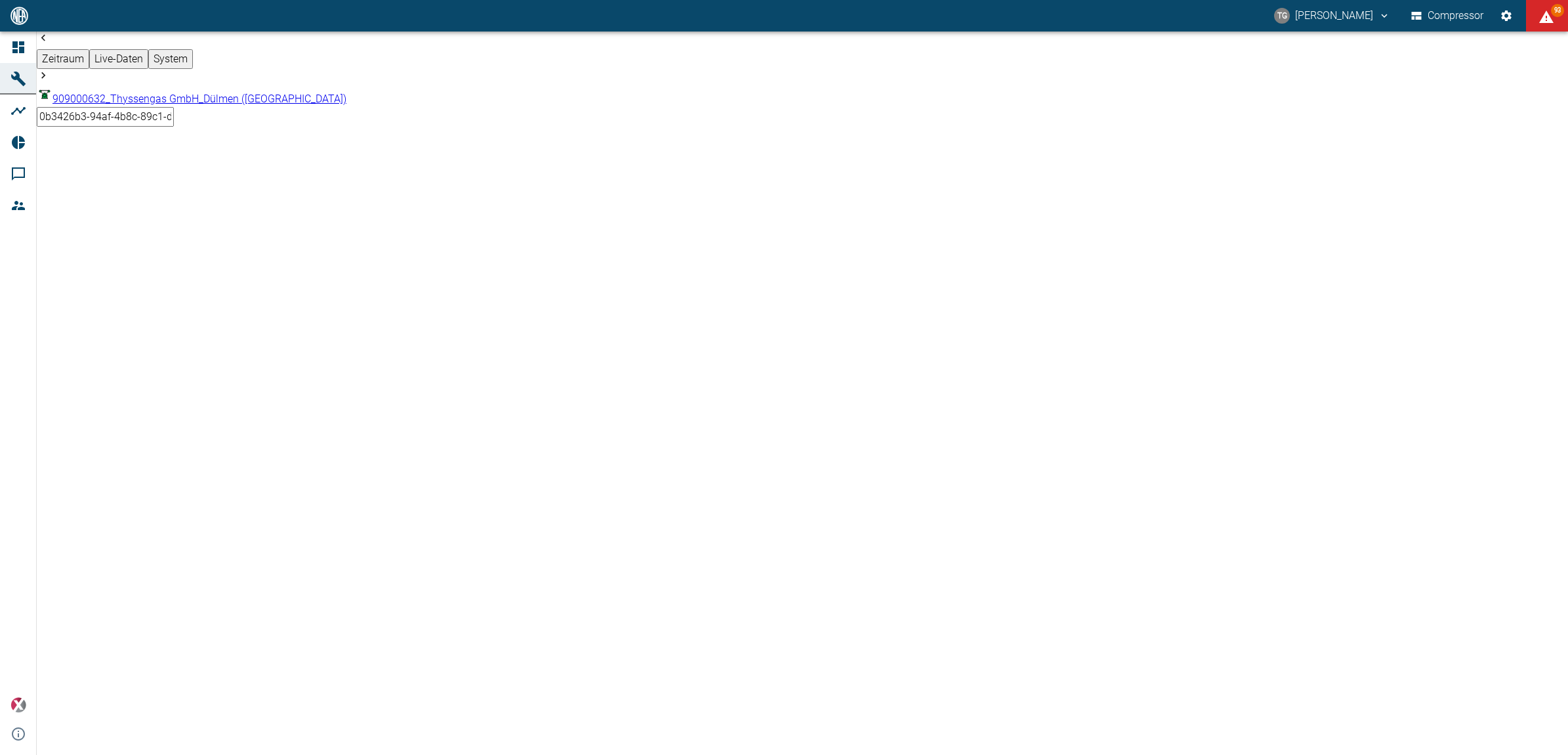
scroll to position [2872, 0]
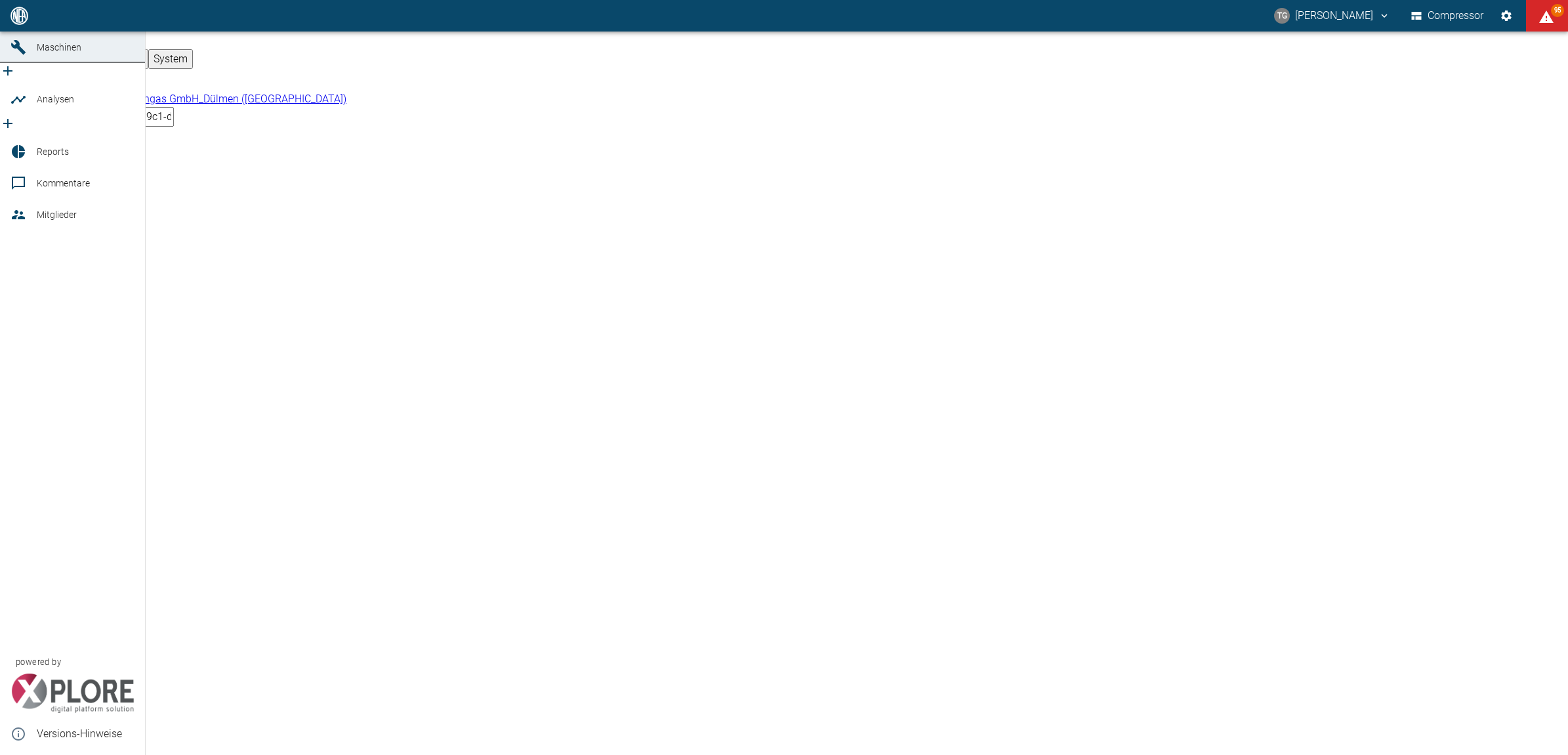
click at [17, 24] on icon at bounding box center [19, 16] width 16 height 16
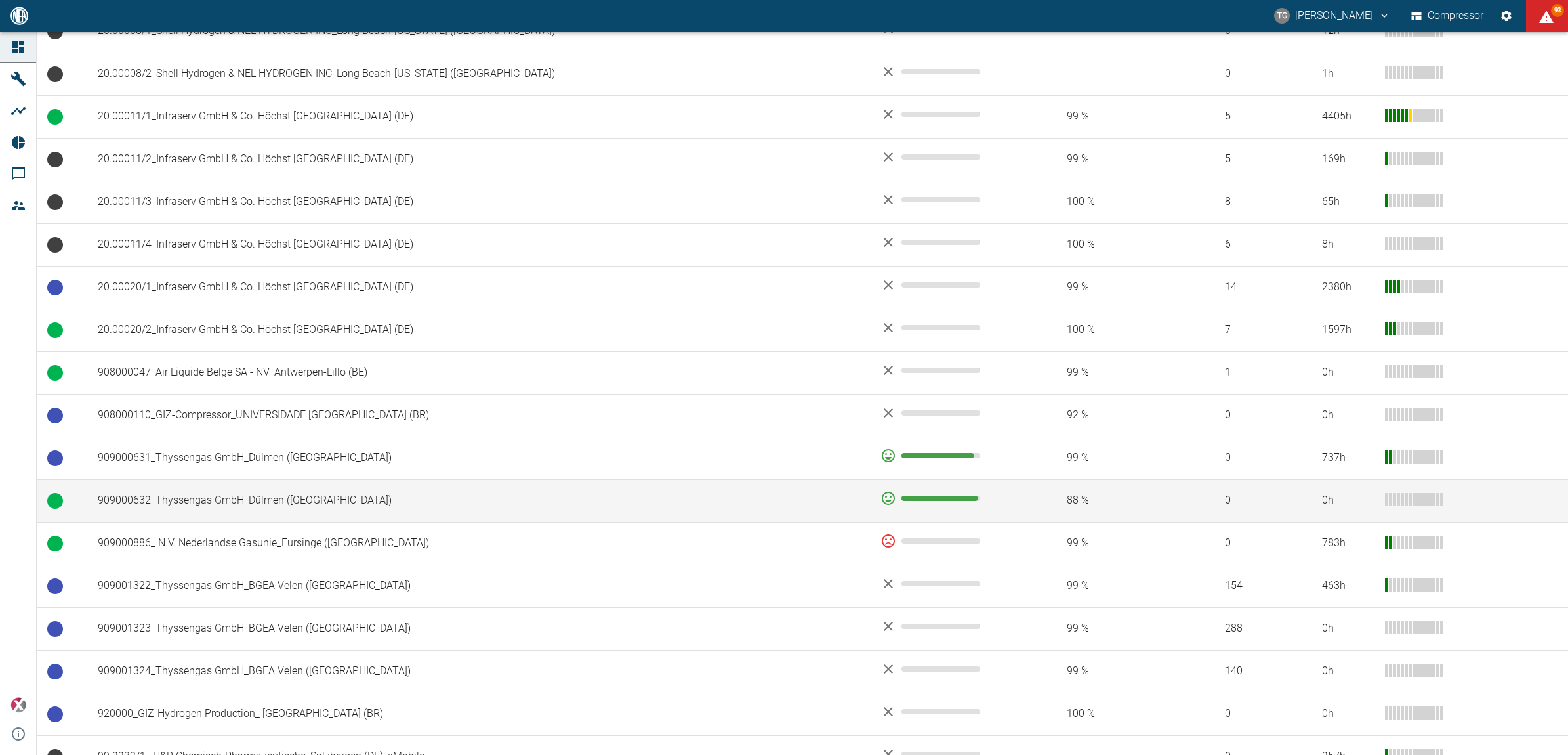
scroll to position [738, 0]
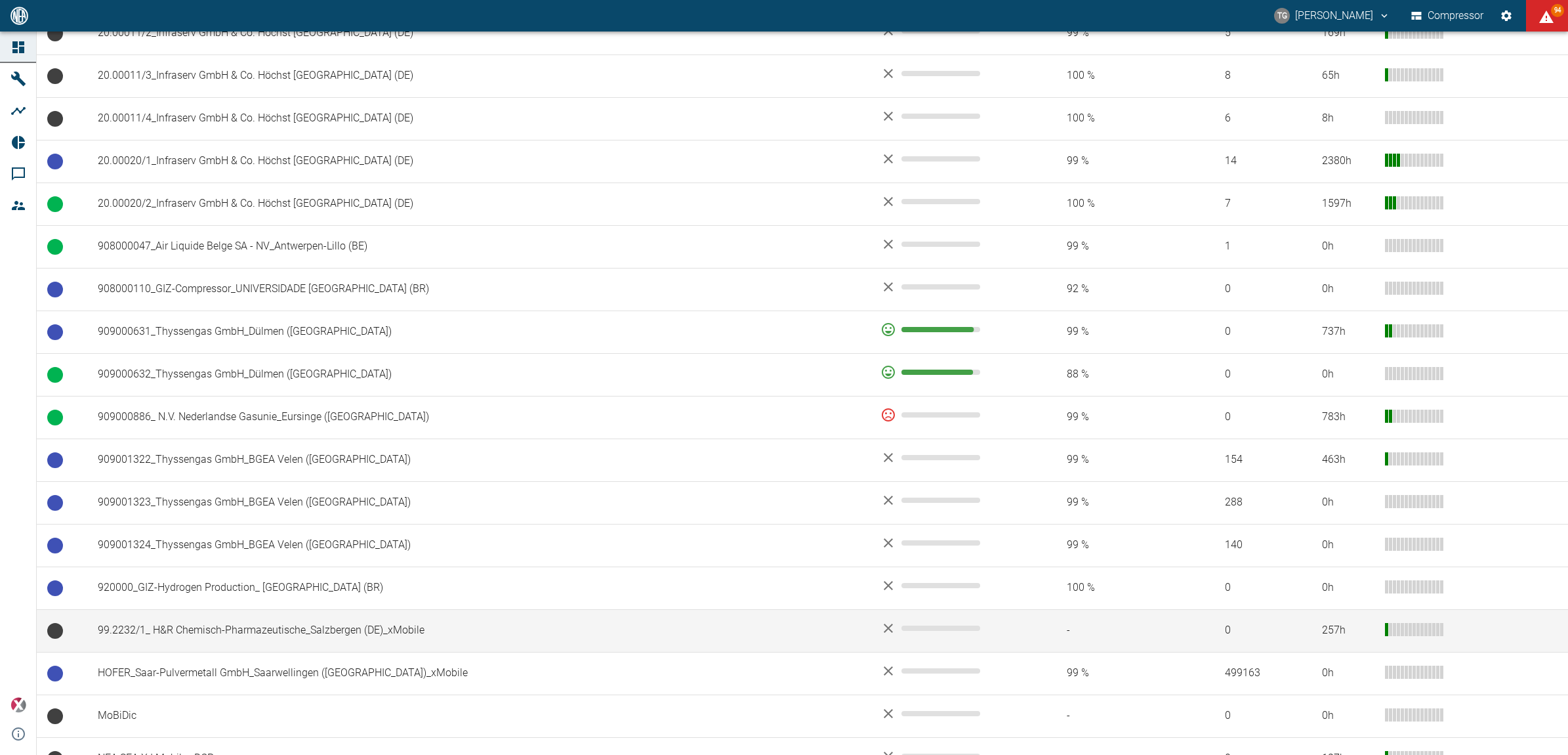
click at [244, 628] on td "99.2232/1_ H&R Chemisch-Pharmazeutische_Salzbergen (DE)_xMobile" at bounding box center [479, 630] width 783 height 42
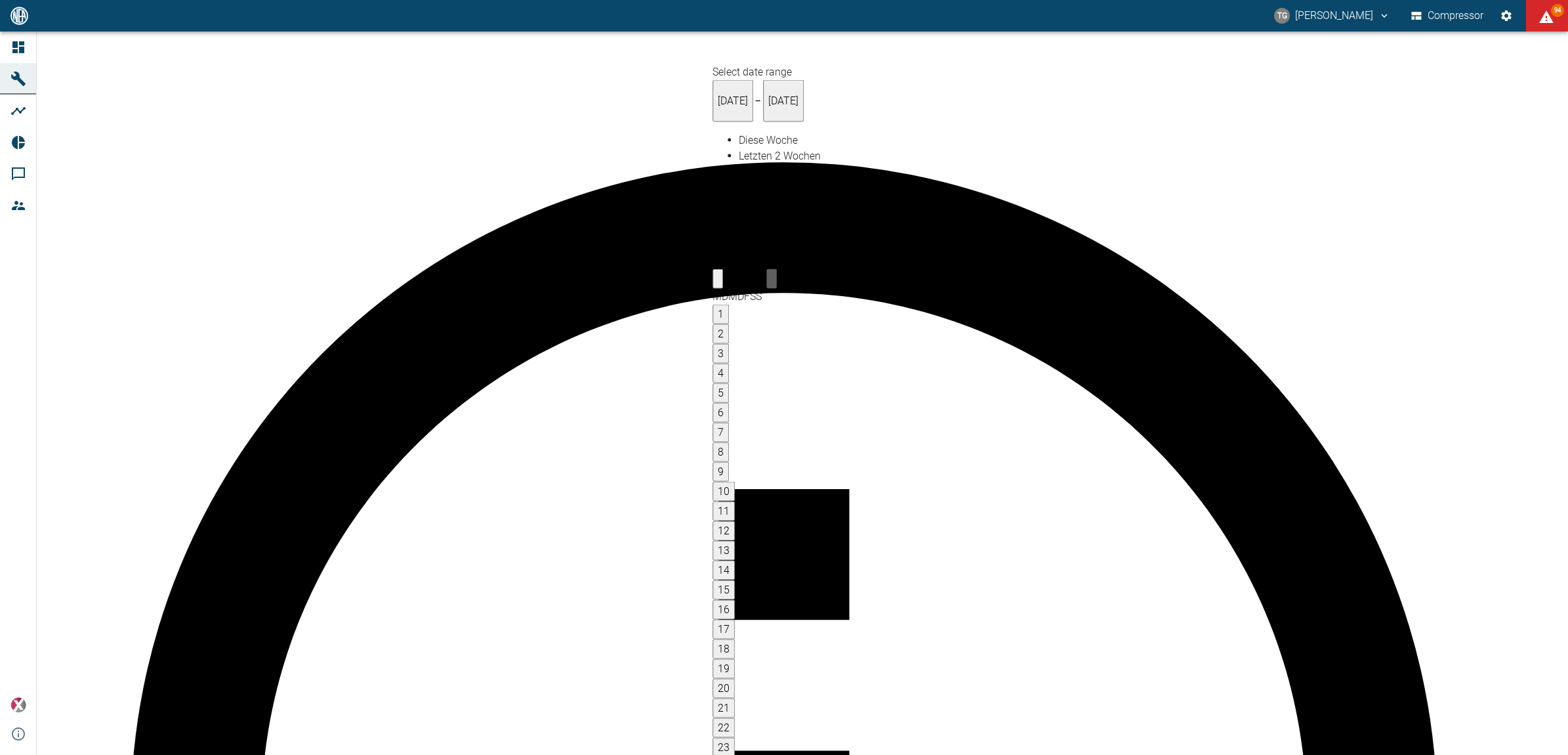
type input "11.08.2025"
type input "2min"
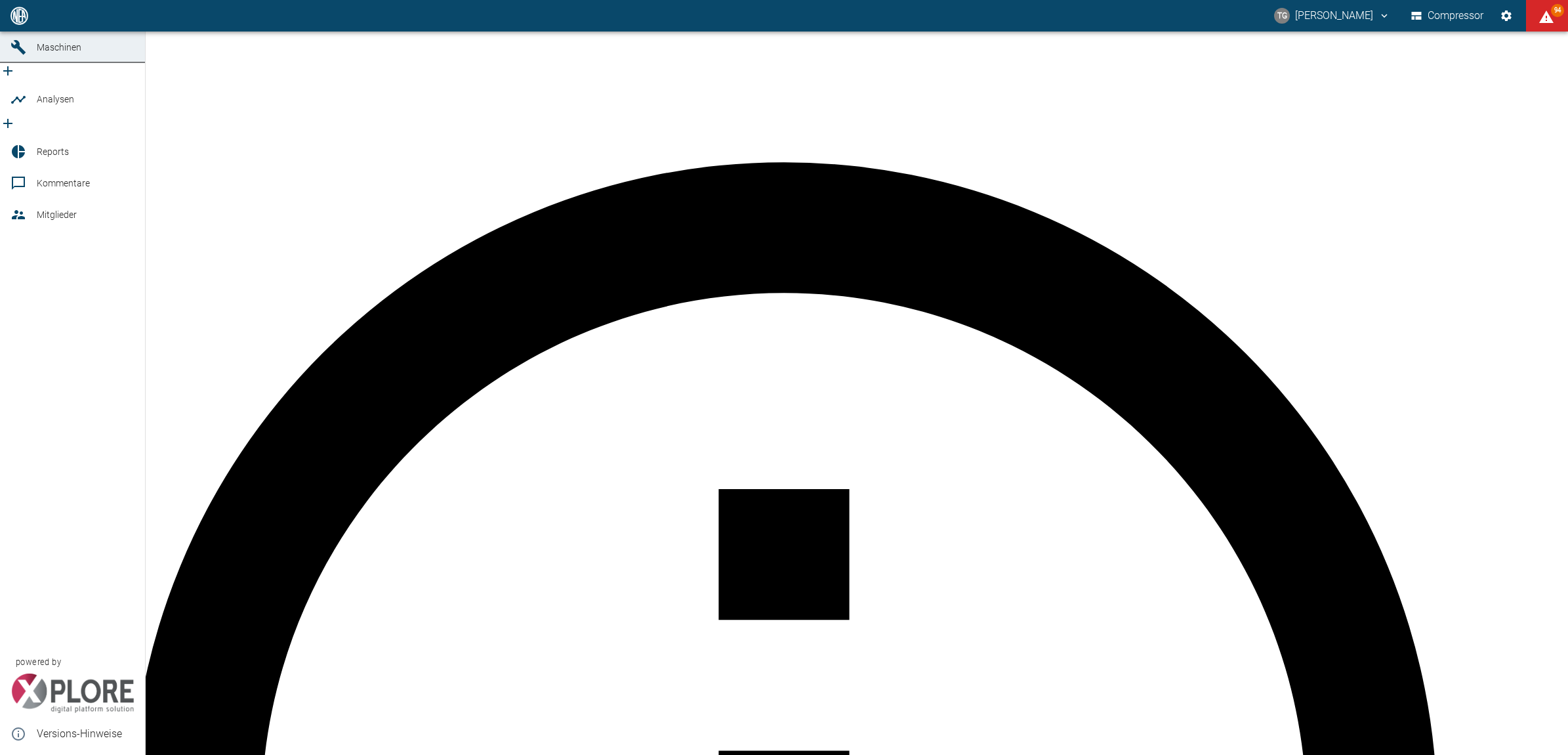
click at [11, 24] on icon at bounding box center [19, 16] width 16 height 16
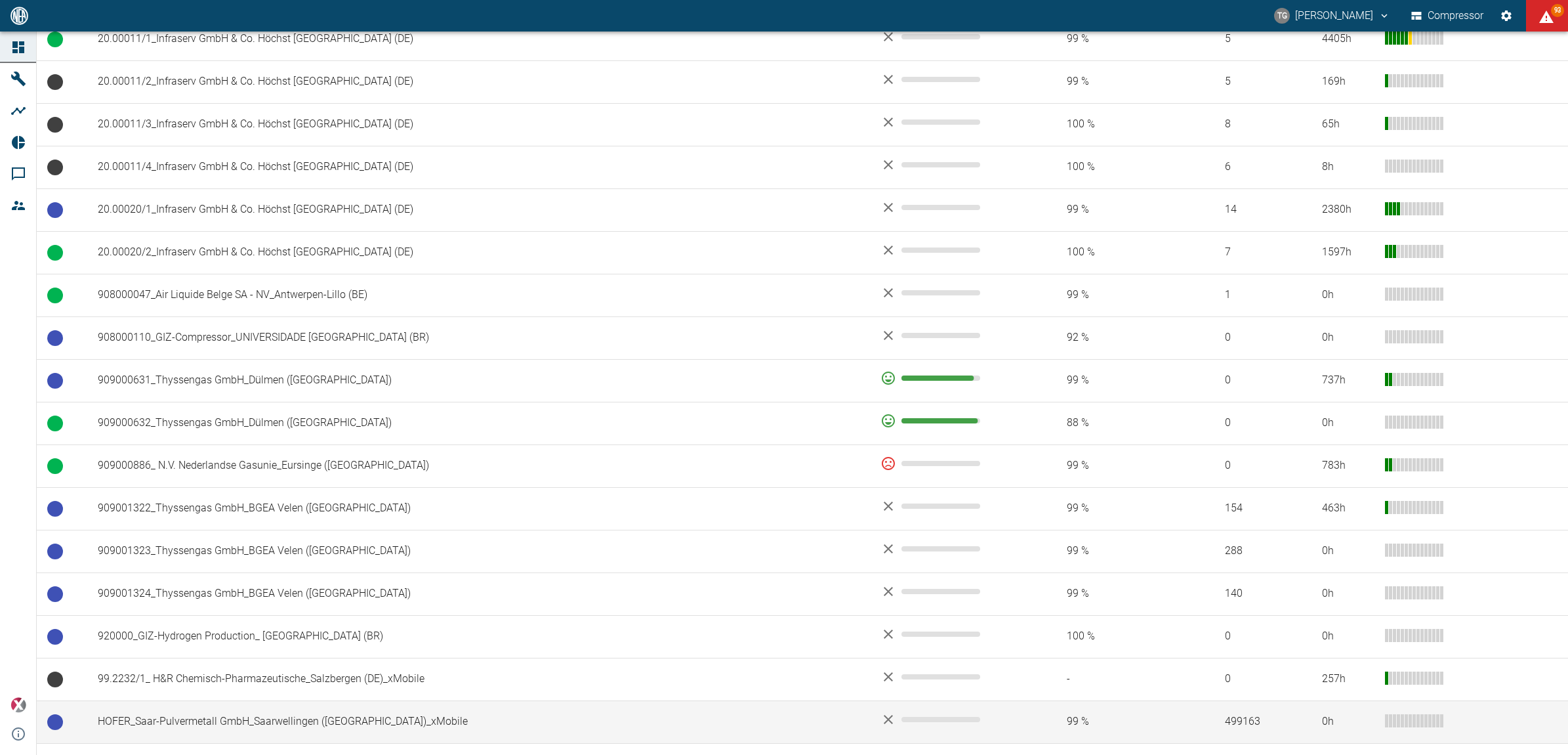
scroll to position [811, 0]
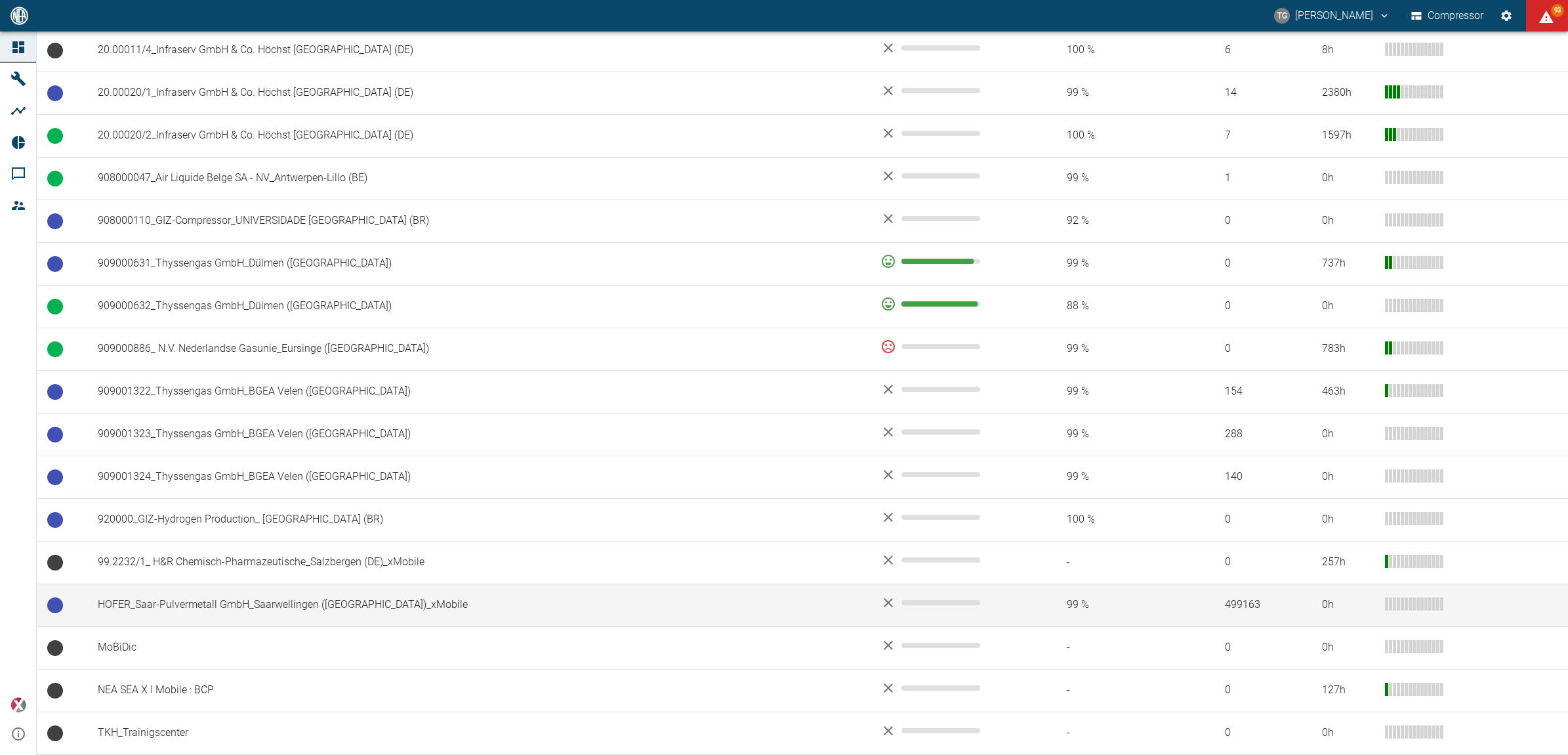
click at [218, 604] on td "HOFER_Saar-Pulvermetall GmbH_Saarwellingen (DE)_xMobile" at bounding box center [479, 605] width 783 height 42
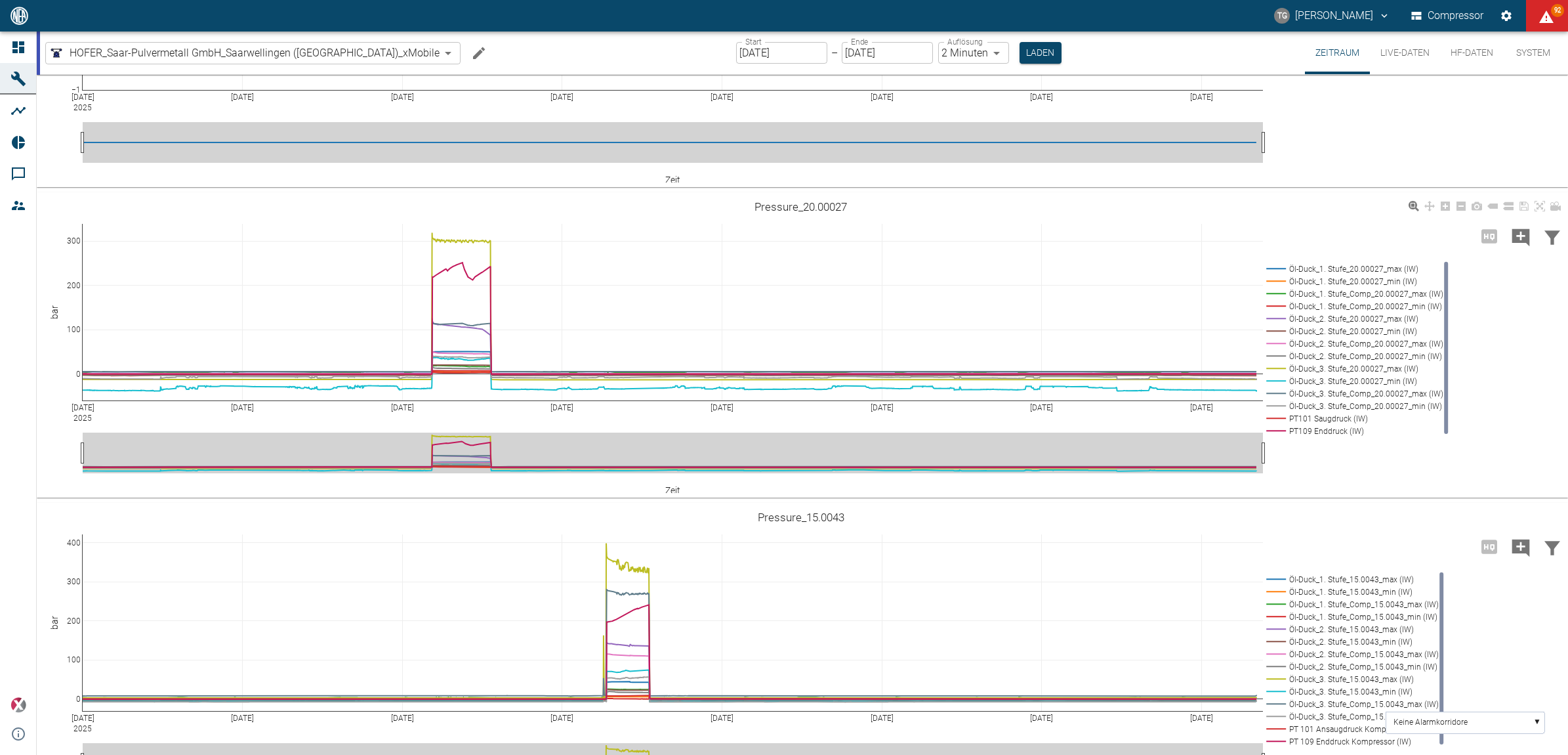
scroll to position [1100, 0]
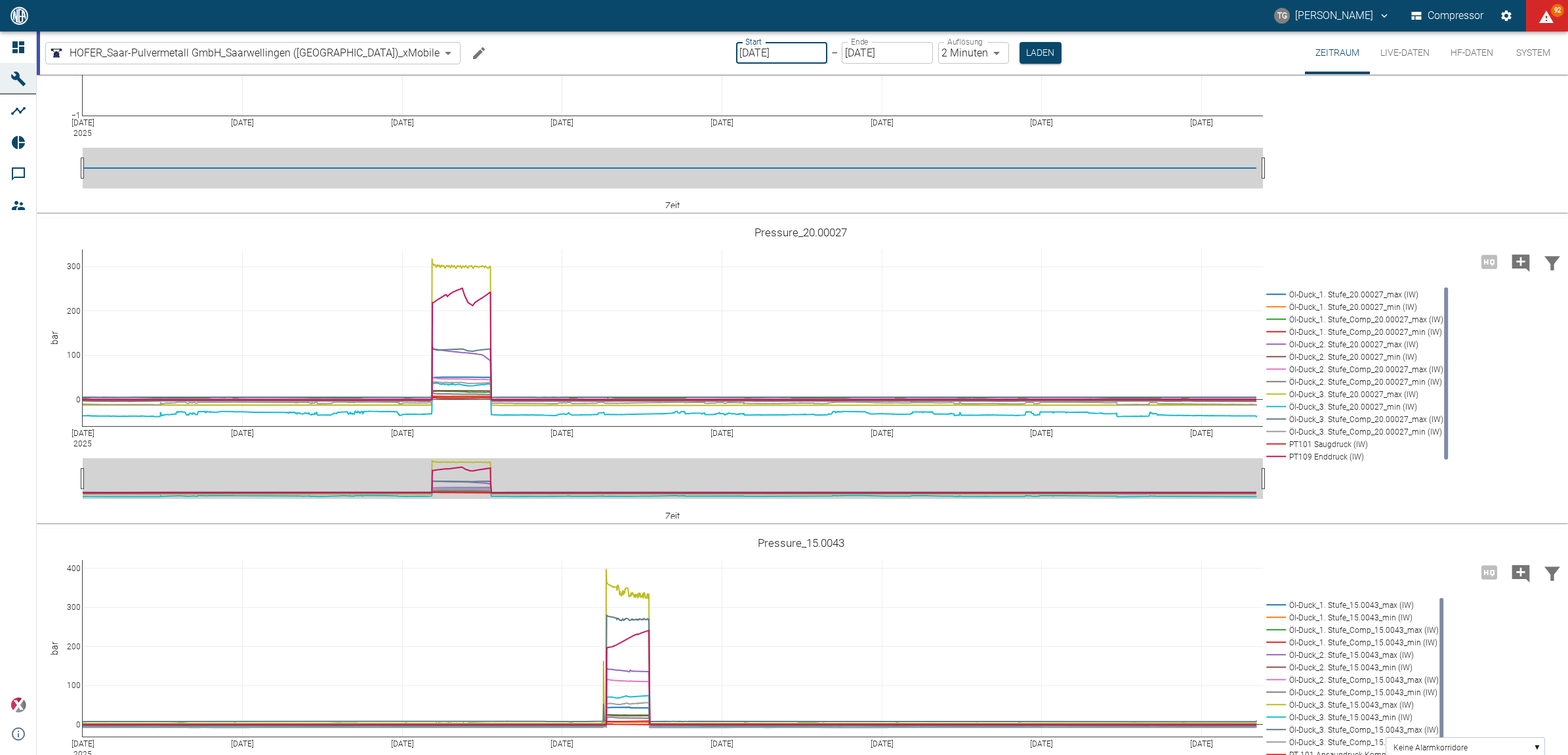
click at [739, 44] on input "[DATE]" at bounding box center [782, 52] width 91 height 22
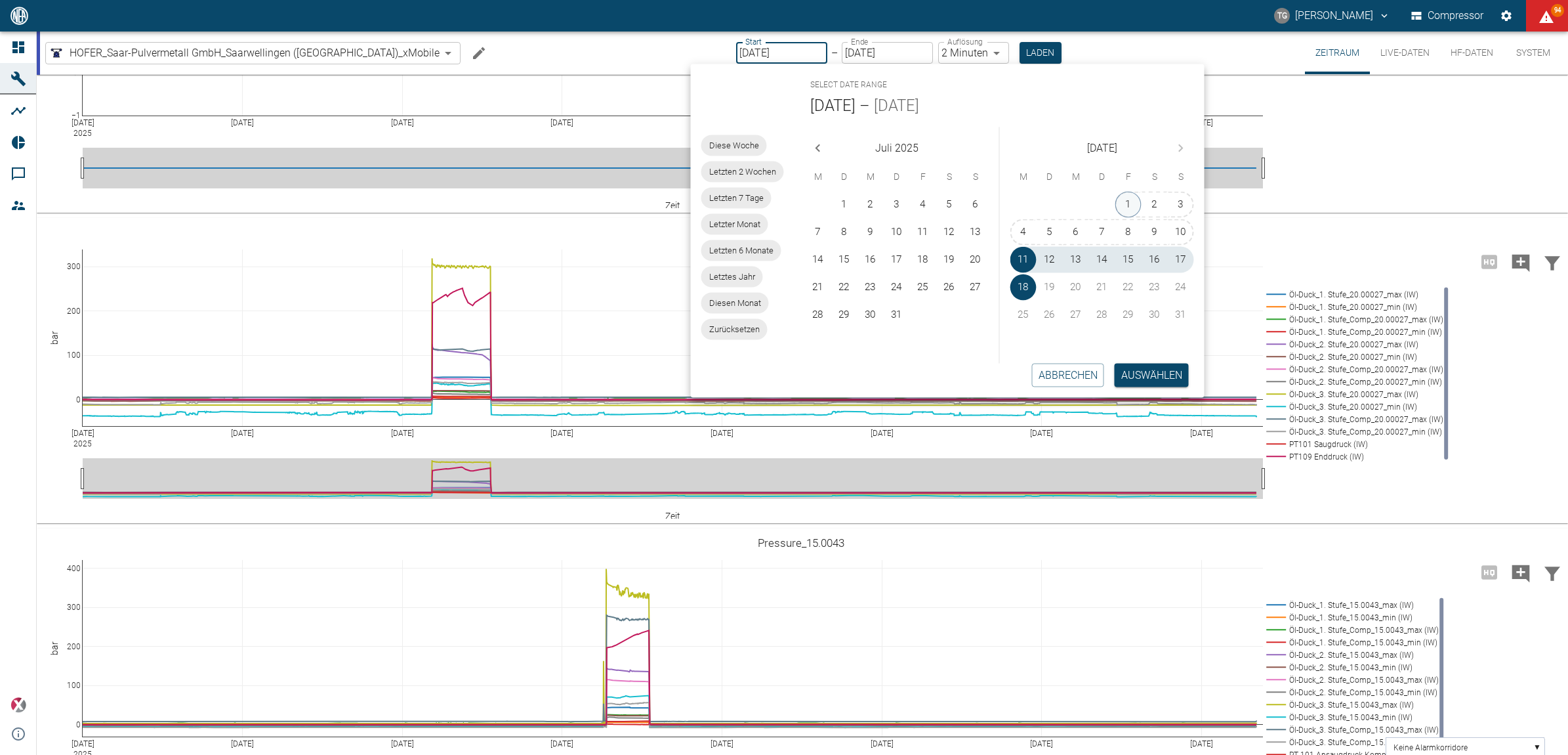
click at [1125, 196] on button "1" at bounding box center [1129, 205] width 26 height 27
type input "[DATE]"
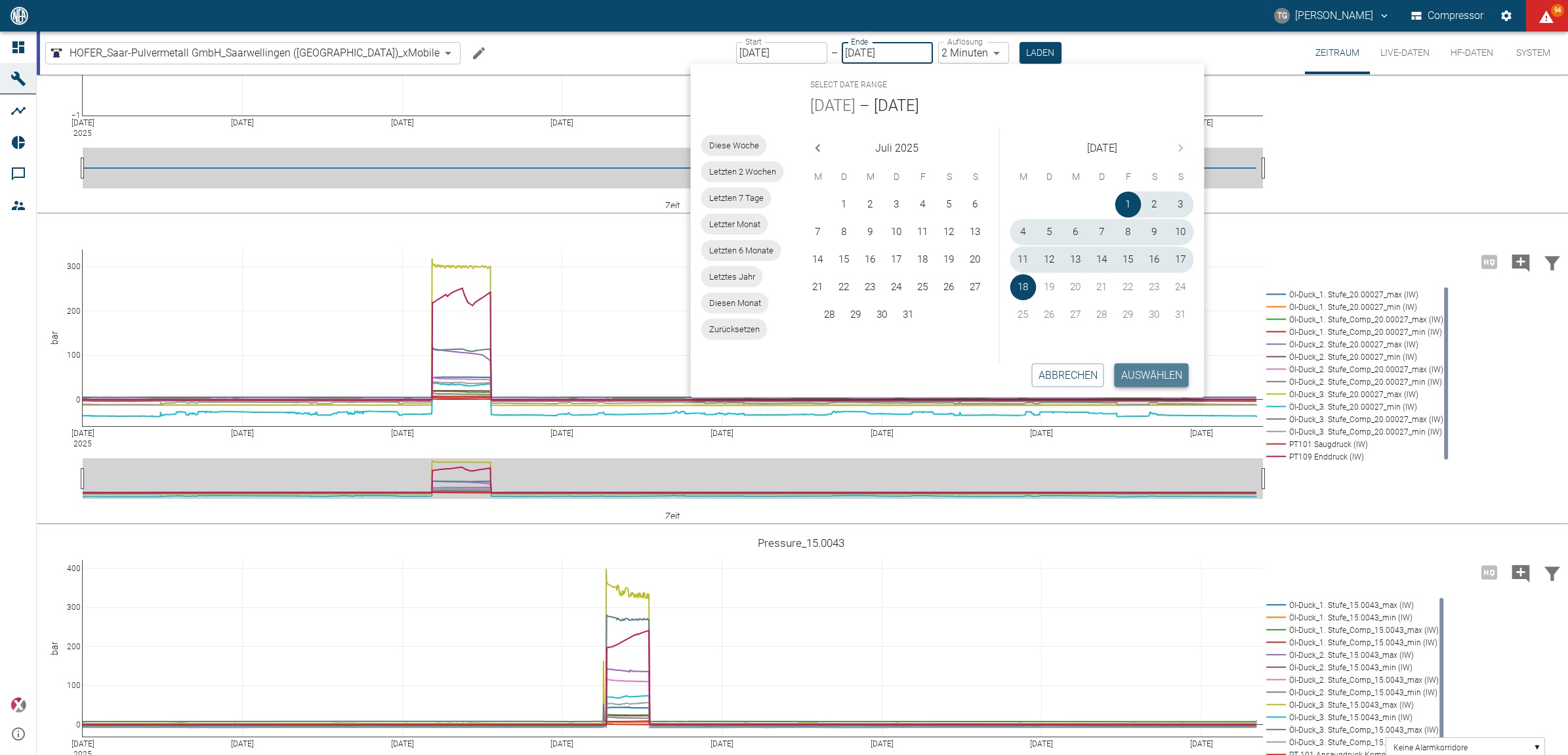
click at [1139, 378] on button "Auswählen" at bounding box center [1152, 375] width 74 height 24
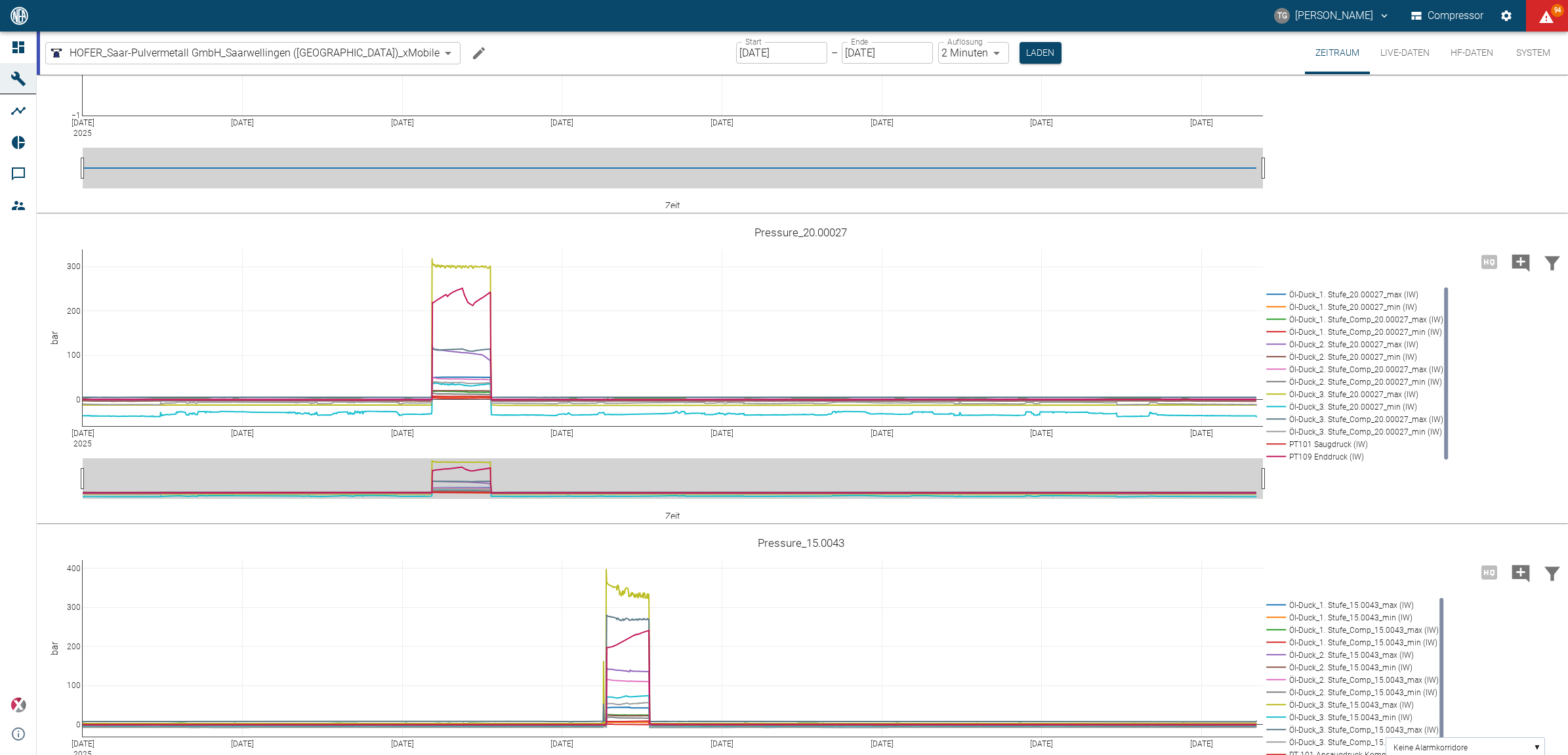
click at [1002, 66] on div "Start [DATE] Start – Ende [DATE] Ende Auflösung 2 Minuten 2min Auflösung Laden" at bounding box center [898, 53] width 325 height 42
click at [1019, 44] on button "Laden" at bounding box center [1040, 52] width 42 height 22
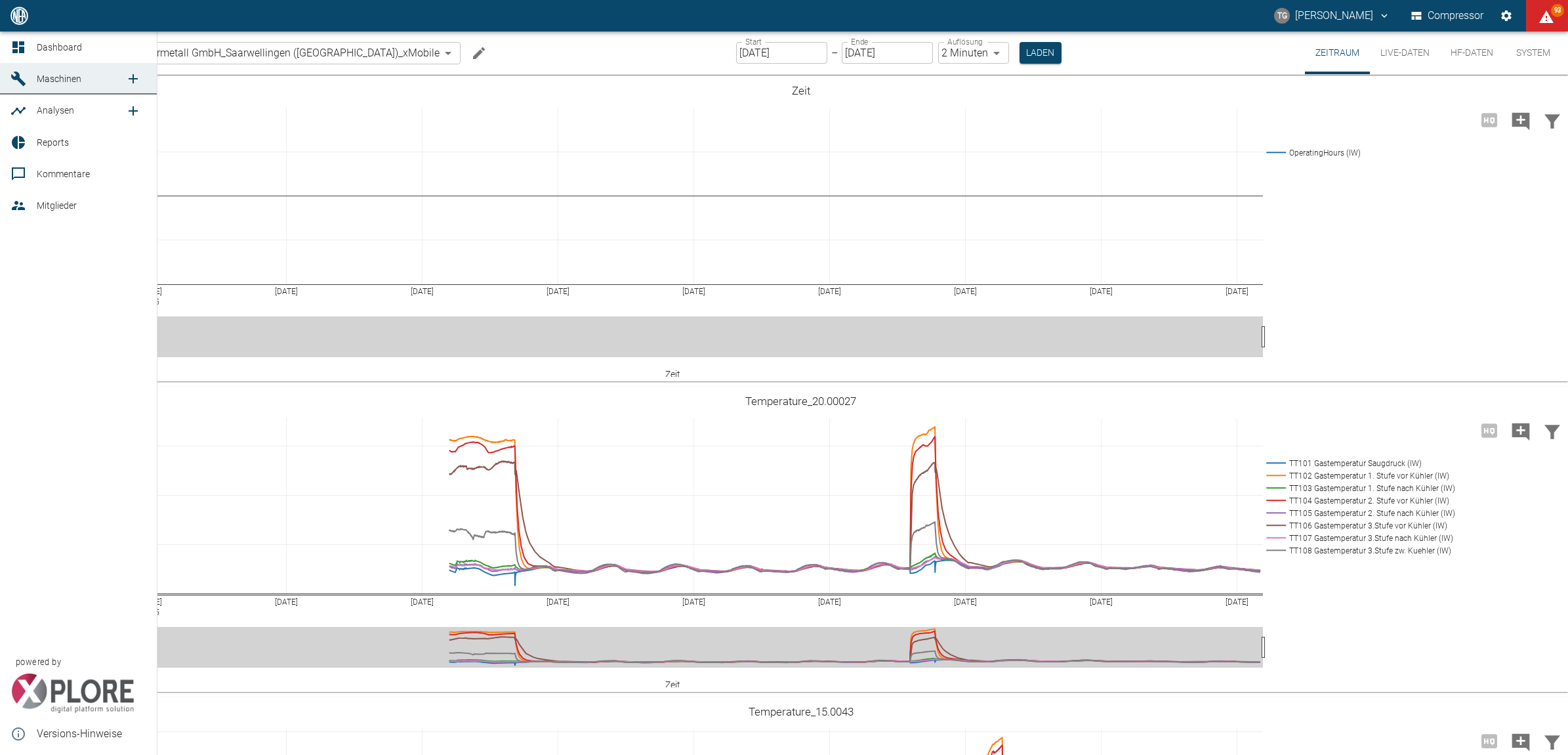
click at [7, 44] on link "Dashboard" at bounding box center [78, 48] width 157 height 32
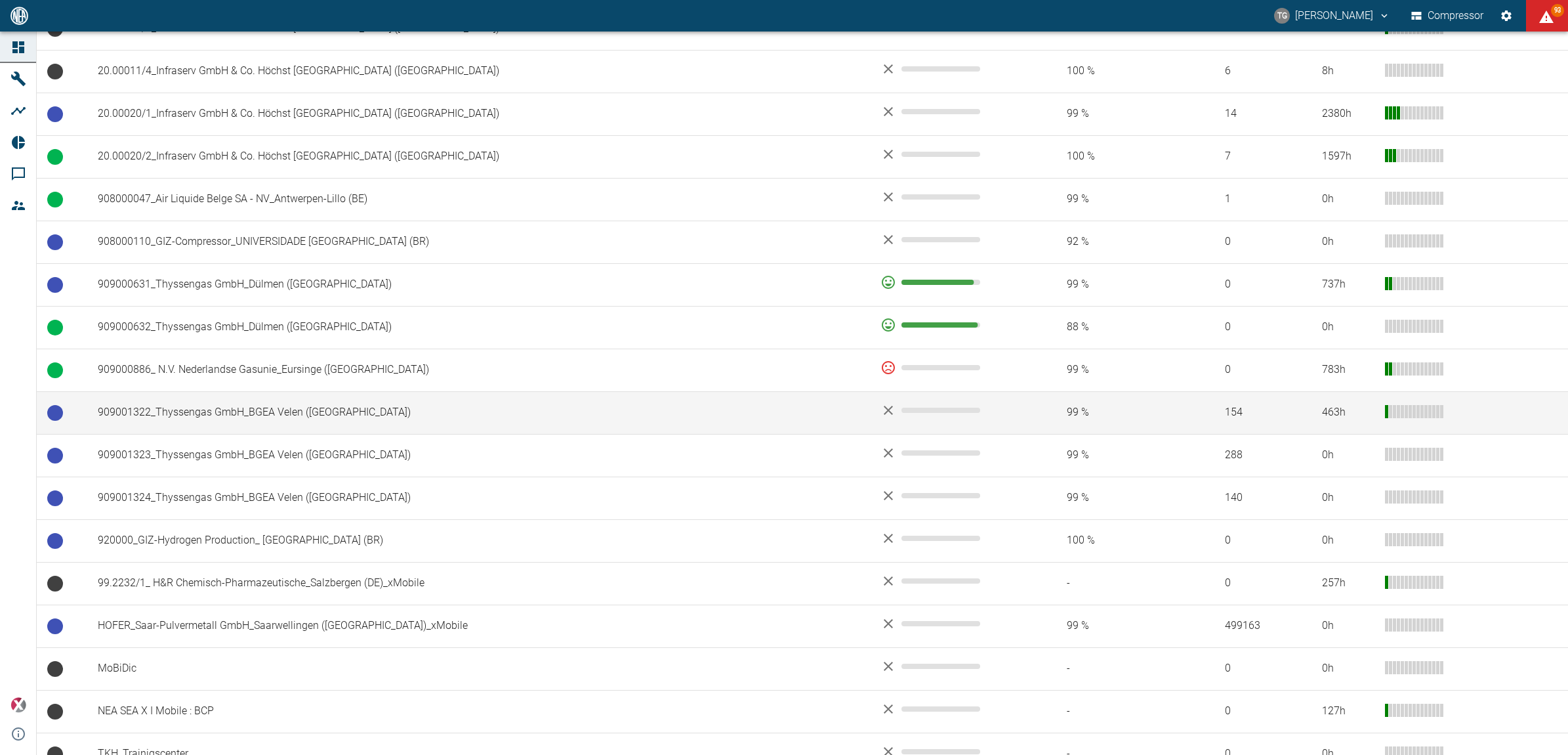
scroll to position [811, 0]
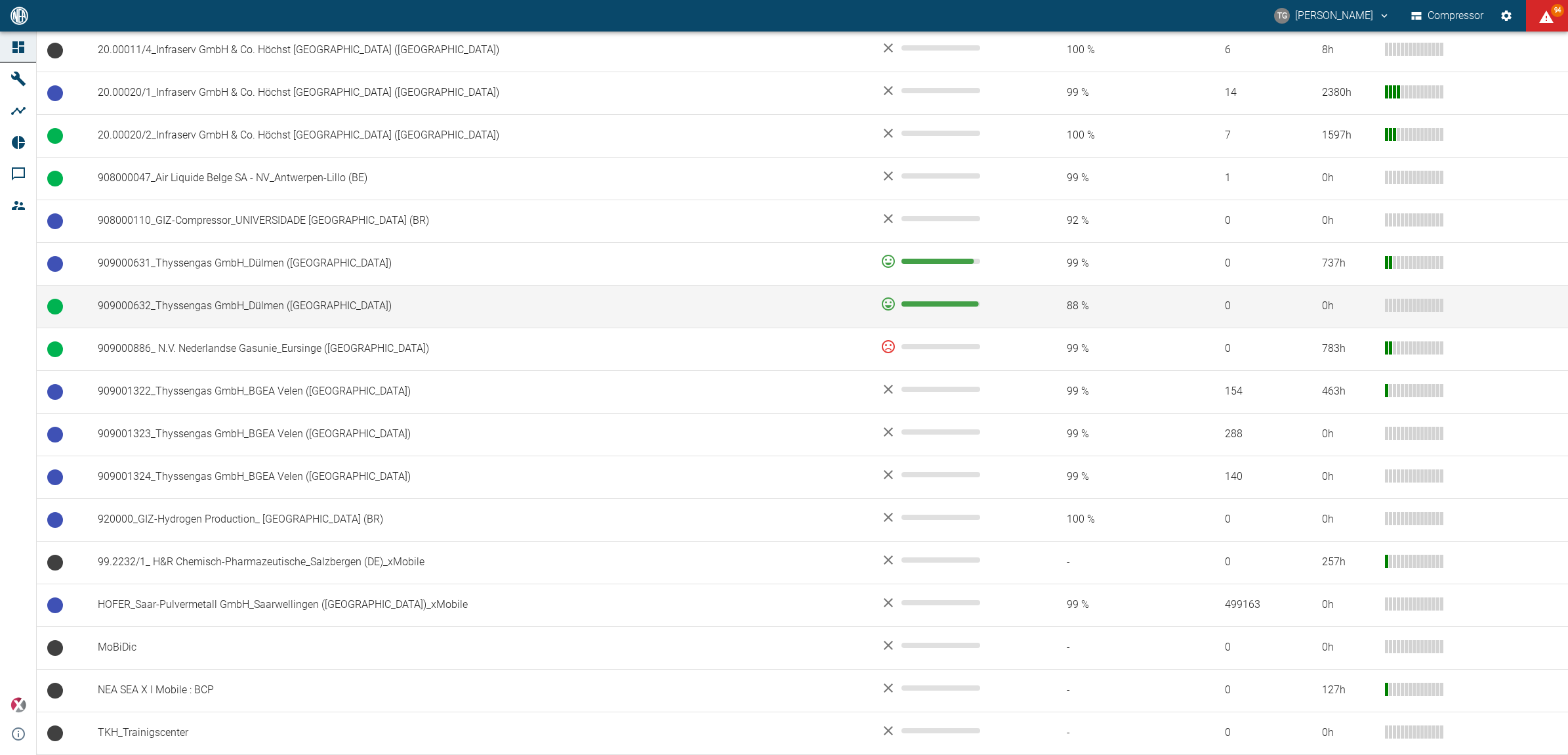
click at [235, 308] on td "909000632_Thyssengas GmbH_Dülmen ([GEOGRAPHIC_DATA])" at bounding box center [479, 306] width 783 height 42
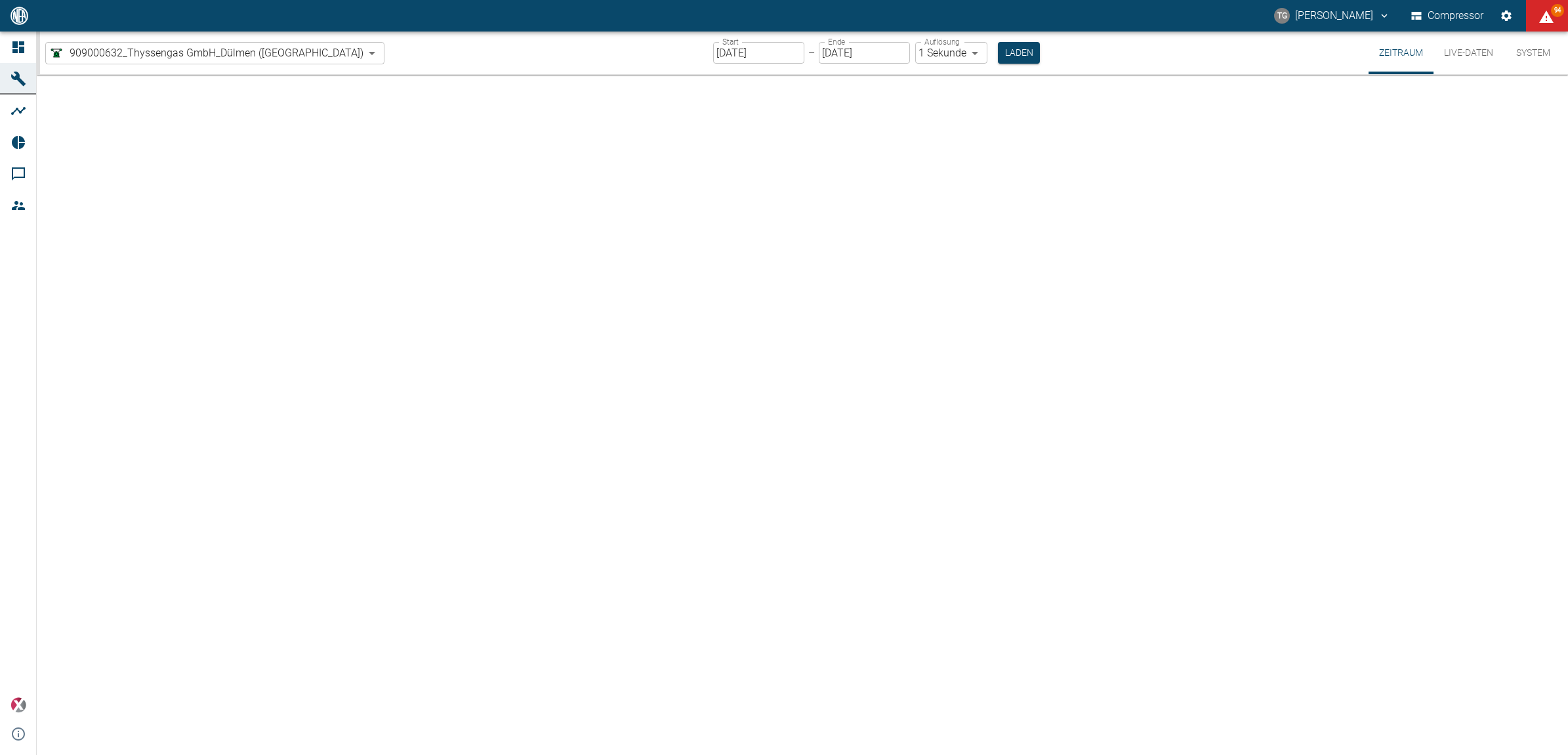
type input "2min"
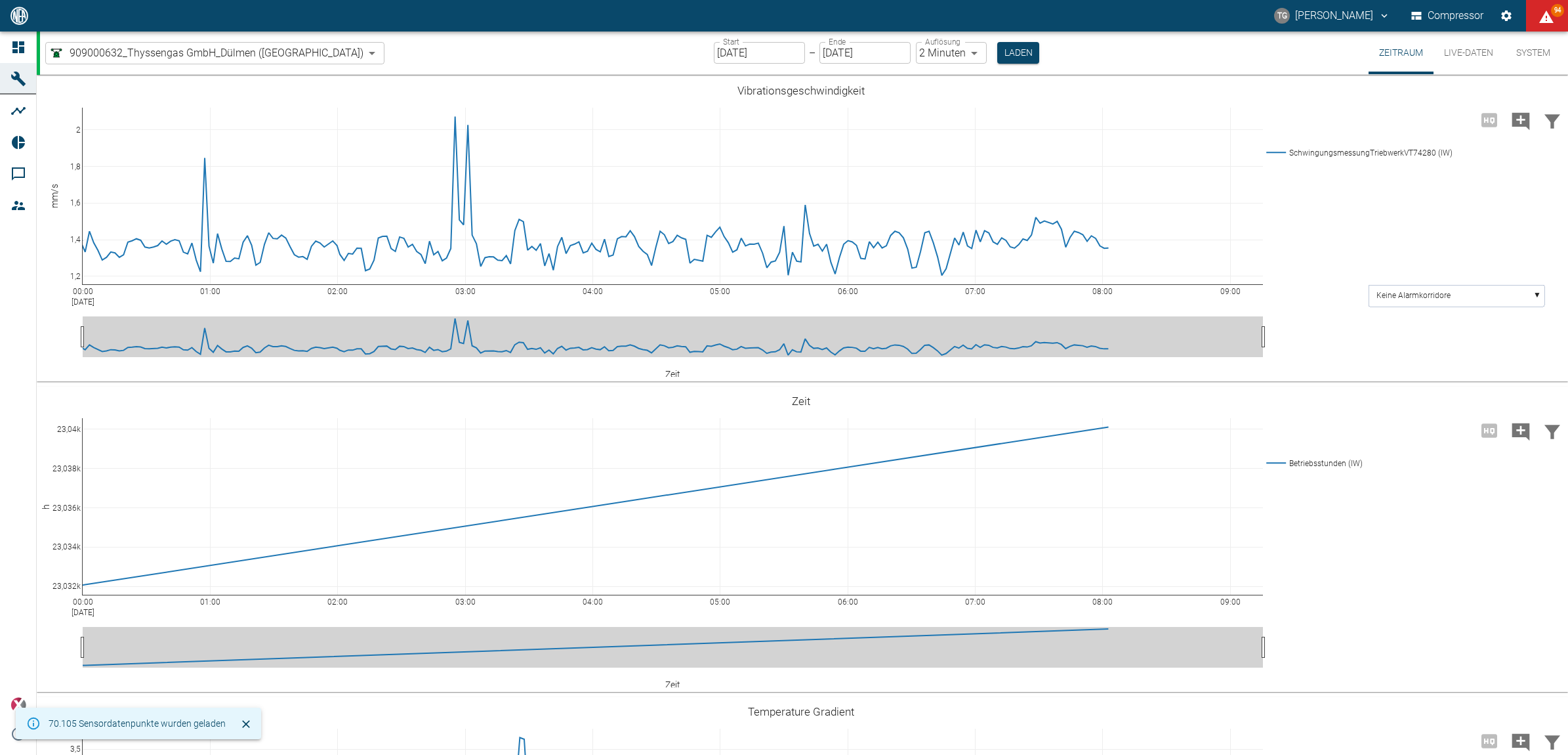
click at [714, 57] on input "[DATE]" at bounding box center [760, 52] width 91 height 22
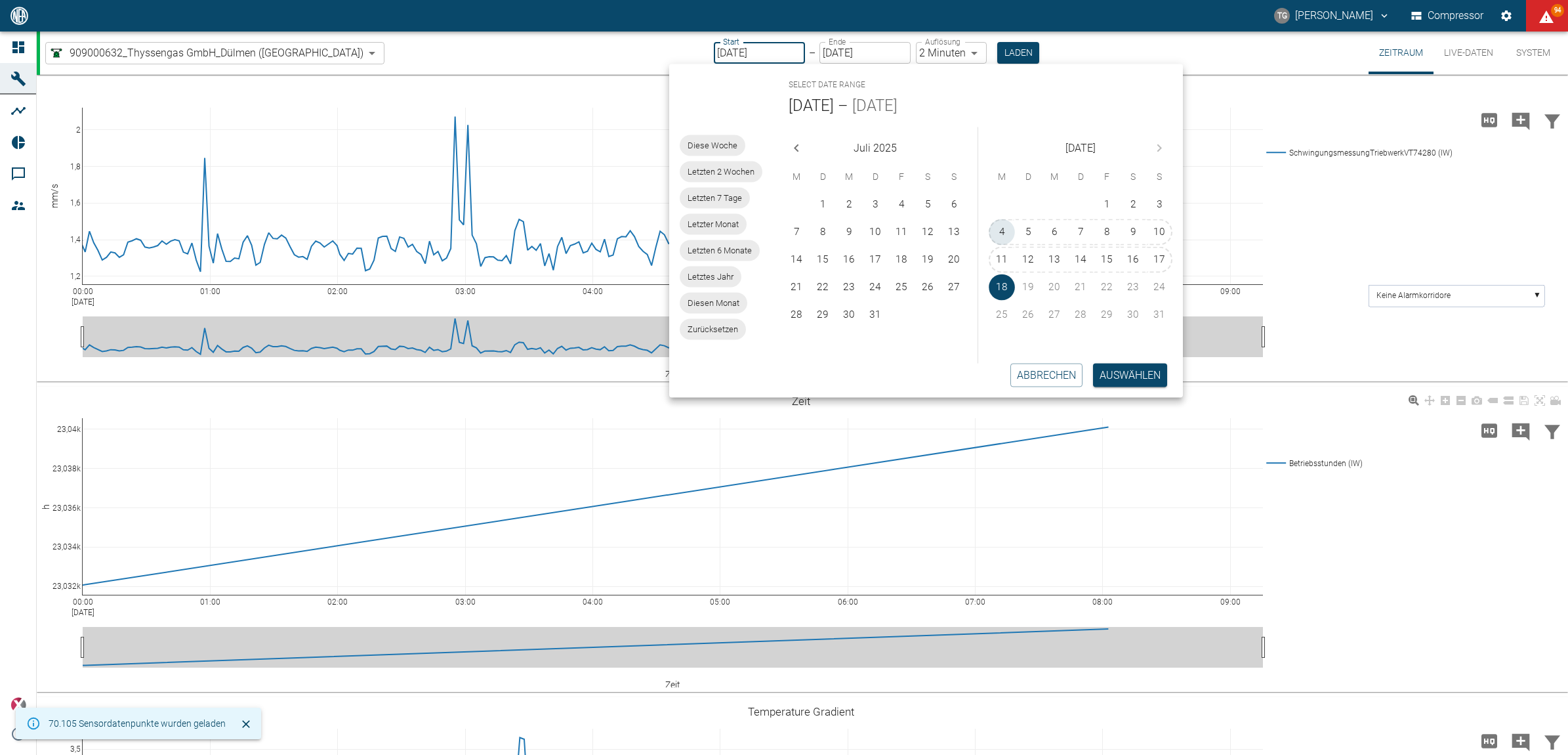
click at [998, 225] on button "4" at bounding box center [1002, 233] width 26 height 27
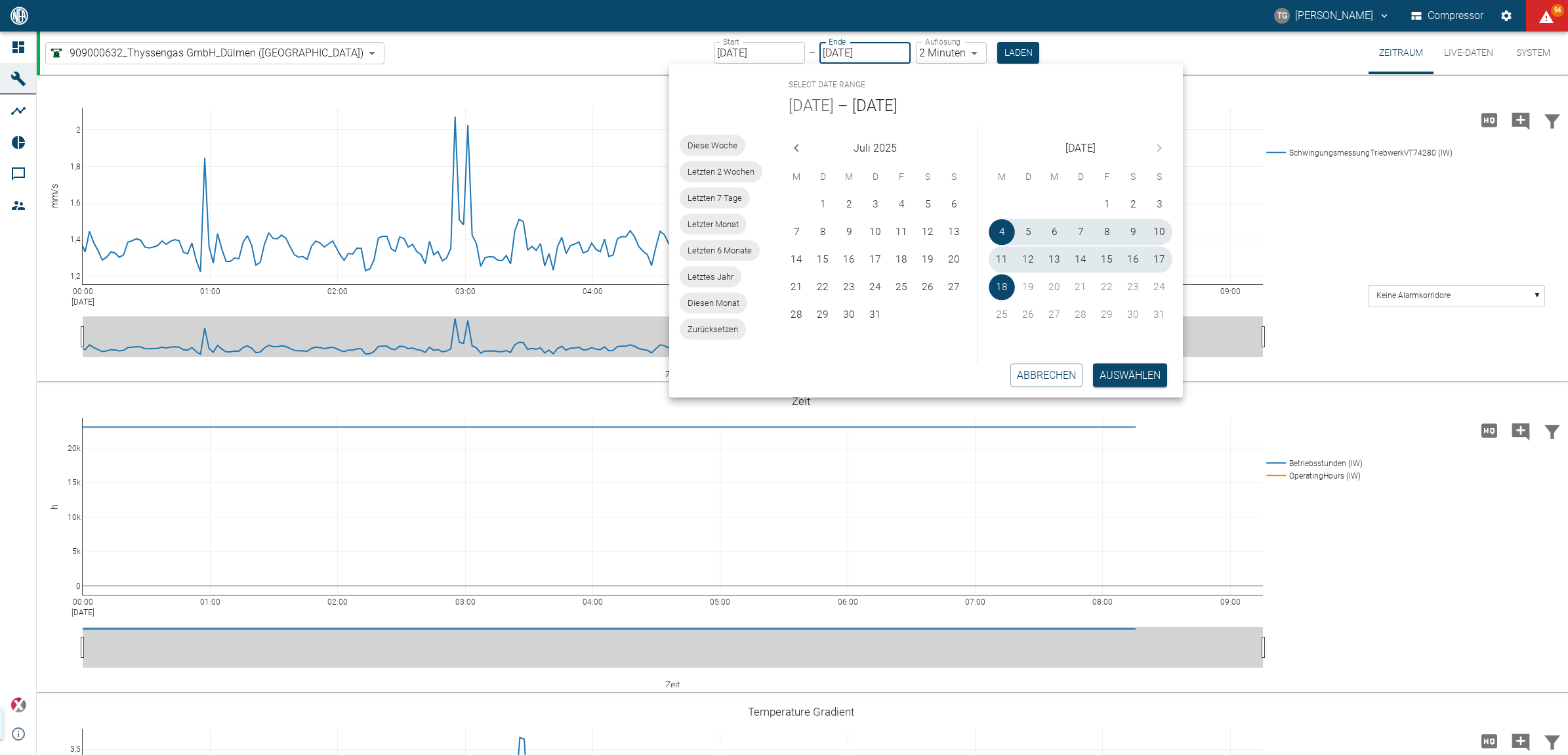
type input "[DATE]"
click at [1126, 369] on button "Auswählen" at bounding box center [1130, 375] width 74 height 24
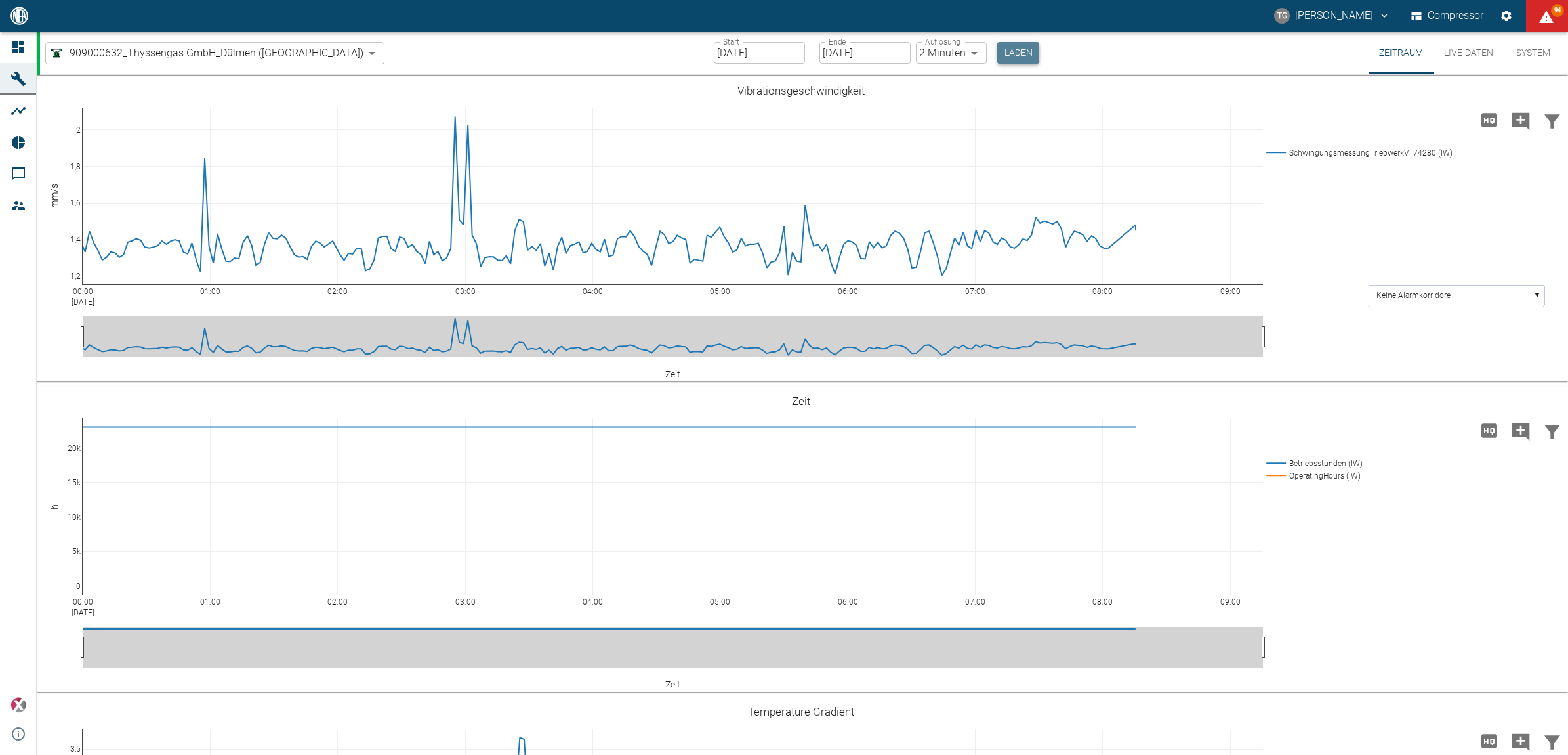
click at [997, 57] on button "Laden" at bounding box center [1018, 52] width 42 height 22
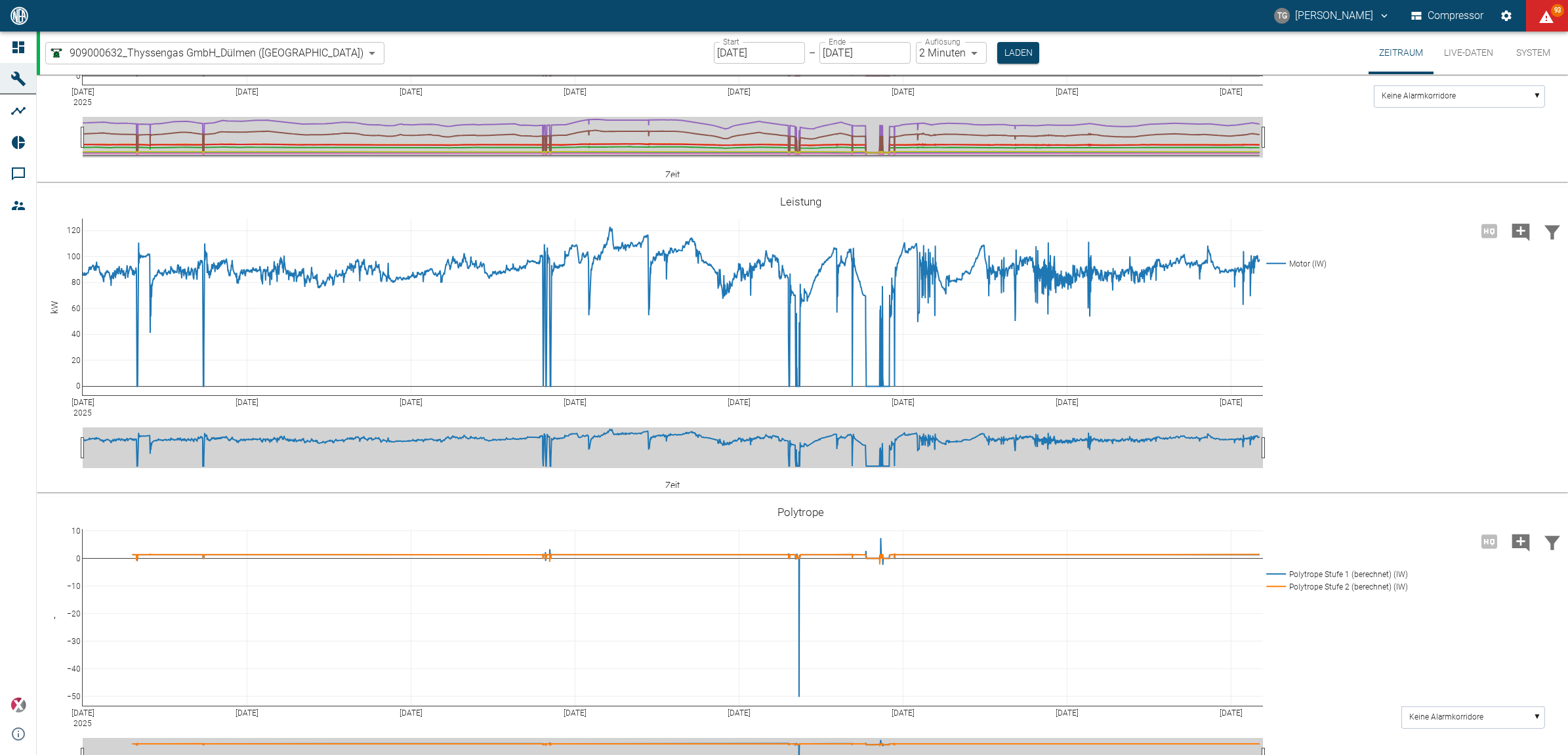
scroll to position [2134, 0]
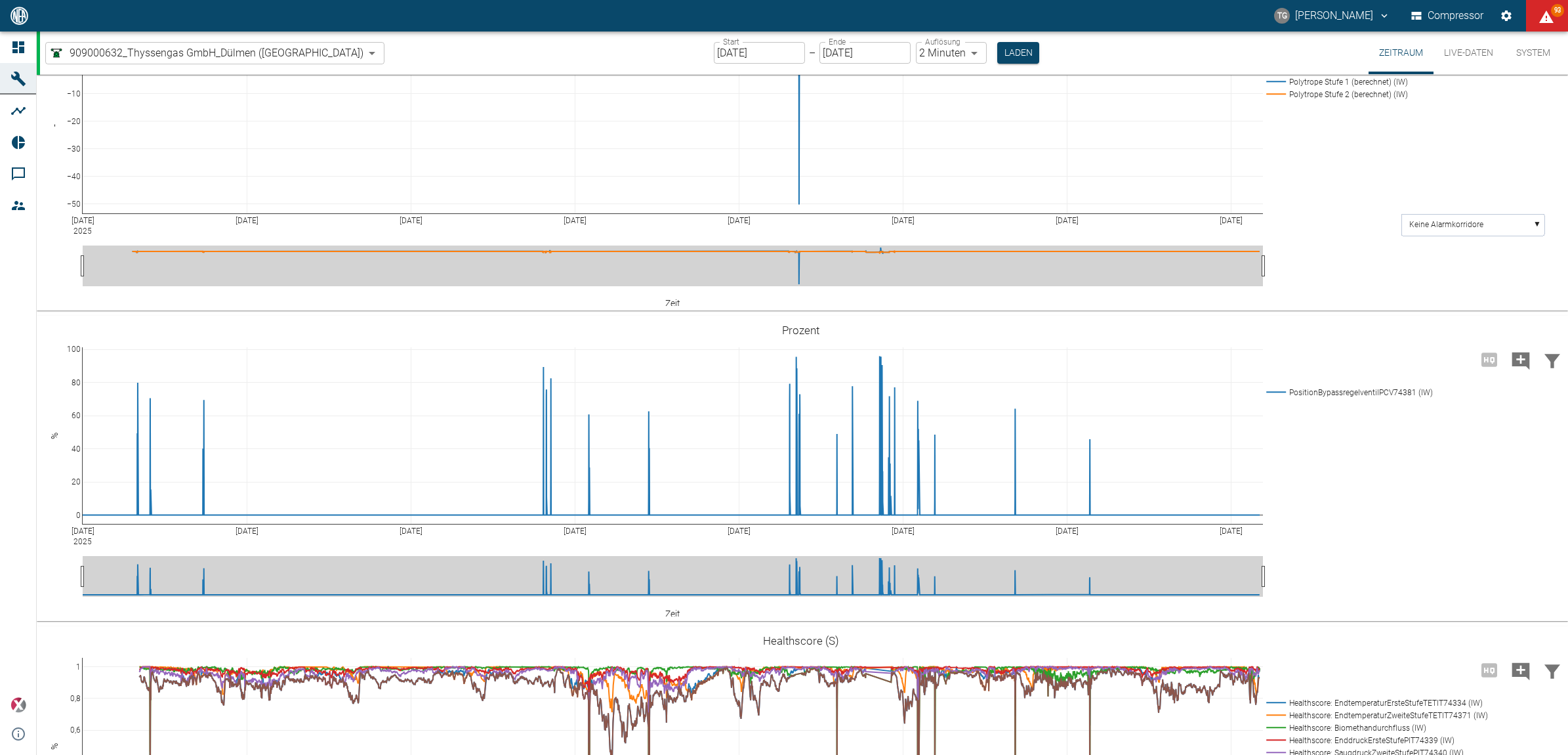
click at [1462, 54] on button "Live-Daten" at bounding box center [1469, 53] width 70 height 42
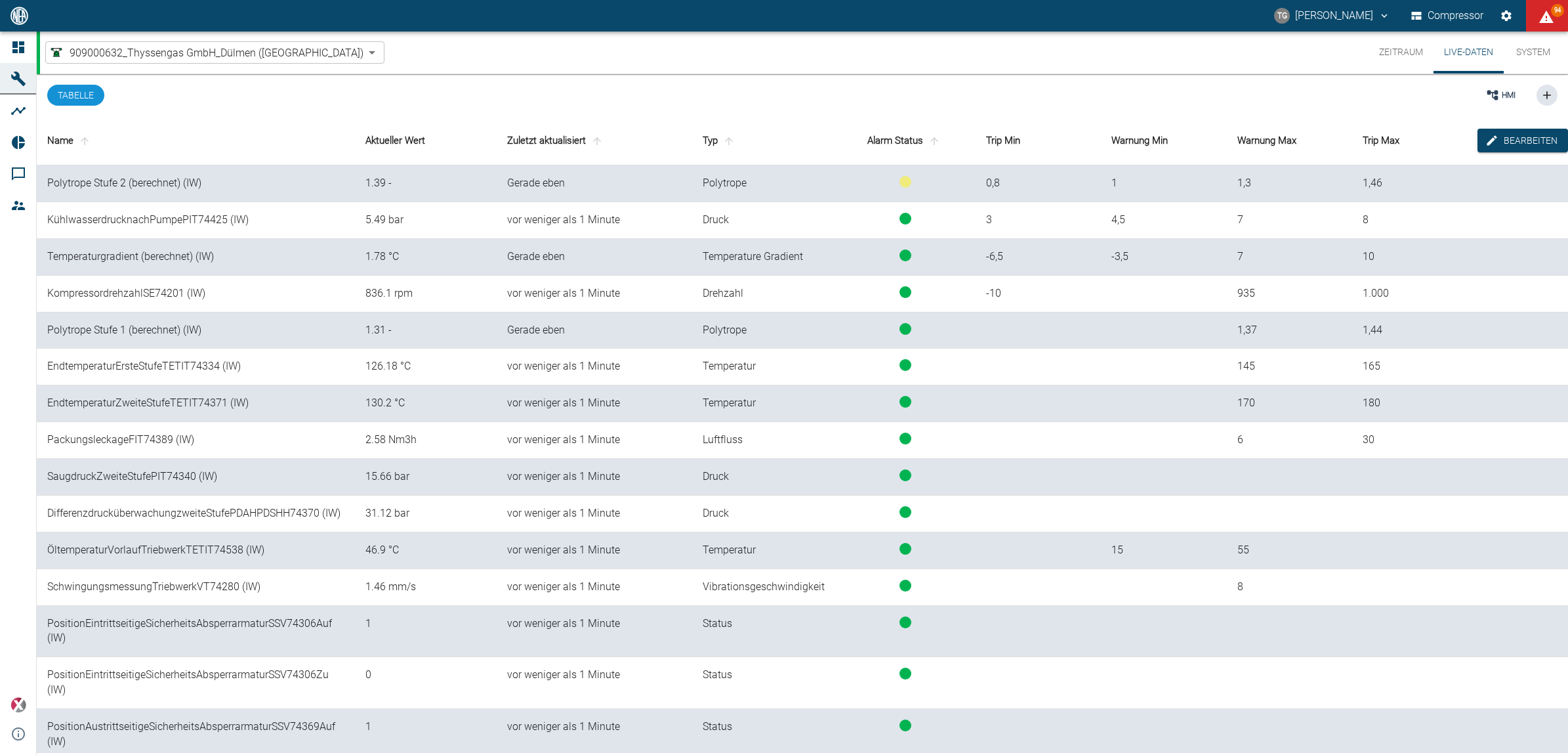
scroll to position [328, 0]
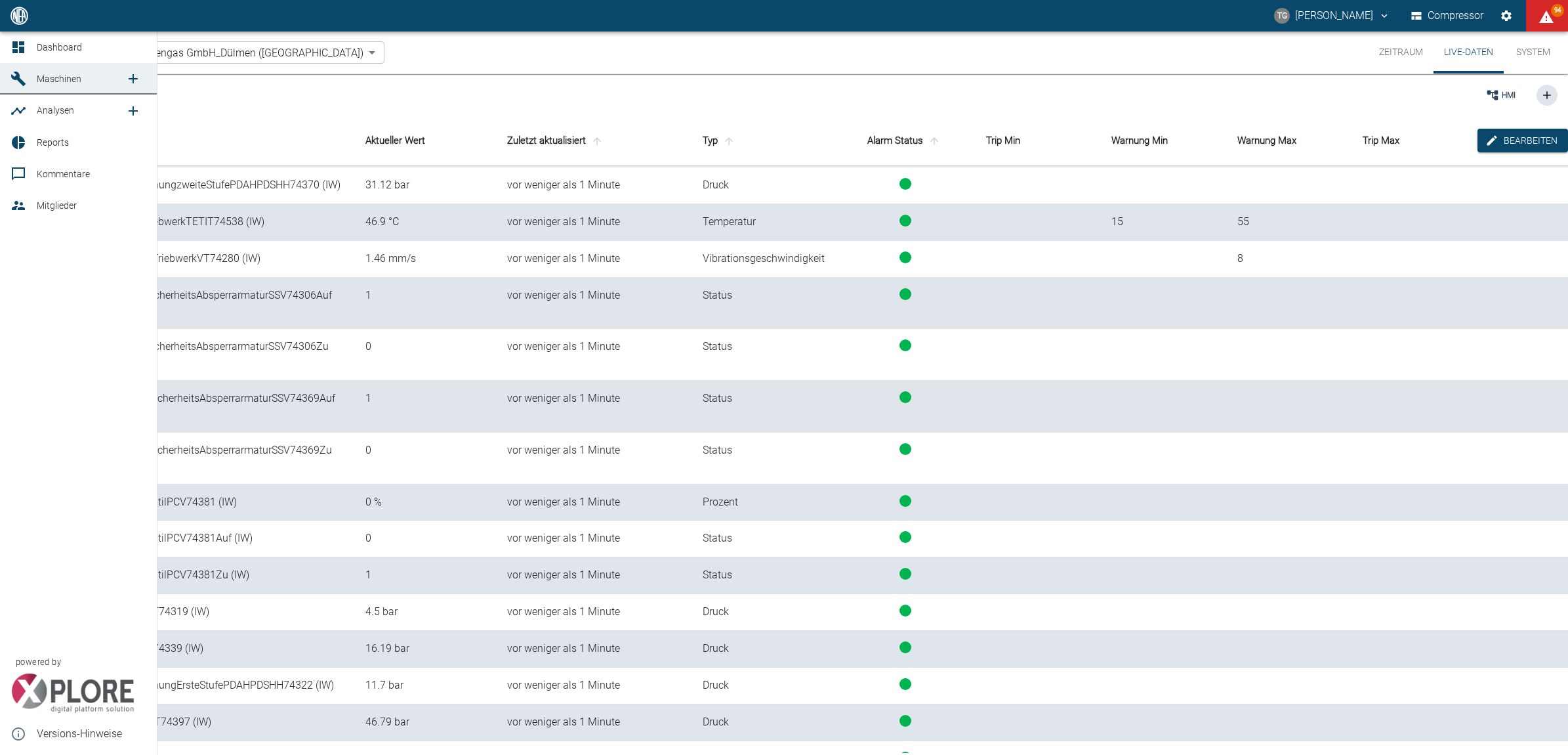
click at [17, 46] on icon at bounding box center [19, 47] width 12 height 12
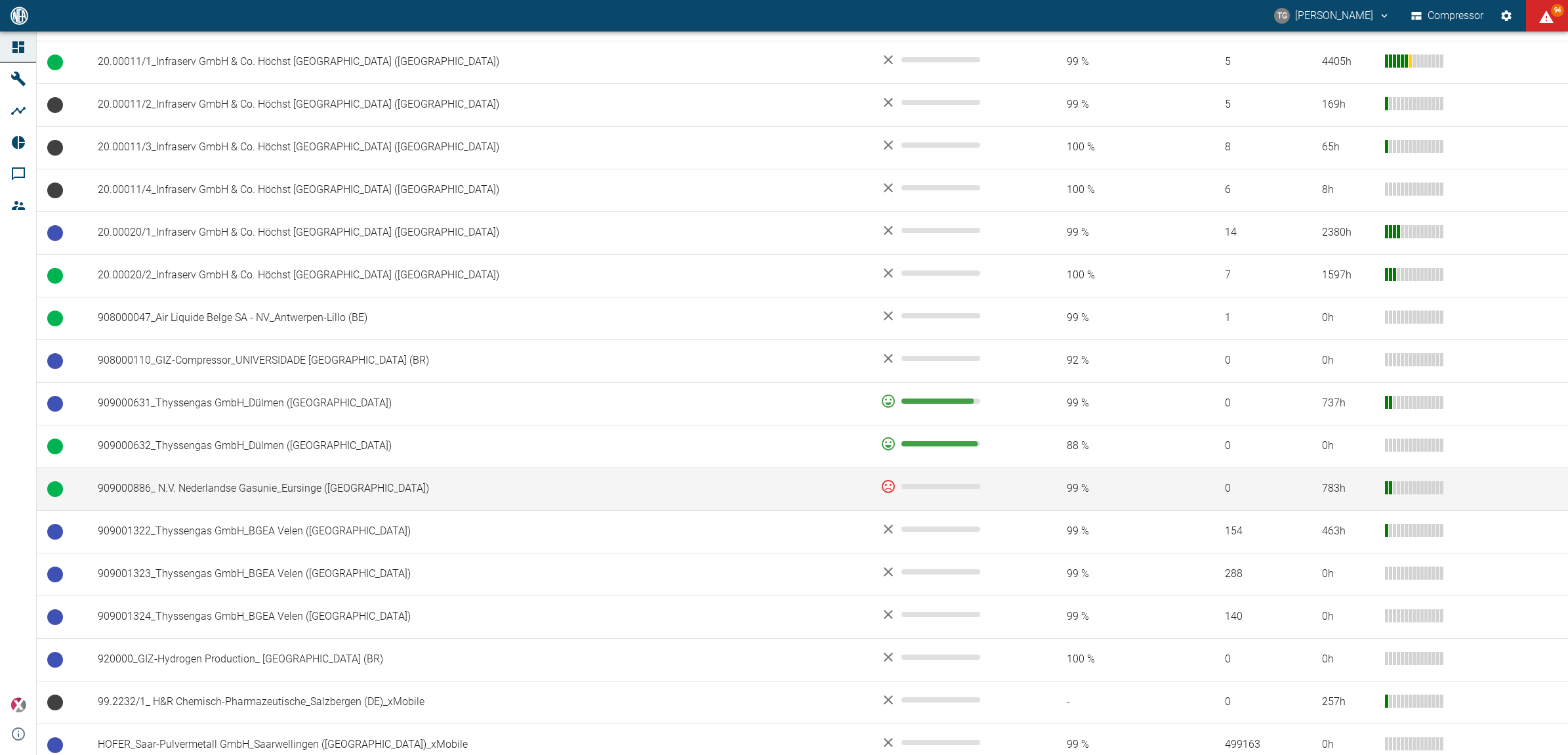
scroll to position [811, 0]
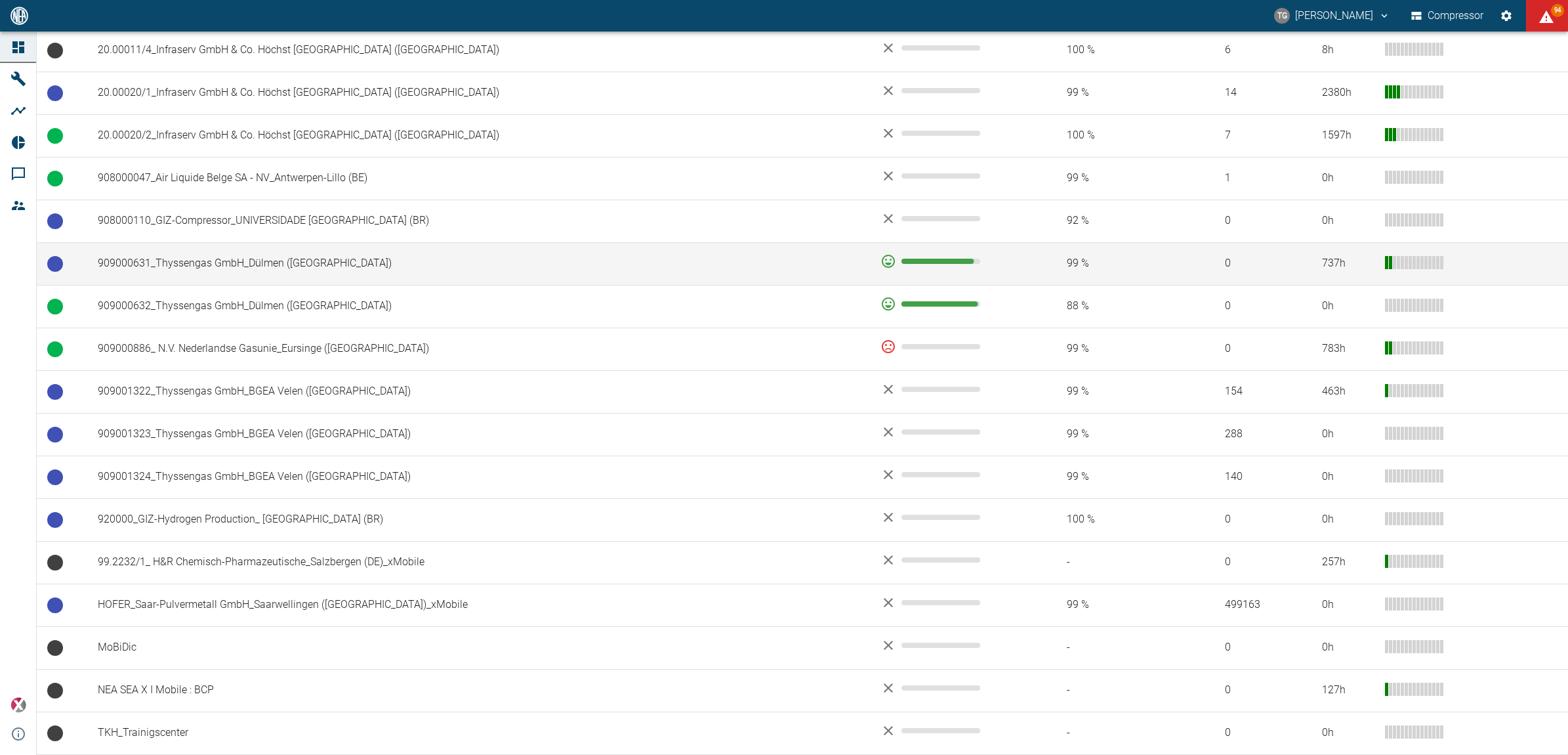
click at [162, 266] on td "909000631_Thyssengas GmbH_Dülmen (DE)" at bounding box center [479, 263] width 783 height 42
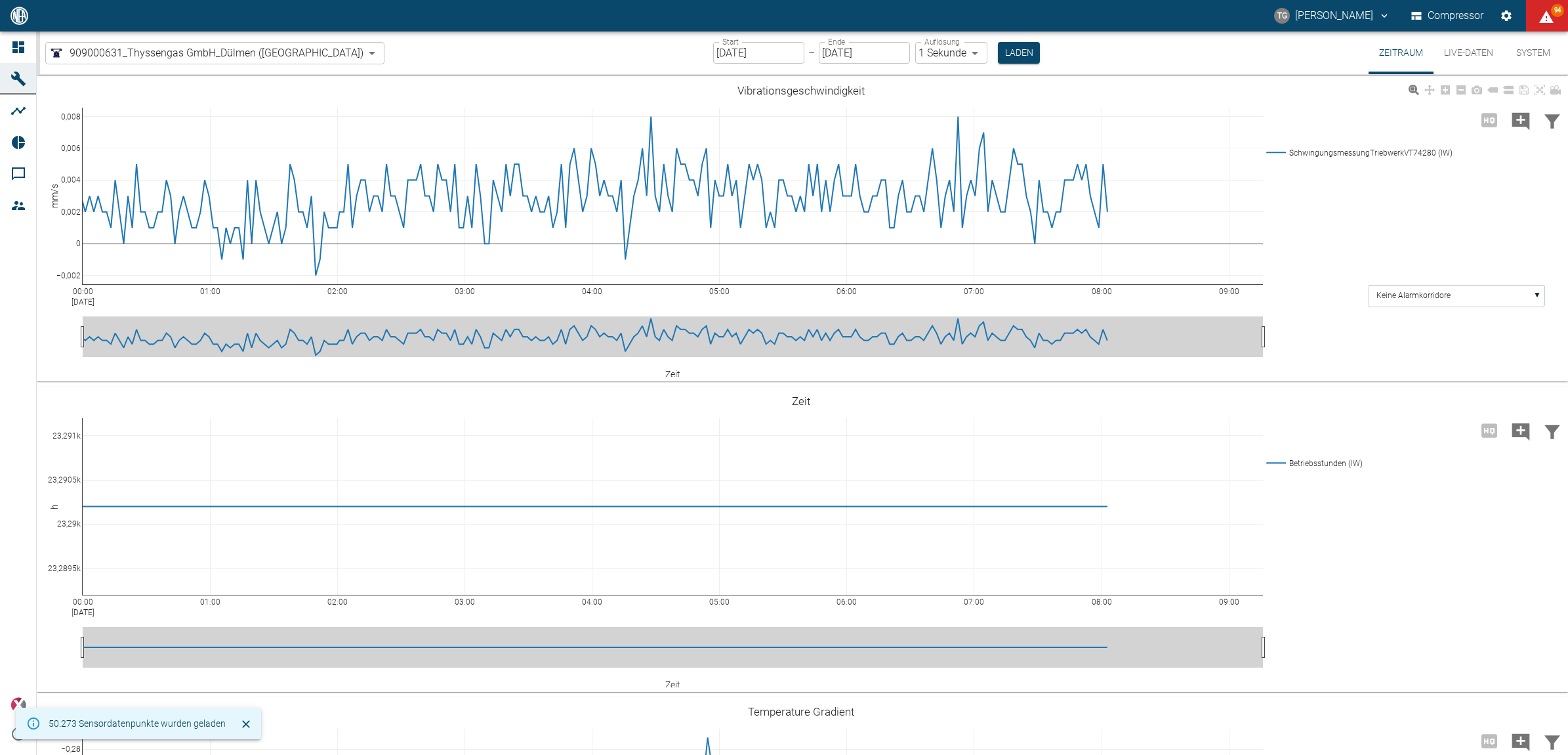
click at [1465, 51] on button "Live-Daten" at bounding box center [1469, 53] width 70 height 42
type input "2min"
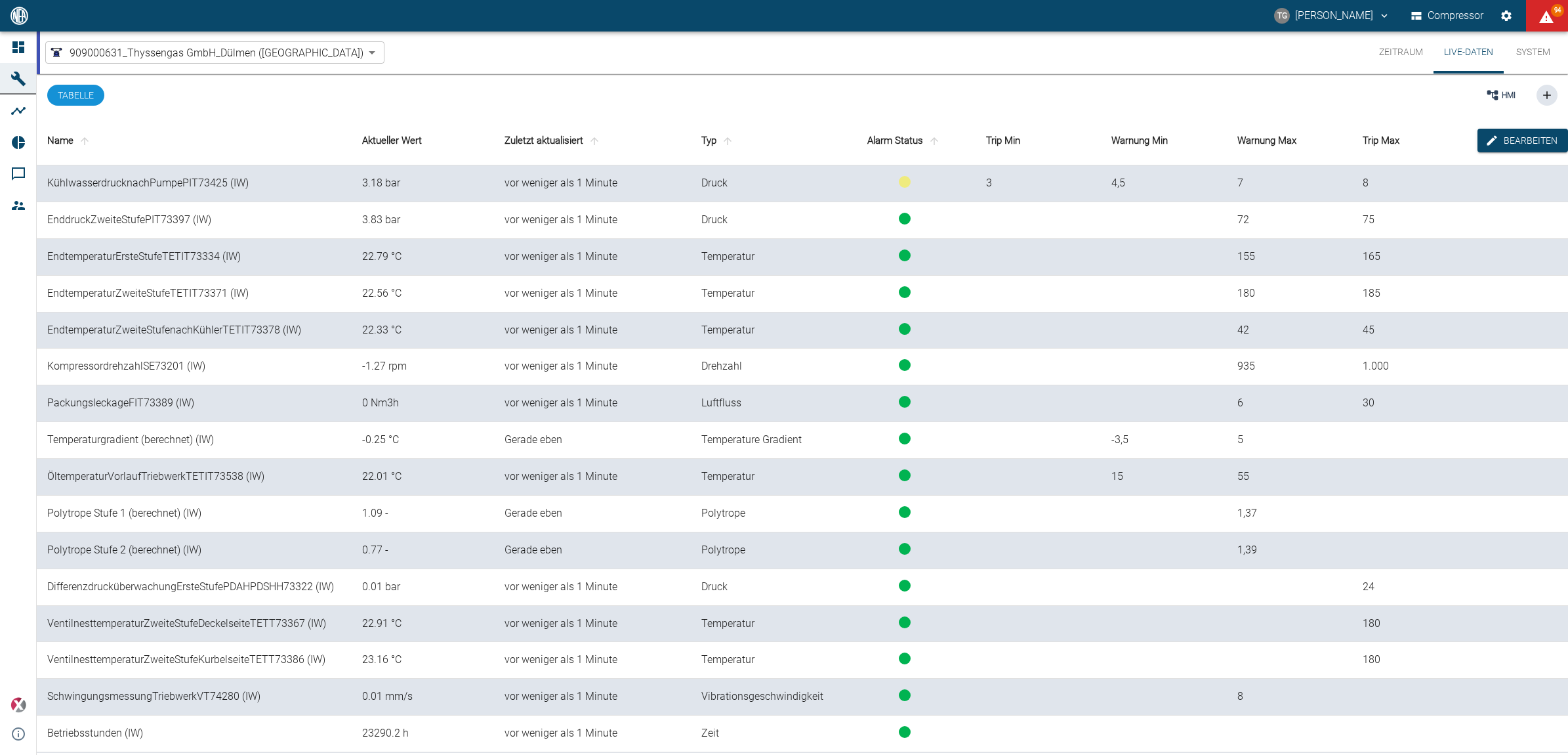
click at [1406, 50] on button "Zeitraum" at bounding box center [1401, 52] width 65 height 42
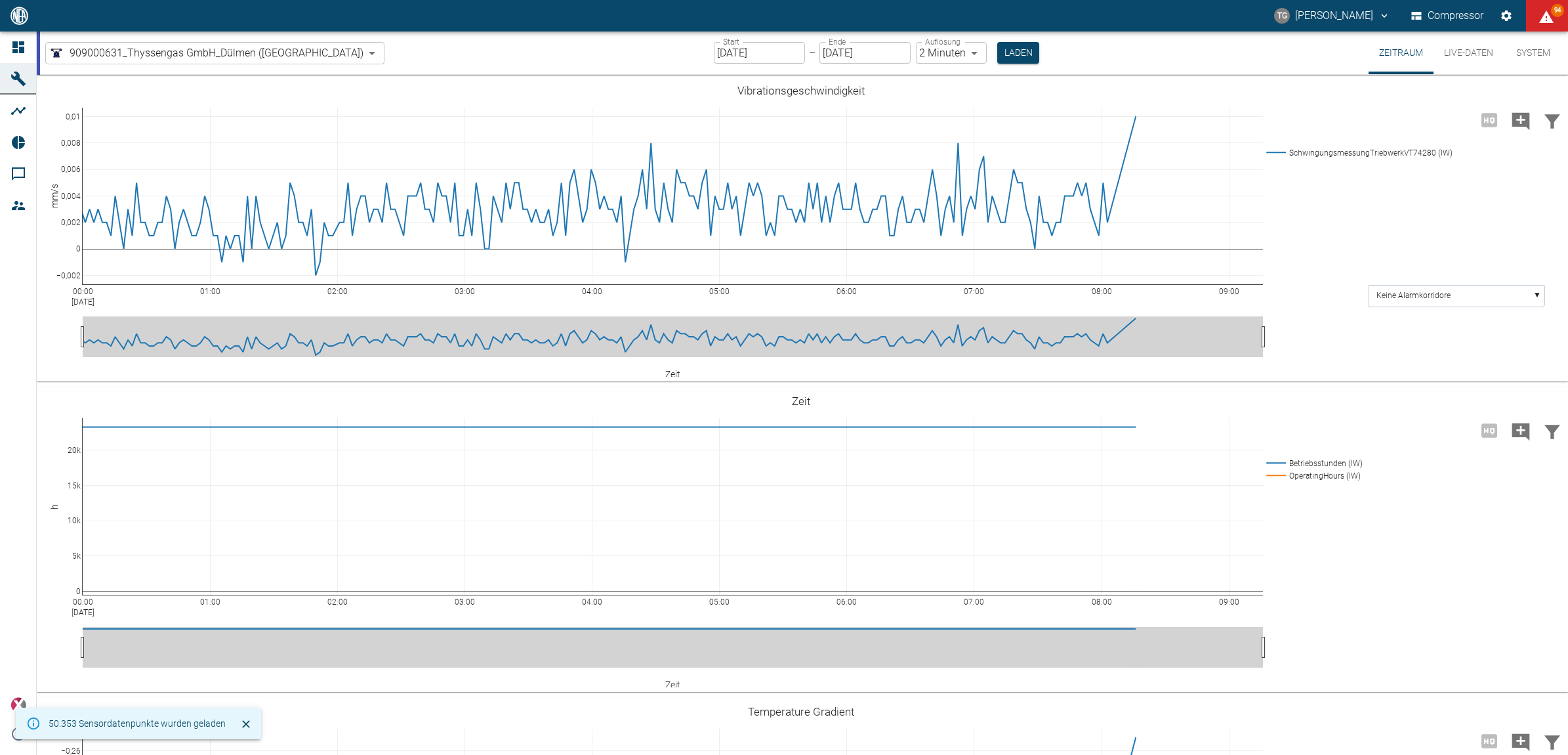
click at [714, 50] on input "18.08.2025" at bounding box center [760, 52] width 91 height 22
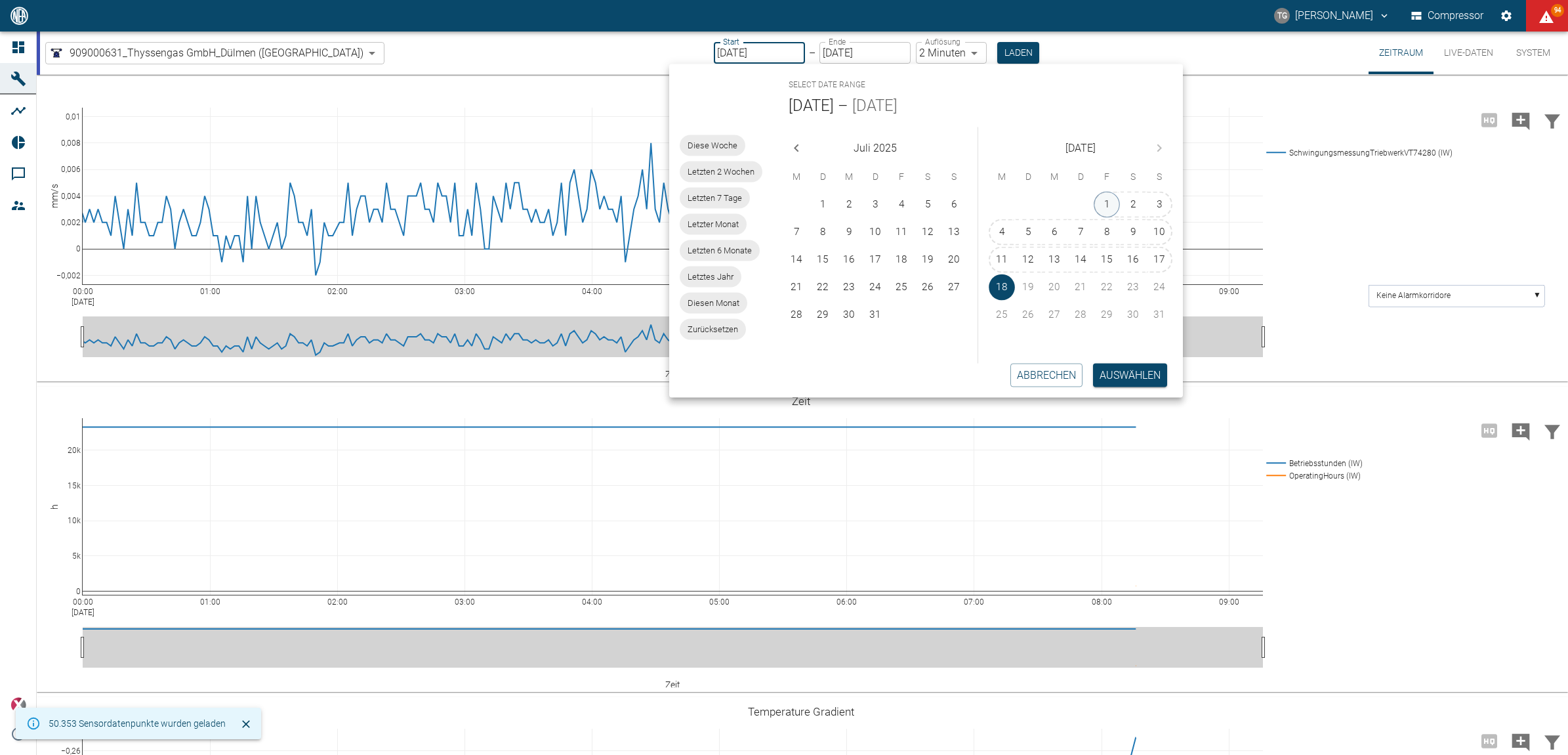
click at [1106, 204] on button "1" at bounding box center [1107, 205] width 26 height 27
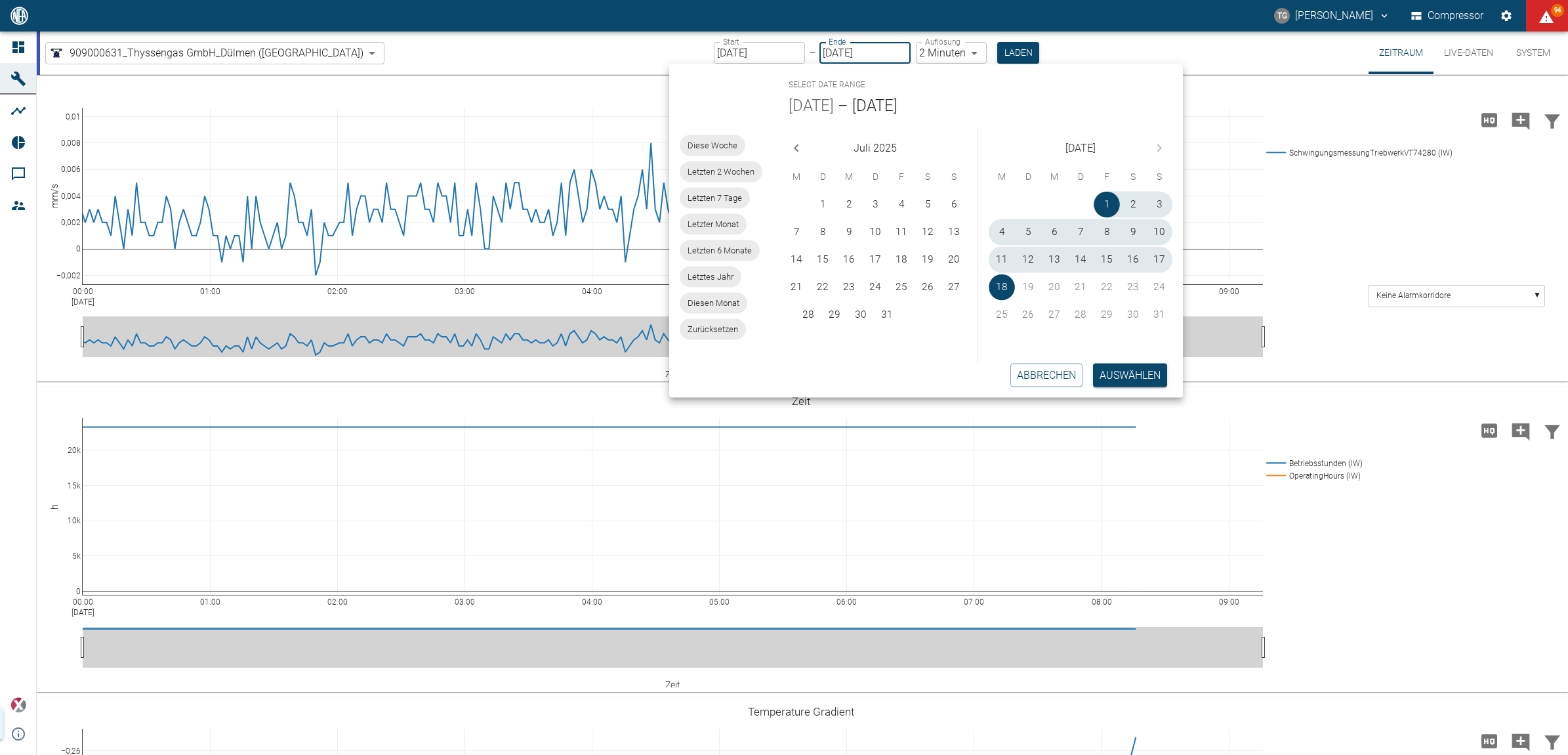
type input "01.08.2025"
click at [1118, 379] on button "Auswählen" at bounding box center [1130, 375] width 74 height 24
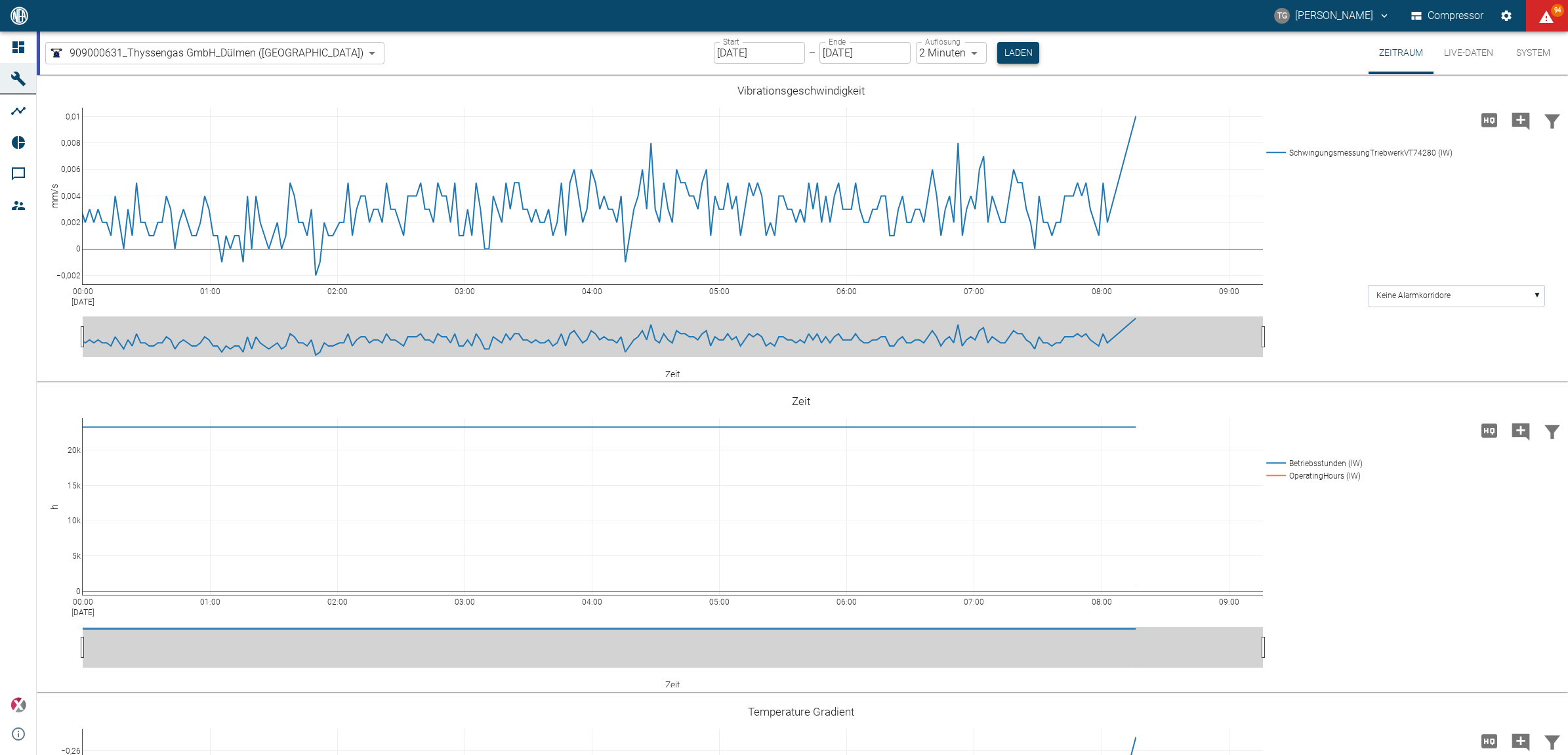
click at [997, 50] on button "Laden" at bounding box center [1018, 52] width 42 height 22
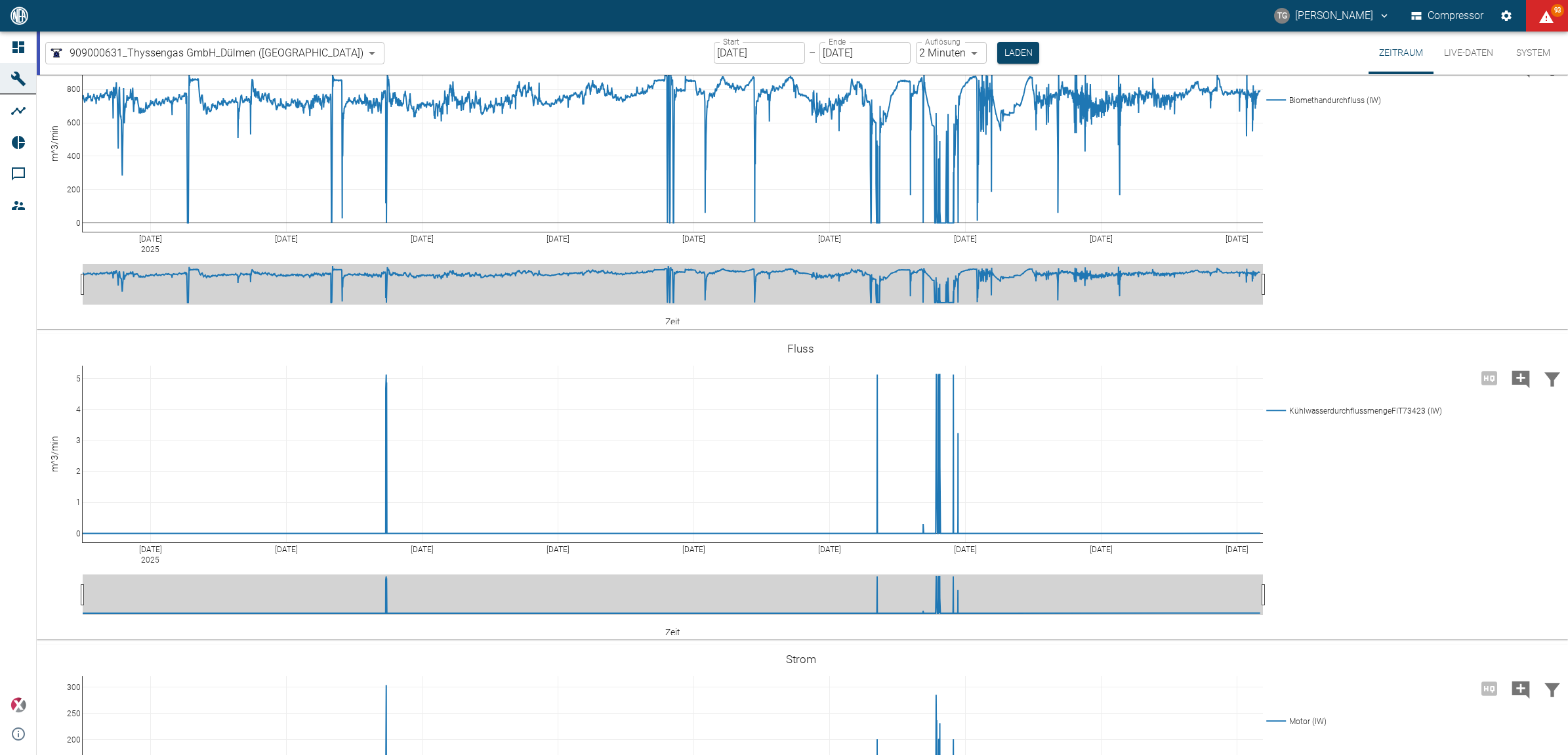
scroll to position [2954, 0]
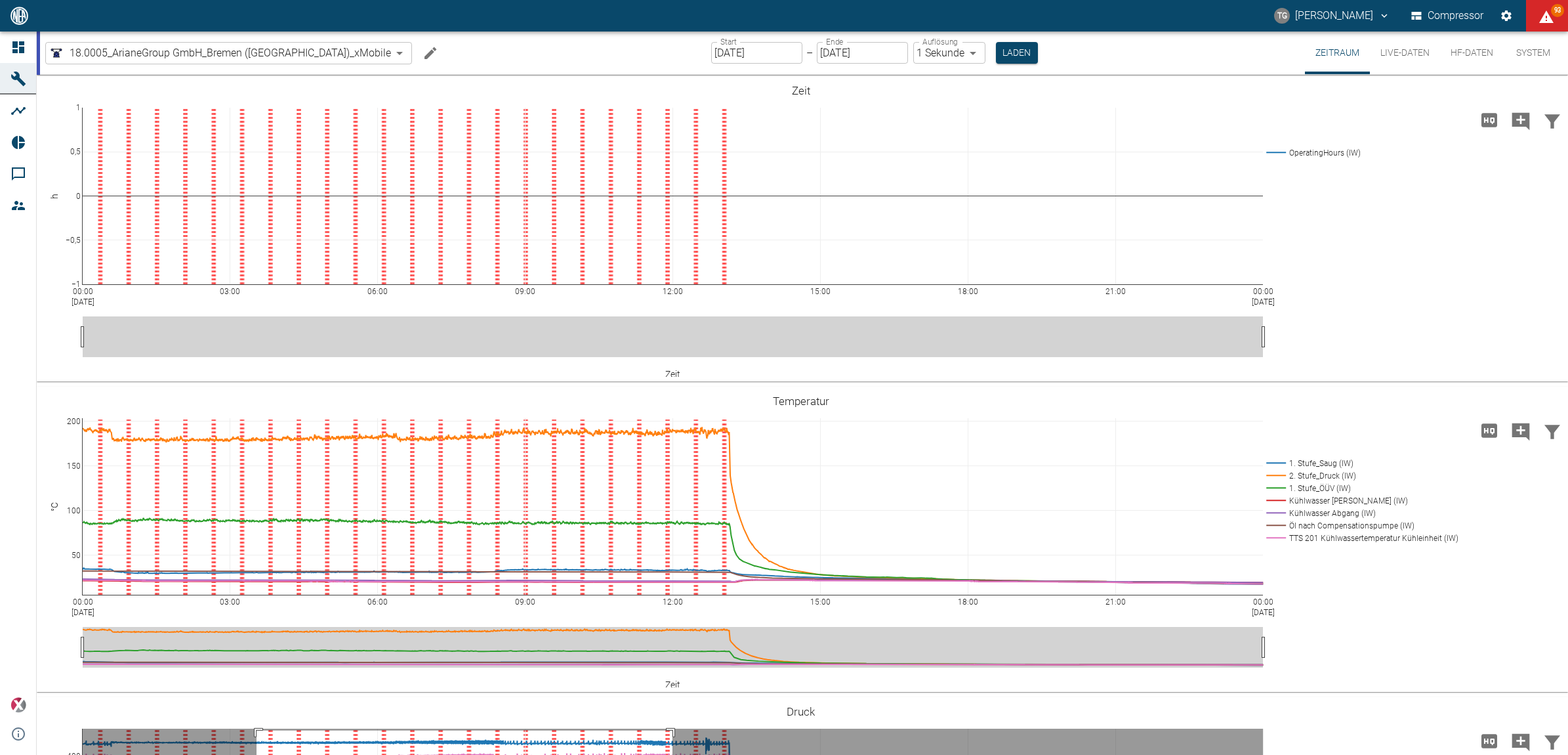
scroll to position [410, 0]
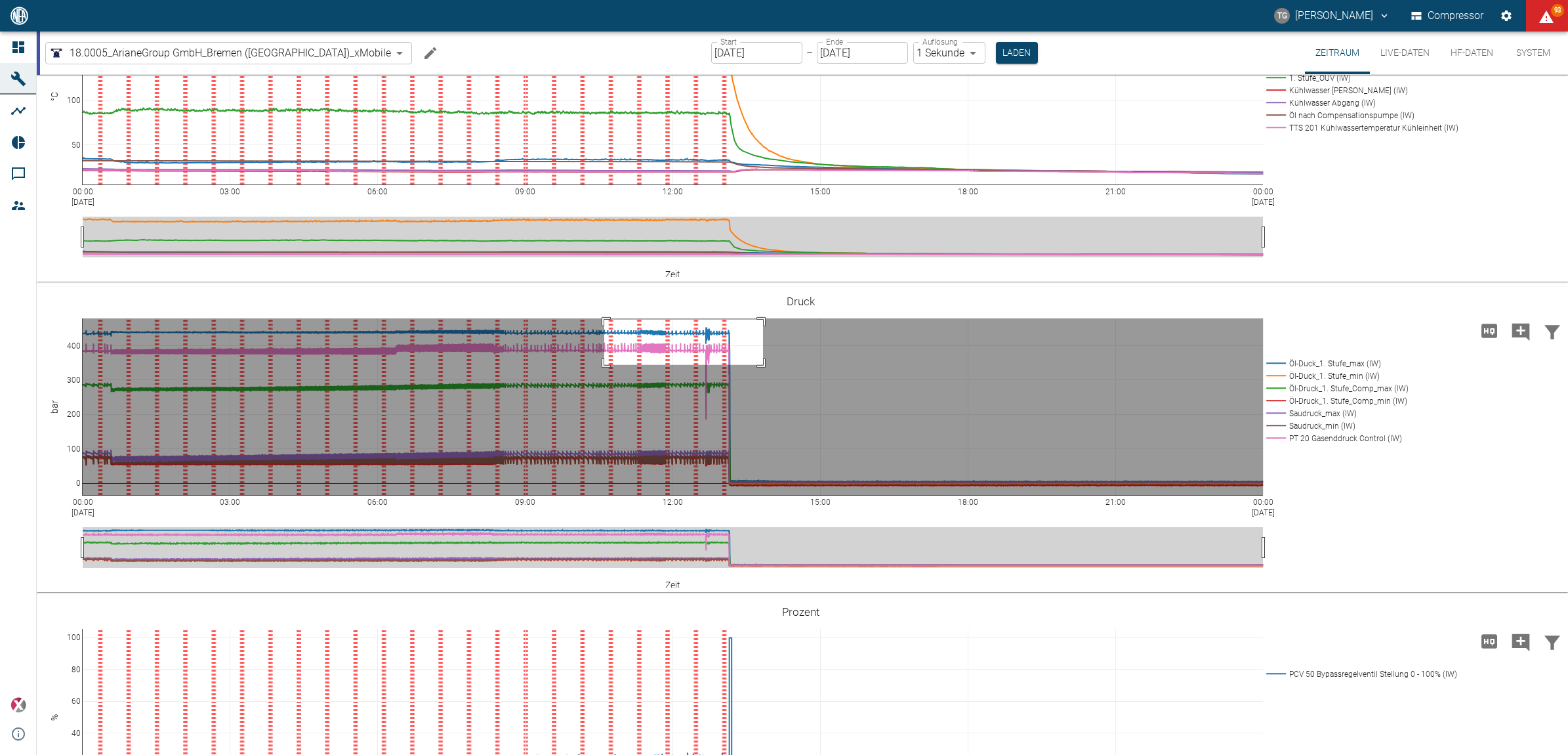
drag, startPoint x: 604, startPoint y: 319, endPoint x: 763, endPoint y: 365, distance: 165.5
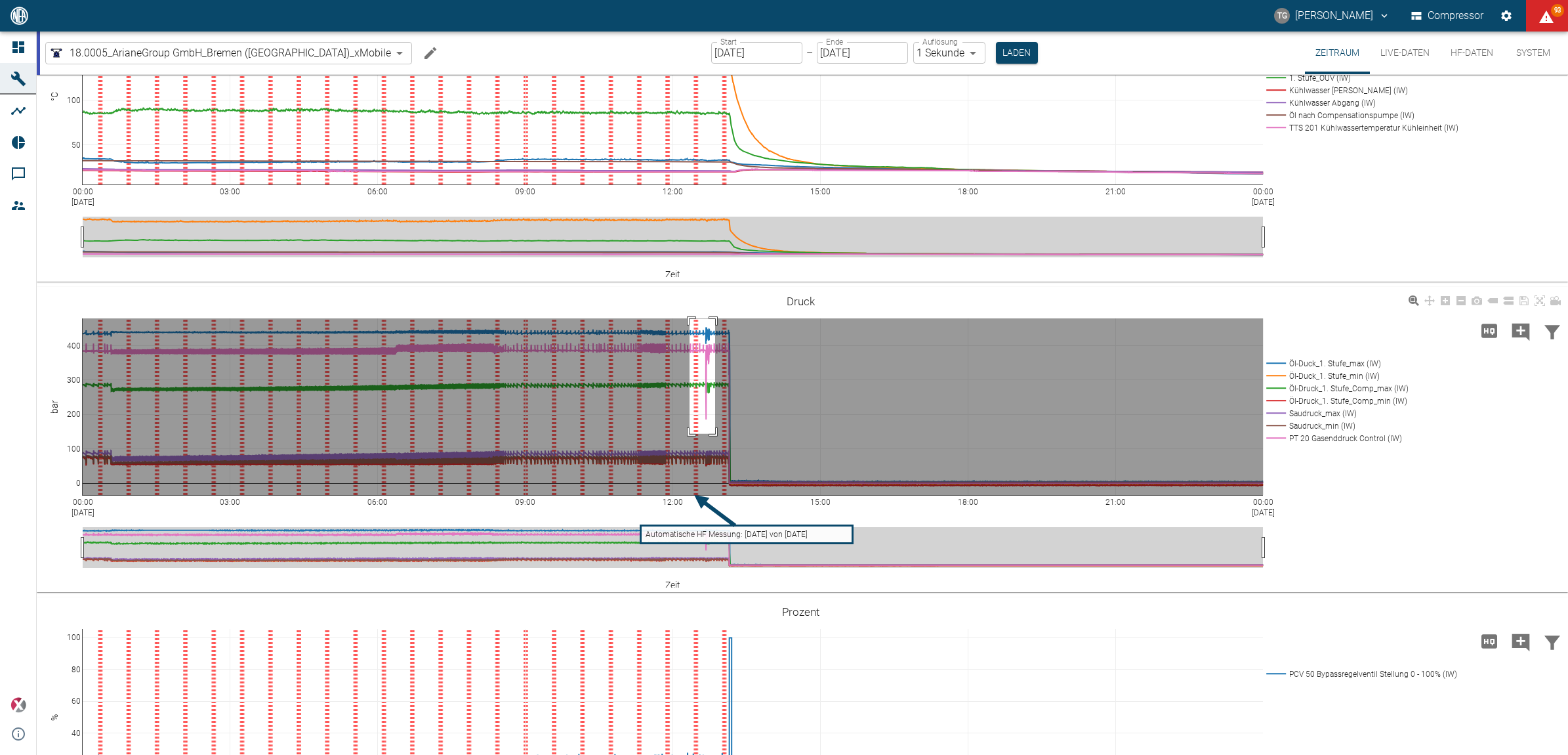
drag, startPoint x: 690, startPoint y: 318, endPoint x: 742, endPoint y: 438, distance: 130.8
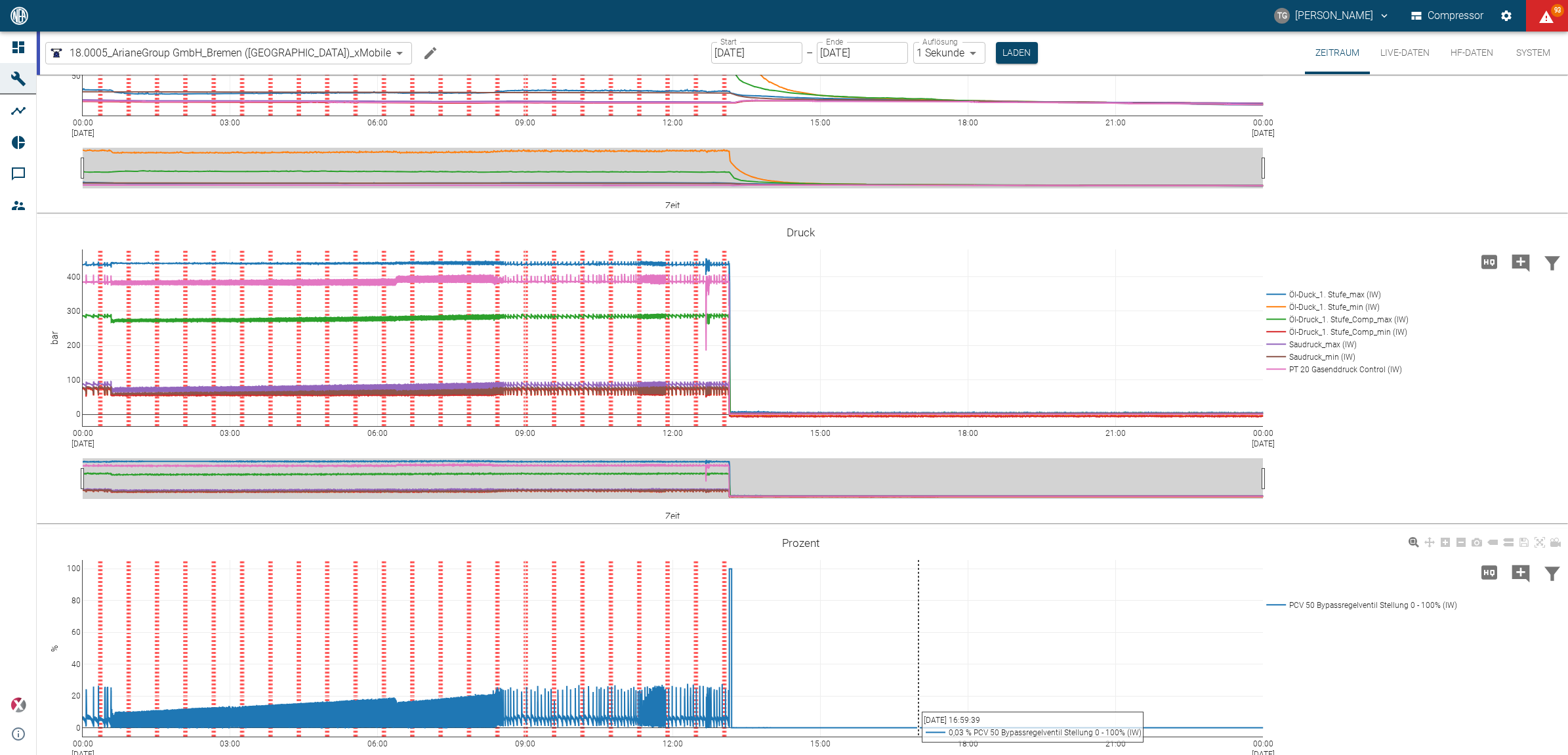
scroll to position [561, 0]
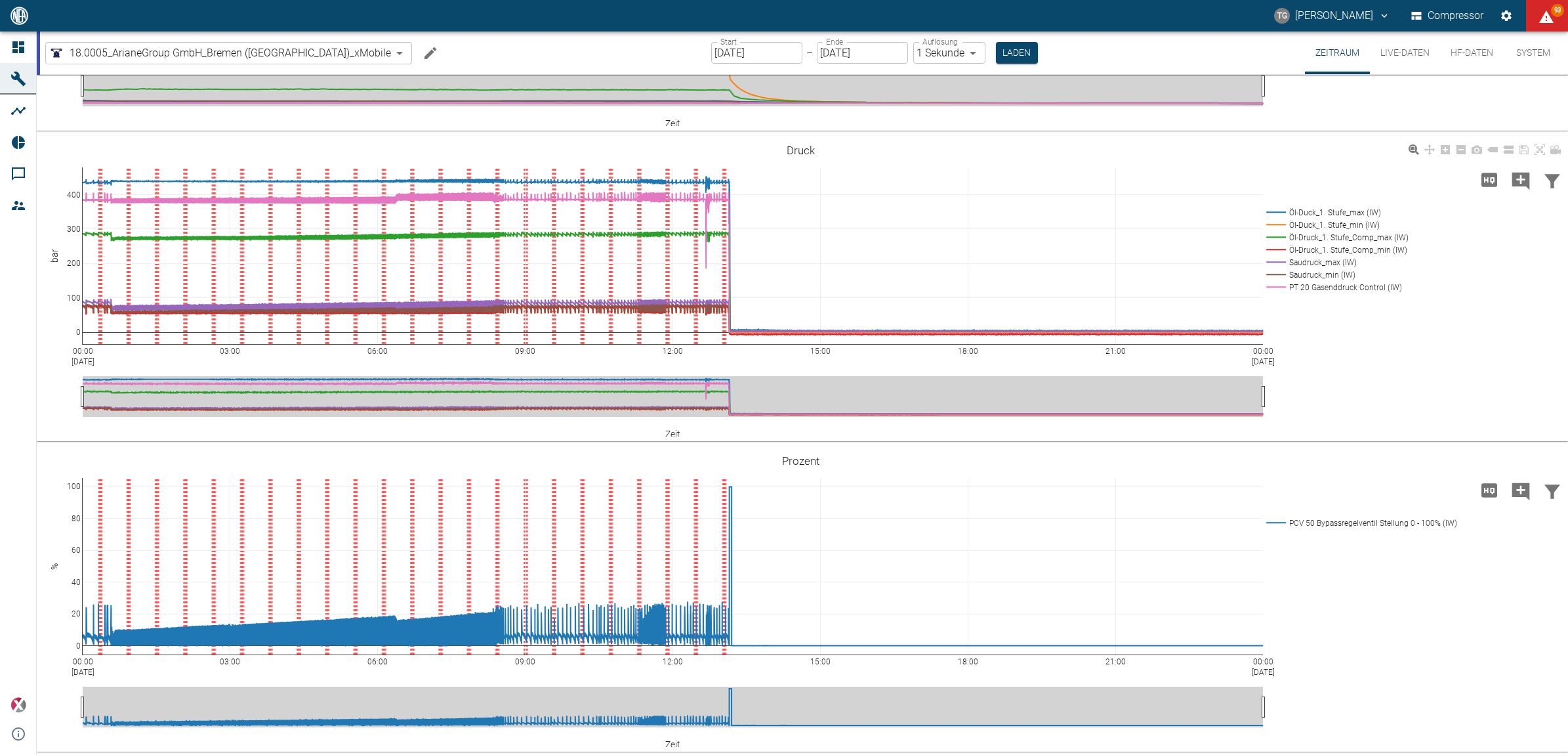
click at [1399, 53] on button "Live-Daten" at bounding box center [1405, 53] width 70 height 42
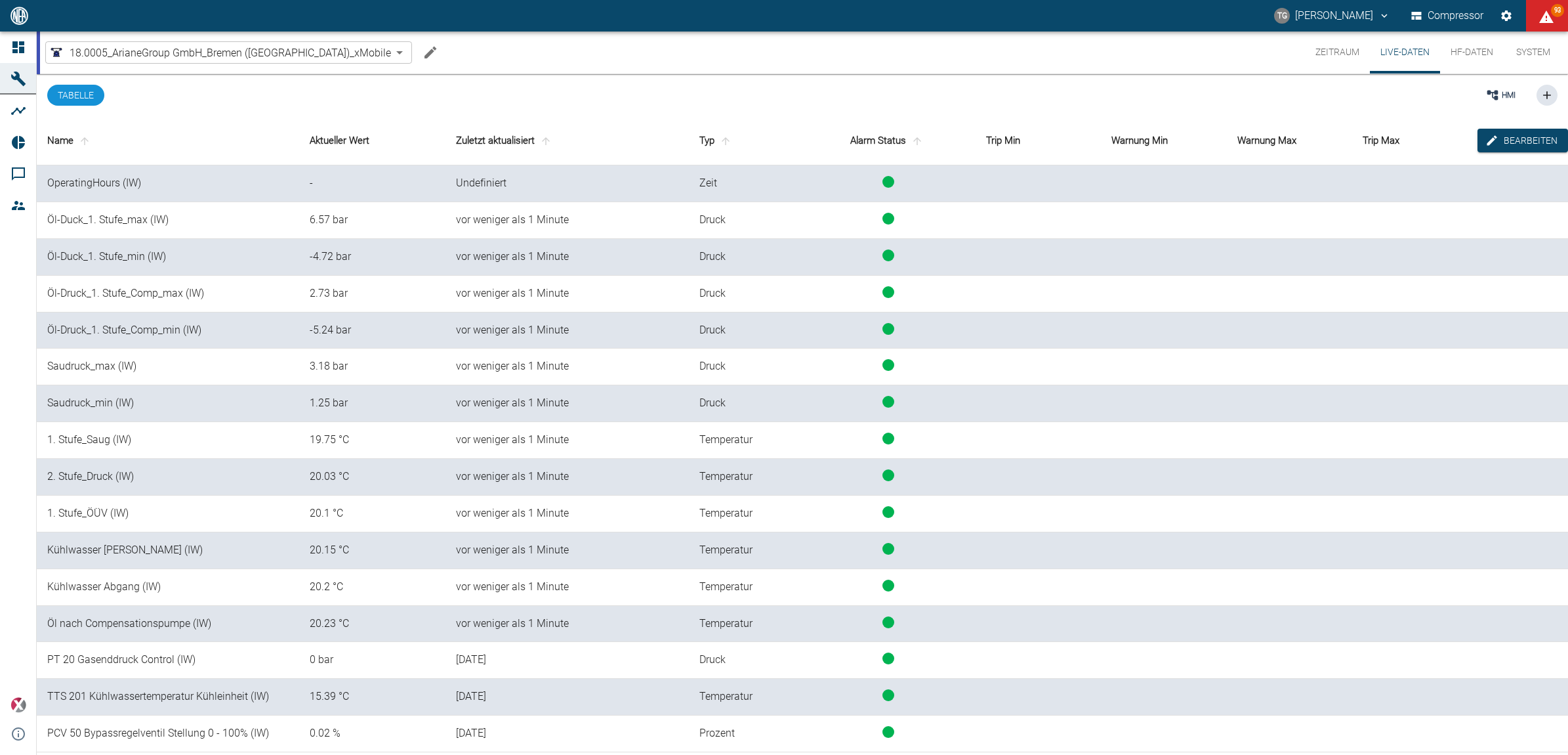
scroll to position [1, 0]
click at [1323, 51] on button "Zeitraum" at bounding box center [1337, 52] width 65 height 42
